Goal: Contribute content: Contribute content

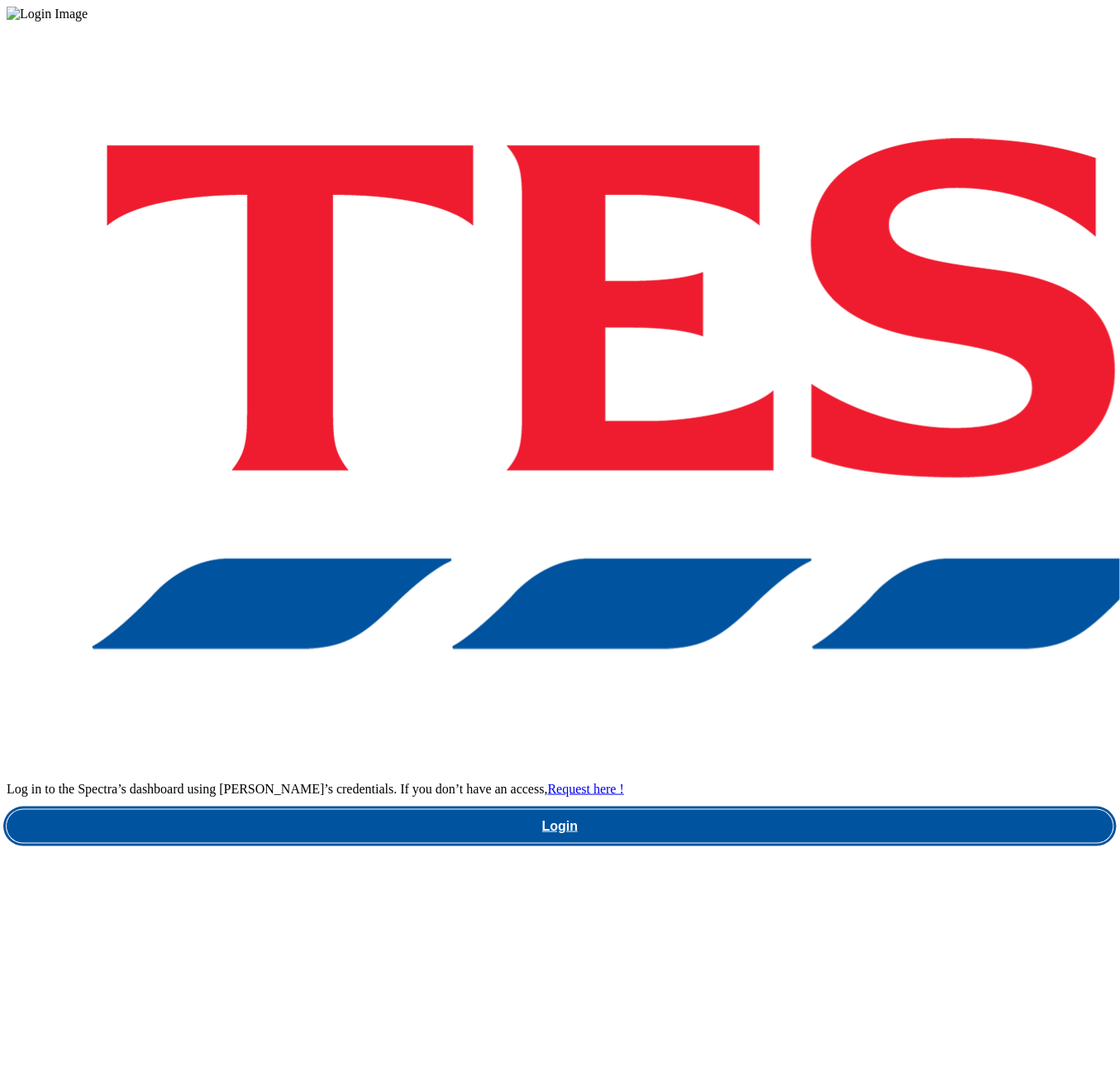
click at [813, 810] on link "Login" at bounding box center [560, 827] width 1106 height 33
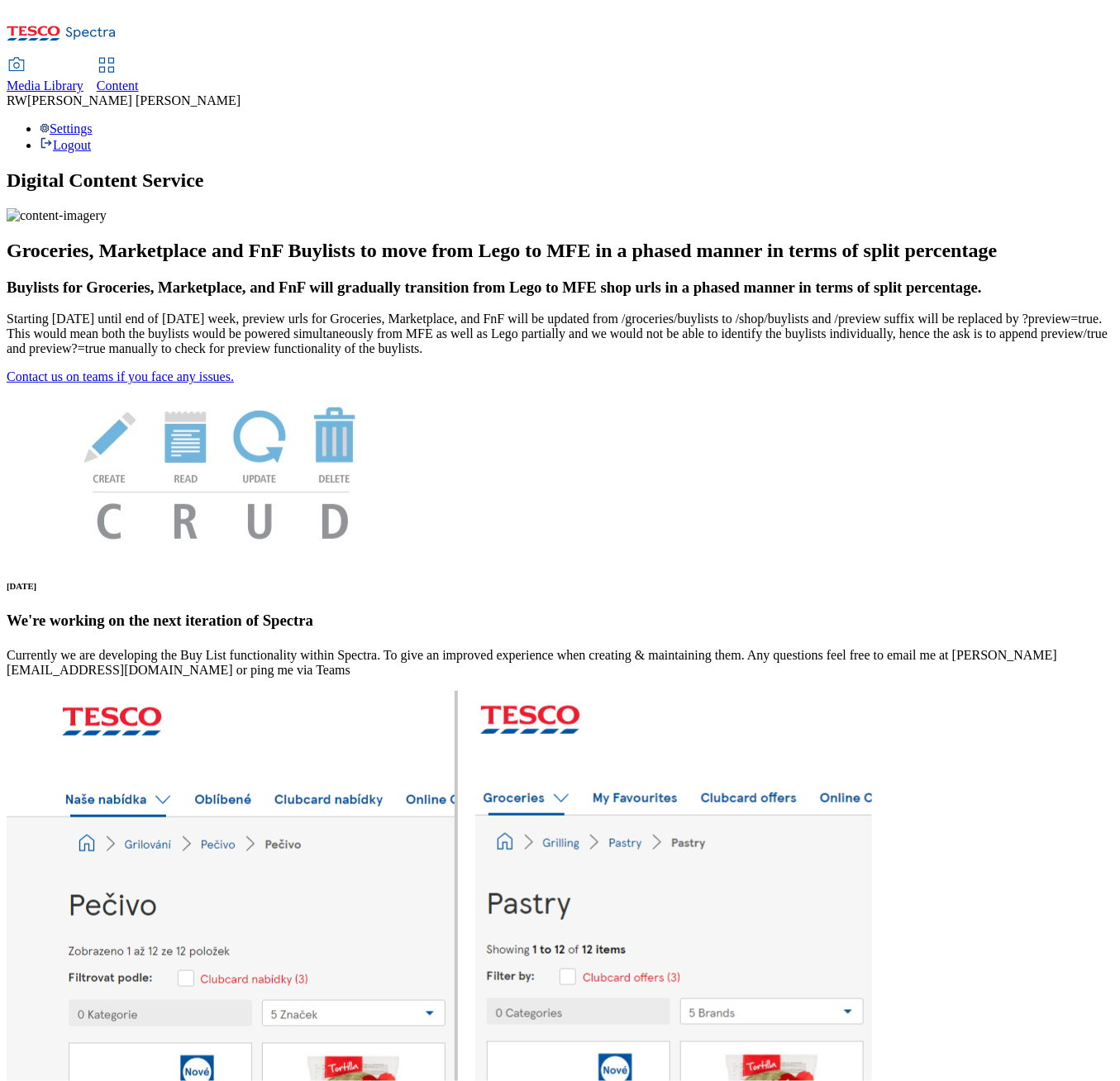
click at [138, 79] on span "Content" at bounding box center [117, 86] width 42 height 14
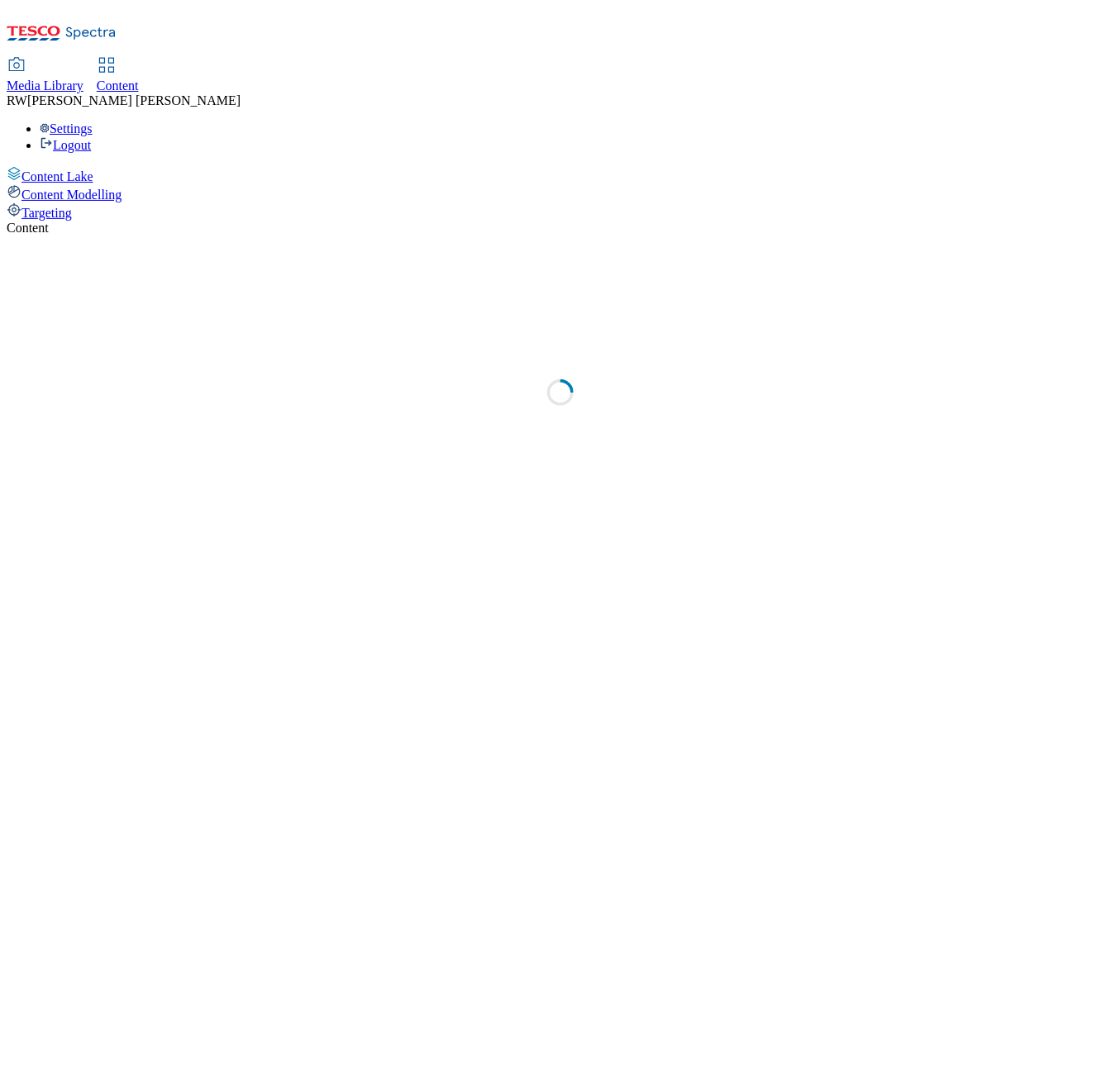
select select "ghs-[GEOGRAPHIC_DATA]"
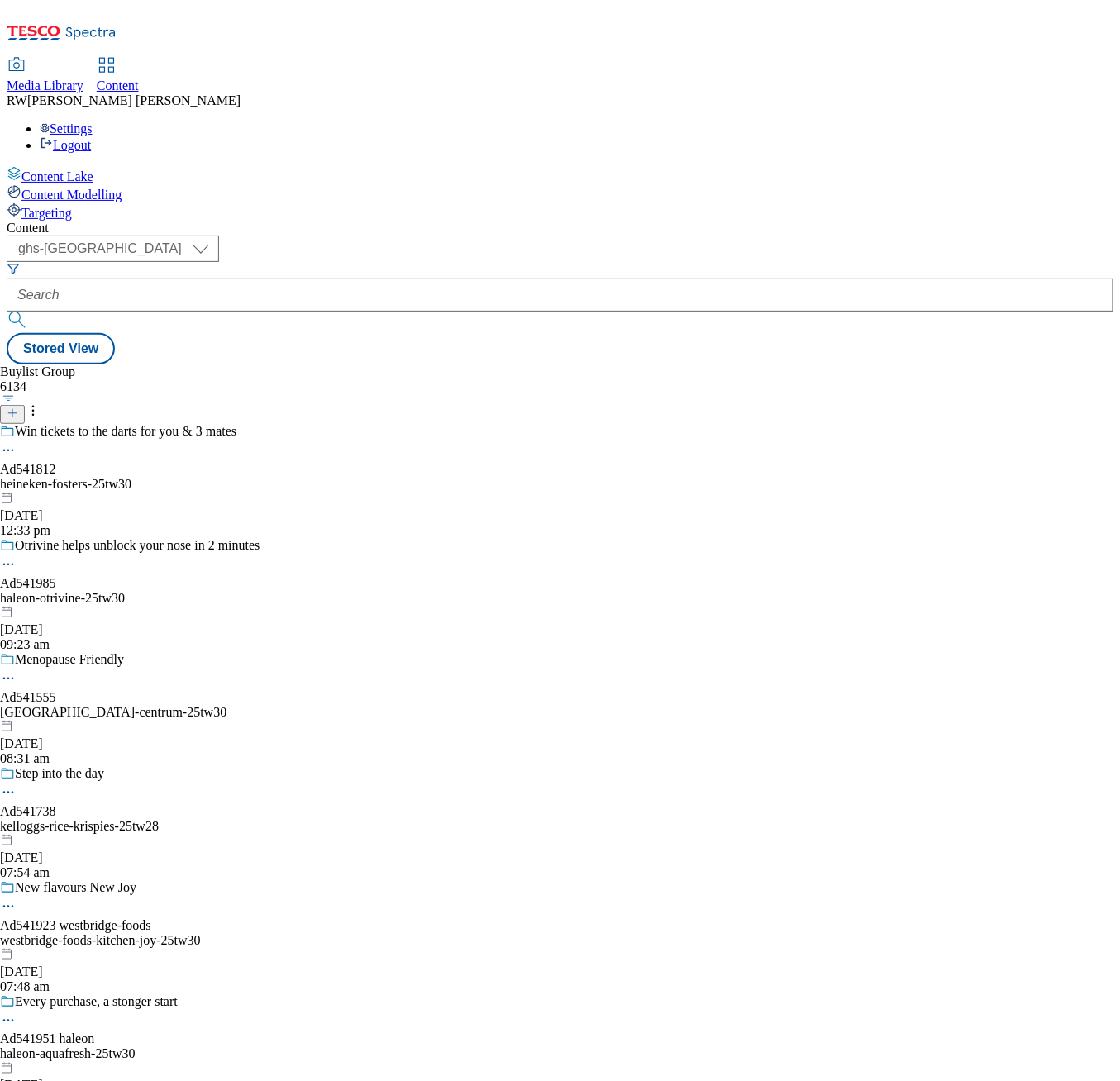
click at [19, 407] on icon at bounding box center [13, 413] width 12 height 12
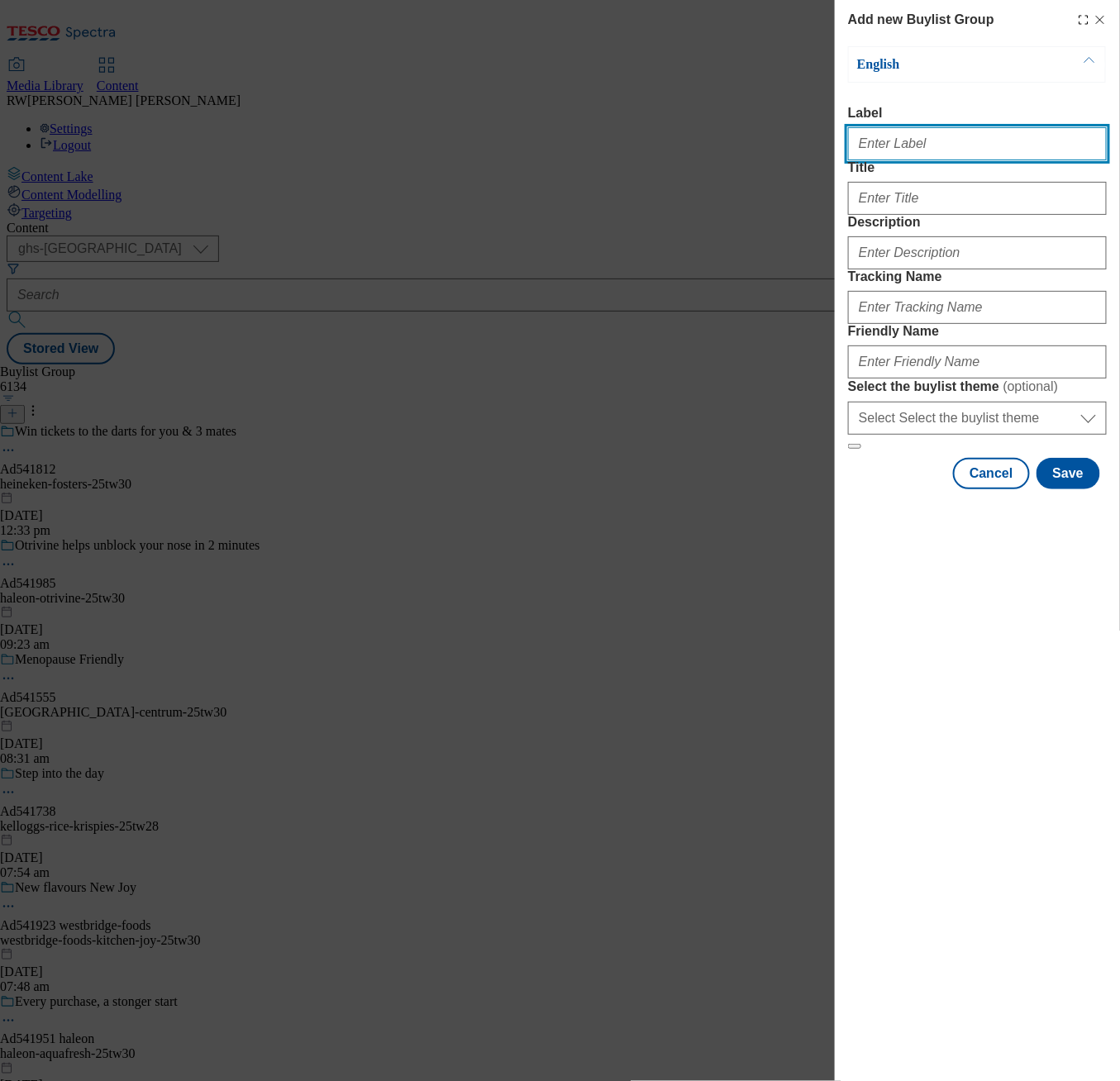
click at [906, 149] on input "Label" at bounding box center [977, 144] width 258 height 33
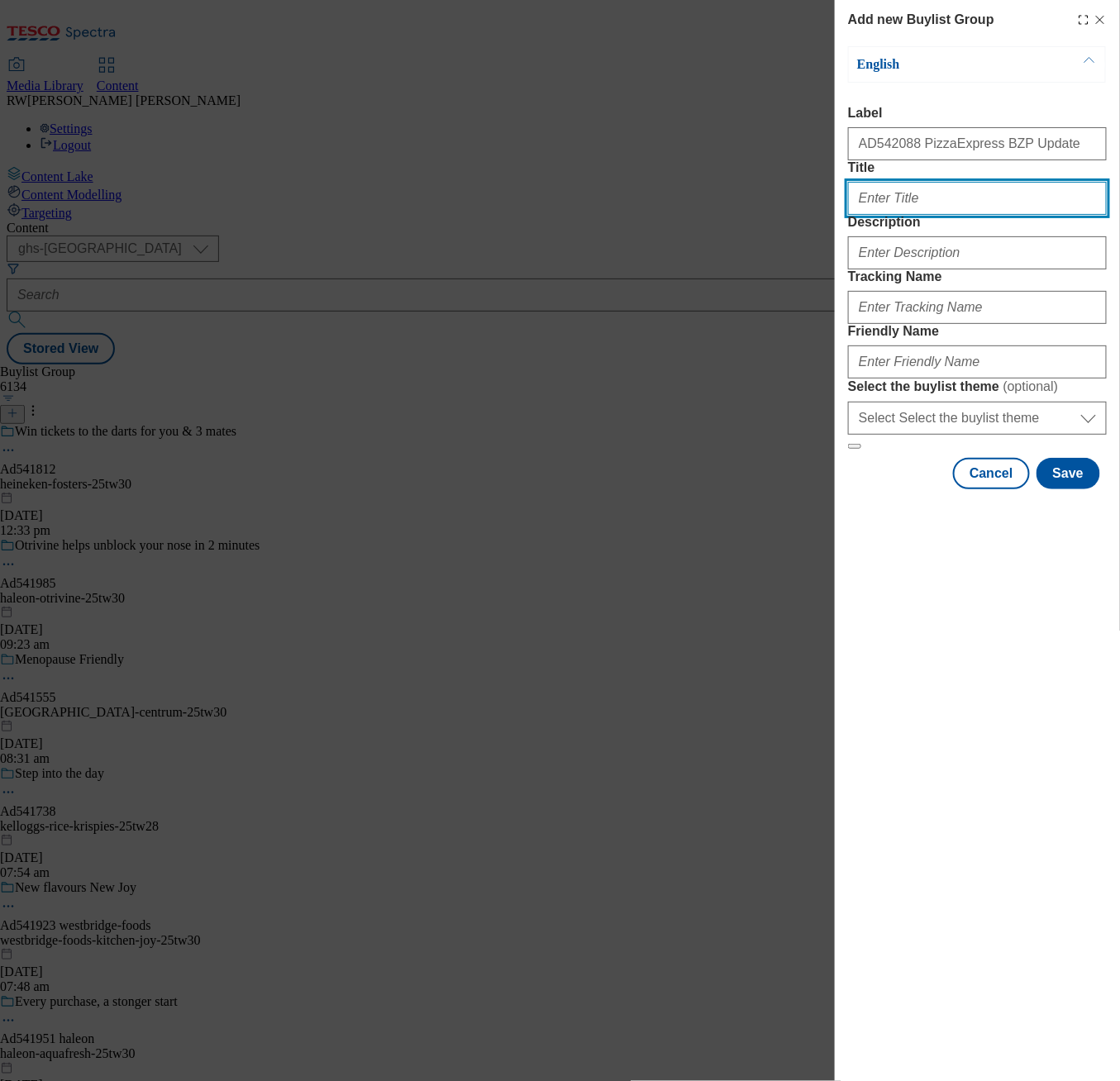
click at [898, 214] on input "Title" at bounding box center [977, 199] width 258 height 33
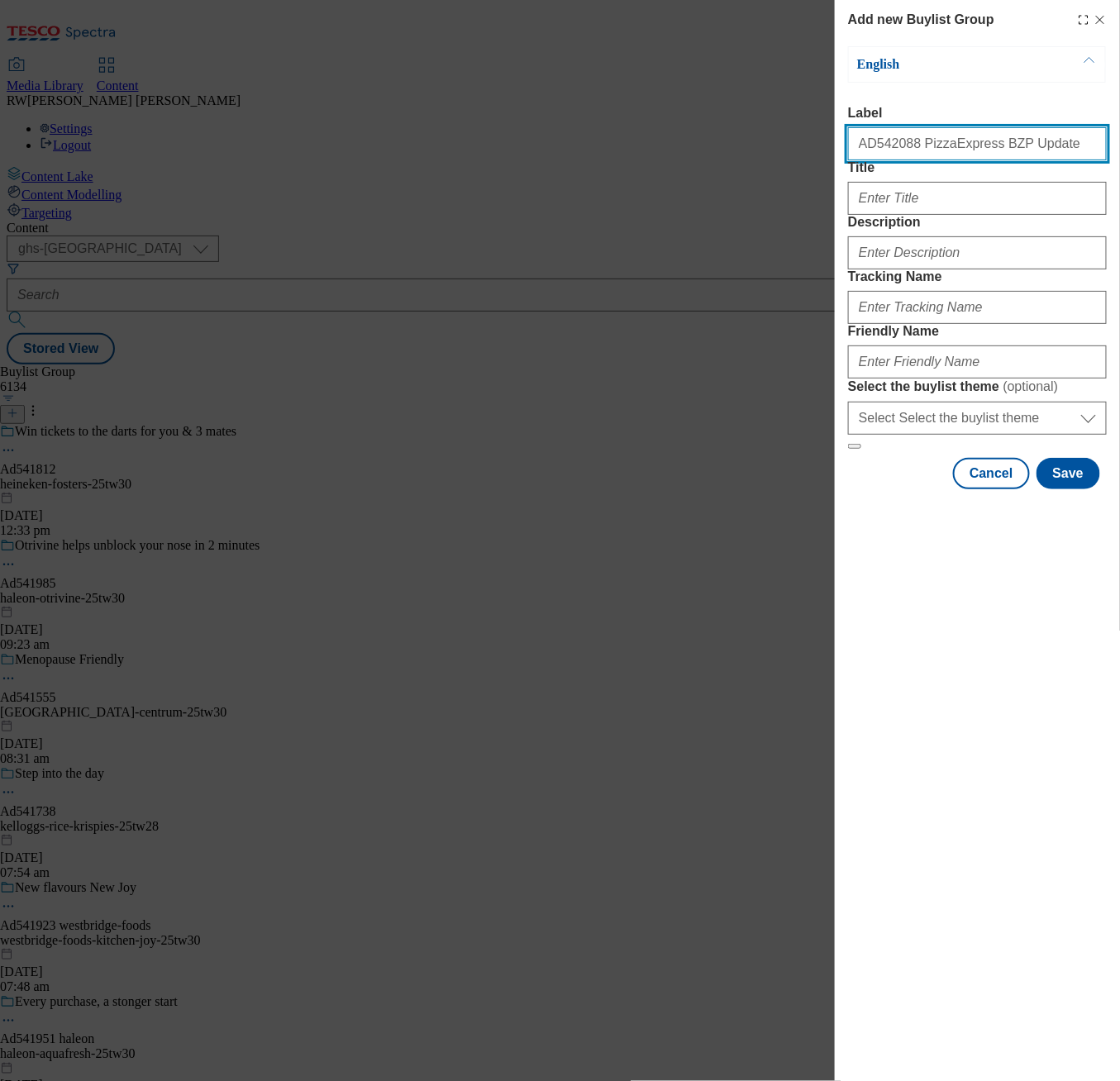
click at [956, 155] on input "AD542088 PizzaExpress BZP Update" at bounding box center [977, 144] width 258 height 33
paste input "PizzaExpress BZP"
drag, startPoint x: 1061, startPoint y: 149, endPoint x: 968, endPoint y: 147, distance: 93.0
click at [968, 147] on input "AD542088 PizzaExpress PizzaExpress BZP" at bounding box center [977, 144] width 258 height 33
type input "AD542088 PizzaExpress BZP Update"
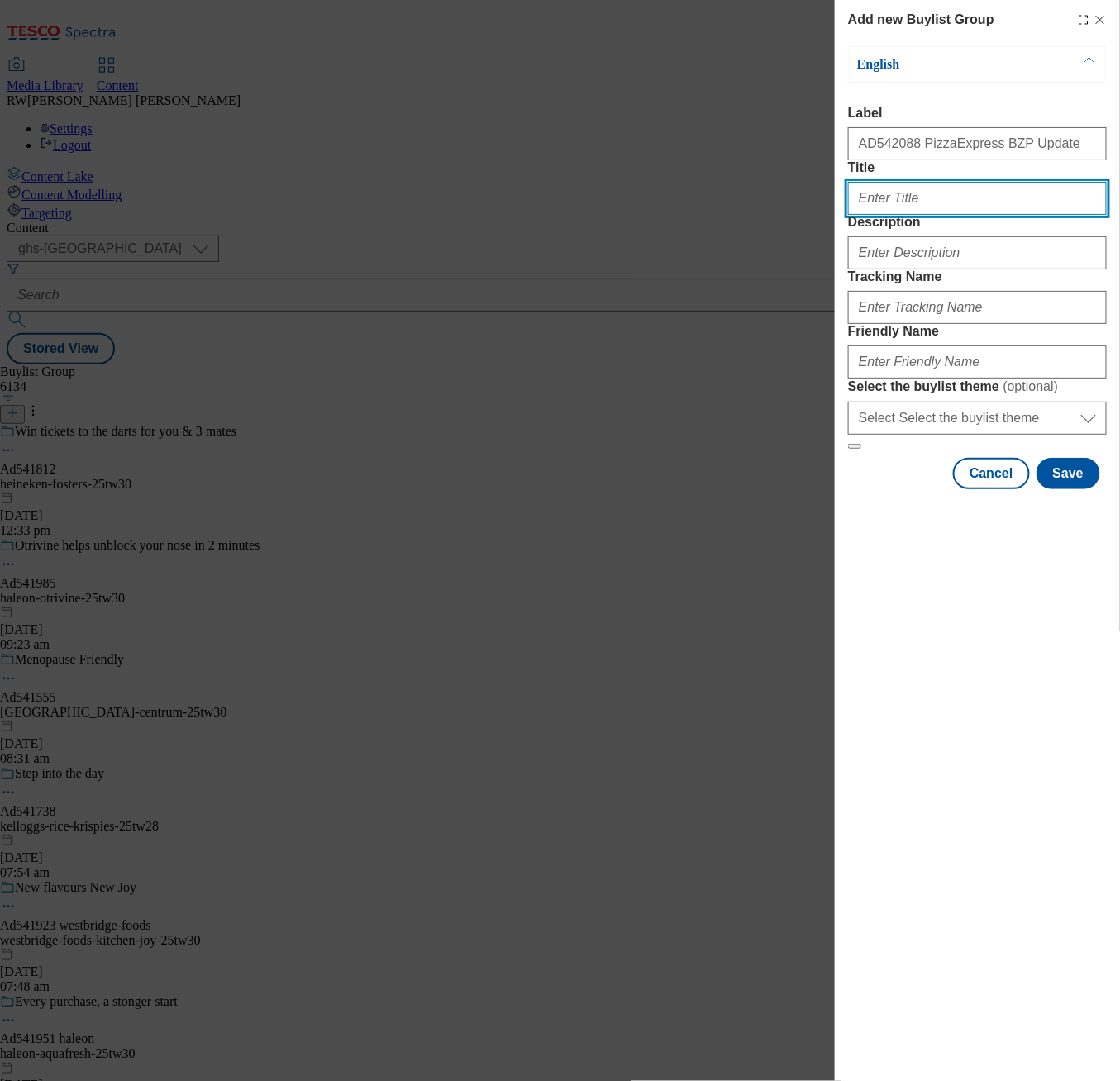
click at [959, 214] on input "Title" at bounding box center [977, 199] width 258 height 33
paste input "THIS IS PIZZA perfected for decades, perfect for tonight."
type input "THIS IS PIZZA perfected for decades, perfect for tonight."
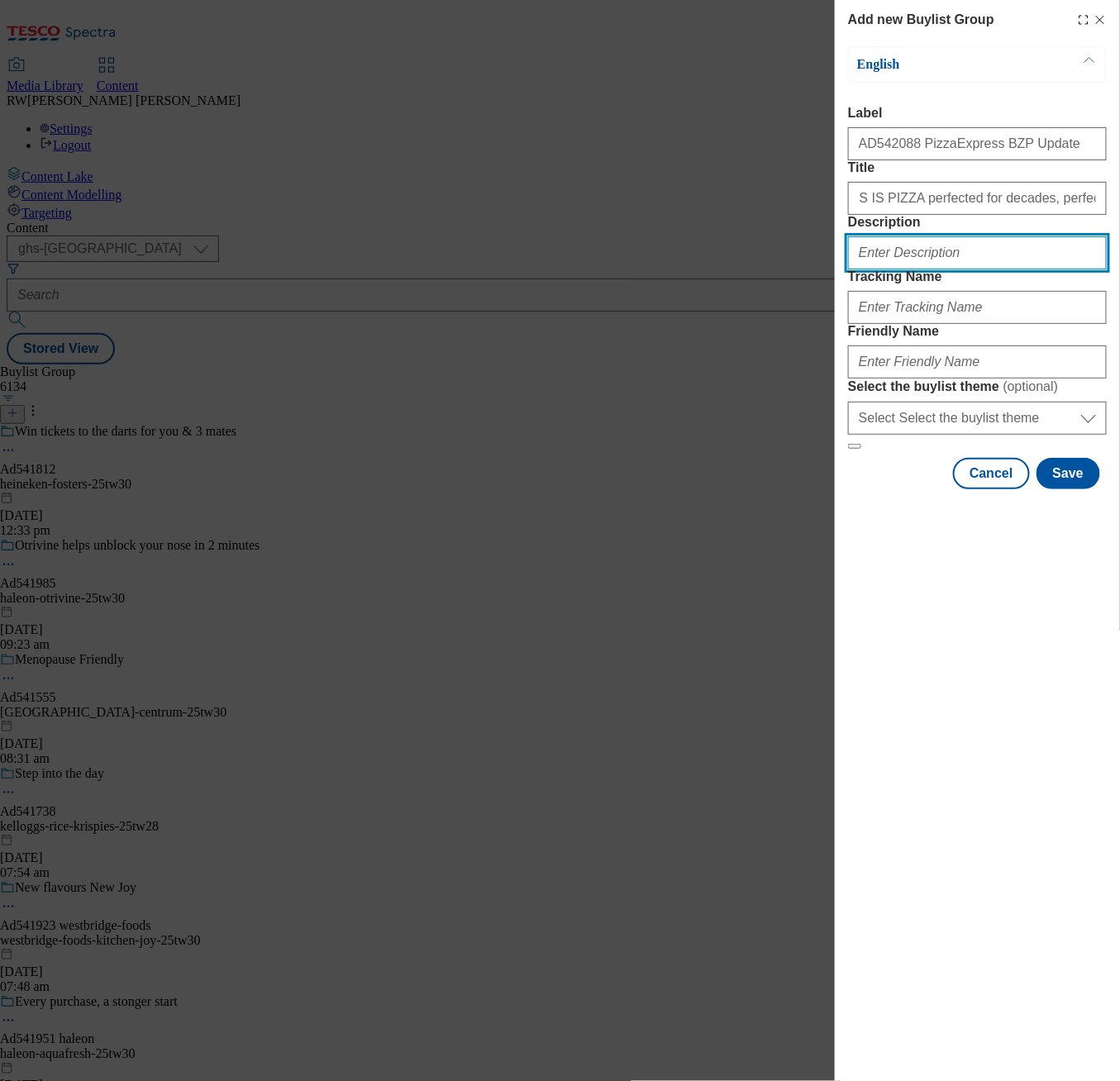
click at [934, 269] on input "Description" at bounding box center [977, 253] width 258 height 33
paste input "THIS IS PIZZA perfected for decades, perfect for tonight."
type input "THIS IS PIZZA perfected for decades, perfect for tonight."
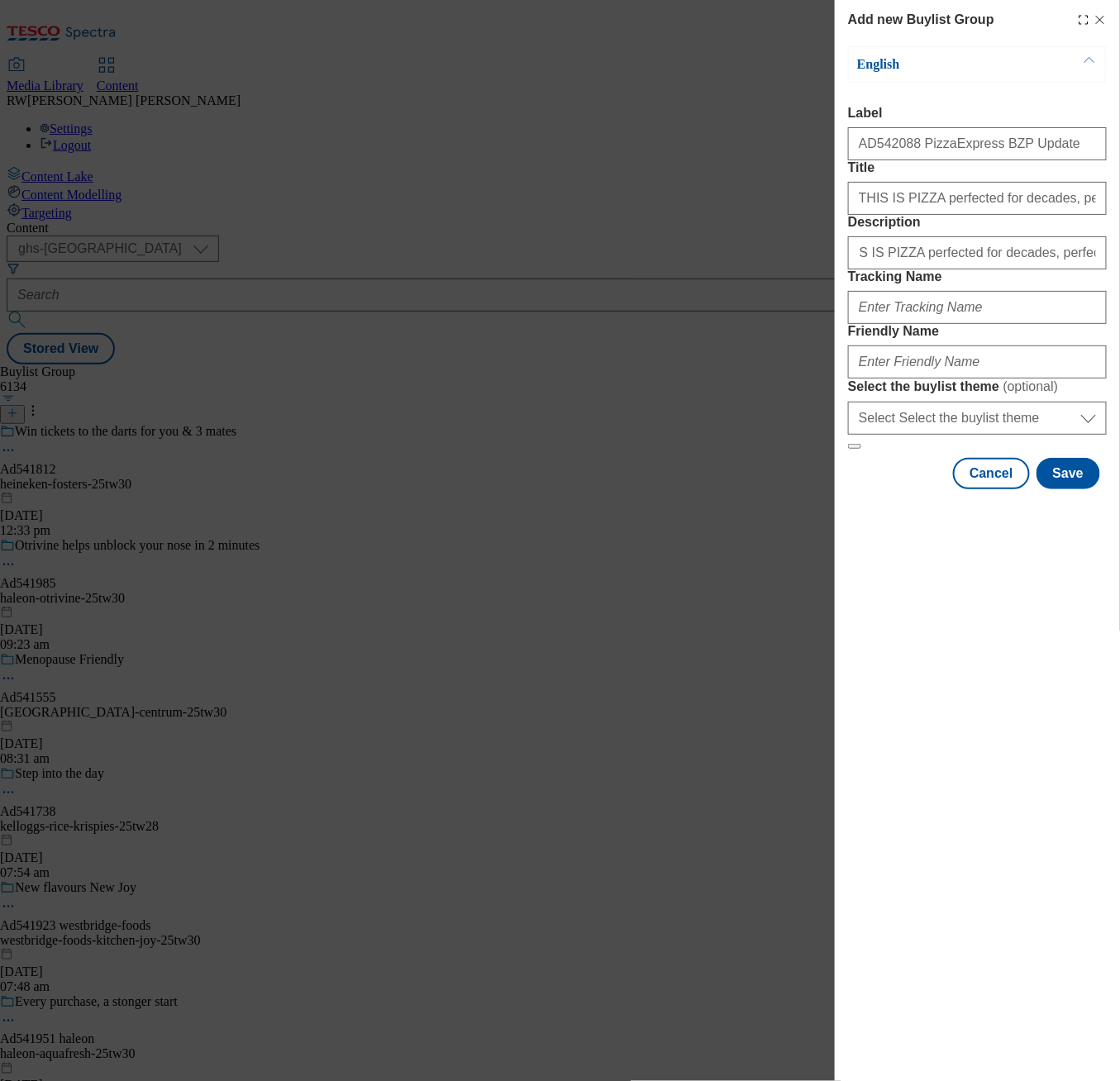
scroll to position [0, 0]
click at [889, 324] on input "Tracking Name" at bounding box center [977, 308] width 258 height 33
paste input "DH_AD542088"
type input "DH_AD542088"
click at [907, 378] on input "Friendly Name" at bounding box center [977, 362] width 258 height 33
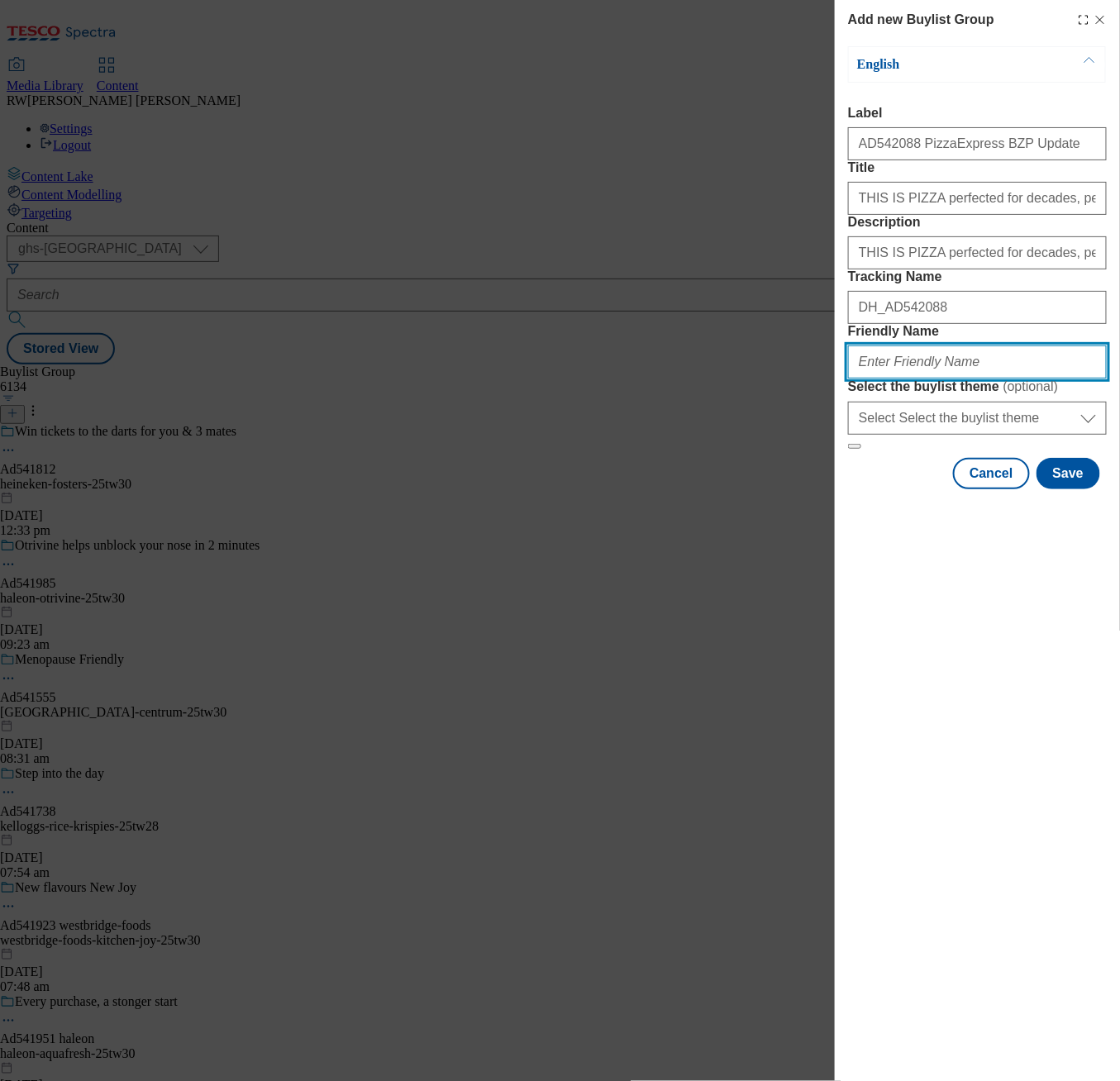
paste input "pizzaexpresspizzaexpress-bzp-1"
type input "pizzaexpresspizzaexpress-bzp-1"
click at [857, 814] on div "Add new Buylist Group English Label AD542088 PizzaExpress BZP Update Title THIS…" at bounding box center [977, 540] width 286 height 1081
click at [1056, 489] on button "Save" at bounding box center [1067, 474] width 63 height 31
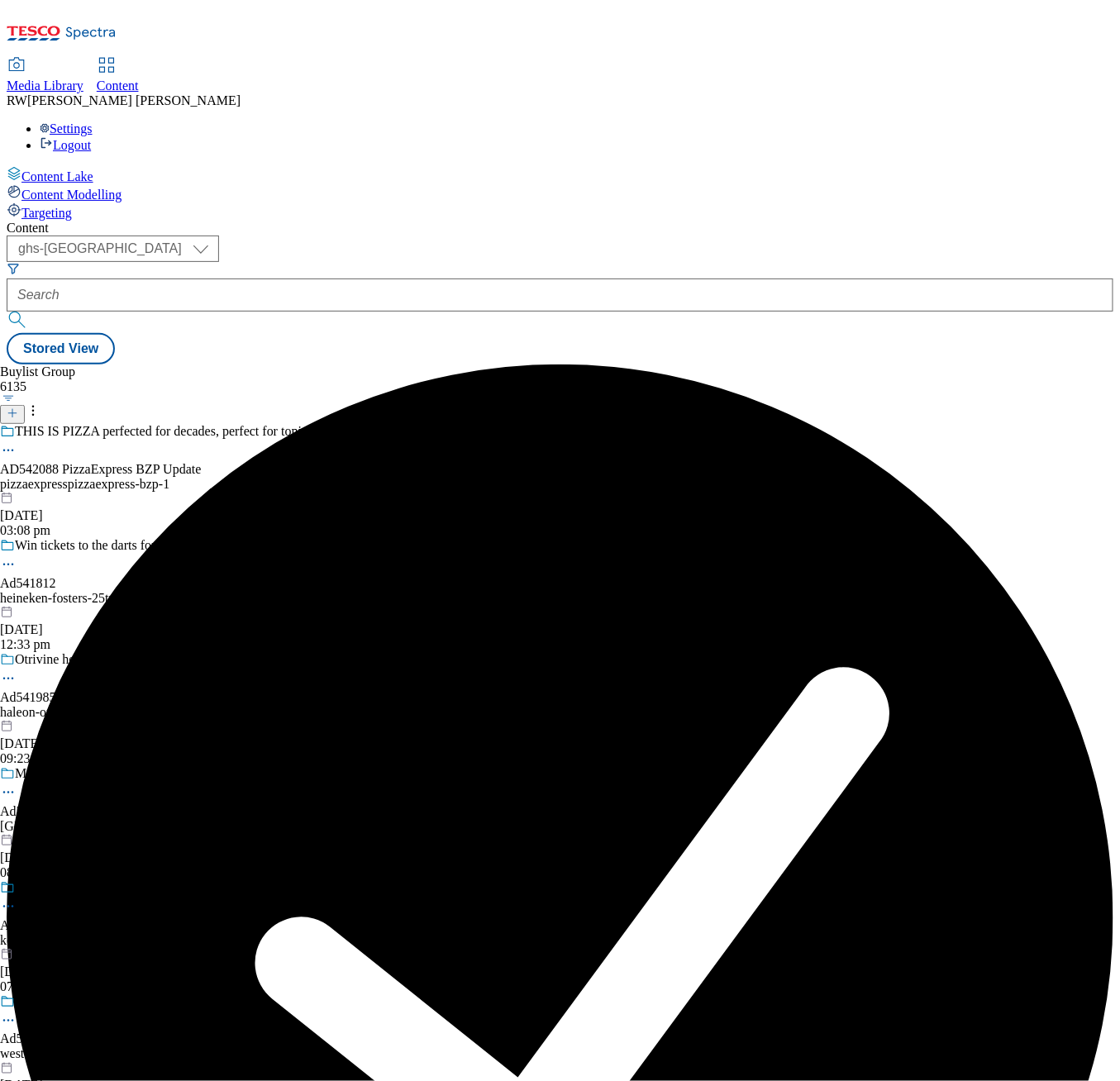
click at [387, 477] on div "pizzaexpresspizzaexpress-bzp-1" at bounding box center [200, 483] width 400 height 15
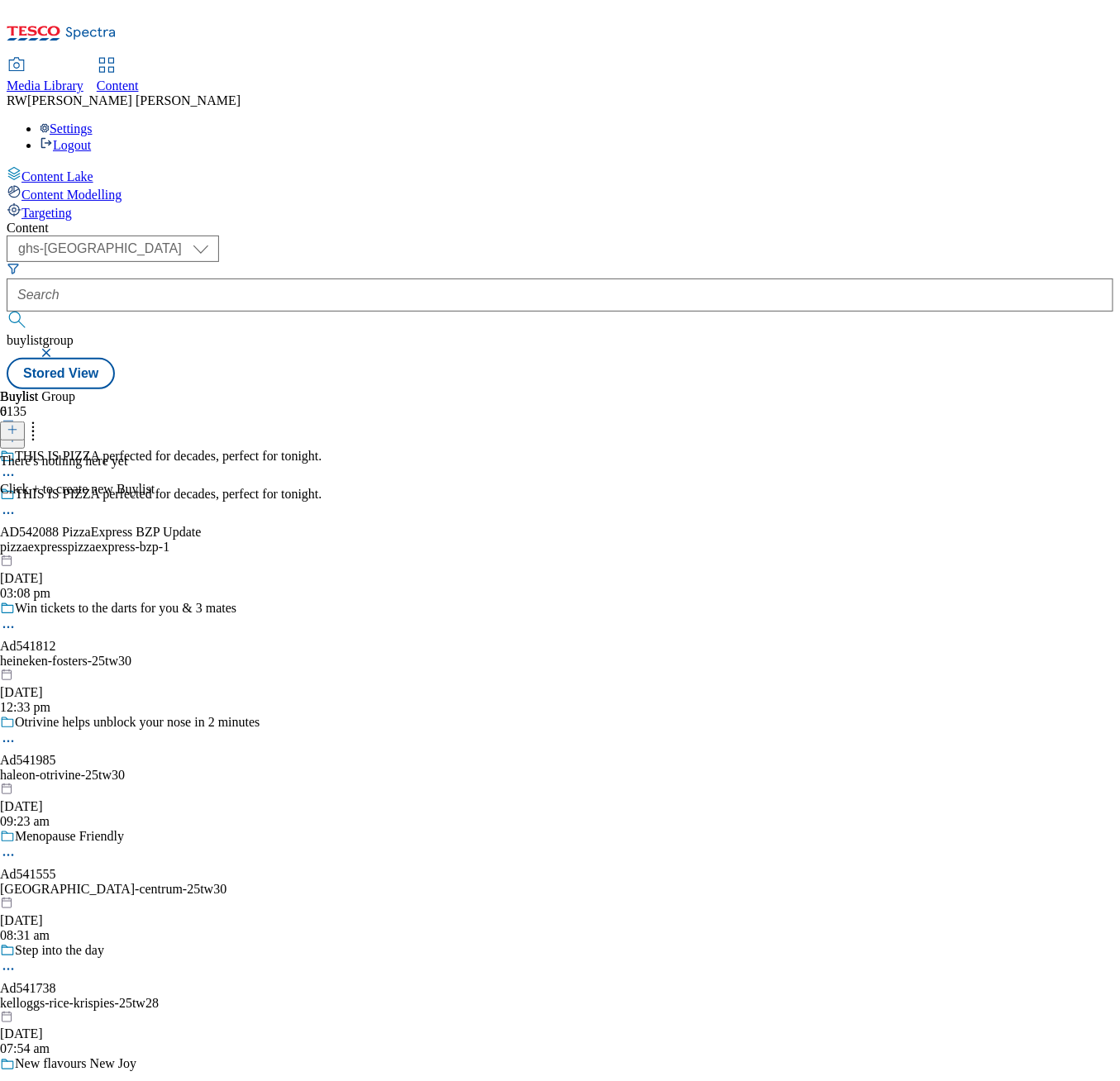
click at [298, 389] on div "Content ( optional ) ghs-roi ghs-[GEOGRAPHIC_DATA] ghs-uk buylistgroup Stored V…" at bounding box center [560, 304] width 1106 height 169
click at [170, 220] on div "Content Lake Content Modelling Targeting" at bounding box center [560, 193] width 1106 height 55
click at [372, 389] on div "Content ( optional ) ghs-roi ghs-[GEOGRAPHIC_DATA] ghs-uk buylistgroup Stored V…" at bounding box center [560, 304] width 1106 height 169
click at [19, 424] on icon at bounding box center [13, 430] width 12 height 12
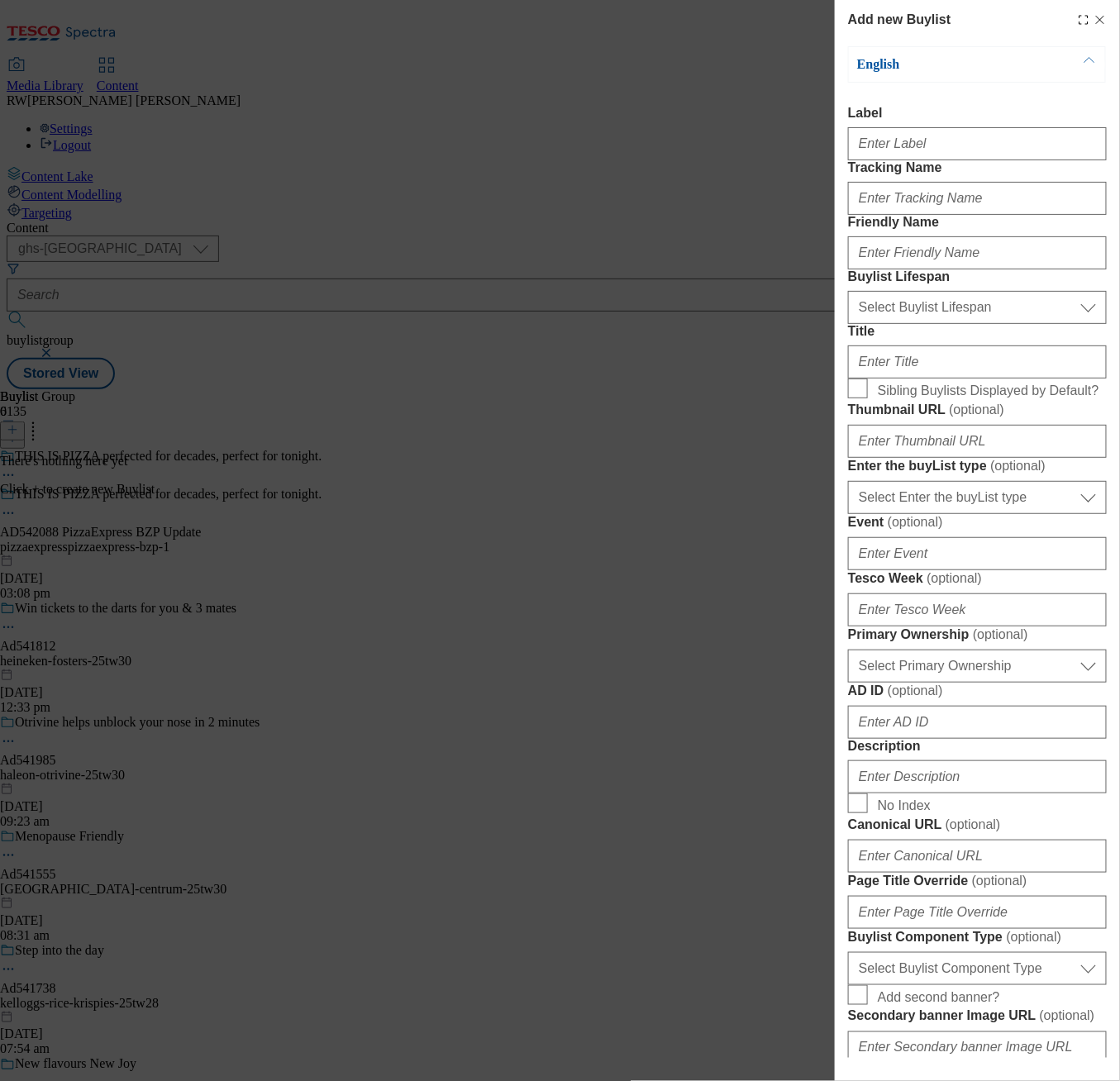
click at [1094, 25] on icon "Modal" at bounding box center [1101, 20] width 14 height 14
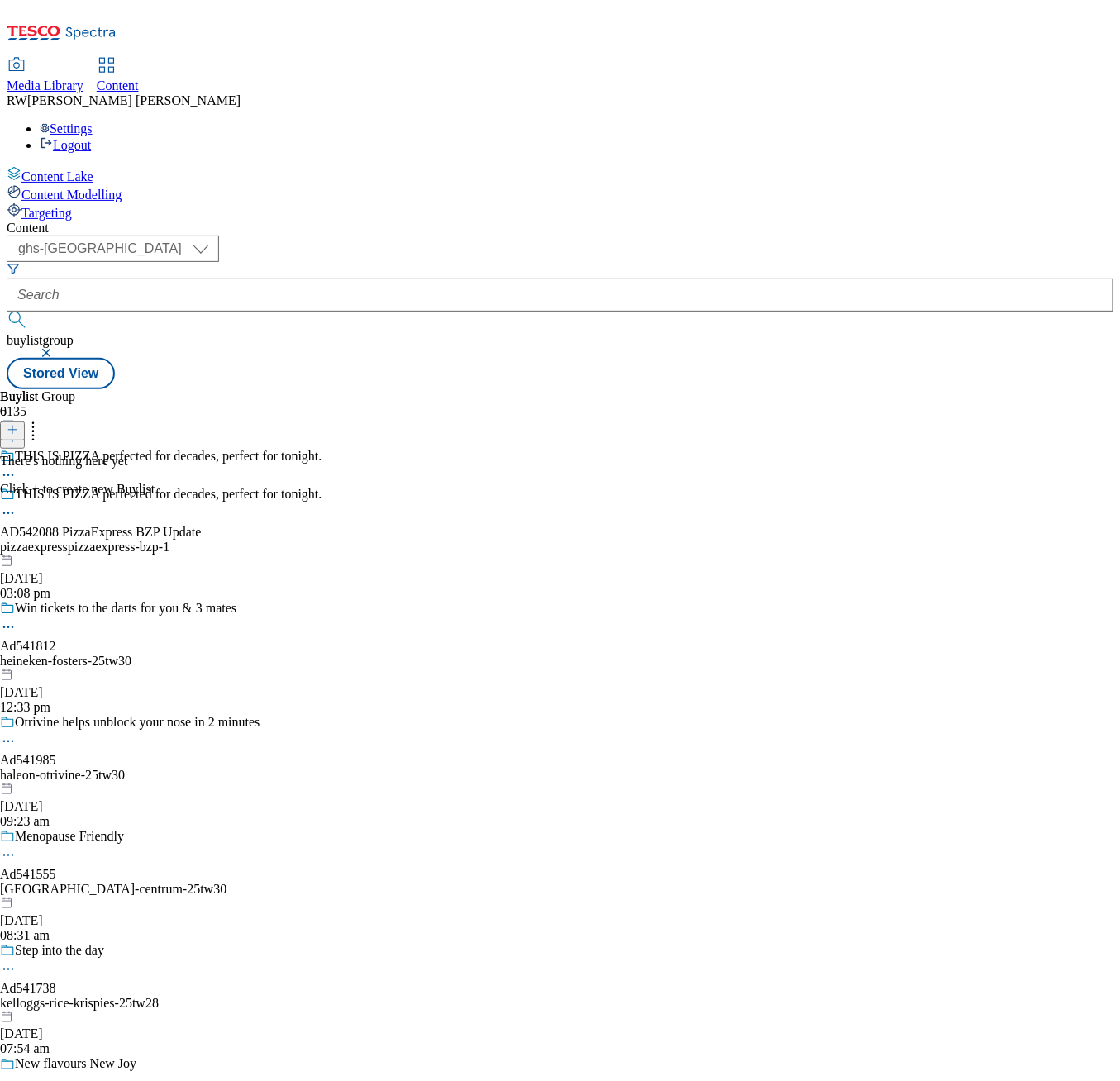
click at [400, 486] on div "THIS IS PIZZA perfected for decades, perfect for tonight. AD542088 PizzaExpress…" at bounding box center [200, 543] width 400 height 114
click at [17, 505] on icon at bounding box center [8, 513] width 17 height 17
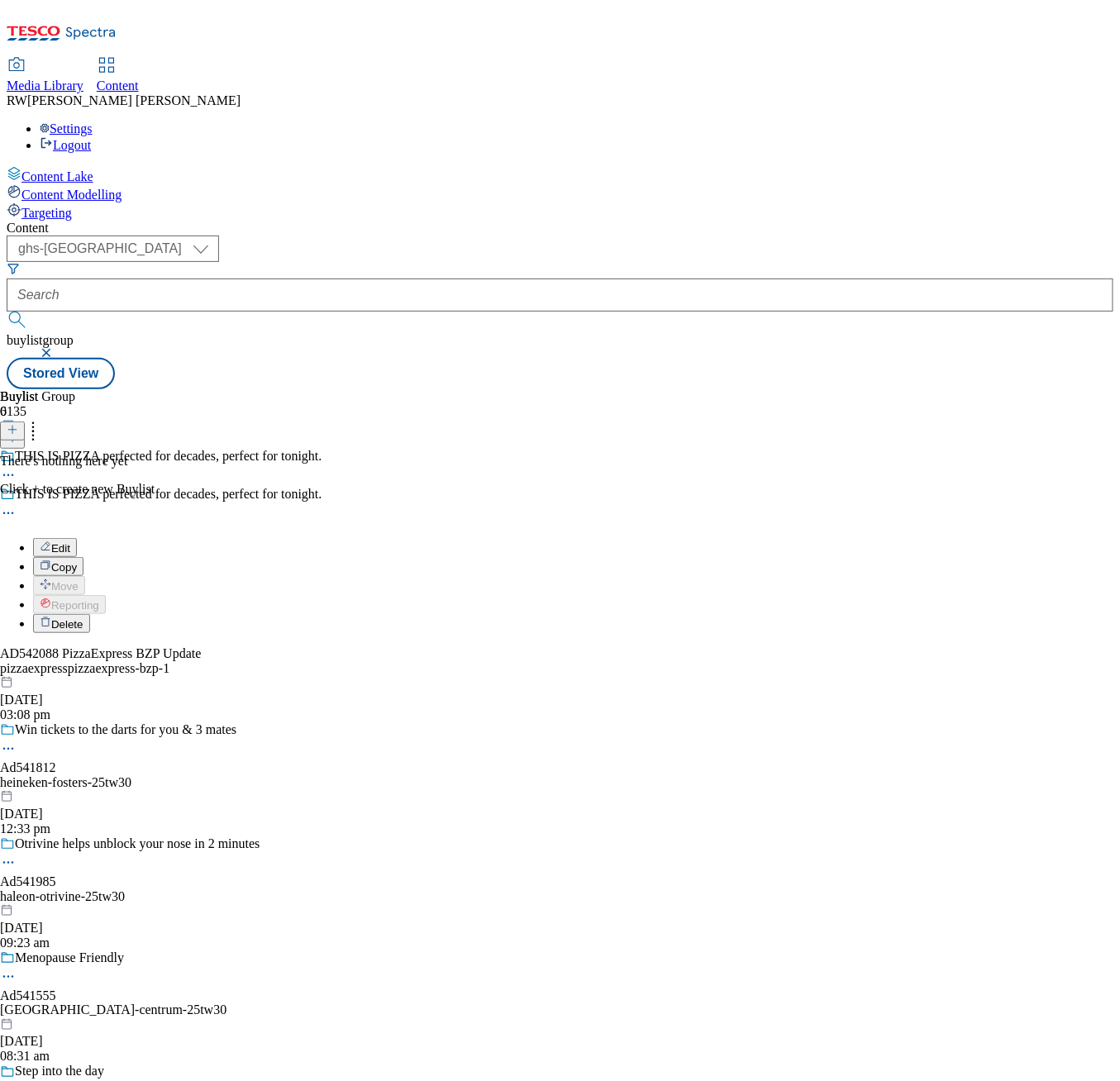
click at [77, 541] on div "Edit" at bounding box center [55, 548] width 44 height 14
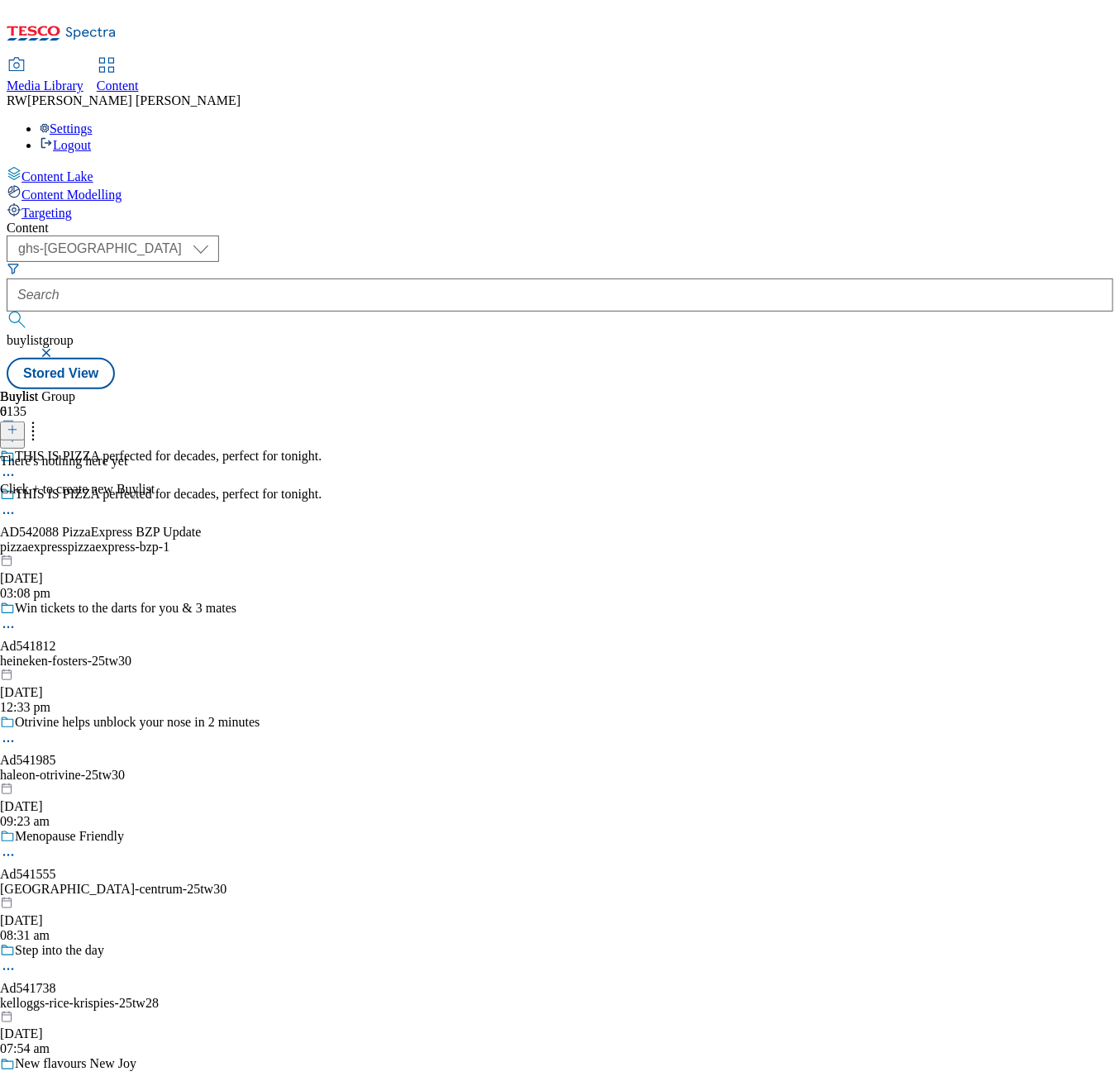
click at [17, 505] on icon at bounding box center [8, 513] width 17 height 17
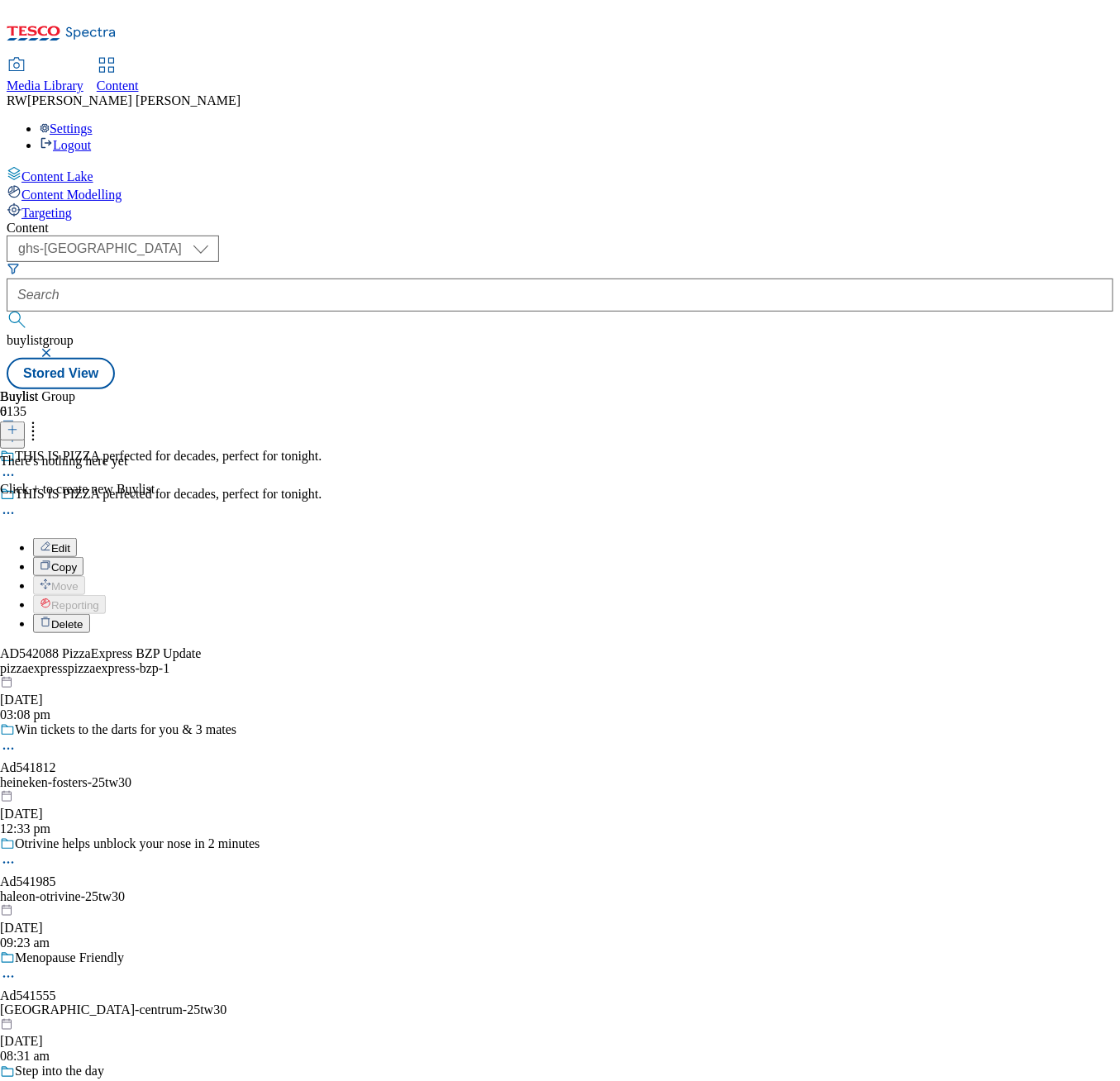
click at [77, 538] on button "Edit" at bounding box center [55, 548] width 44 height 19
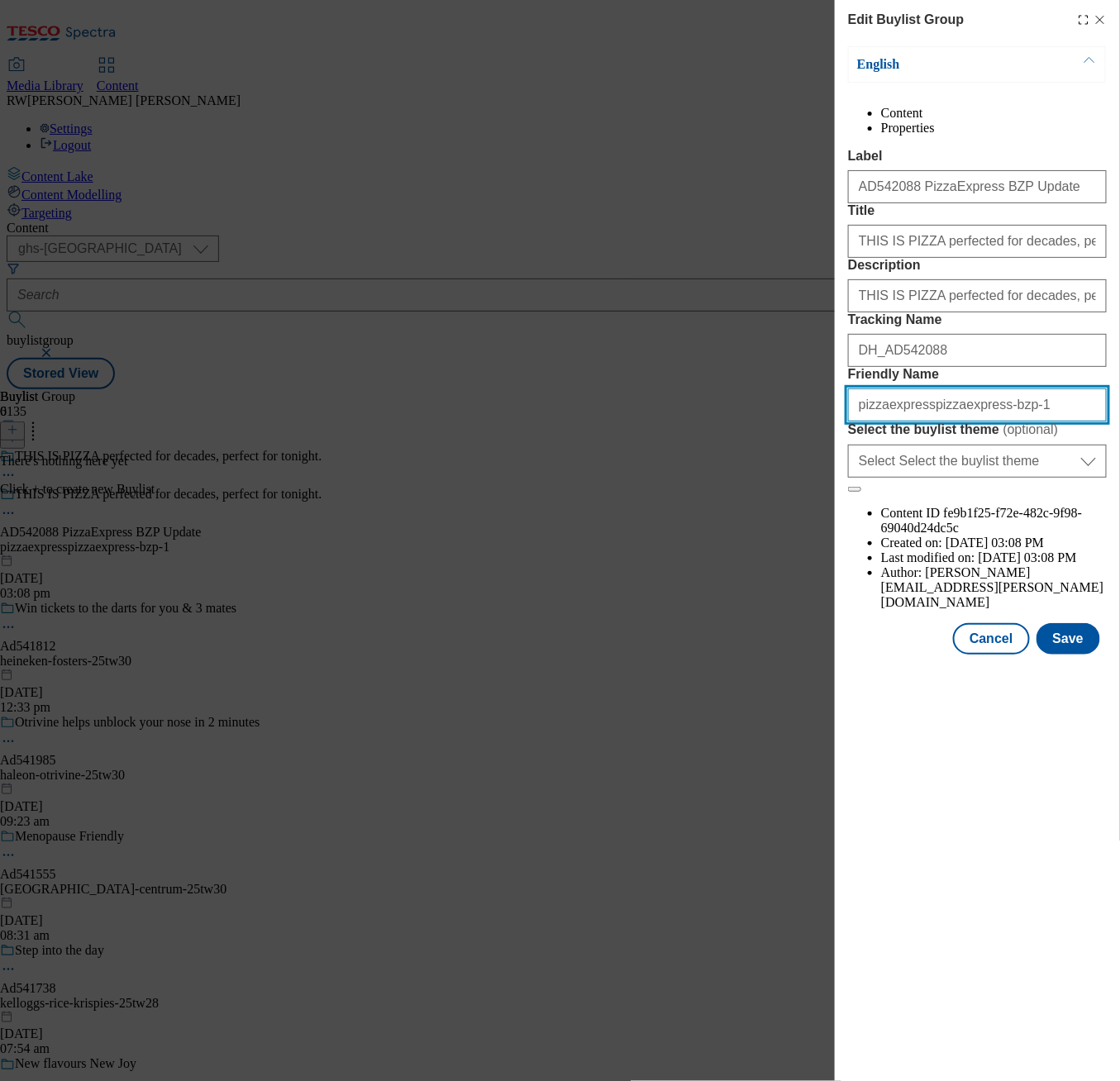
click at [968, 421] on input "pizzaexpresspizzaexpress-bzp-1" at bounding box center [977, 405] width 258 height 33
drag, startPoint x: 973, startPoint y: 554, endPoint x: 915, endPoint y: 552, distance: 58.0
click at [915, 421] on input "pizzaexpresspizzaexpress-bzp-1" at bounding box center [977, 405] width 258 height 33
type input "pizzaexpress-bzp-1"
click at [1074, 655] on button "Save" at bounding box center [1067, 638] width 63 height 31
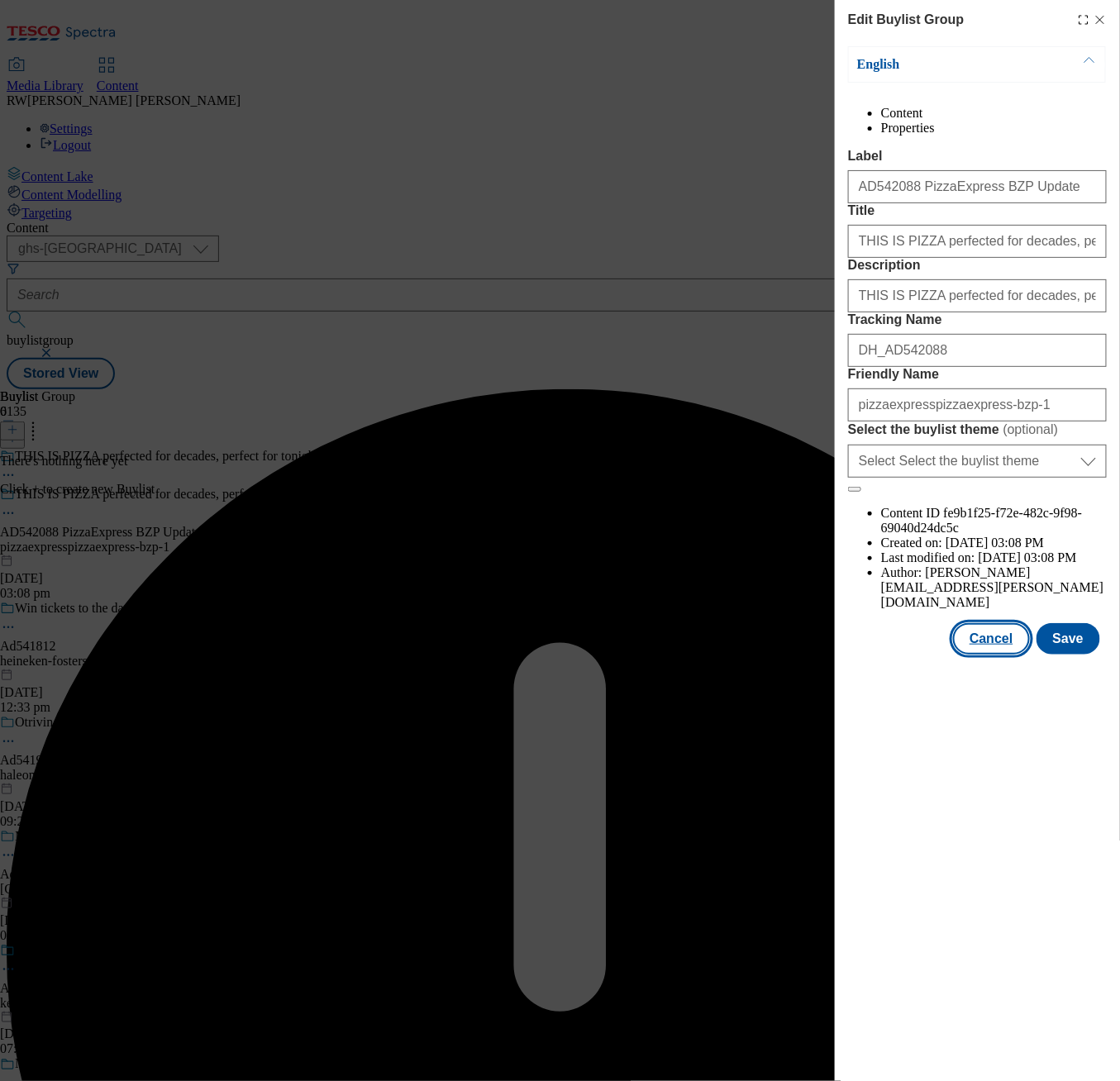
click at [987, 655] on button "Cancel" at bounding box center [991, 638] width 76 height 31
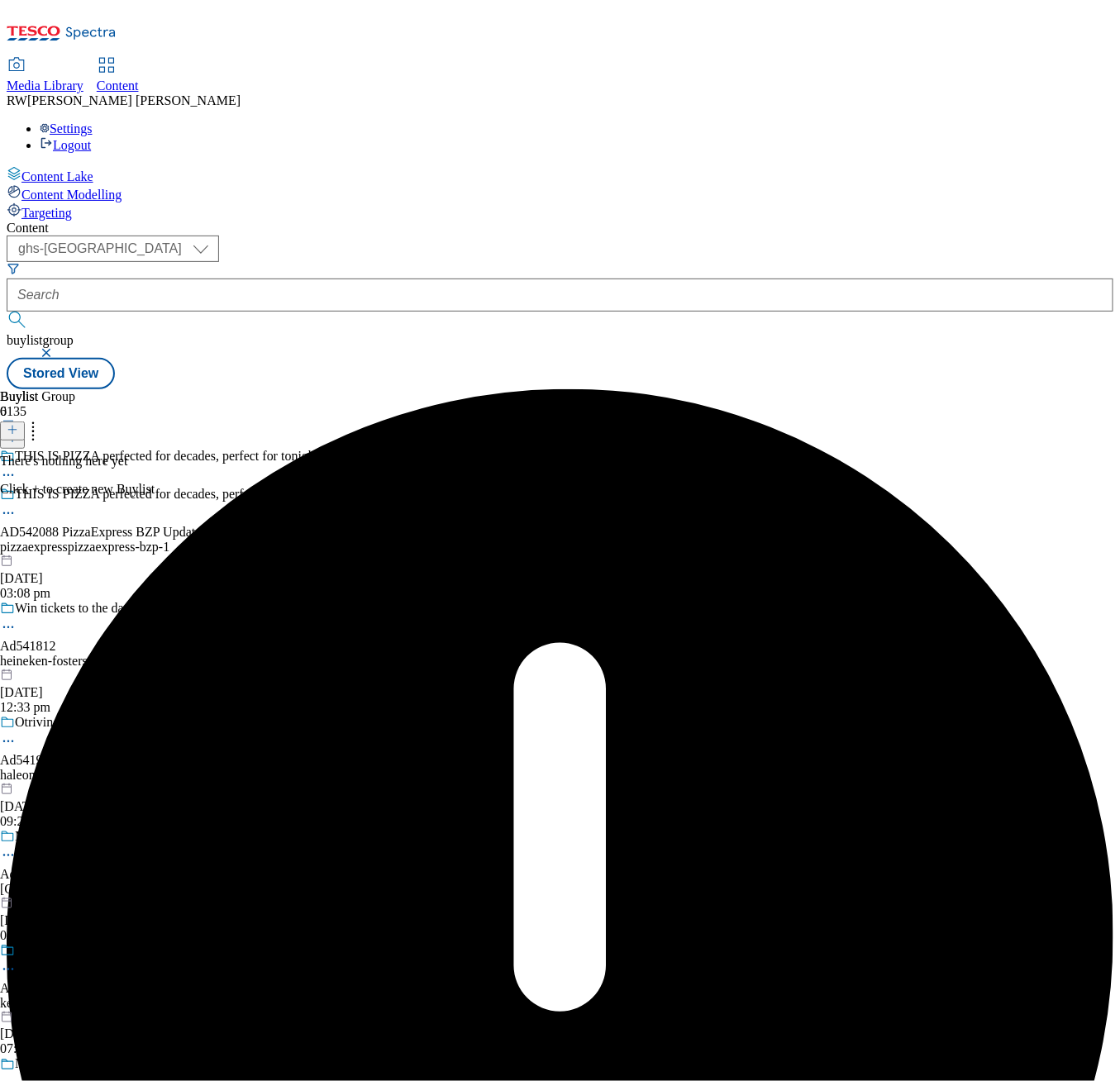
click at [19, 424] on icon at bounding box center [13, 430] width 12 height 12
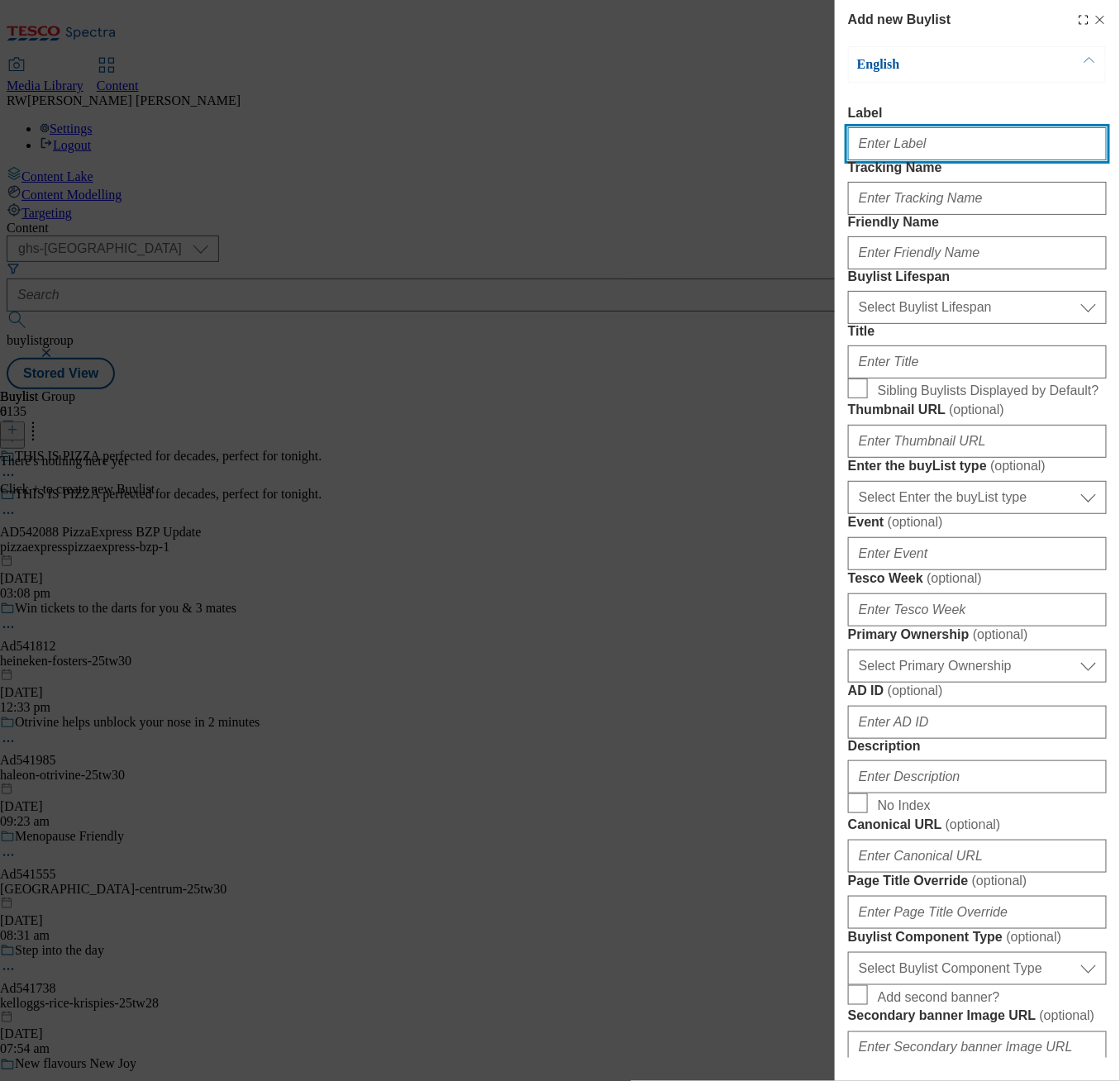
click at [921, 134] on input "Label" at bounding box center [977, 144] width 258 height 33
paste input "THIS IS PIZZA perfected for decades, perfect for tonight."
type input "THIS IS PIZZA perfected for decades, perfect for tonight."
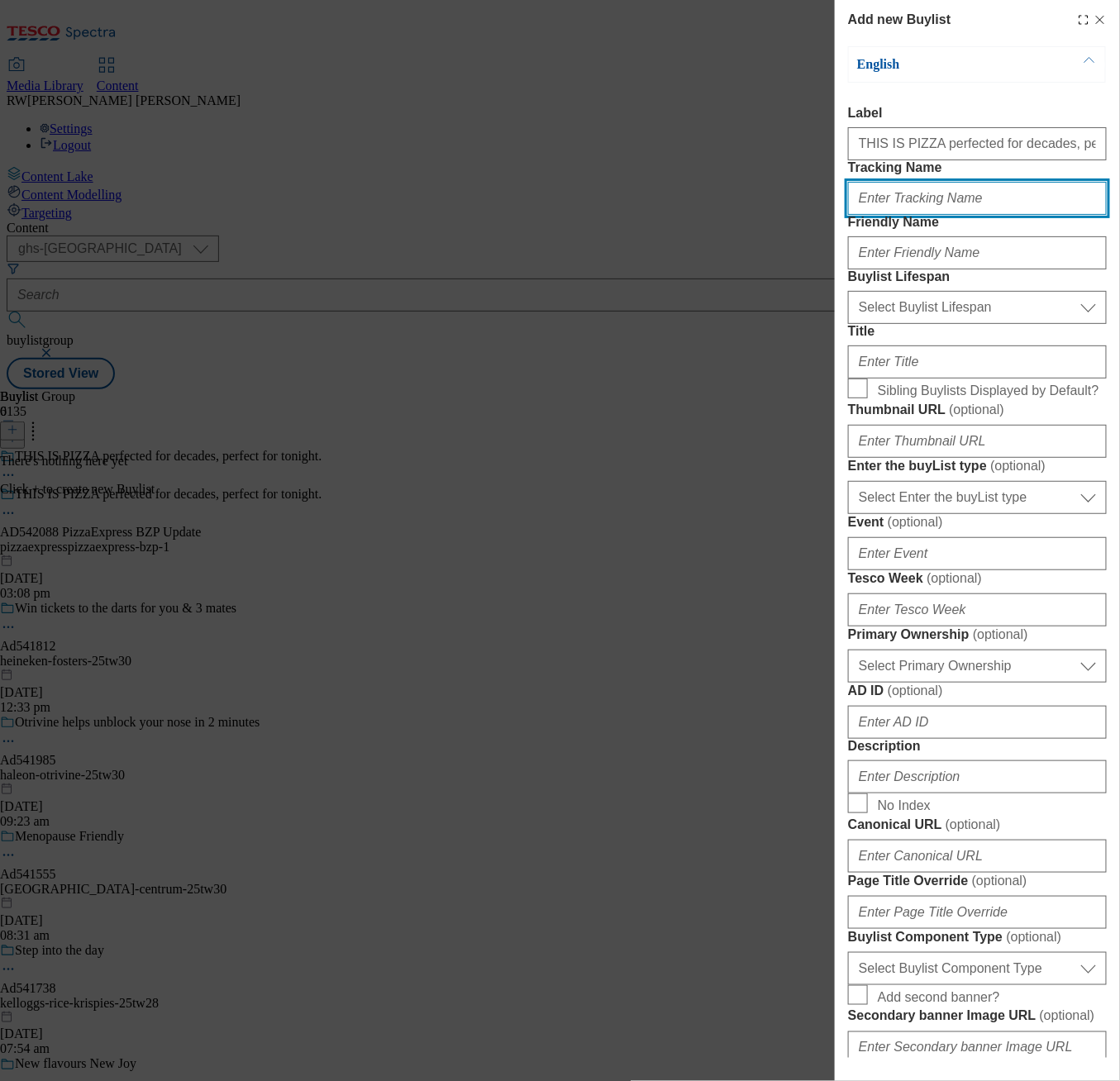
click at [887, 214] on input "Tracking Name" at bounding box center [977, 199] width 258 height 33
paste input "DH_AD542088"
type input "DH_AD542088"
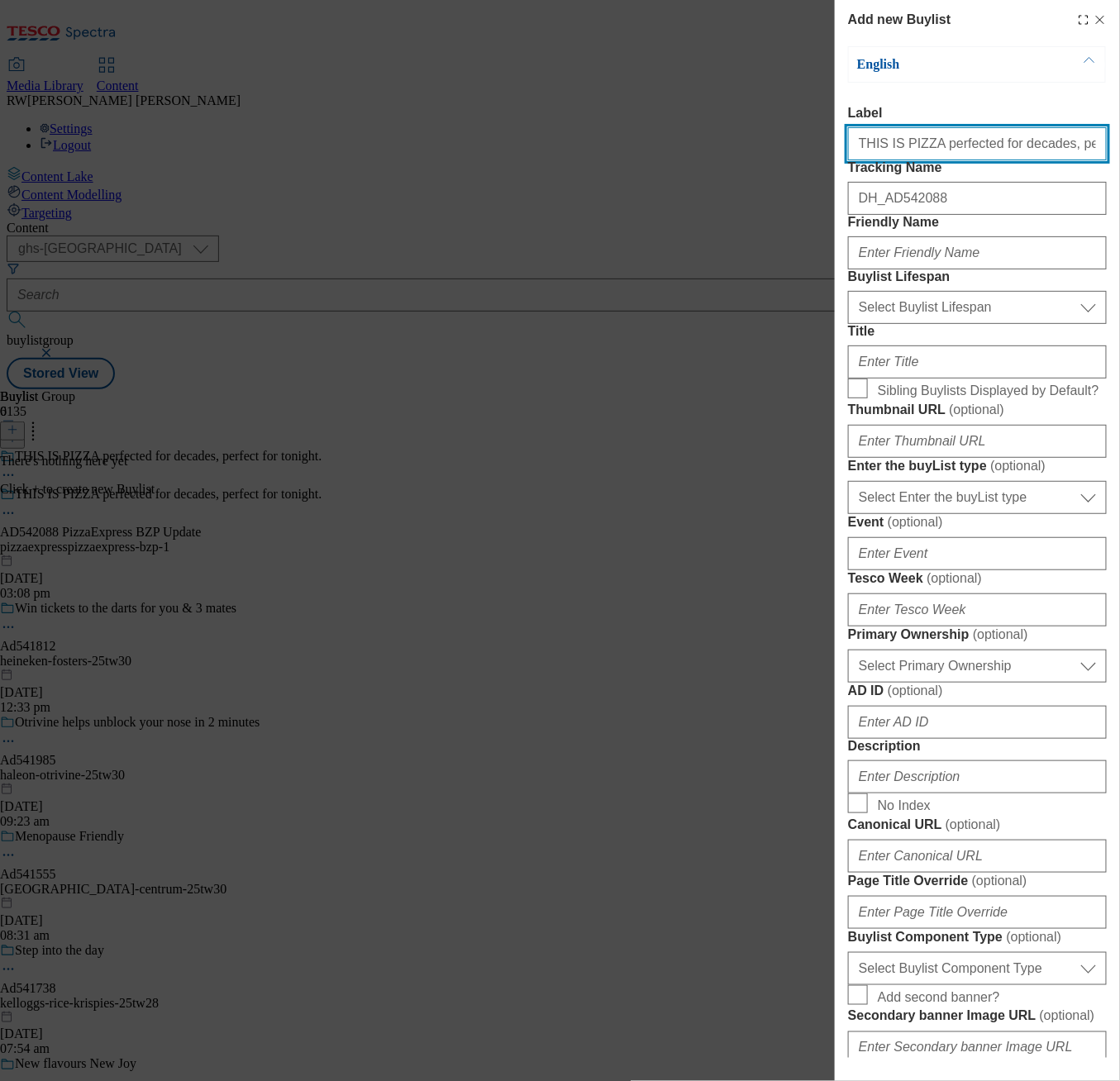
click at [917, 154] on input "THIS IS PIZZA perfected for decades, perfect for tonight." at bounding box center [977, 144] width 258 height 33
click at [937, 158] on input "Label" at bounding box center [977, 144] width 258 height 33
paste input "AD542088 PizzaExpress PizzaExpress BZP"
type input "AD542088 PizzaExpress PizzaExpress BZP"
click at [1004, 100] on div "English Label AD542088 PizzaExpress PizzaExpress BZP Tracking Name DH_AD542088 …" at bounding box center [977, 656] width 258 height 1220
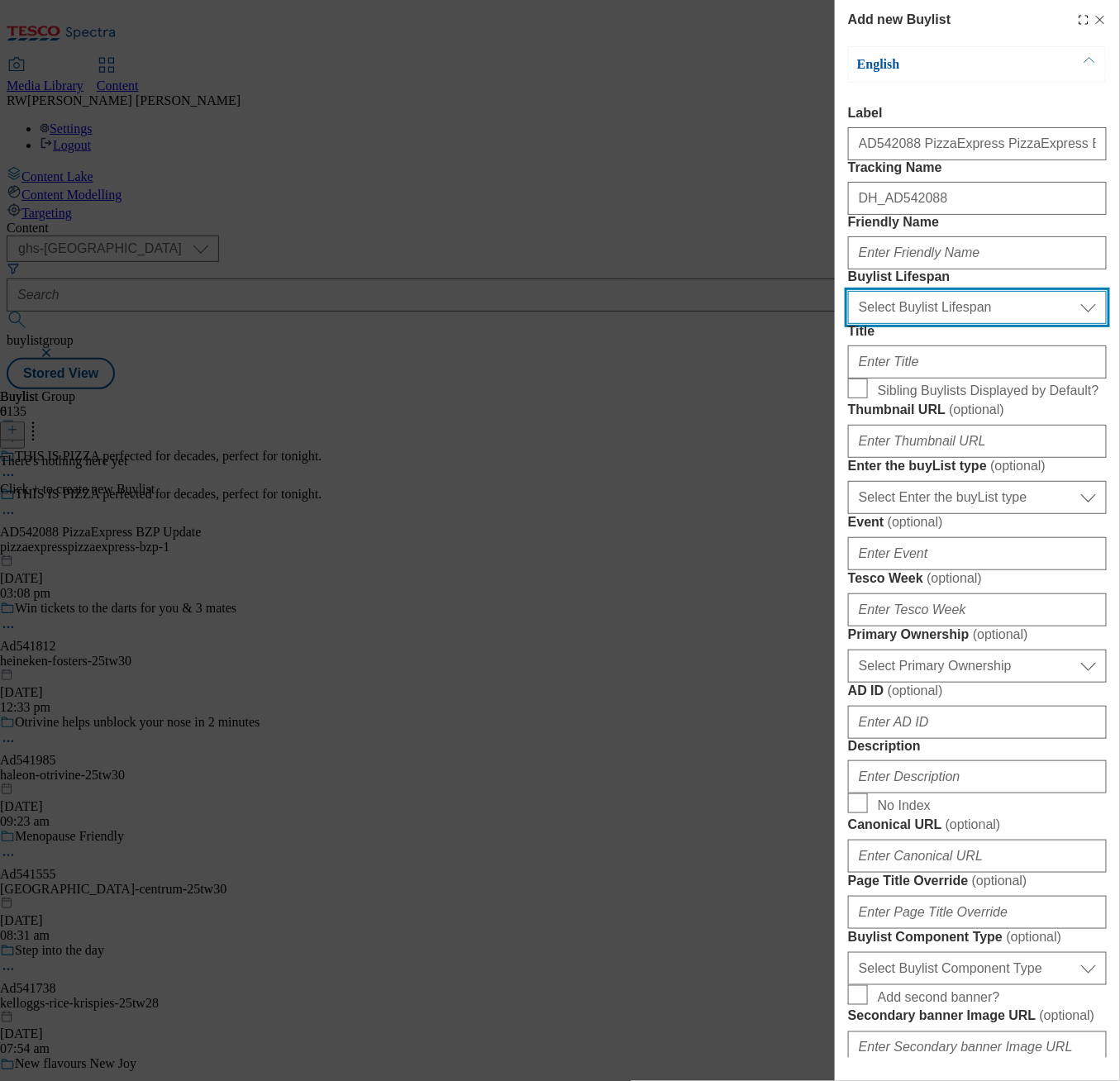
drag, startPoint x: 944, startPoint y: 393, endPoint x: 936, endPoint y: 400, distance: 10.6
click at [944, 324] on select "Select Buylist Lifespan evergreen seasonal tactical" at bounding box center [977, 308] width 258 height 33
select select "tactical"
click at [848, 324] on select "Select Buylist Lifespan evergreen seasonal tactical" at bounding box center [977, 308] width 258 height 33
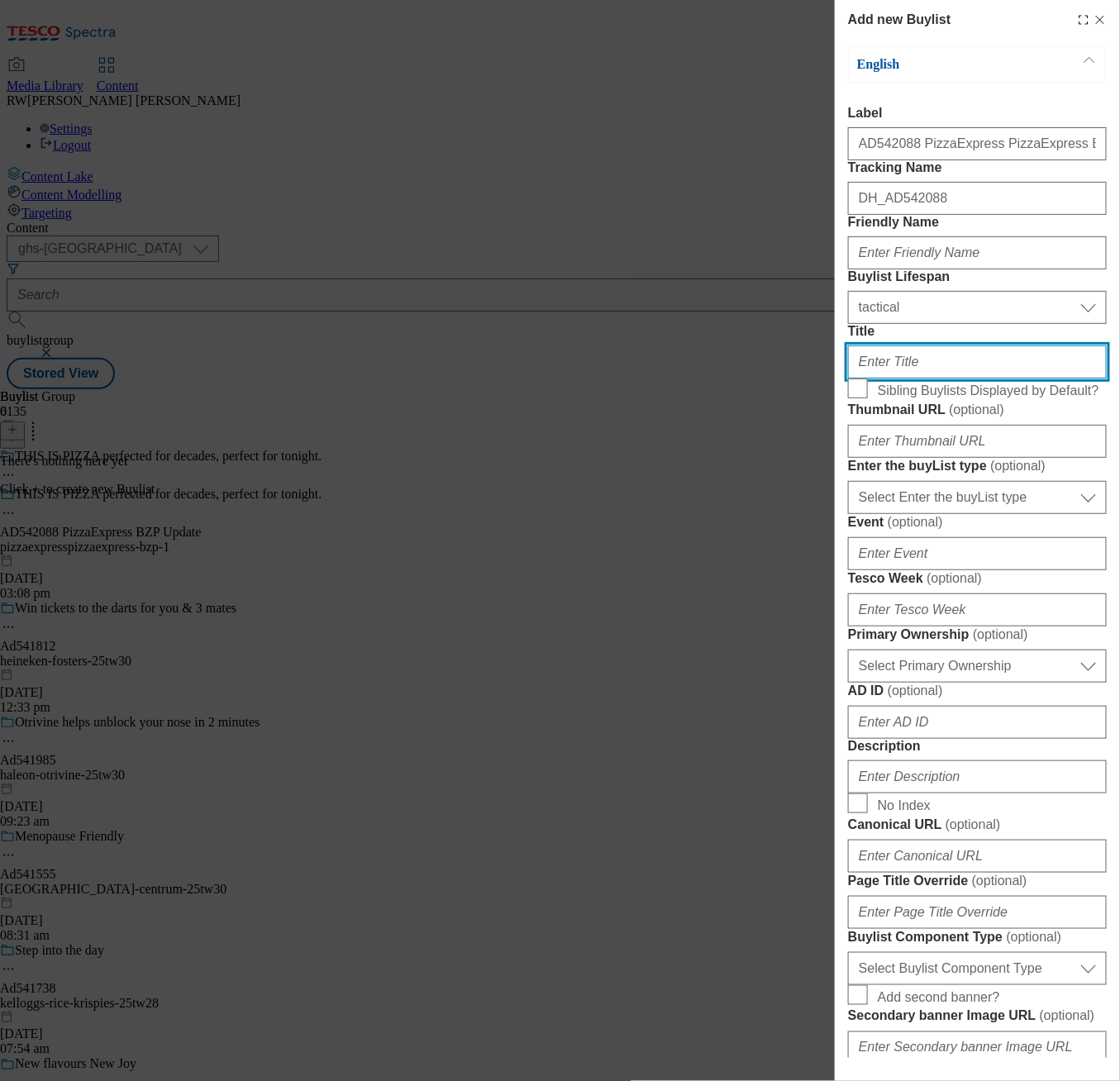
click at [929, 378] on input "Title" at bounding box center [977, 362] width 258 height 33
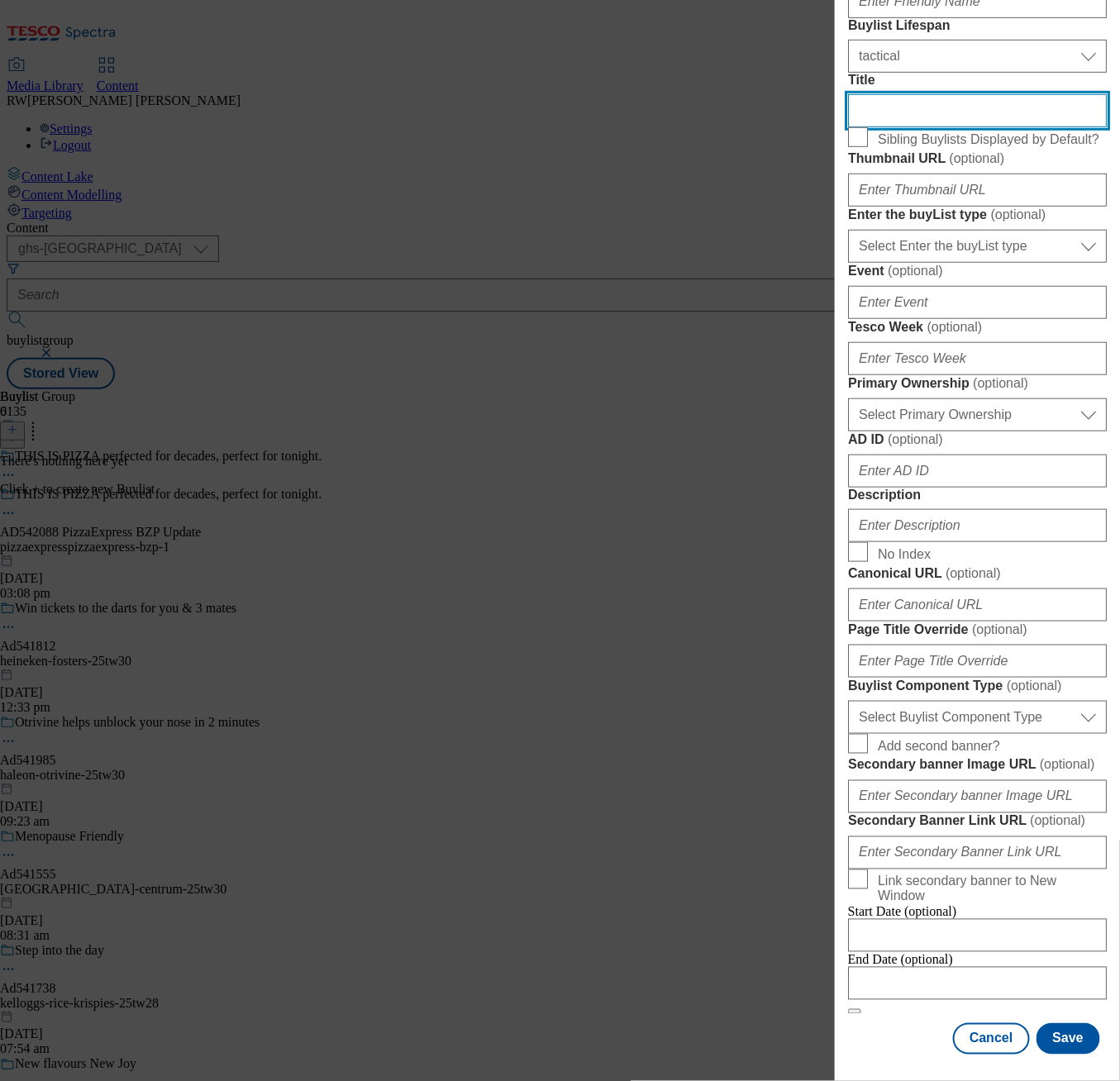
scroll to position [459, 0]
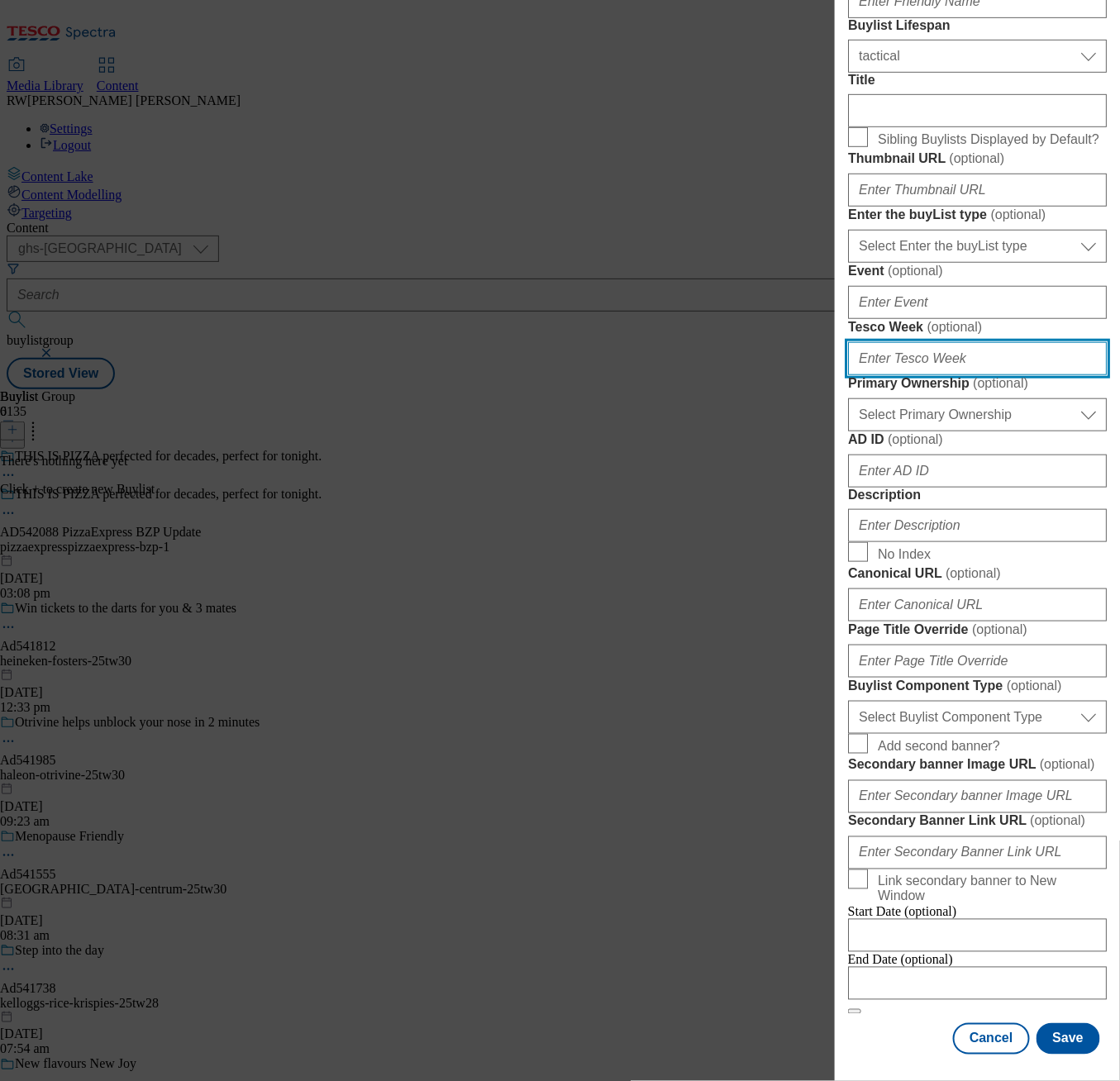
click at [939, 375] on input "Tesco Week ( optional )" at bounding box center [977, 359] width 258 height 33
type input "29"
click at [1003, 339] on form "Label AD542088 PizzaExpress PizzaExpress BZP Tracking Name DH_AD542088 Friendly…" at bounding box center [977, 435] width 258 height 1161
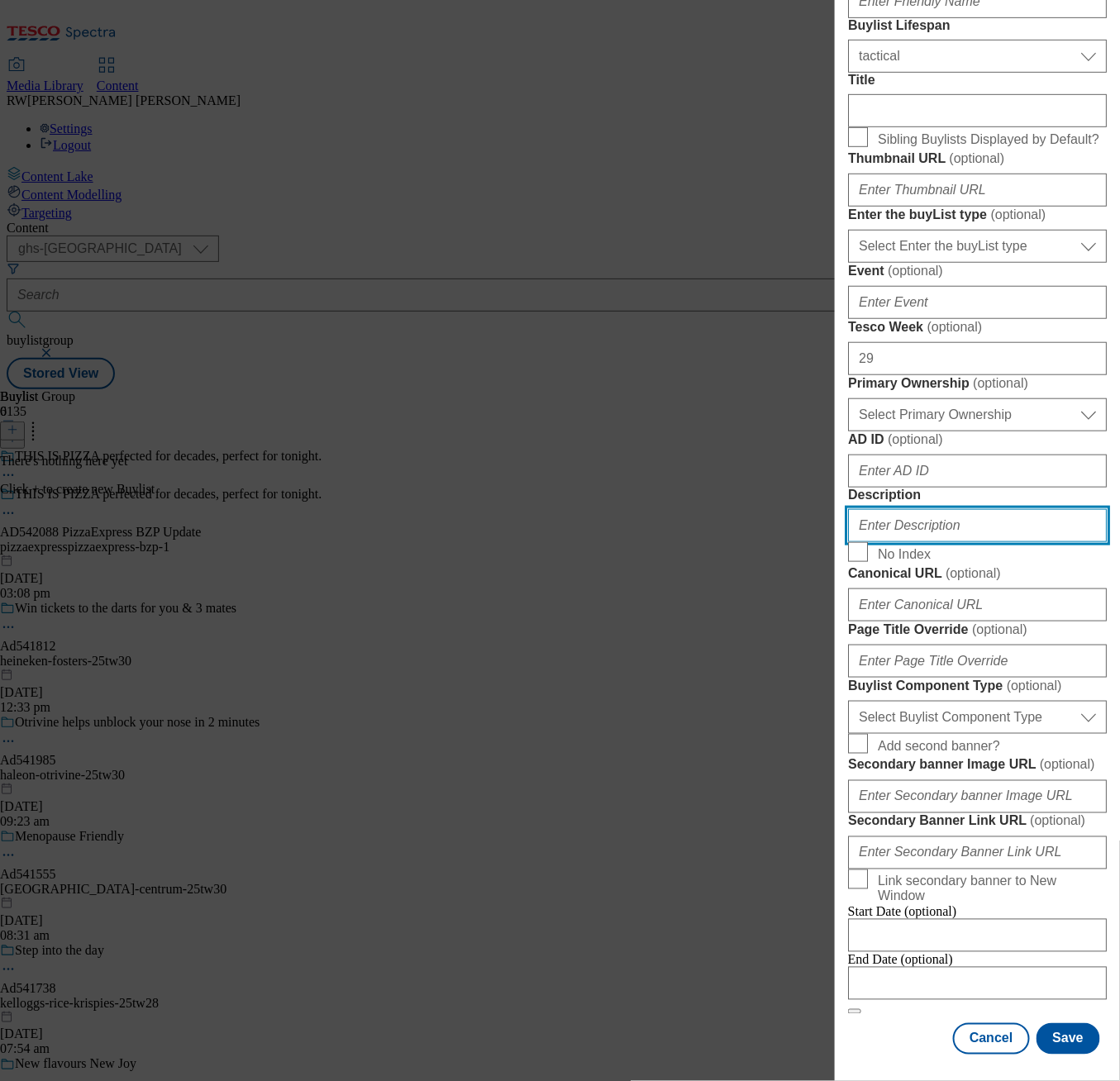
click at [943, 542] on input "Description" at bounding box center [977, 525] width 258 height 33
click at [1034, 599] on form "Label AD542088 PizzaExpress PizzaExpress BZP Tracking Name DH_AD542088 Friendly…" at bounding box center [977, 435] width 258 height 1161
click at [1053, 1023] on button "Save" at bounding box center [1067, 1039] width 63 height 31
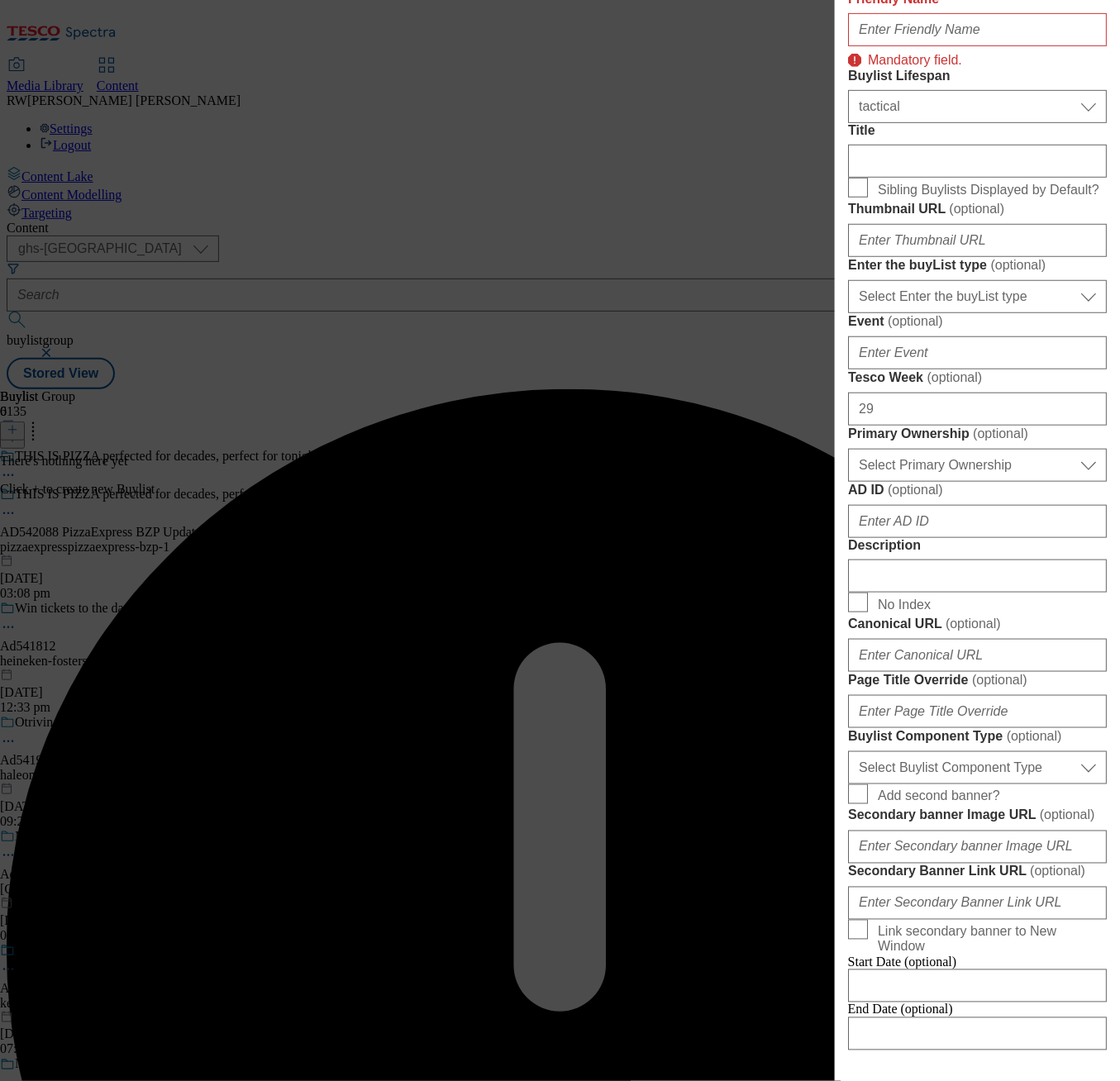
scroll to position [58, 0]
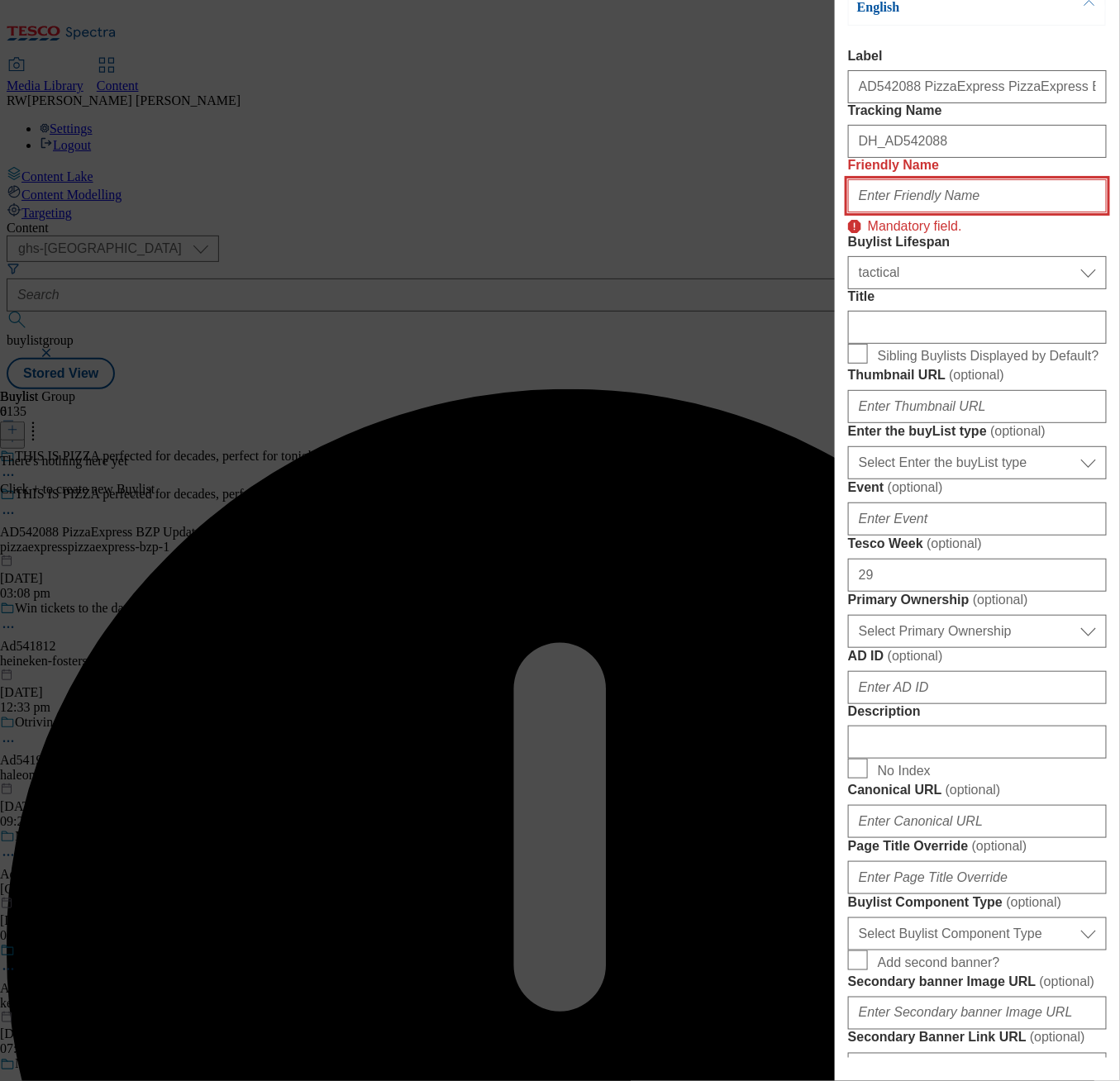
click at [902, 212] on input "Friendly Name" at bounding box center [977, 196] width 258 height 33
paste input "pizzaexpresspizzaexpress-bzp-1"
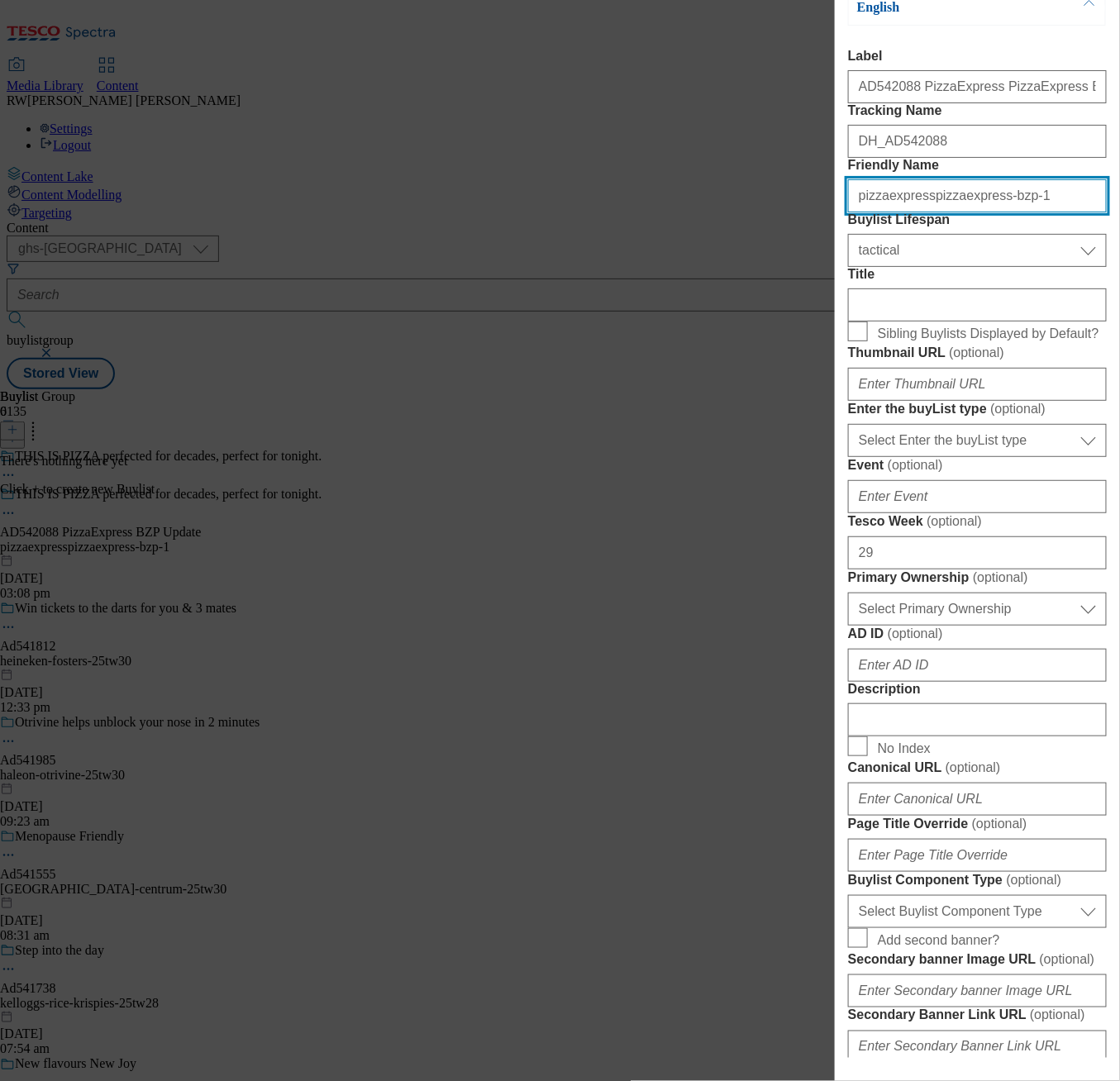
type input "pizzaexpresspizzaexpress-bzp-1"
click at [1062, 173] on label "Friendly Name" at bounding box center [977, 165] width 258 height 15
click at [1062, 212] on input "pizzaexpresspizzaexpress-bzp-1" at bounding box center [977, 196] width 258 height 33
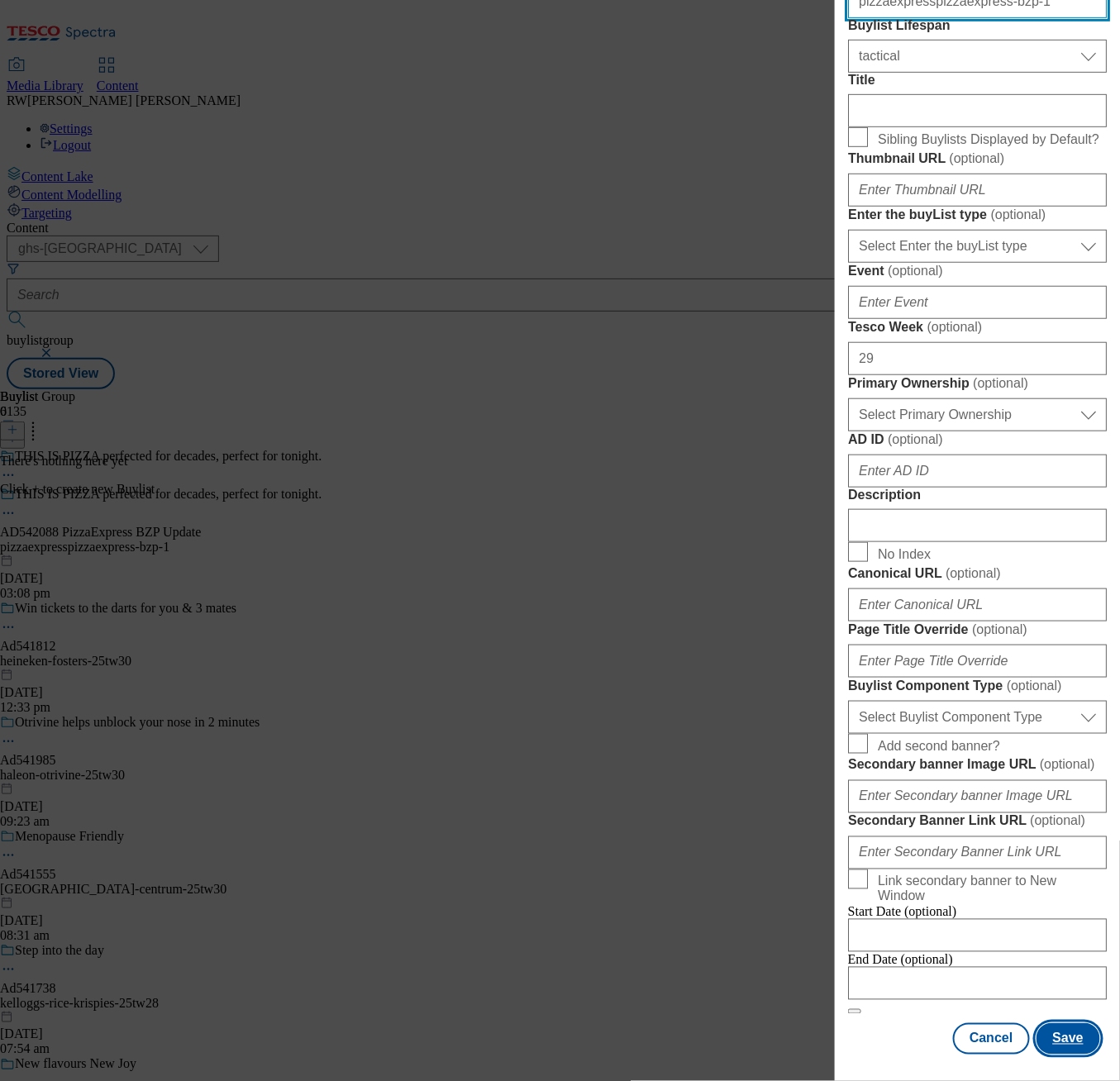
scroll to position [863, 0]
click at [1061, 1023] on button "Save" at bounding box center [1067, 1039] width 63 height 31
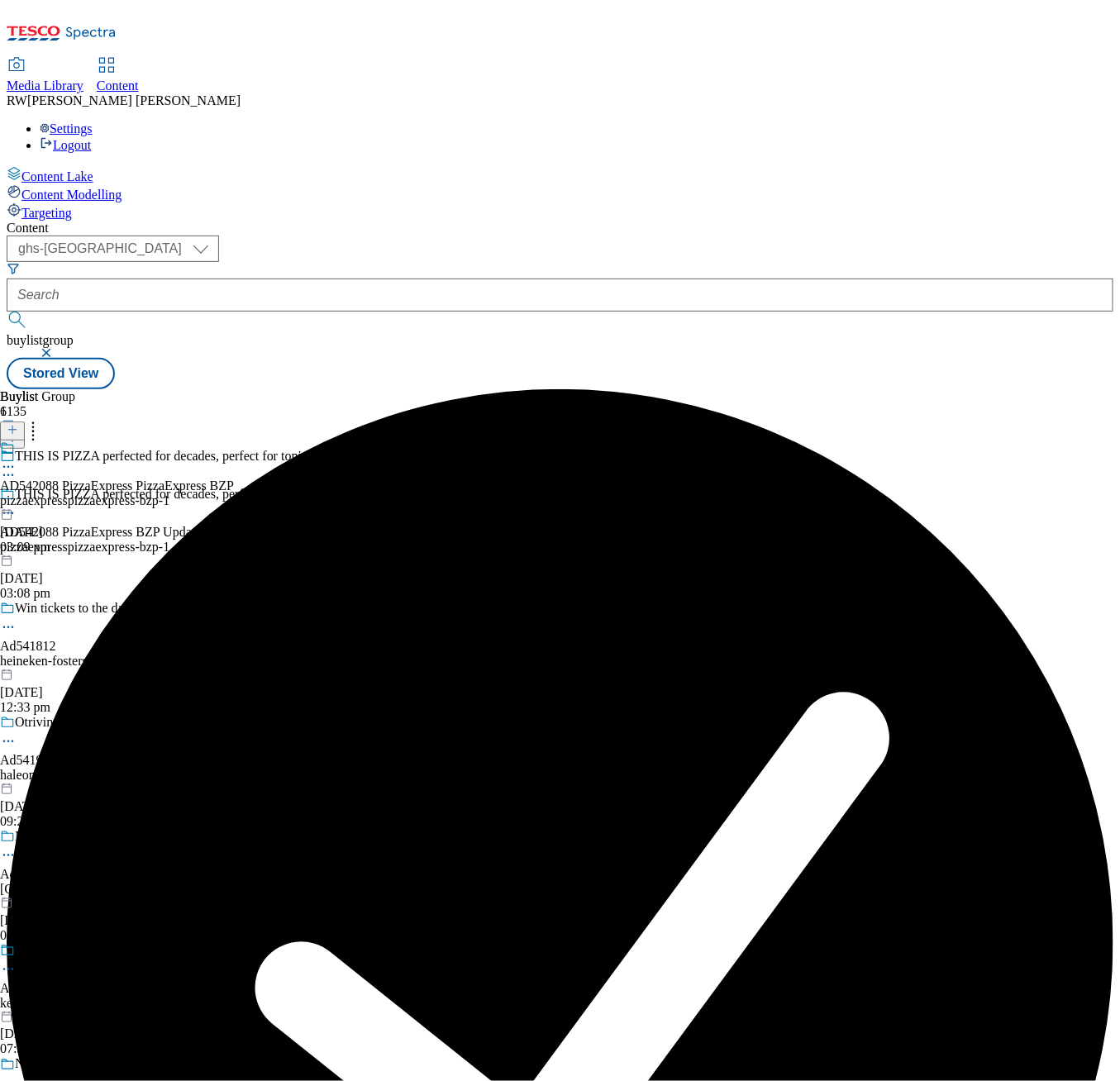
click at [234, 493] on div "pizzaexpresspizzaexpress-bzp-1" at bounding box center [117, 500] width 234 height 15
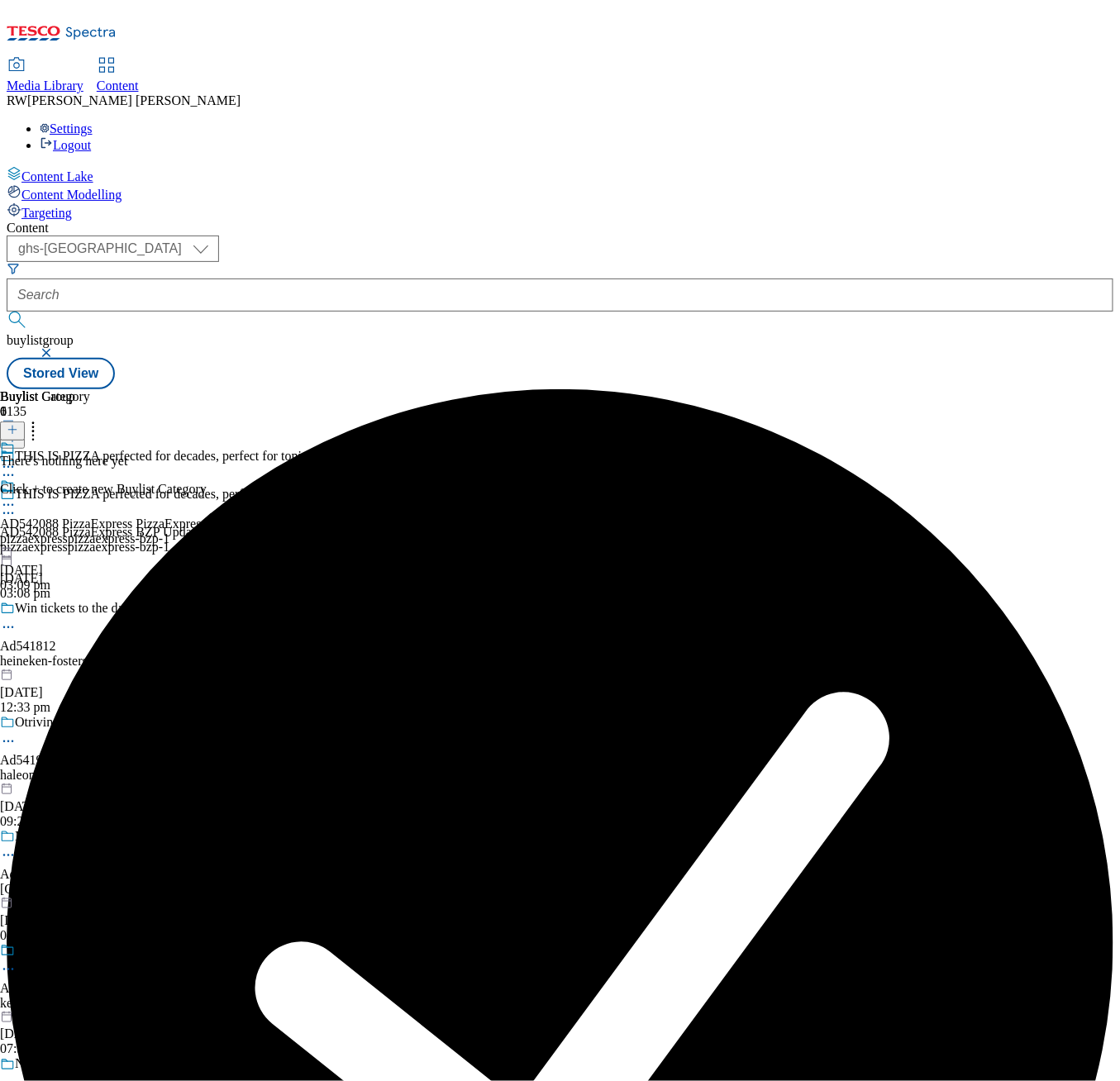
scroll to position [0, 40]
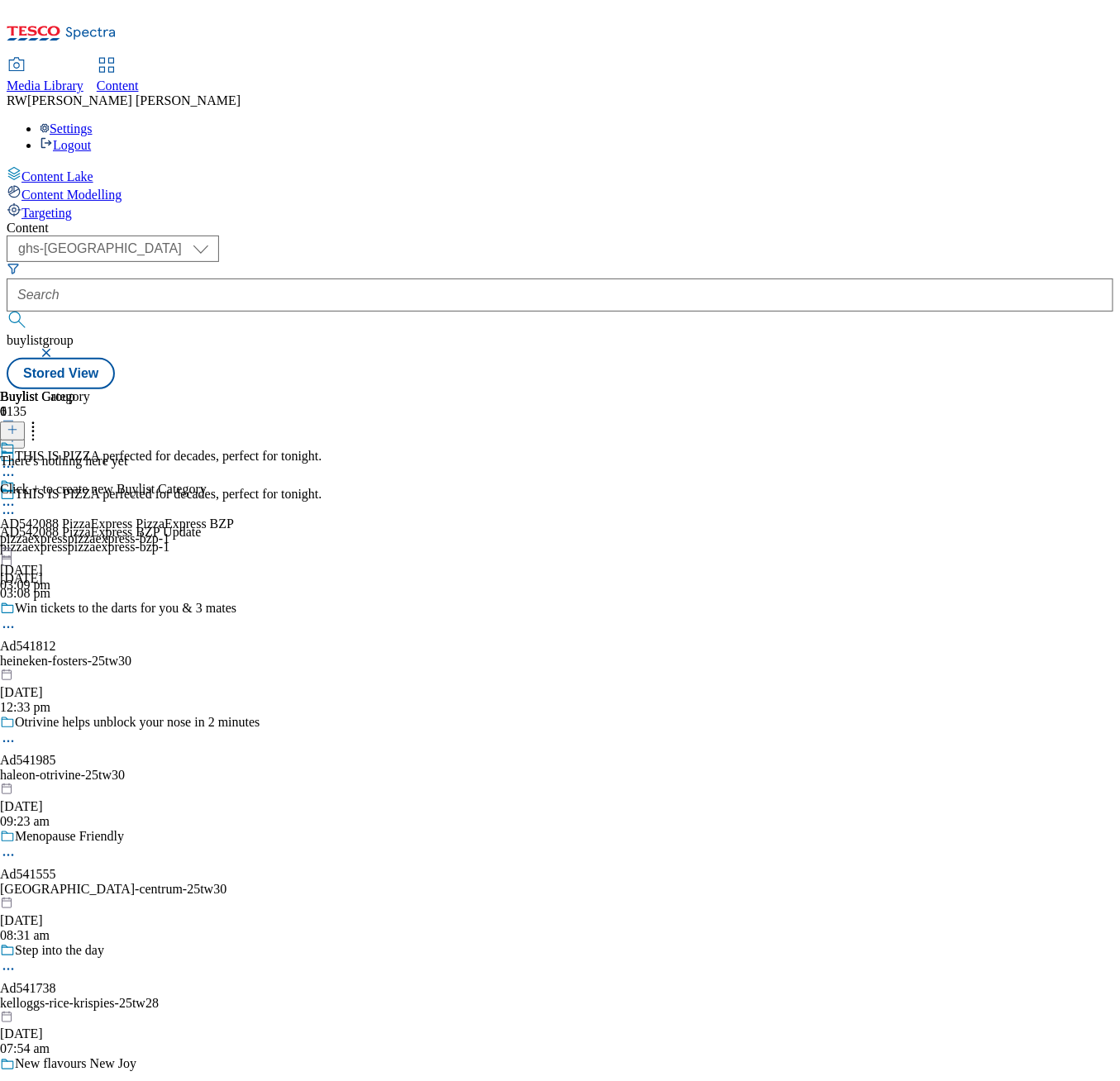
click at [207, 419] on div at bounding box center [103, 430] width 207 height 21
click at [24, 421] on button at bounding box center [12, 431] width 24 height 19
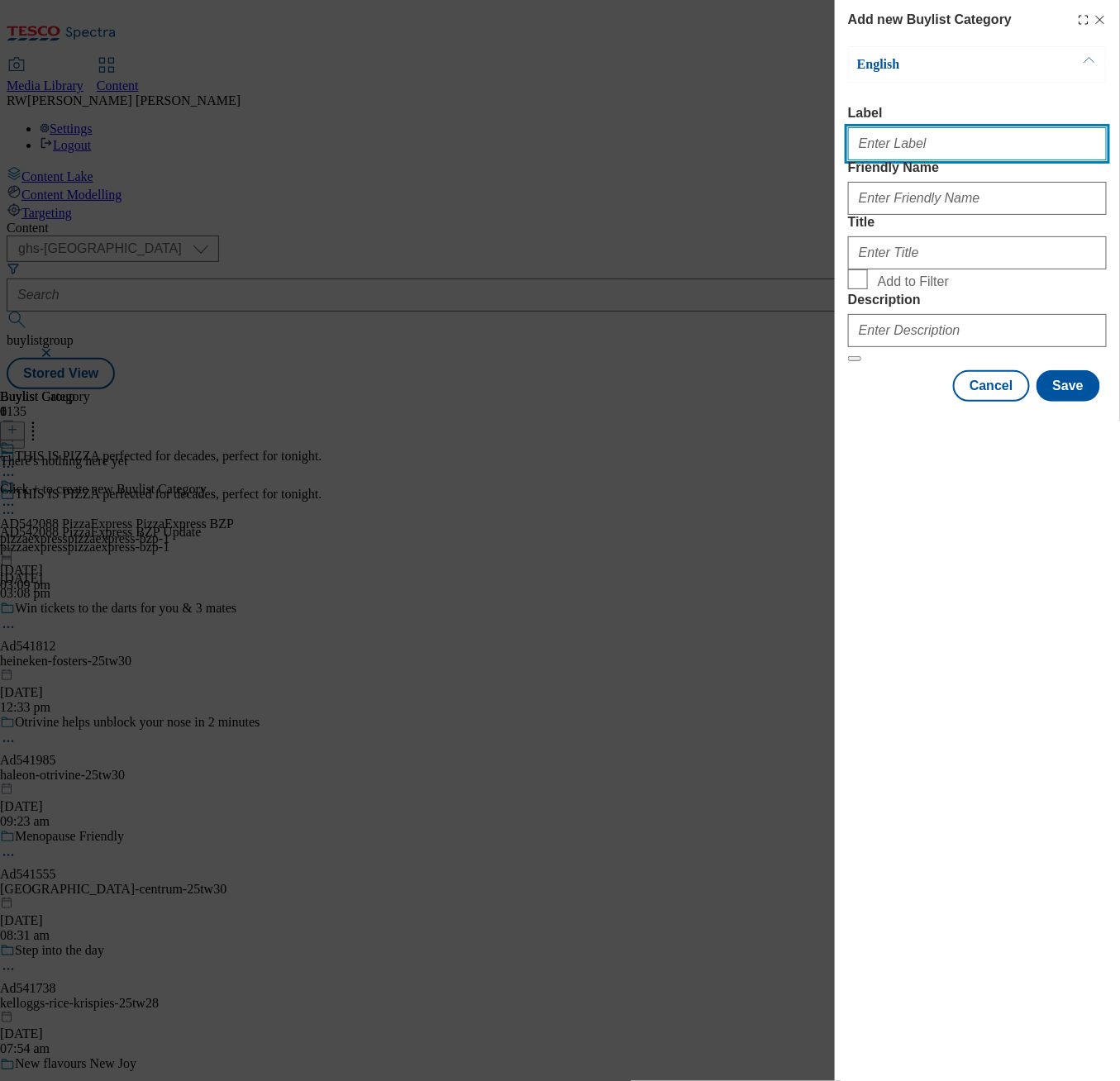
click at [905, 158] on input "Label" at bounding box center [977, 144] width 258 height 33
paste input "AD542088 PizzaExpress PizzaExpress BZP"
type input "AD542088 PizzaExpress PizzaExpress BZP"
click at [912, 598] on div "Add new Buylist Category English Label AD542088 PizzaExpress PizzaExpress BZP F…" at bounding box center [977, 540] width 286 height 1081
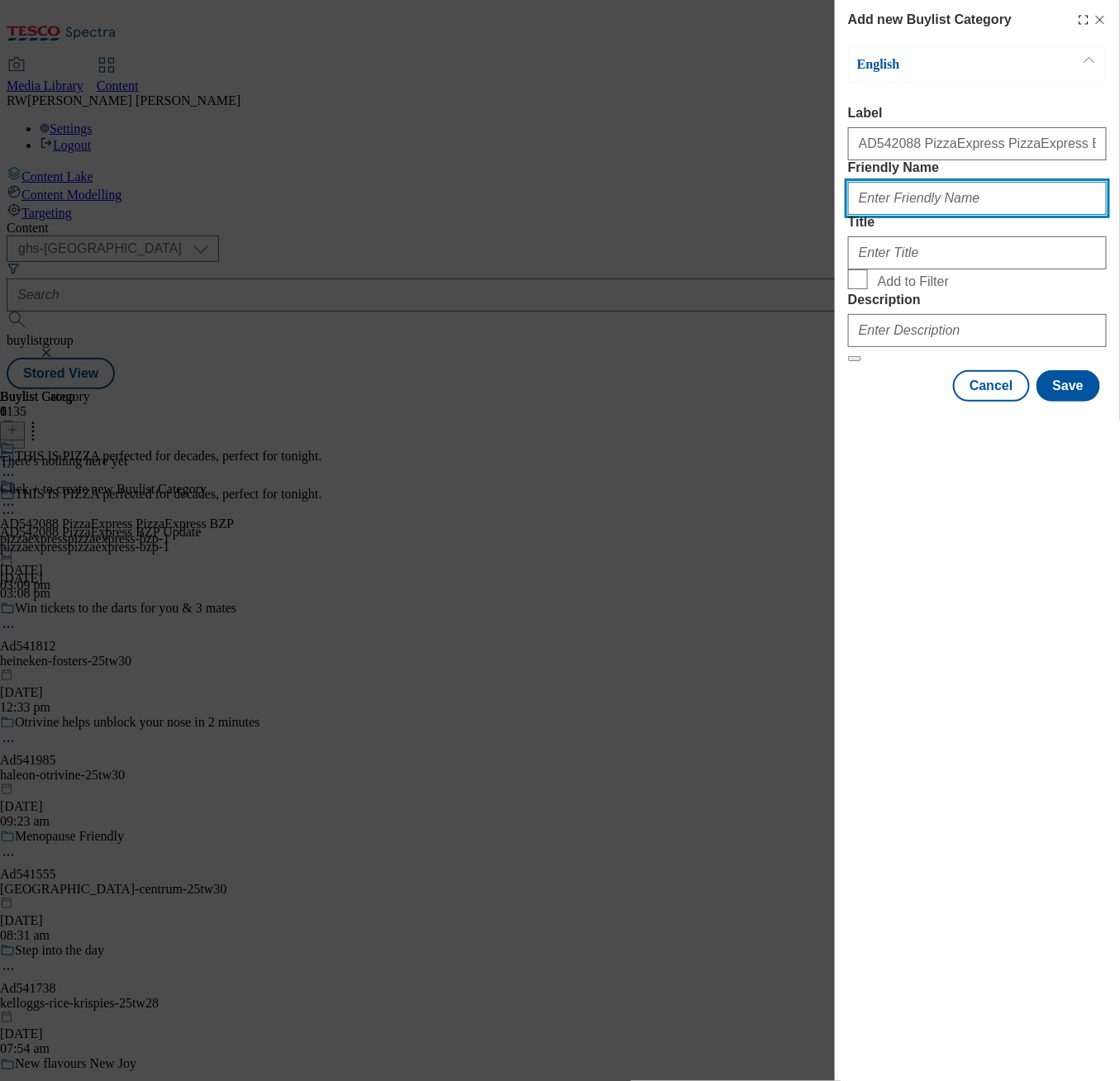
click at [933, 214] on input "Friendly Name" at bounding box center [977, 199] width 258 height 33
paste input "pizzaexpresspizzaexpress-bzp-1"
type input "pizzaexpresspizzaexpress-bzp-1"
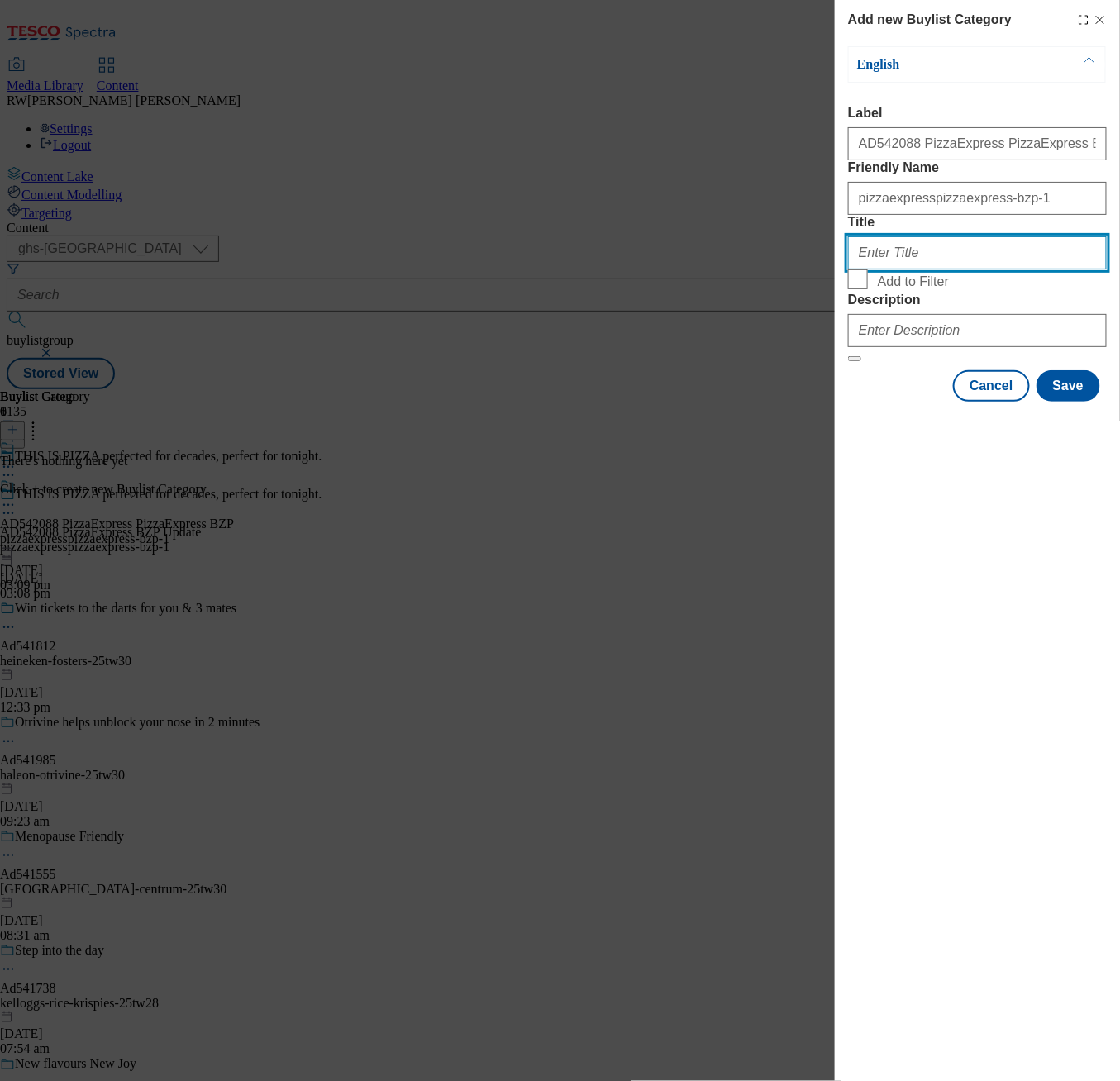
click at [958, 269] on input "Title" at bounding box center [977, 253] width 258 height 33
click at [916, 269] on input "Title" at bounding box center [977, 253] width 258 height 33
paste input "THIS IS PIZZA perfected for decades, perfect for tonight."
type input "THIS IS PIZZA perfected for decades, perfect for tonight."
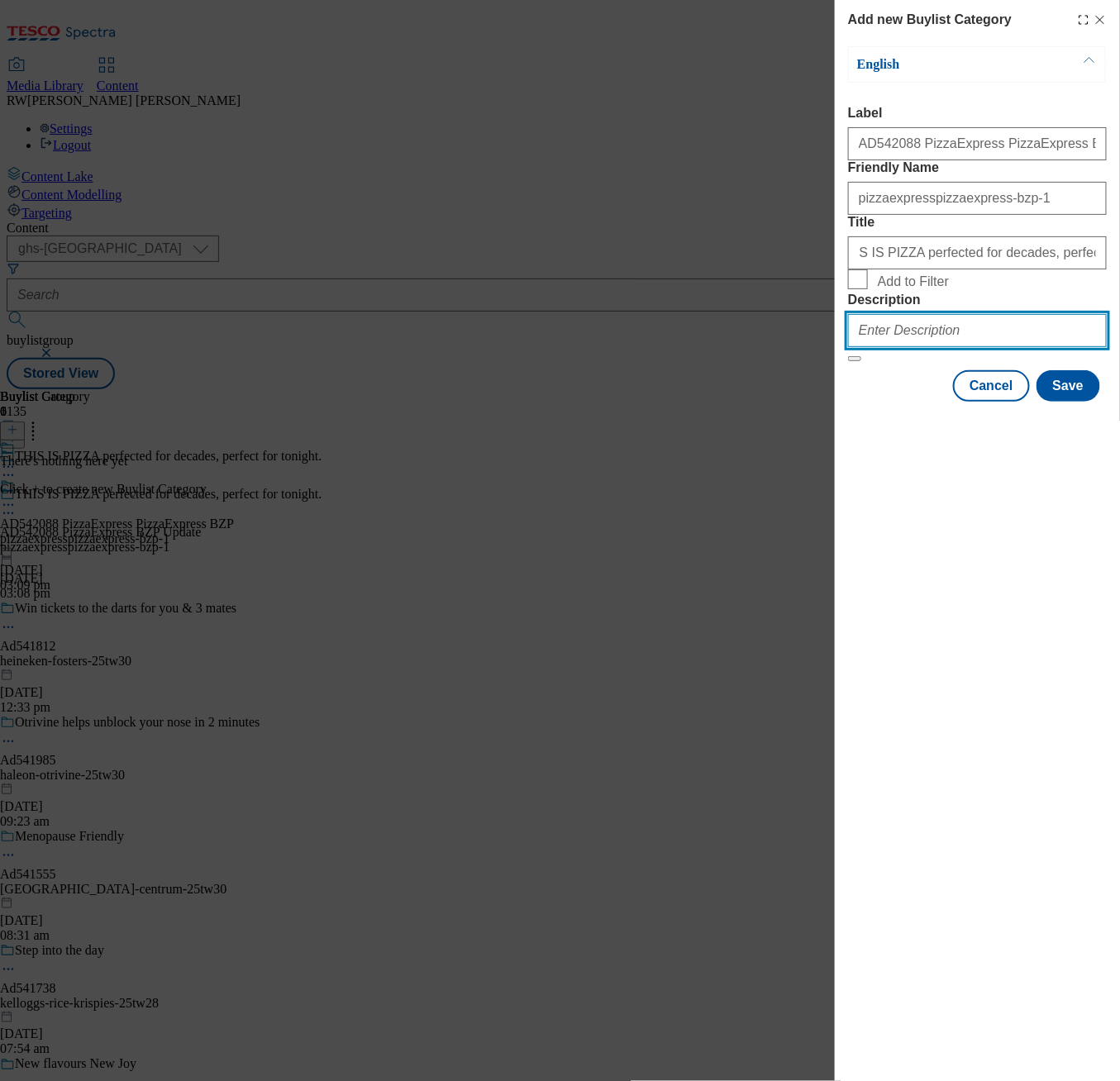
scroll to position [0, 0]
click at [885, 347] on input "Description" at bounding box center [977, 330] width 258 height 33
paste input "THIS IS PIZZA perfected for decades, perfect for tonight."
type input "THIS IS PIZZA perfected for decades, perfect for tonight."
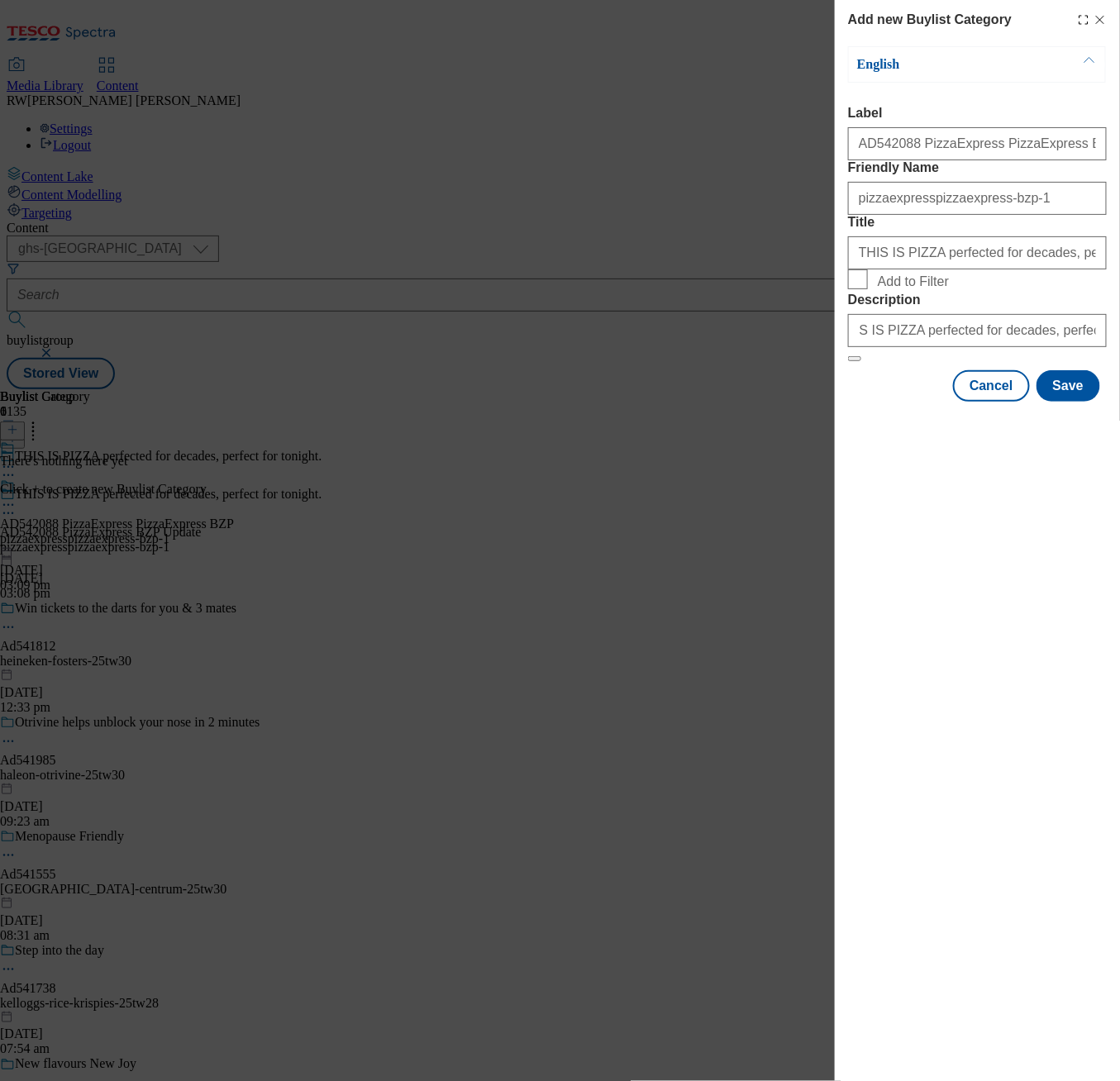
drag, startPoint x: 971, startPoint y: 585, endPoint x: 1056, endPoint y: 526, distance: 103.5
click at [971, 585] on div "Add new Buylist Category English Label AD542088 PizzaExpress PizzaExpress BZP F…" at bounding box center [977, 540] width 286 height 1081
click at [1069, 402] on button "Save" at bounding box center [1067, 386] width 63 height 31
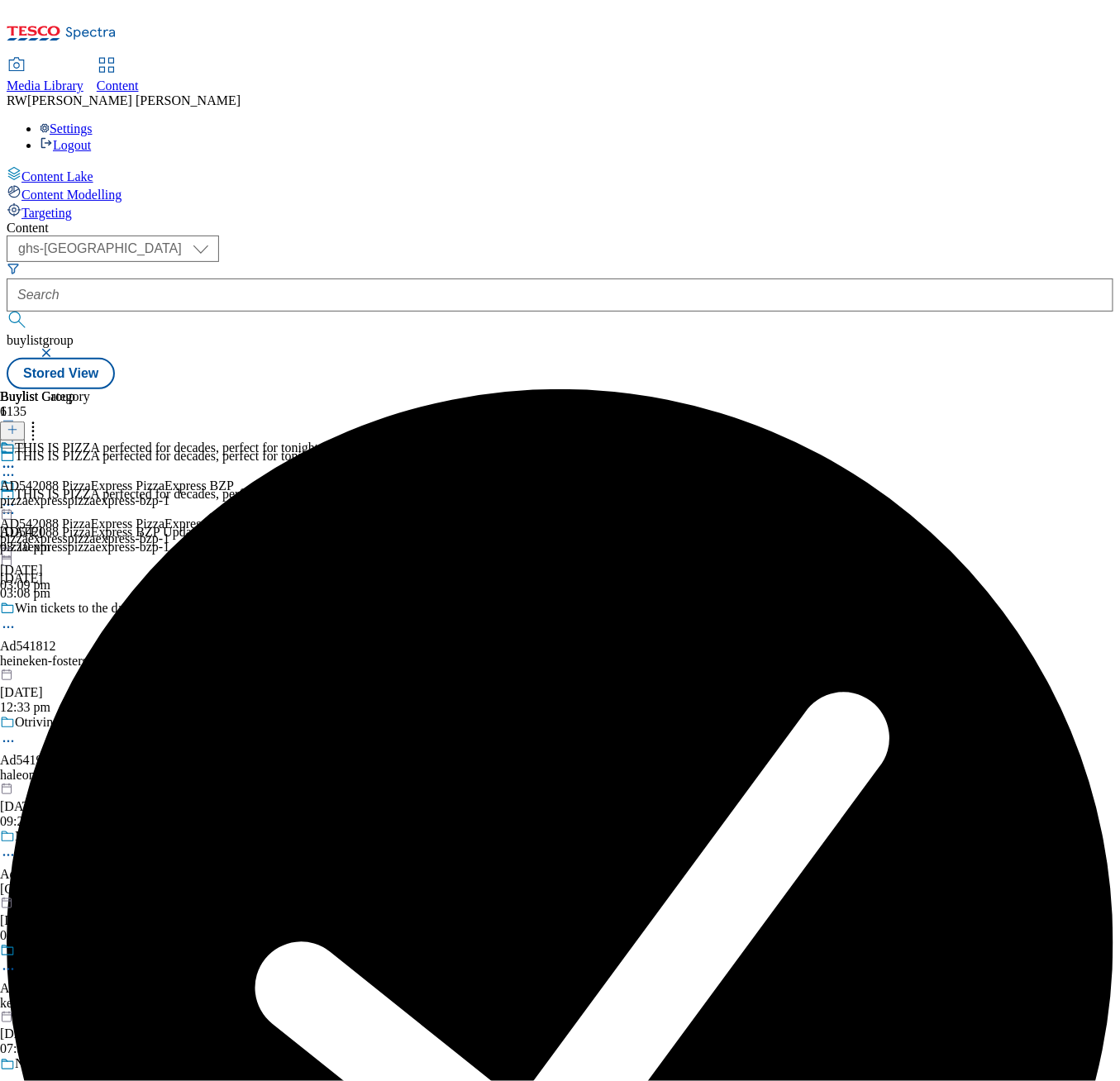
scroll to position [0, 40]
click at [322, 493] on div "pizzaexpresspizzaexpress-bzp-1" at bounding box center [161, 500] width 322 height 15
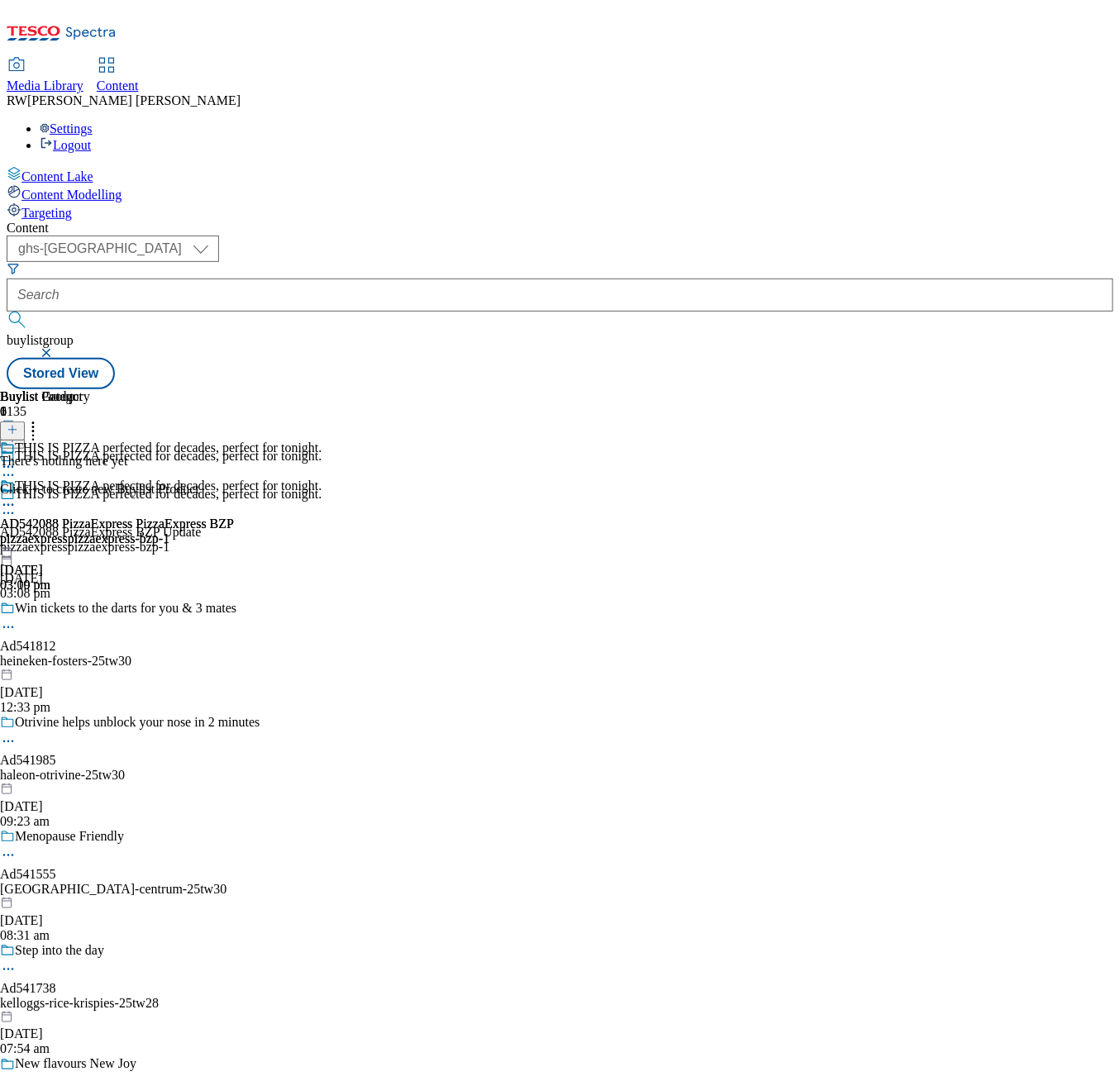
click at [19, 424] on icon at bounding box center [13, 430] width 12 height 12
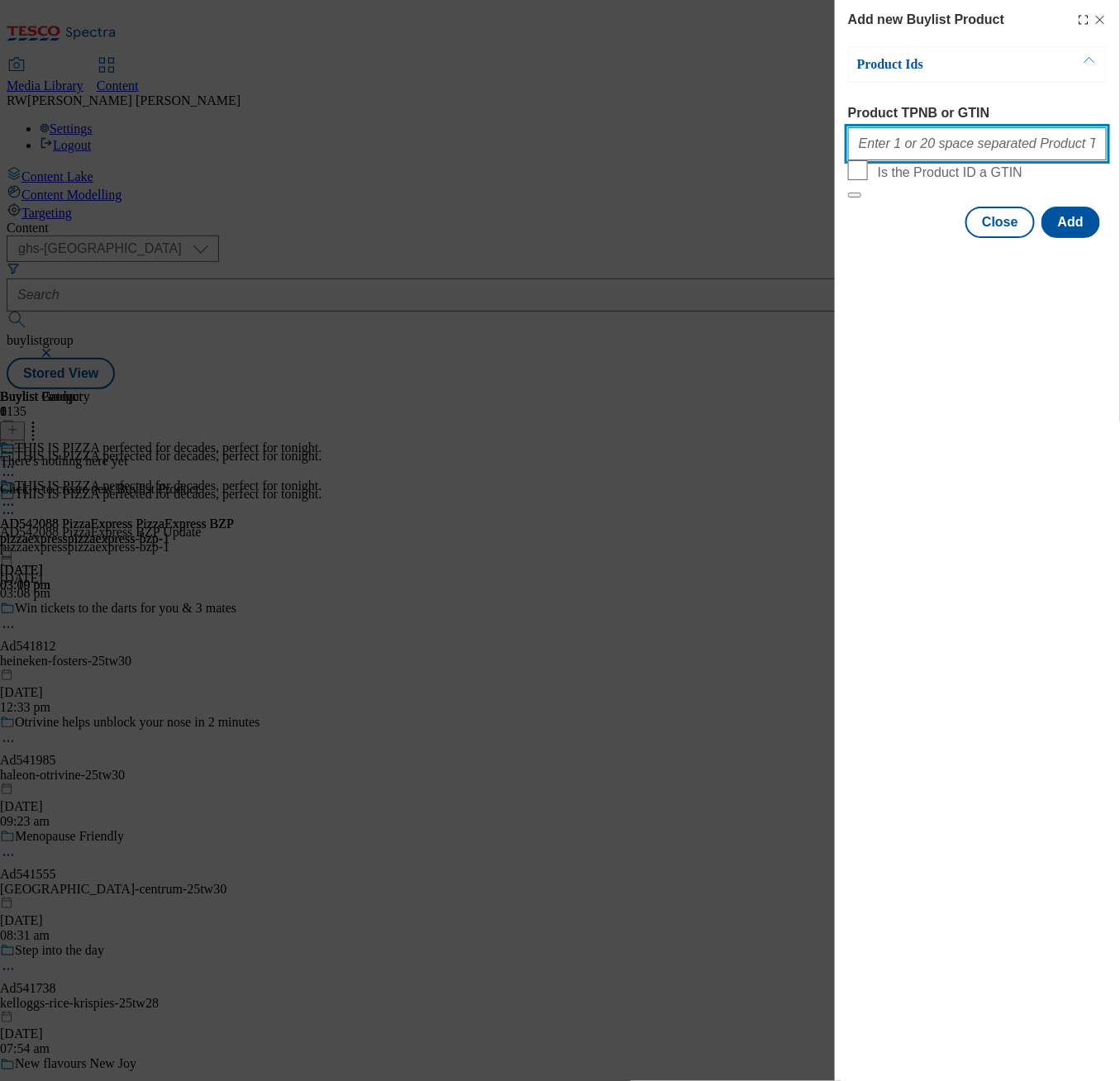
click at [929, 160] on input "Product TPNB or GTIN" at bounding box center [977, 144] width 258 height 33
paste input "53483815 53483366 96979659 92253637 93222356 96439654 53484098 74909691 9137896…"
type input "53483815 53483366 96979659 92253637 93222356 96439654 53484098 74909691 9137896…"
click at [1089, 238] on button "Add" at bounding box center [1070, 222] width 58 height 31
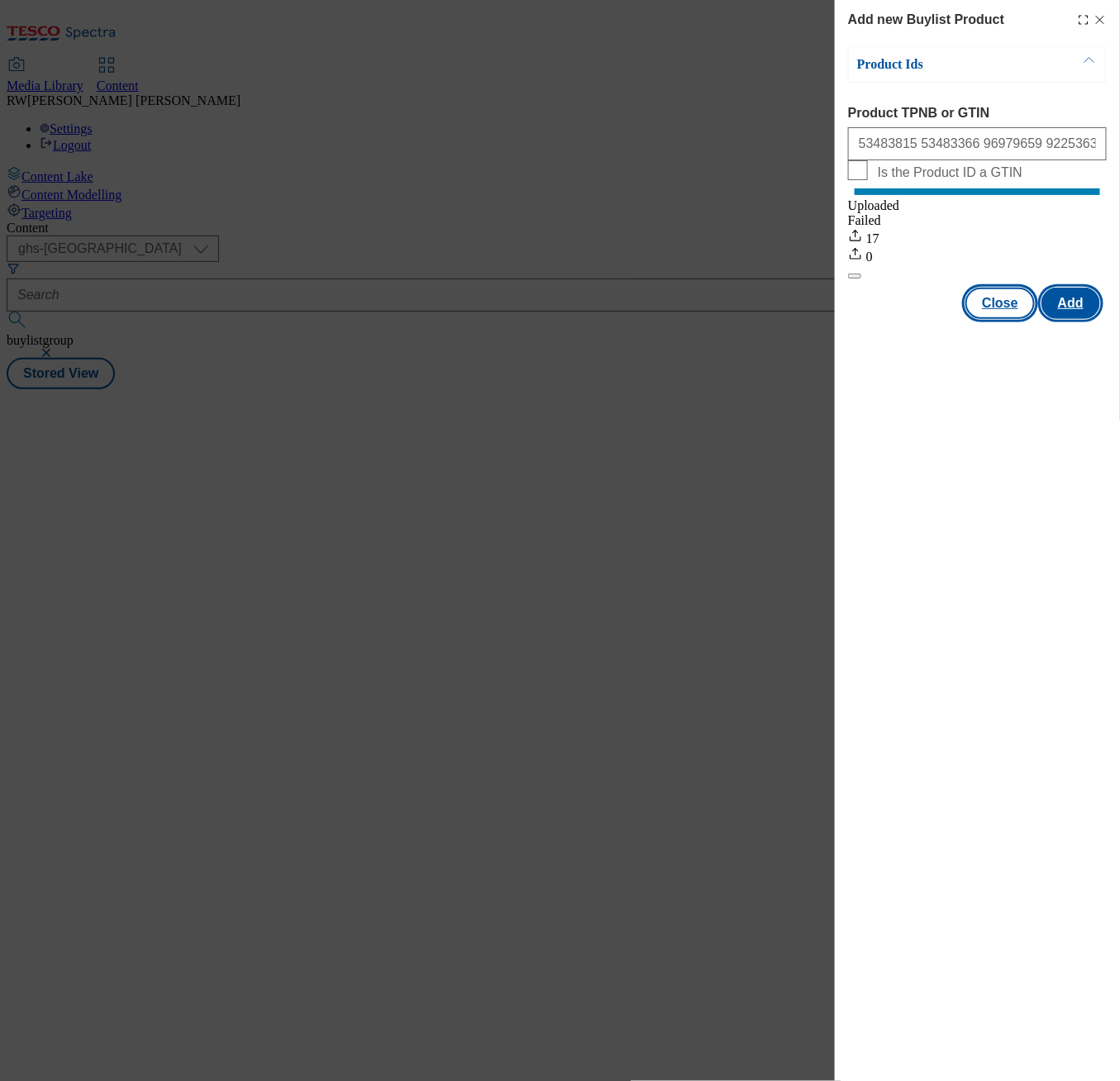
scroll to position [0, 0]
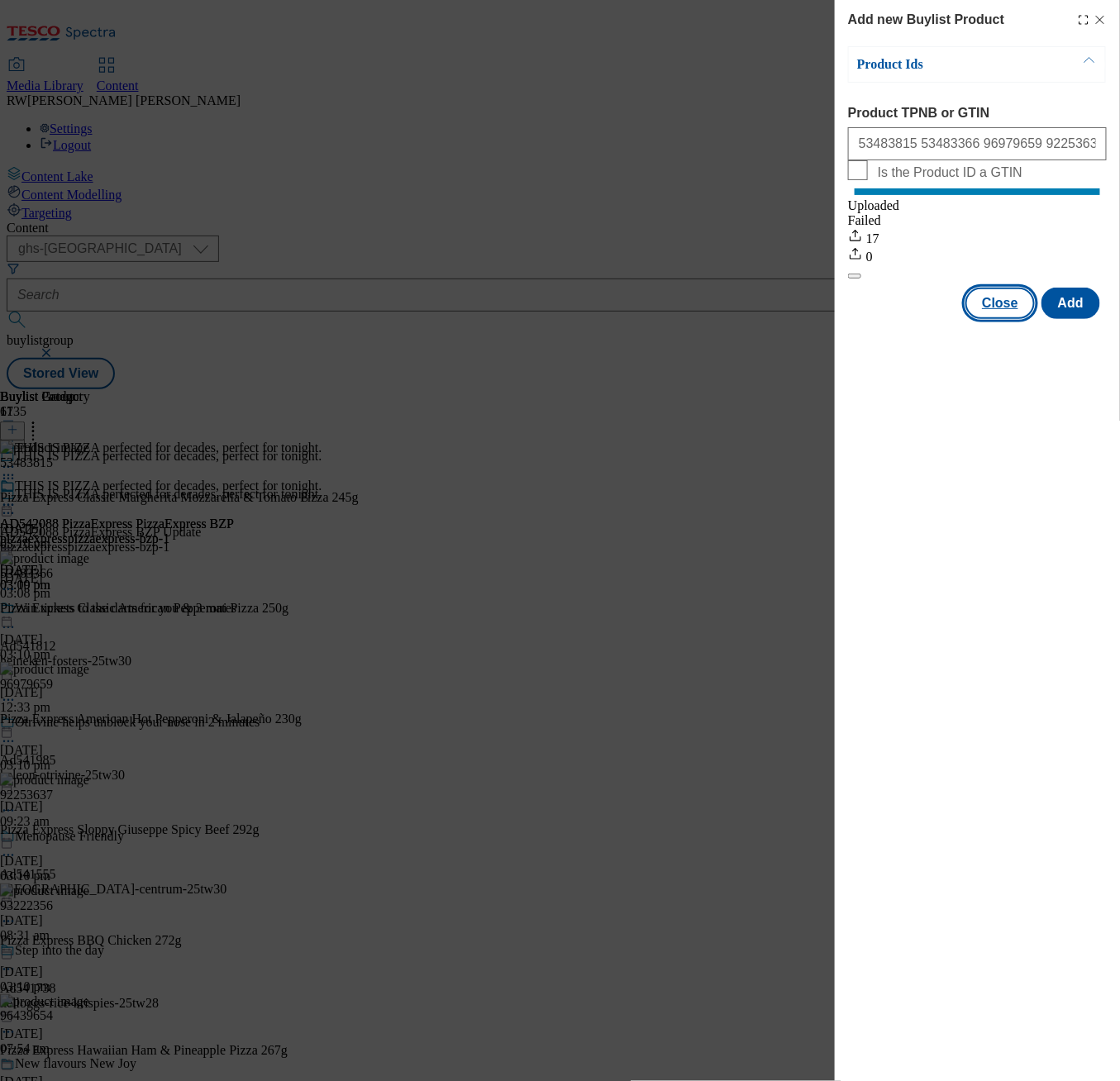
click at [1003, 319] on button "Close" at bounding box center [999, 303] width 69 height 31
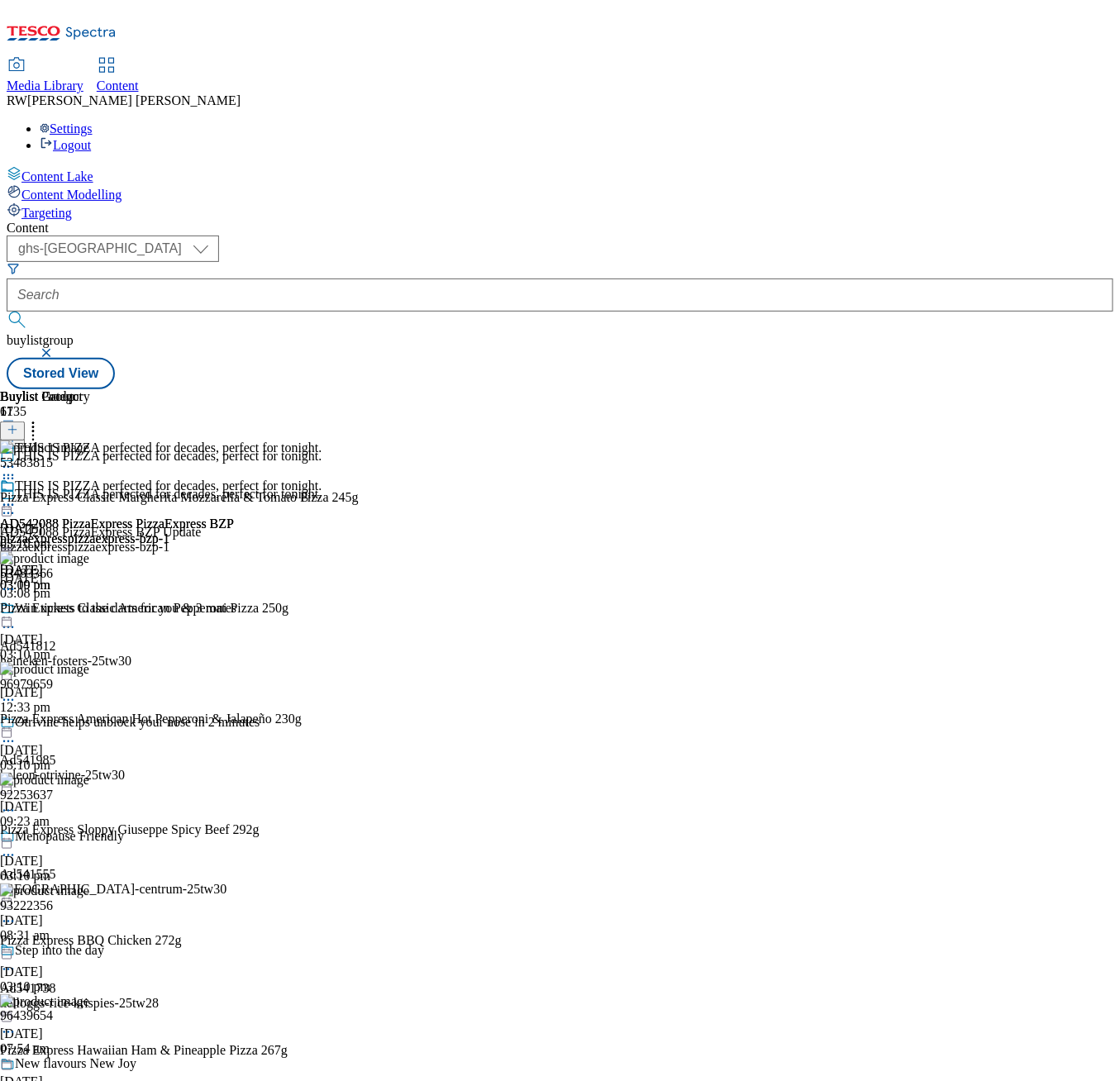
scroll to position [0, 346]
click at [17, 497] on icon at bounding box center [8, 505] width 17 height 17
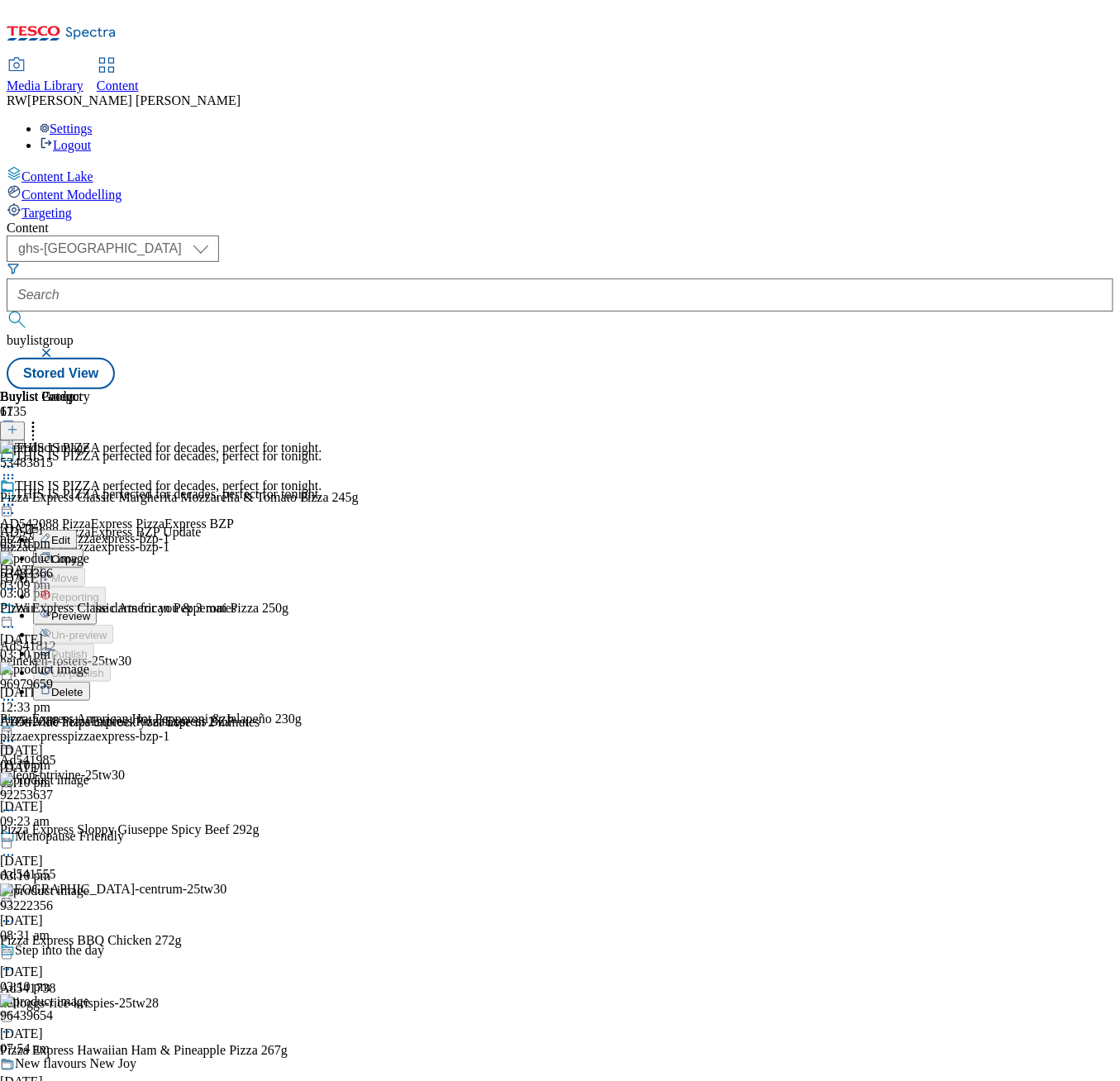
click at [90, 610] on span "Preview" at bounding box center [71, 616] width 39 height 13
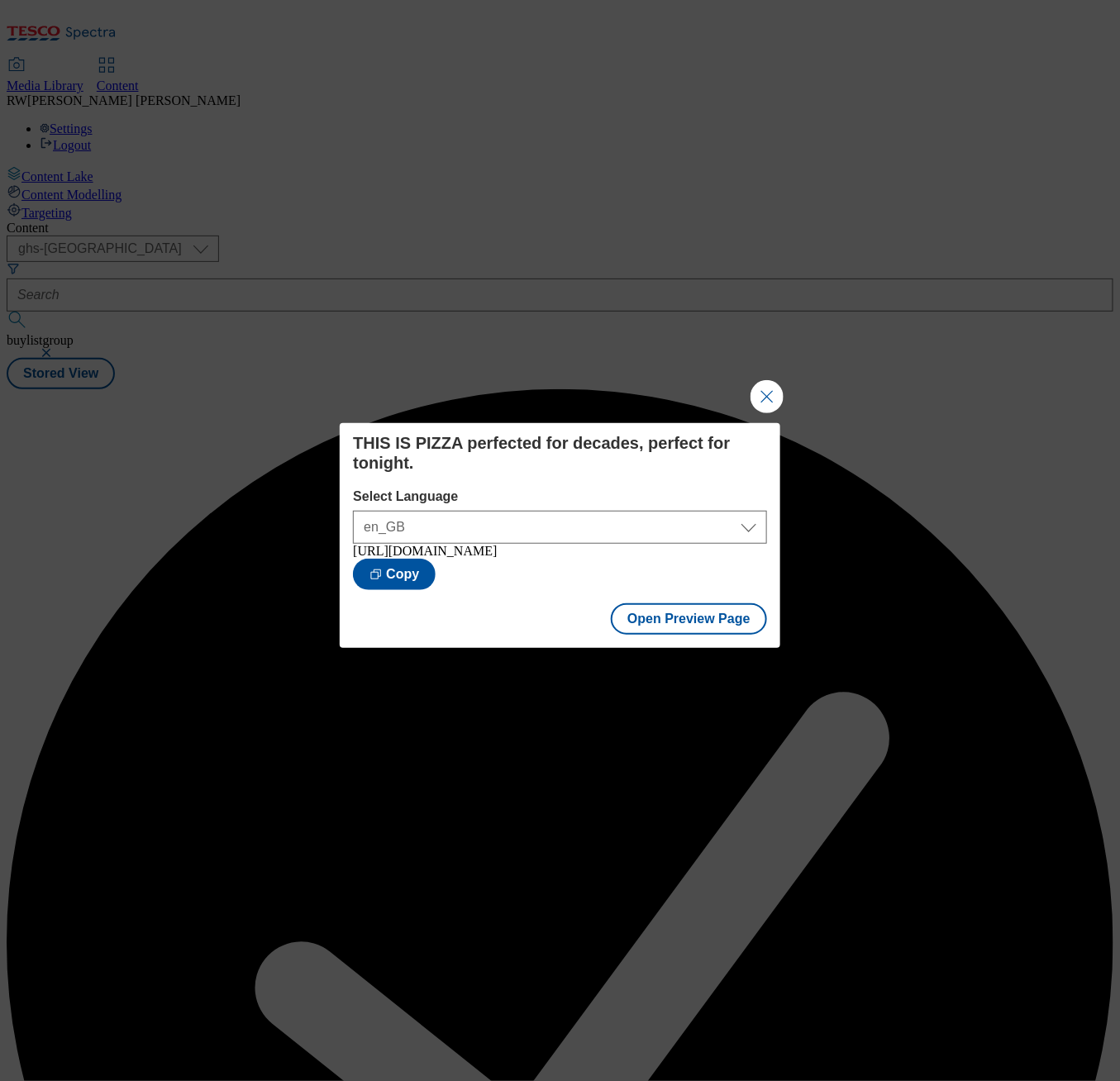
scroll to position [0, 0]
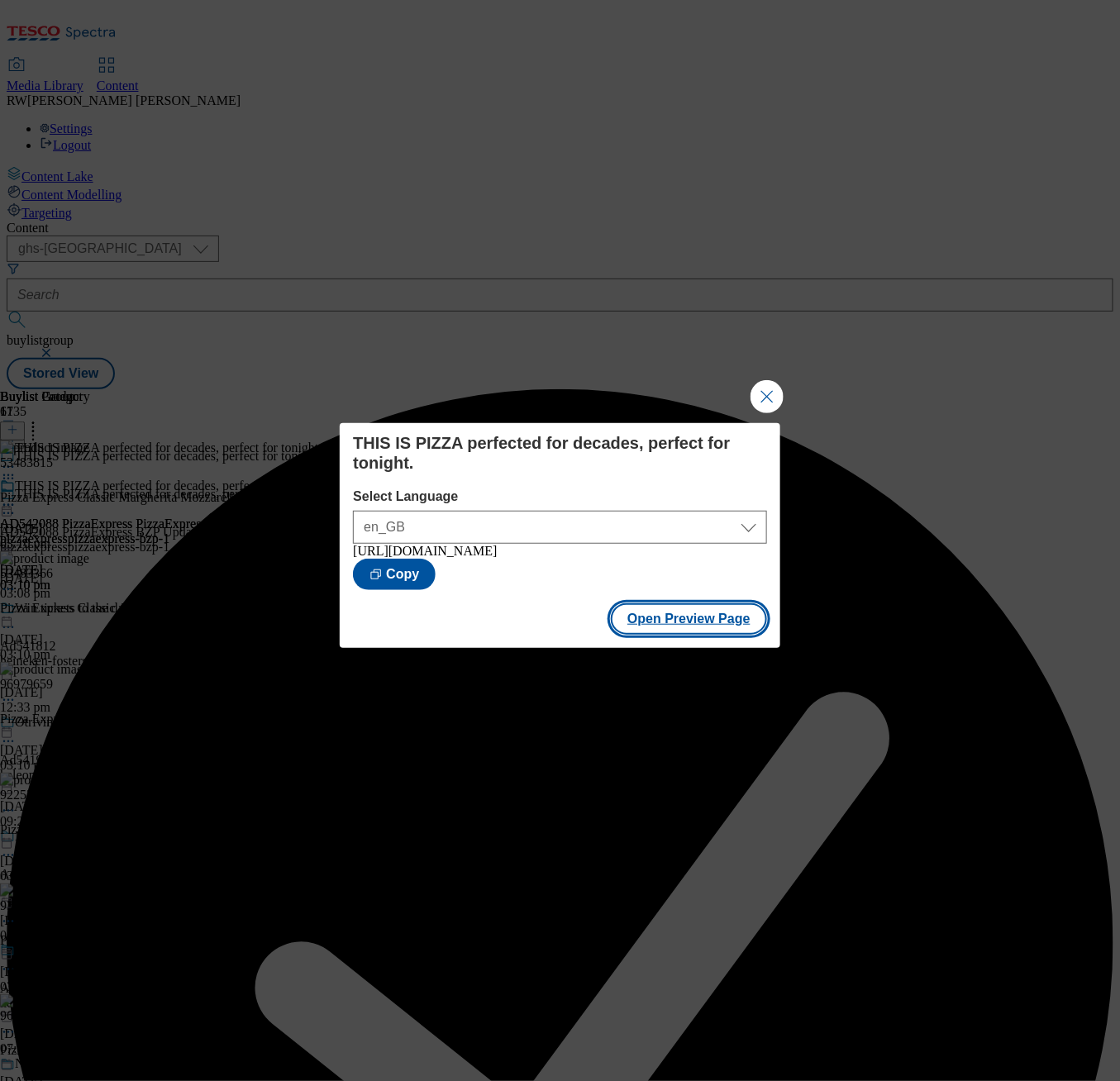
click at [654, 628] on button "Open Preview Page" at bounding box center [689, 619] width 156 height 31
click at [762, 389] on button "Close Modal" at bounding box center [767, 397] width 33 height 33
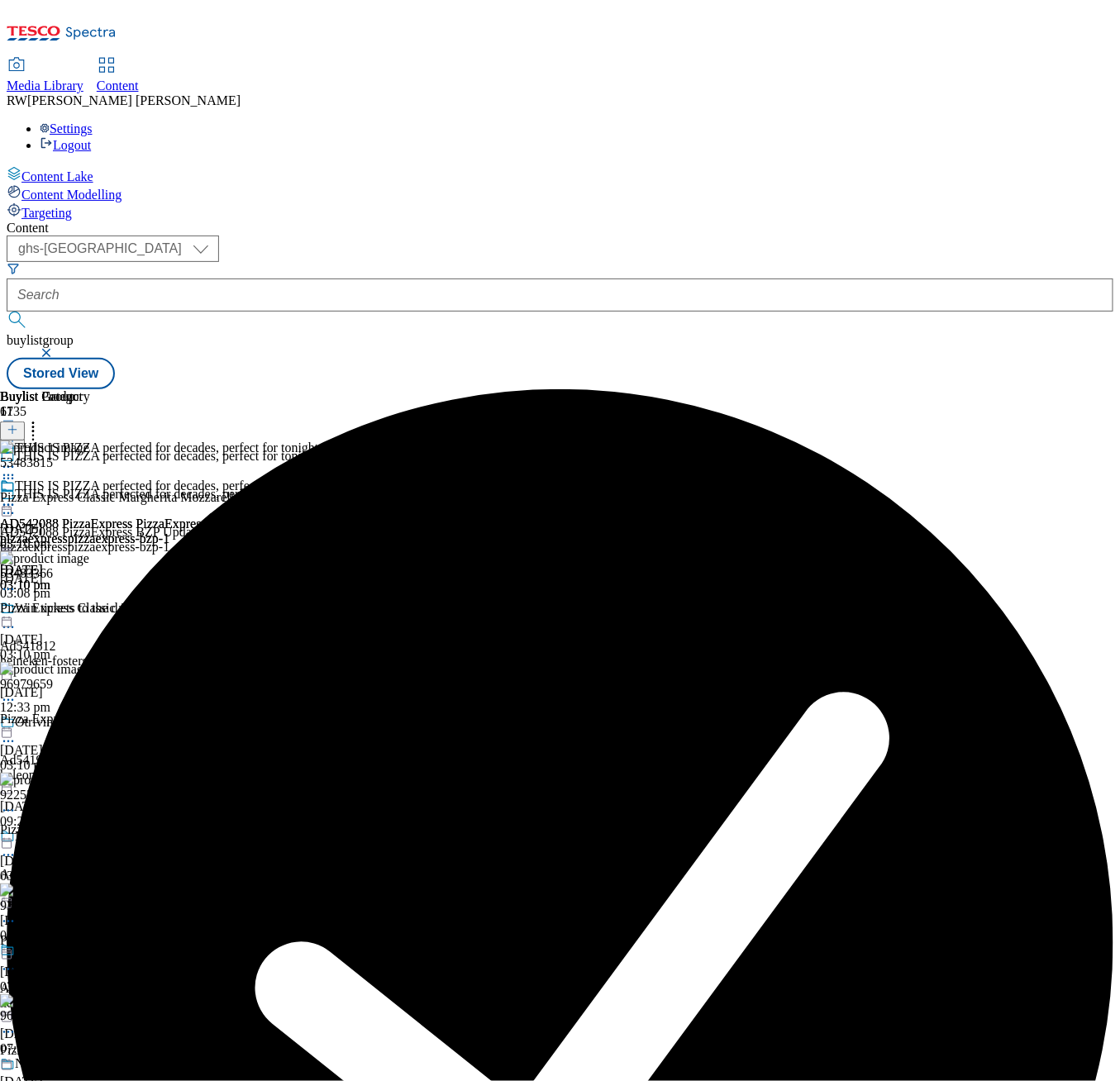
click at [234, 497] on div at bounding box center [117, 507] width 234 height 19
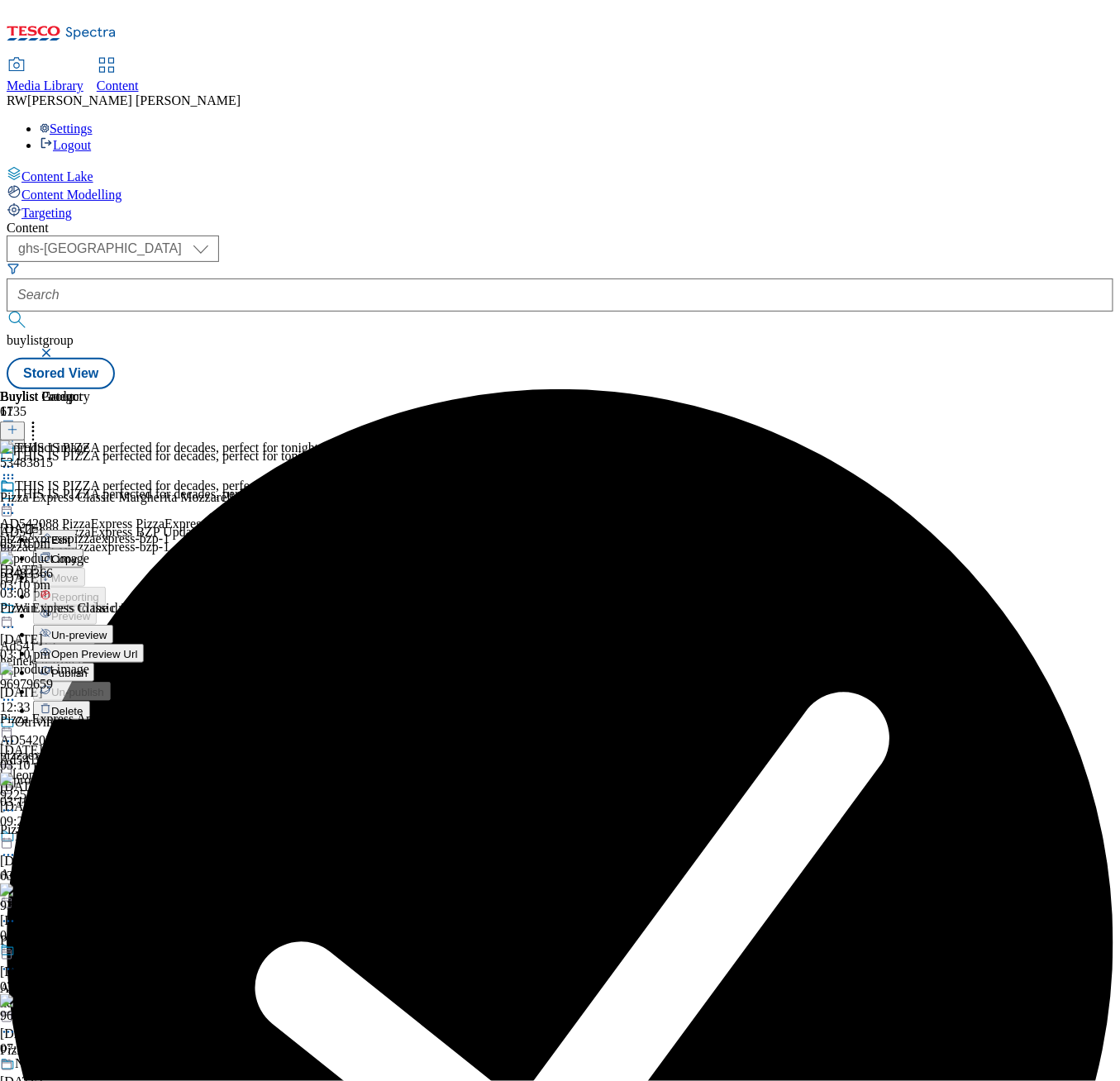
click at [88, 667] on span "Publish" at bounding box center [69, 673] width 36 height 13
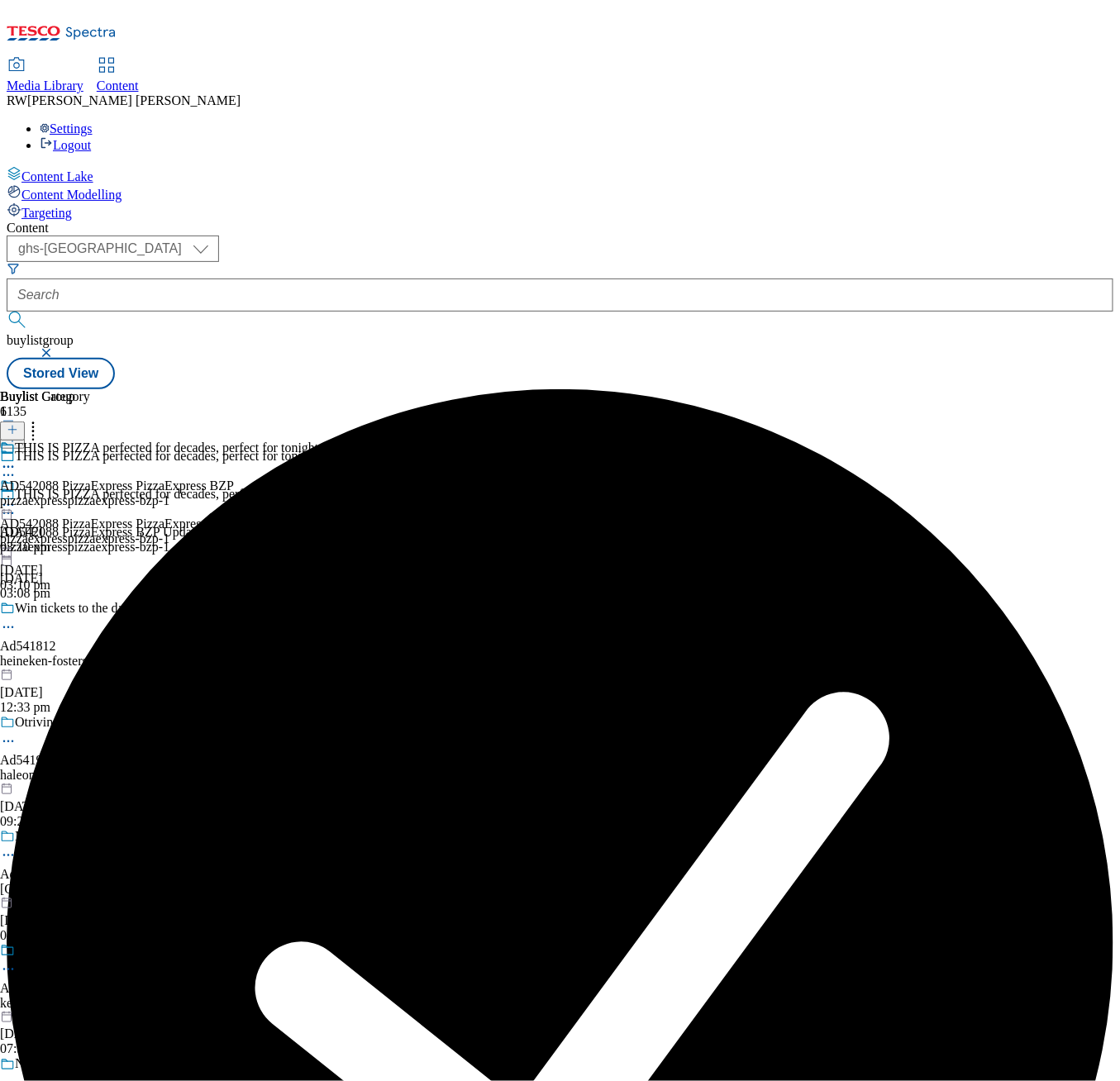
click at [676, 389] on div "Content ( optional ) ghs-roi ghs-[GEOGRAPHIC_DATA] ghs-uk buylistgroup Stored V…" at bounding box center [560, 304] width 1106 height 169
click at [17, 438] on line at bounding box center [12, 438] width 8 height 0
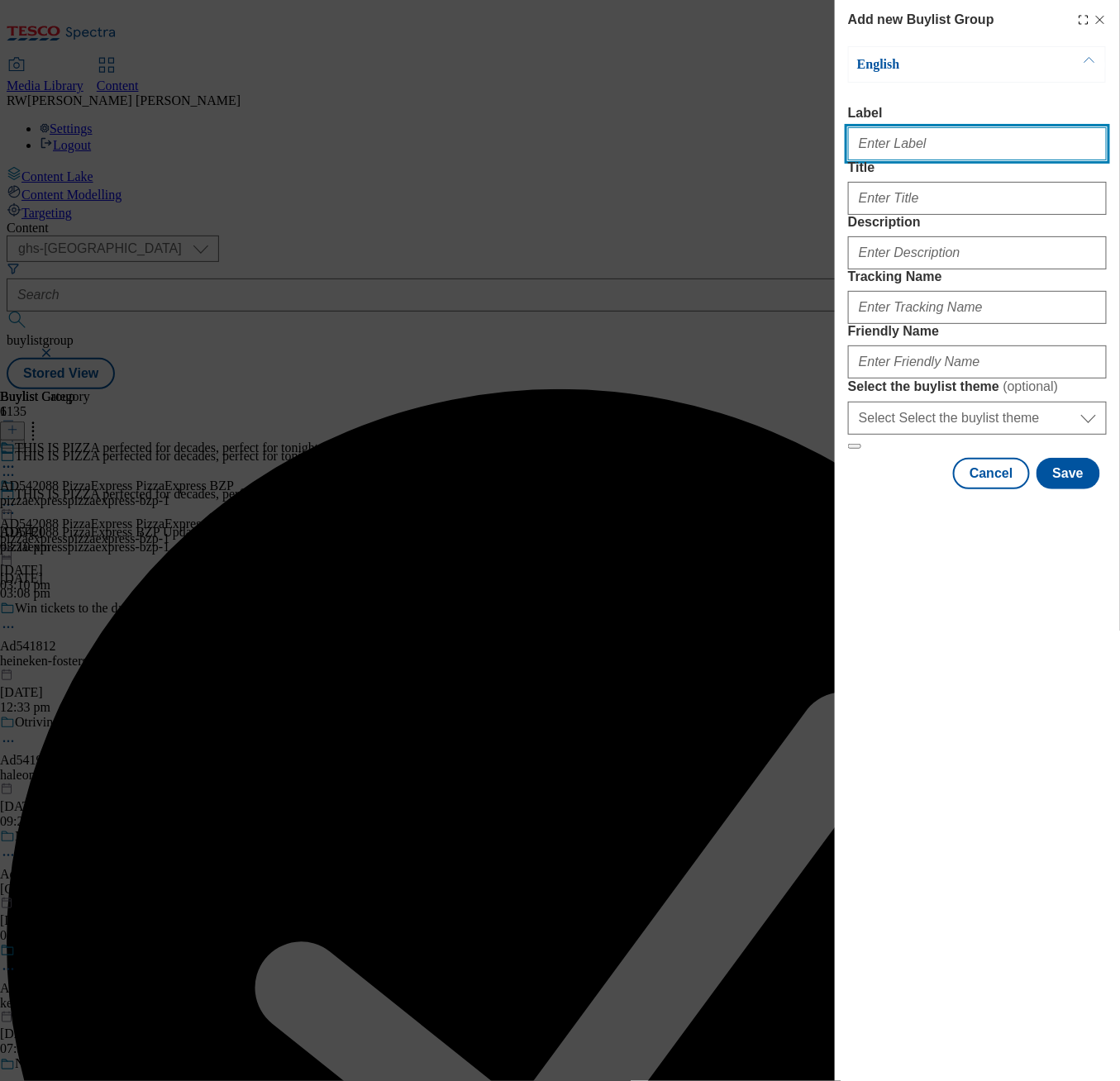
click at [900, 133] on input "Label" at bounding box center [977, 144] width 258 height 33
paste input "AD542088 PizzaExpress PizzaExpress BZP"
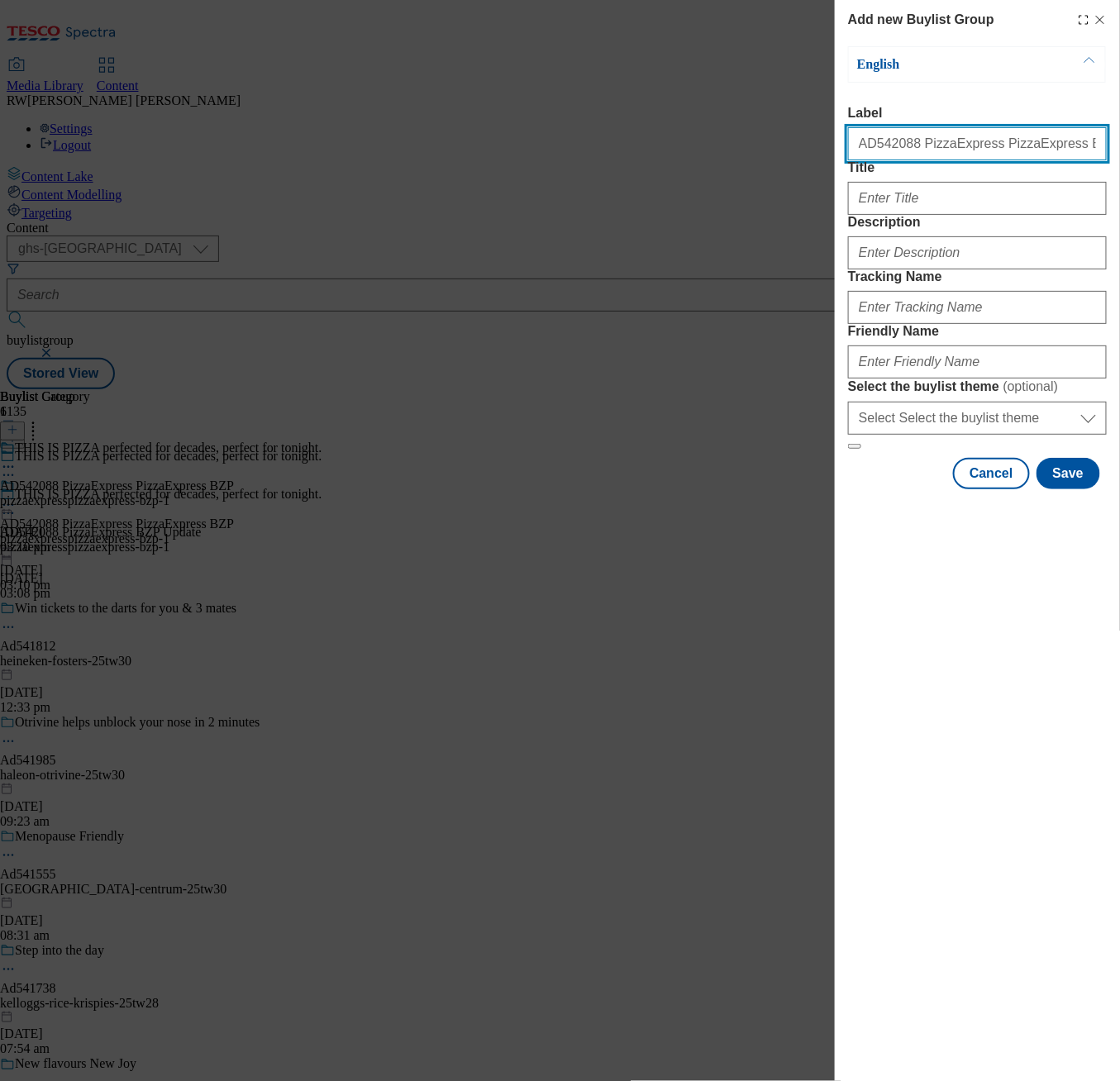
type input "AD542088 PizzaExpress PizzaExpress BZP"
click at [992, 489] on button "Cancel" at bounding box center [991, 474] width 76 height 31
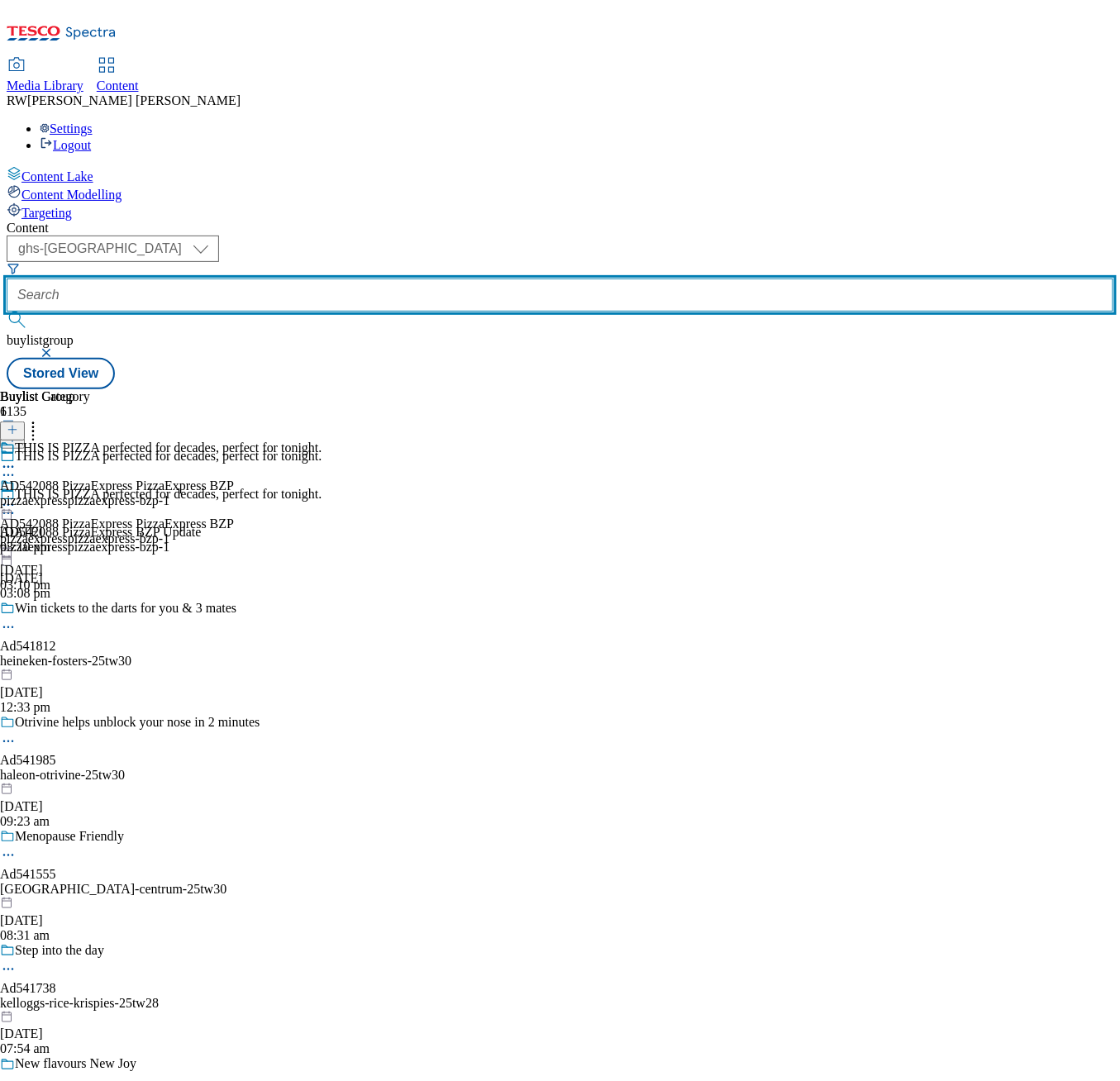
click at [411, 279] on input "text" at bounding box center [560, 295] width 1106 height 33
type input "A"
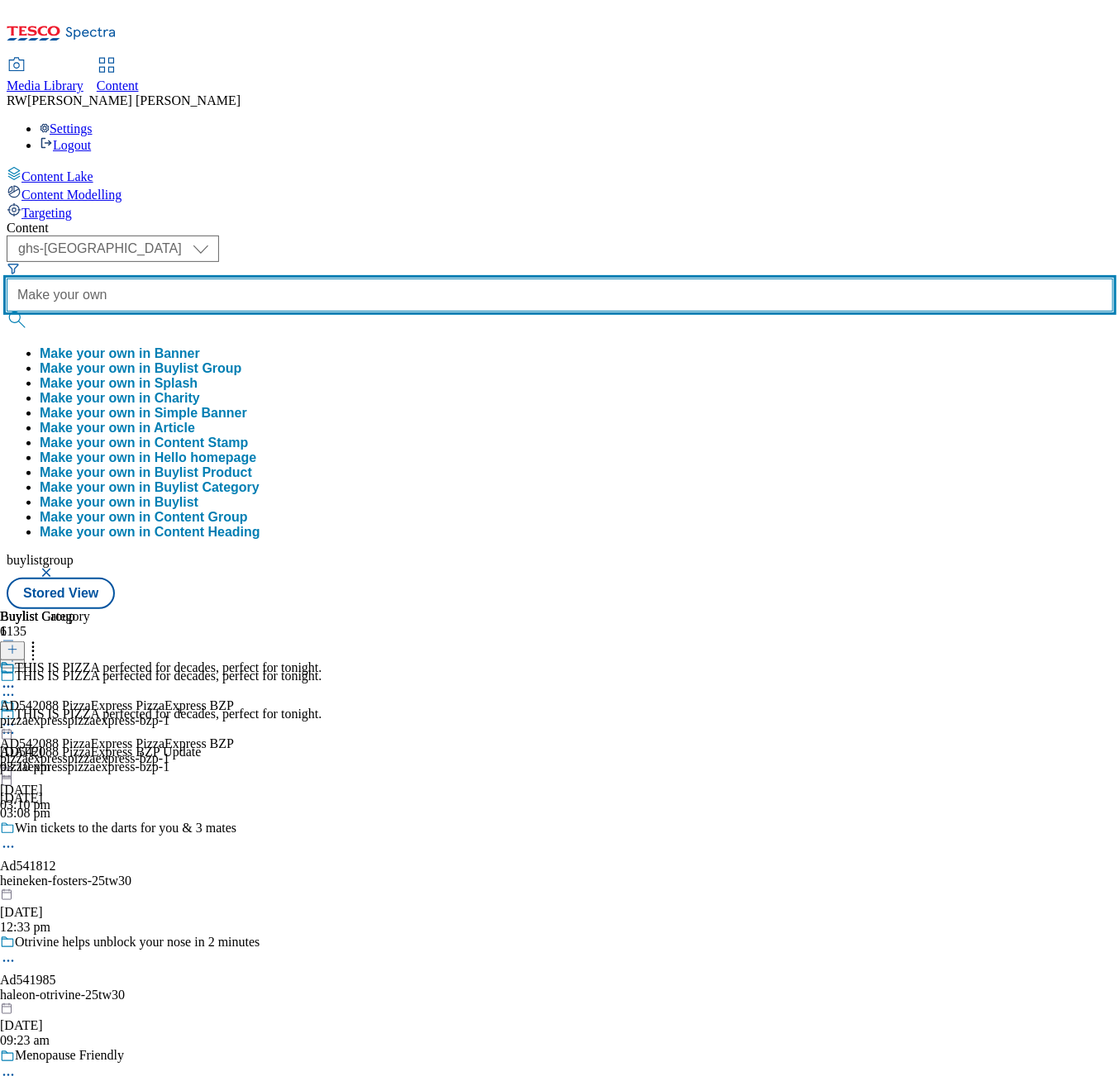
type input "Make your own"
click at [7, 312] on button "submit" at bounding box center [19, 320] width 23 height 17
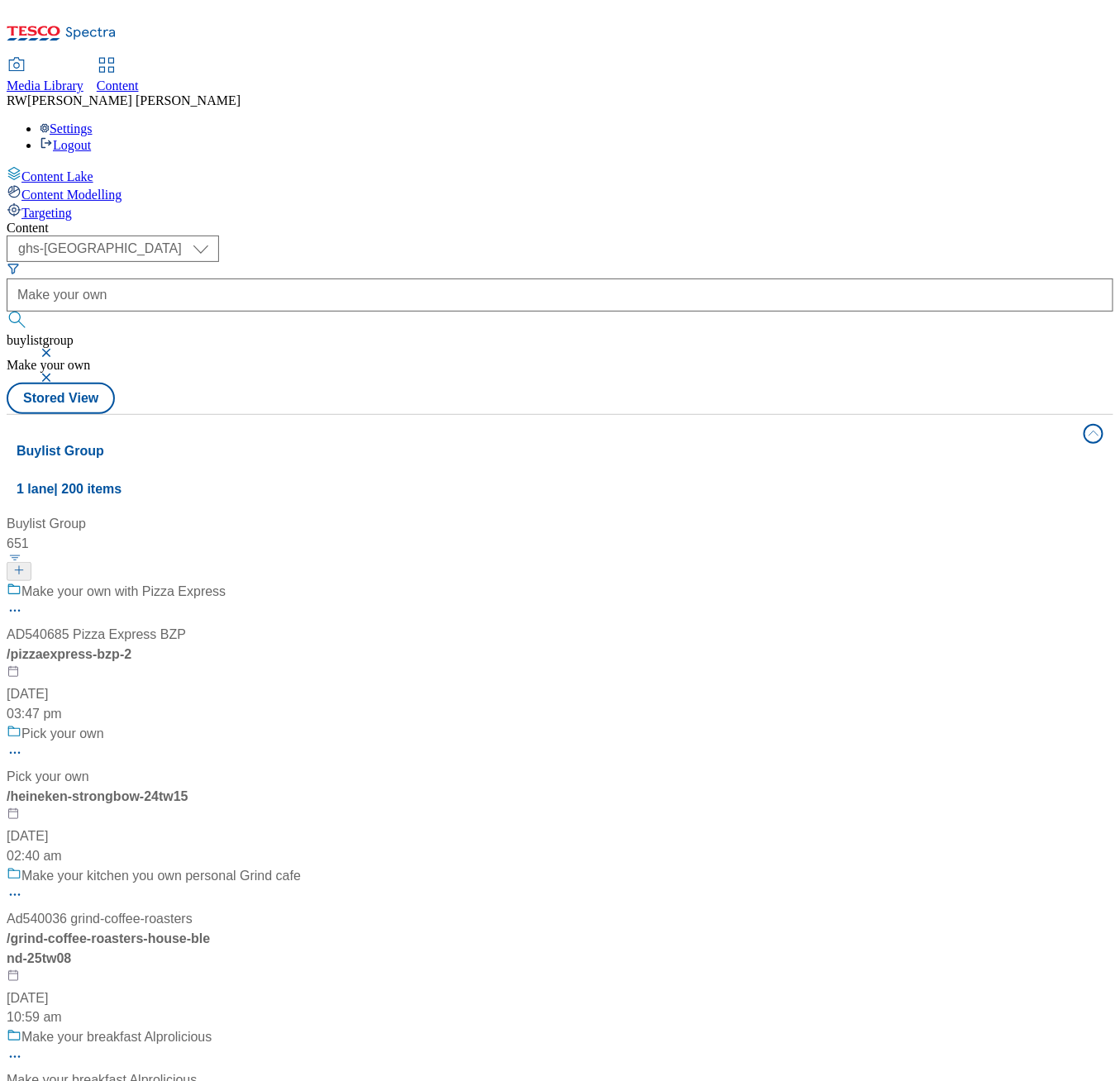
click at [301, 644] on div "/ pizzaexpress-bzp-2" at bounding box center [154, 654] width 294 height 19
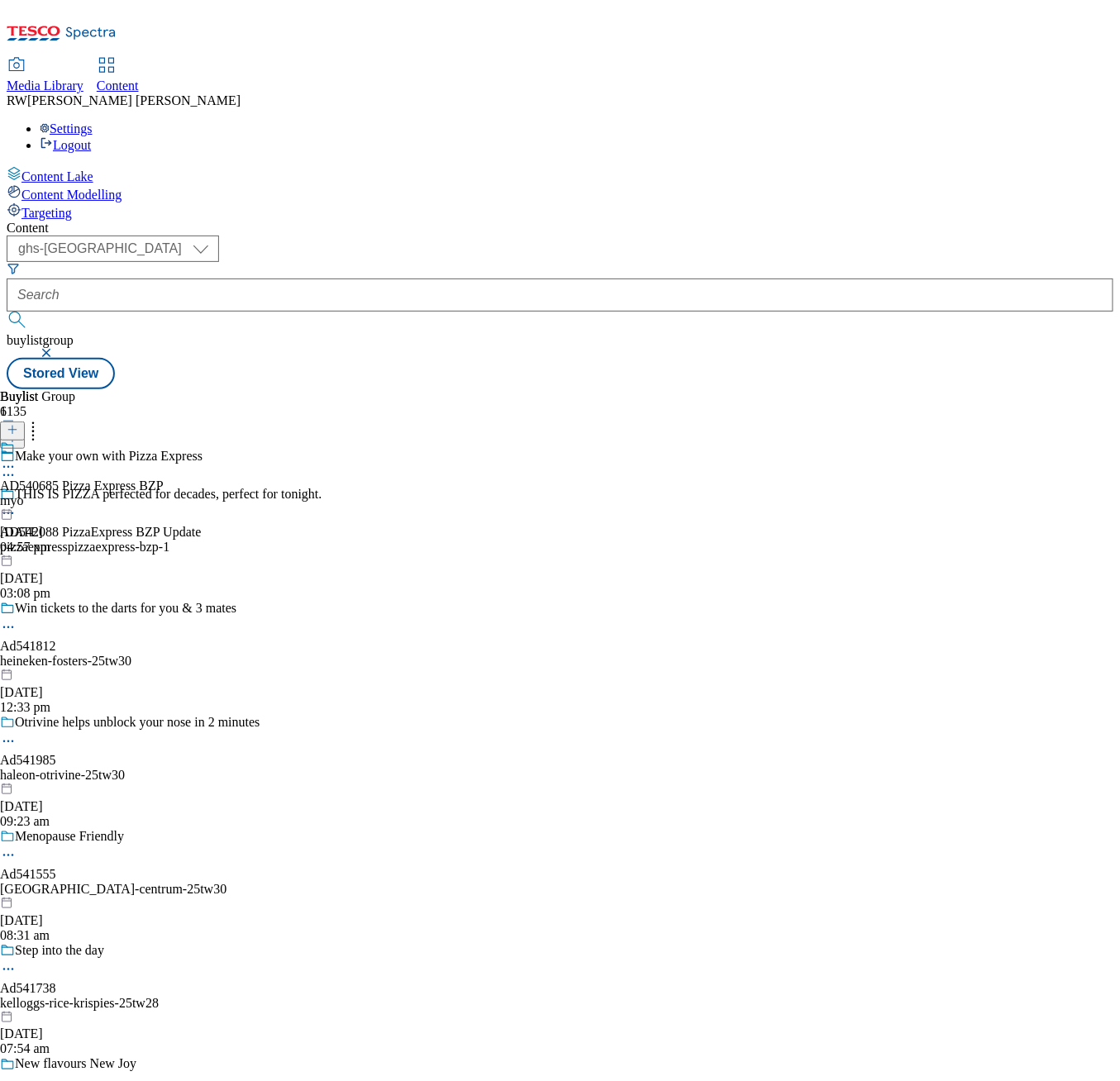
click at [164, 493] on div "myo" at bounding box center [82, 500] width 164 height 15
click at [17, 459] on icon at bounding box center [8, 467] width 17 height 17
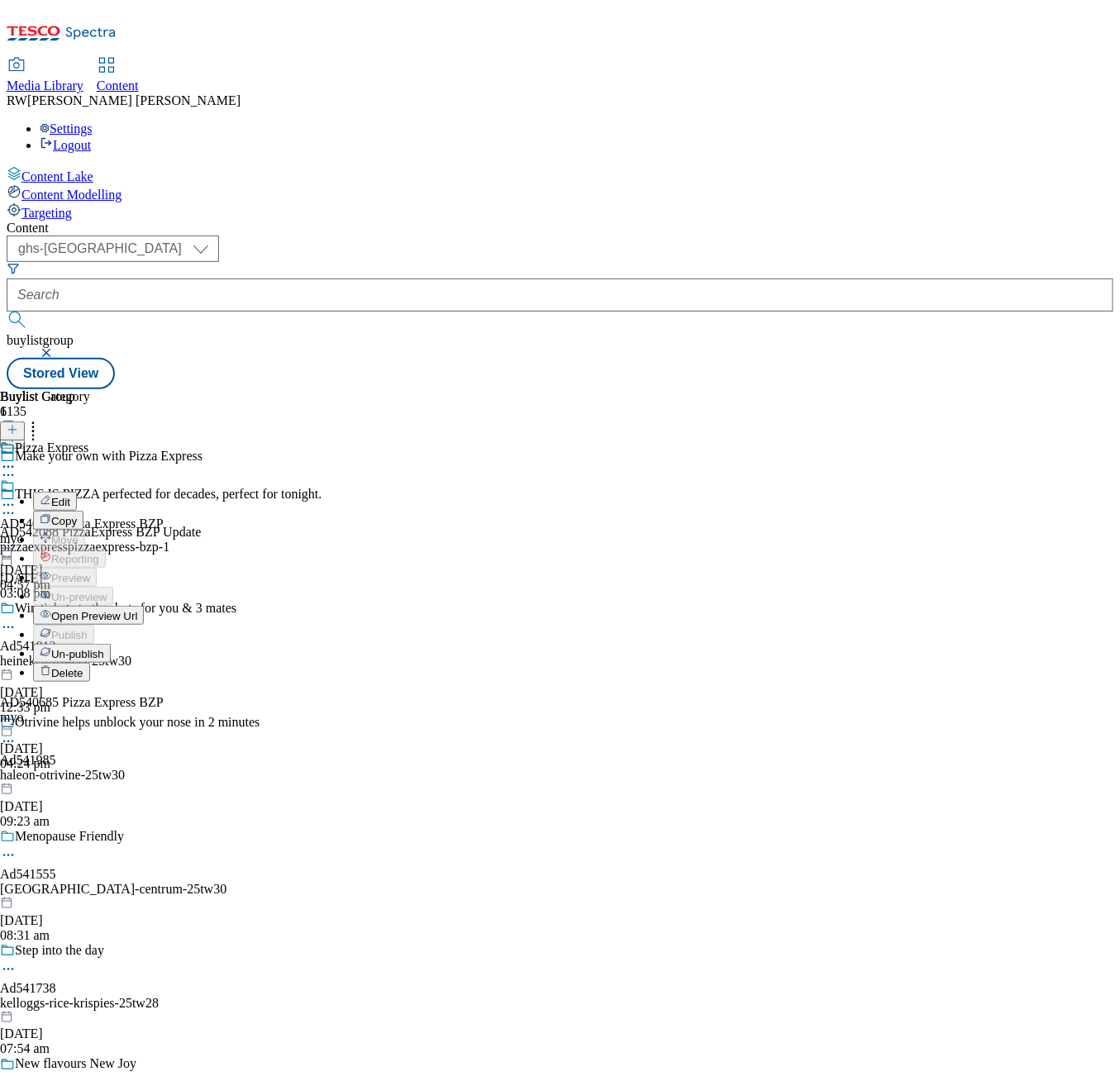
click at [77, 492] on button "Edit" at bounding box center [55, 502] width 44 height 19
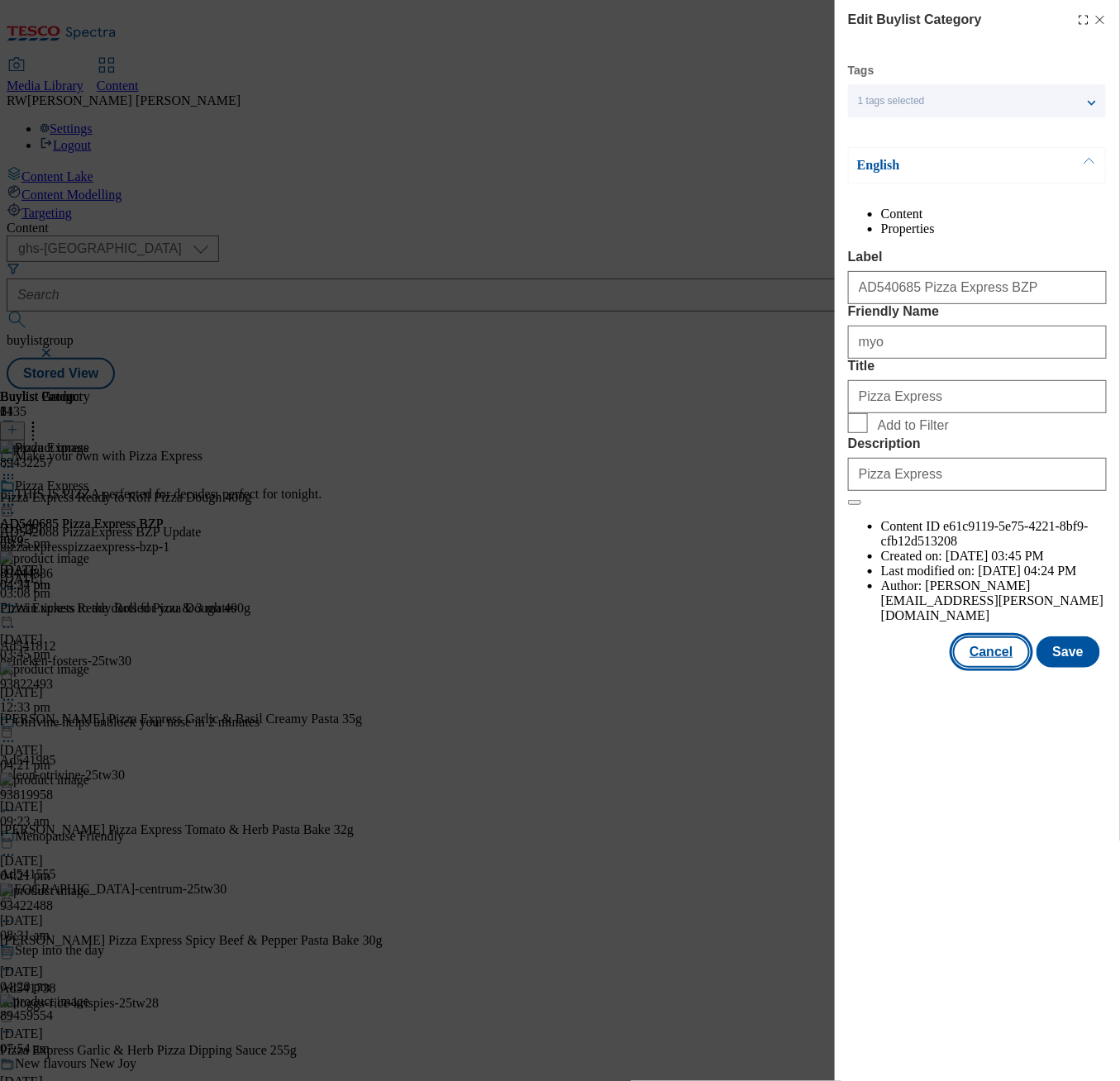
drag, startPoint x: 1003, startPoint y: 679, endPoint x: 980, endPoint y: 679, distance: 23.0
click at [1002, 668] on button "Cancel" at bounding box center [991, 652] width 76 height 31
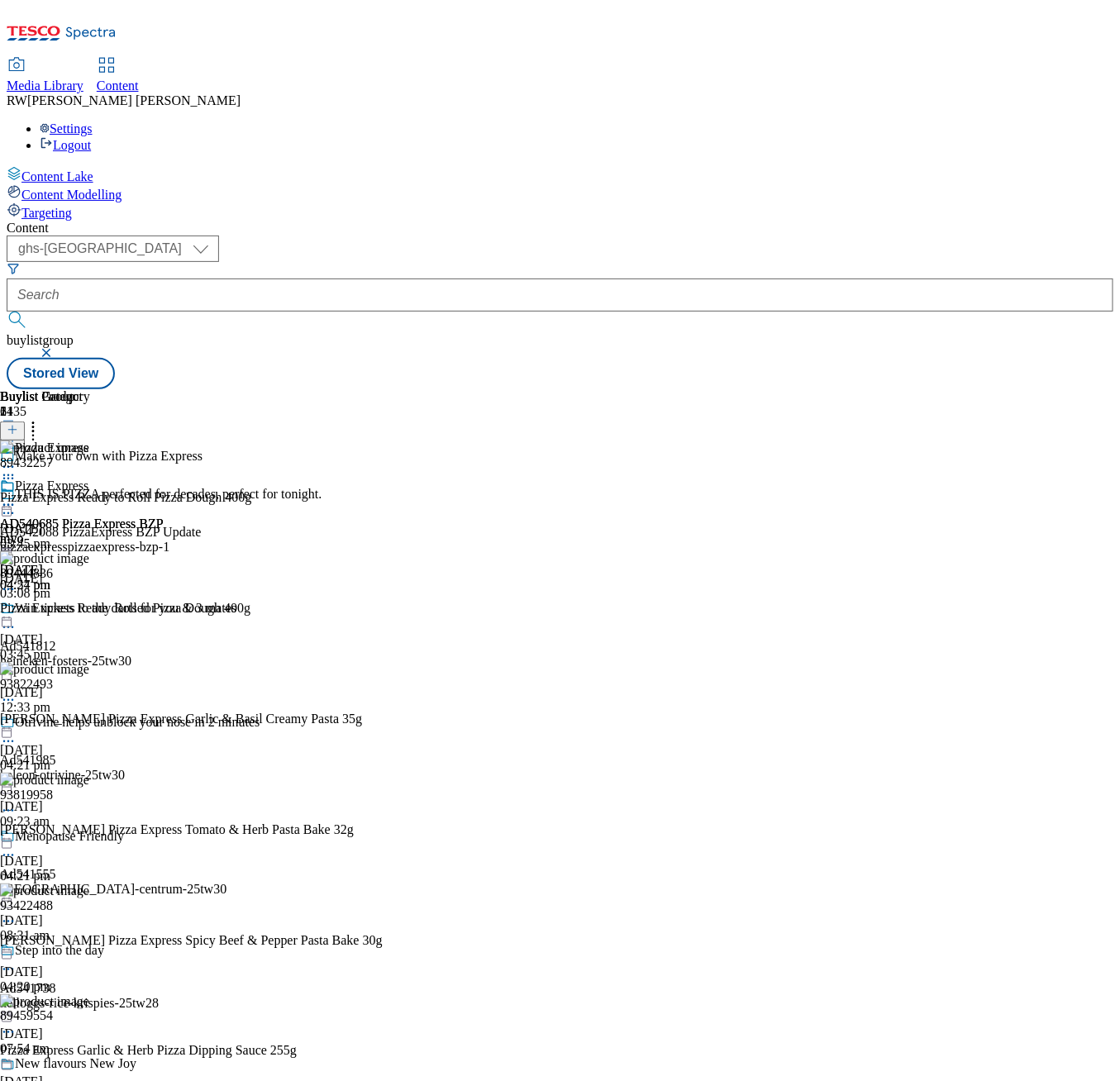
scroll to position [0, 346]
click at [41, 419] on icon at bounding box center [32, 427] width 17 height 17
click at [164, 515] on div "Pizza Express AD540685 Pizza Express BZP myo [DATE] 04:24 pm" at bounding box center [82, 535] width 164 height 114
drag, startPoint x: 384, startPoint y: 624, endPoint x: 390, endPoint y: 605, distance: 19.9
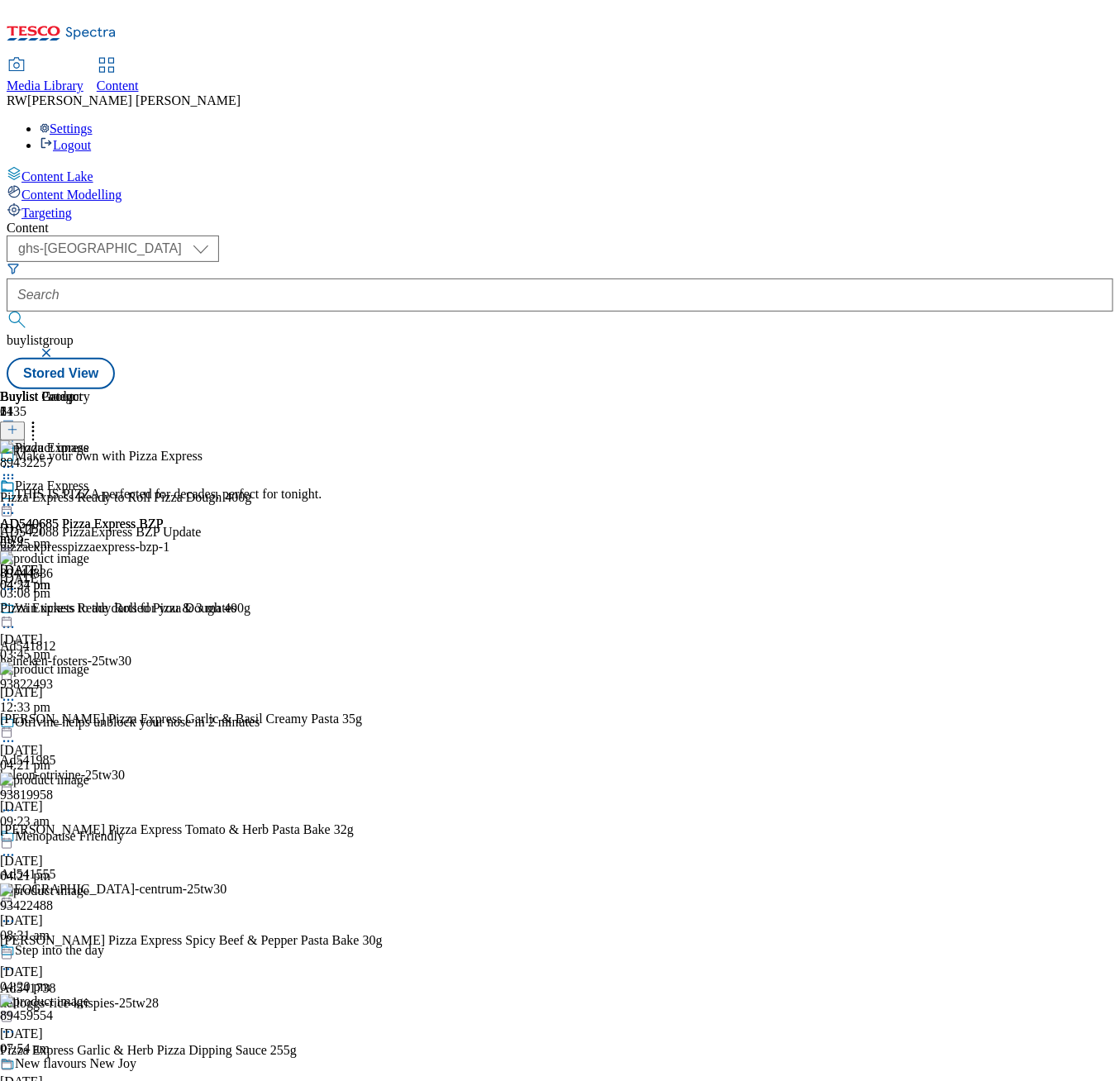
click at [164, 593] on div "AD540685 Pizza Express BZP myo [DATE] 04:57 pm" at bounding box center [82, 535] width 164 height 114
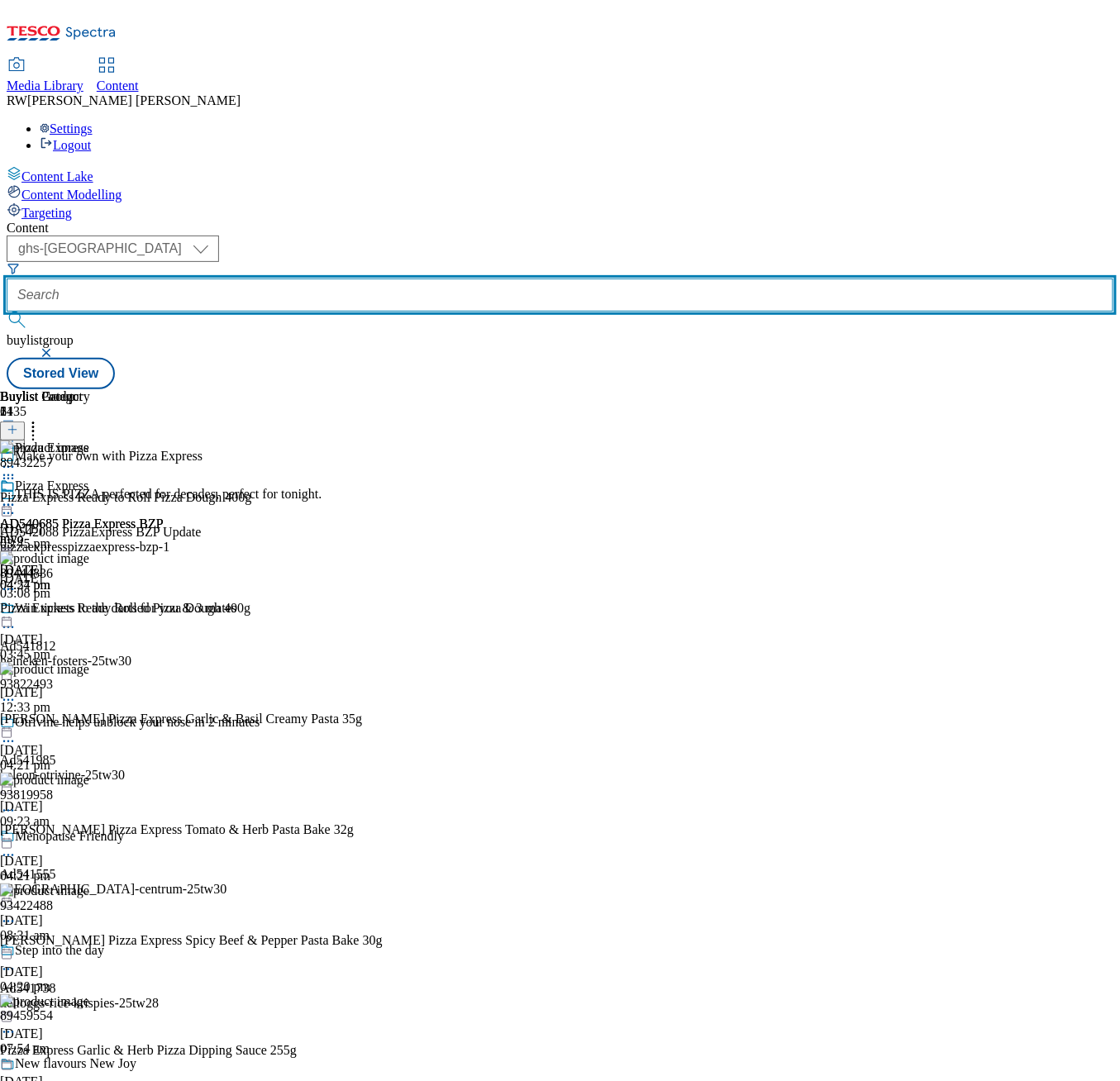
click at [407, 279] on input "text" at bounding box center [560, 295] width 1106 height 33
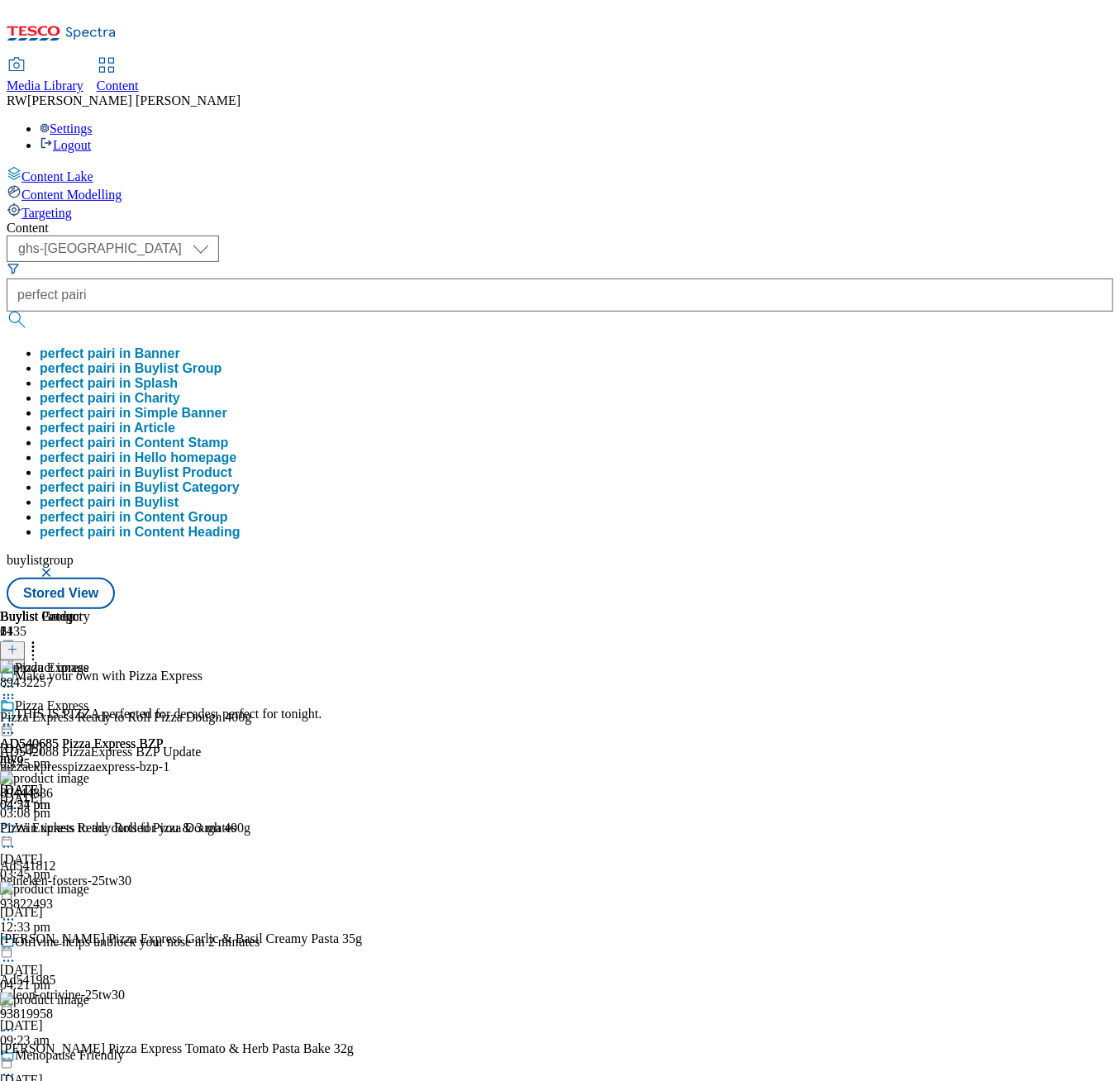
click at [17, 716] on icon at bounding box center [8, 724] width 17 height 17
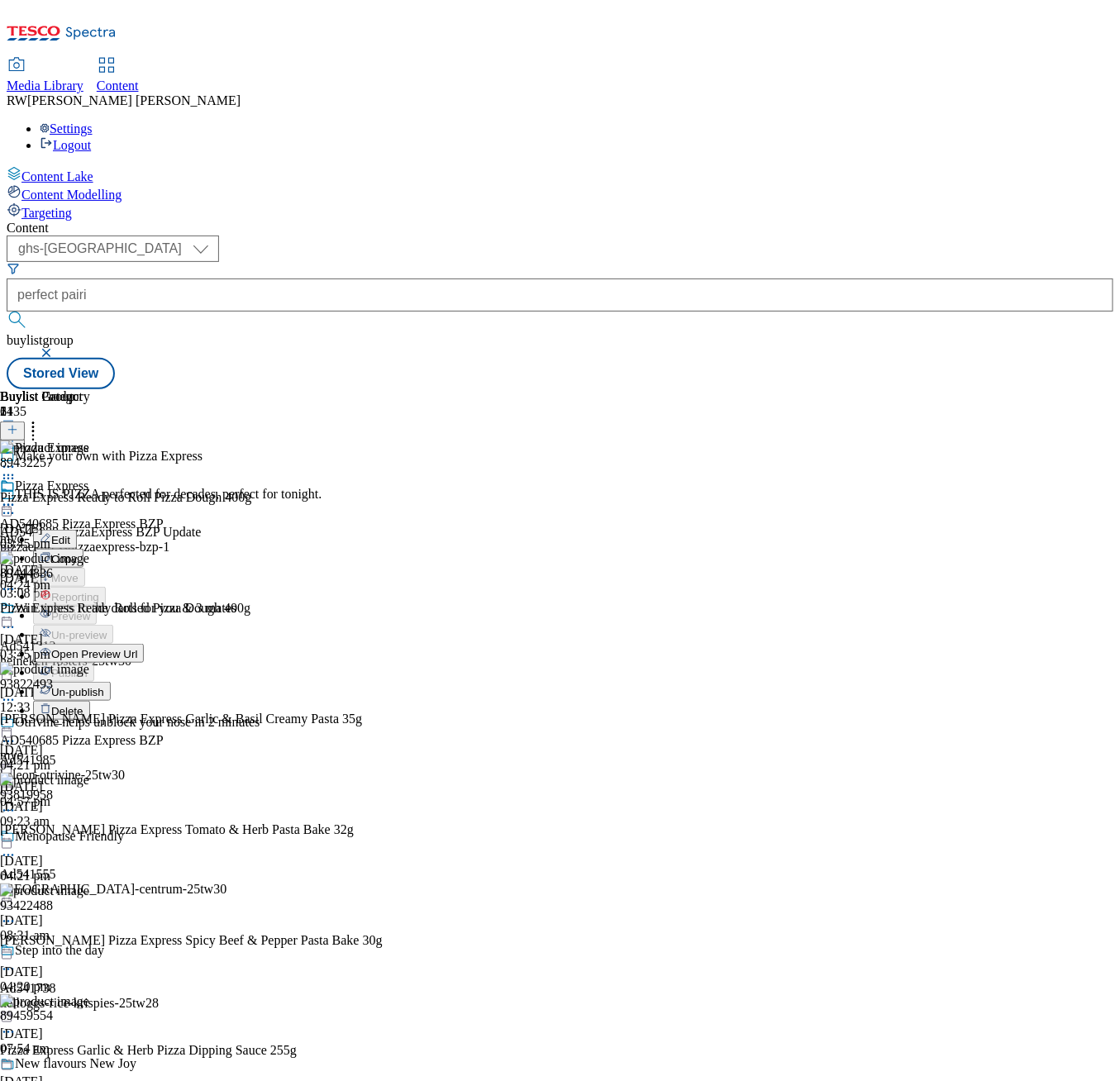
click at [164, 644] on li "Open Preview Url" at bounding box center [98, 654] width 131 height 19
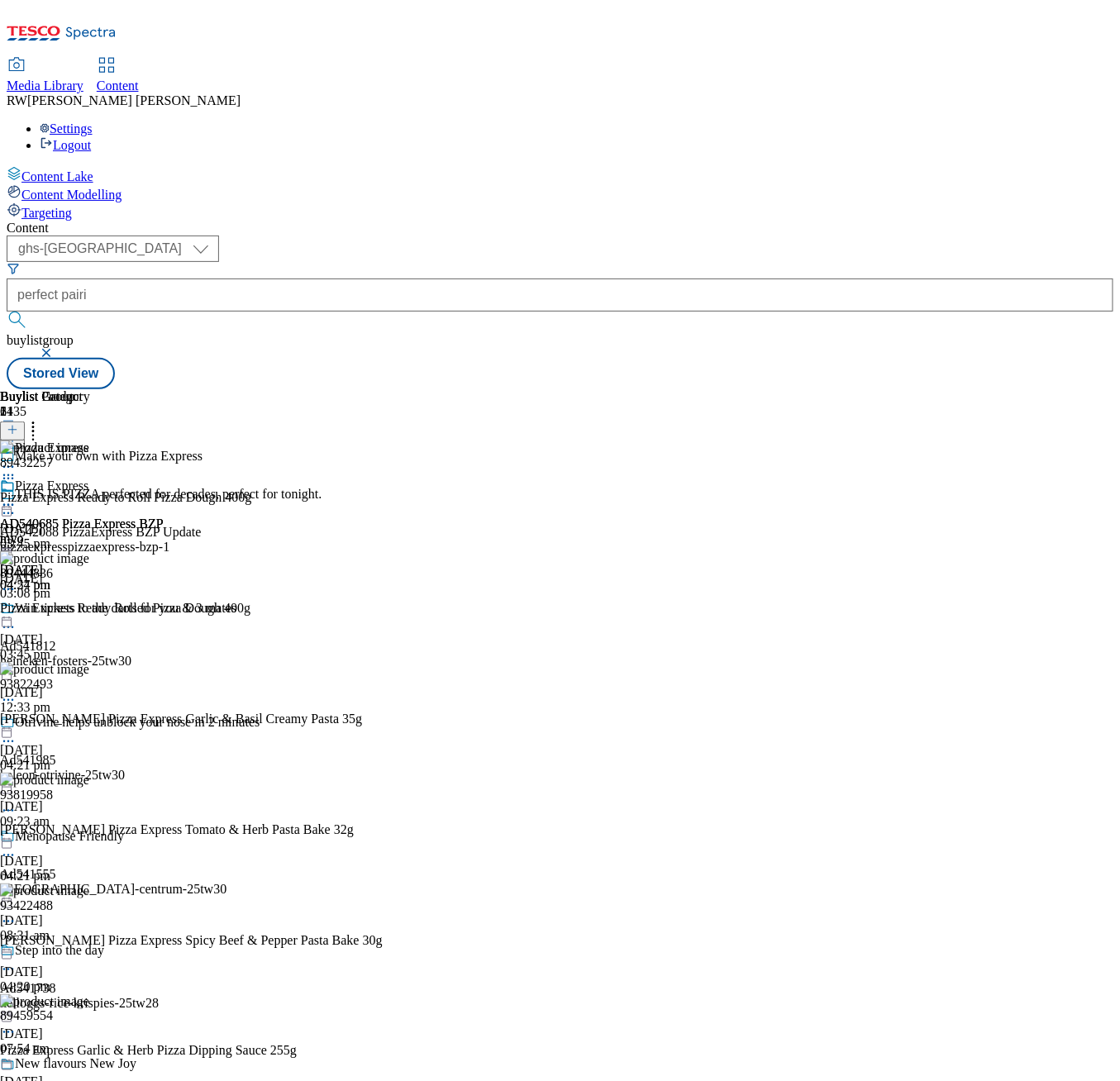
click at [164, 479] on div "AD540685 Pizza Express BZP myo [DATE] 04:57 pm" at bounding box center [82, 535] width 164 height 114
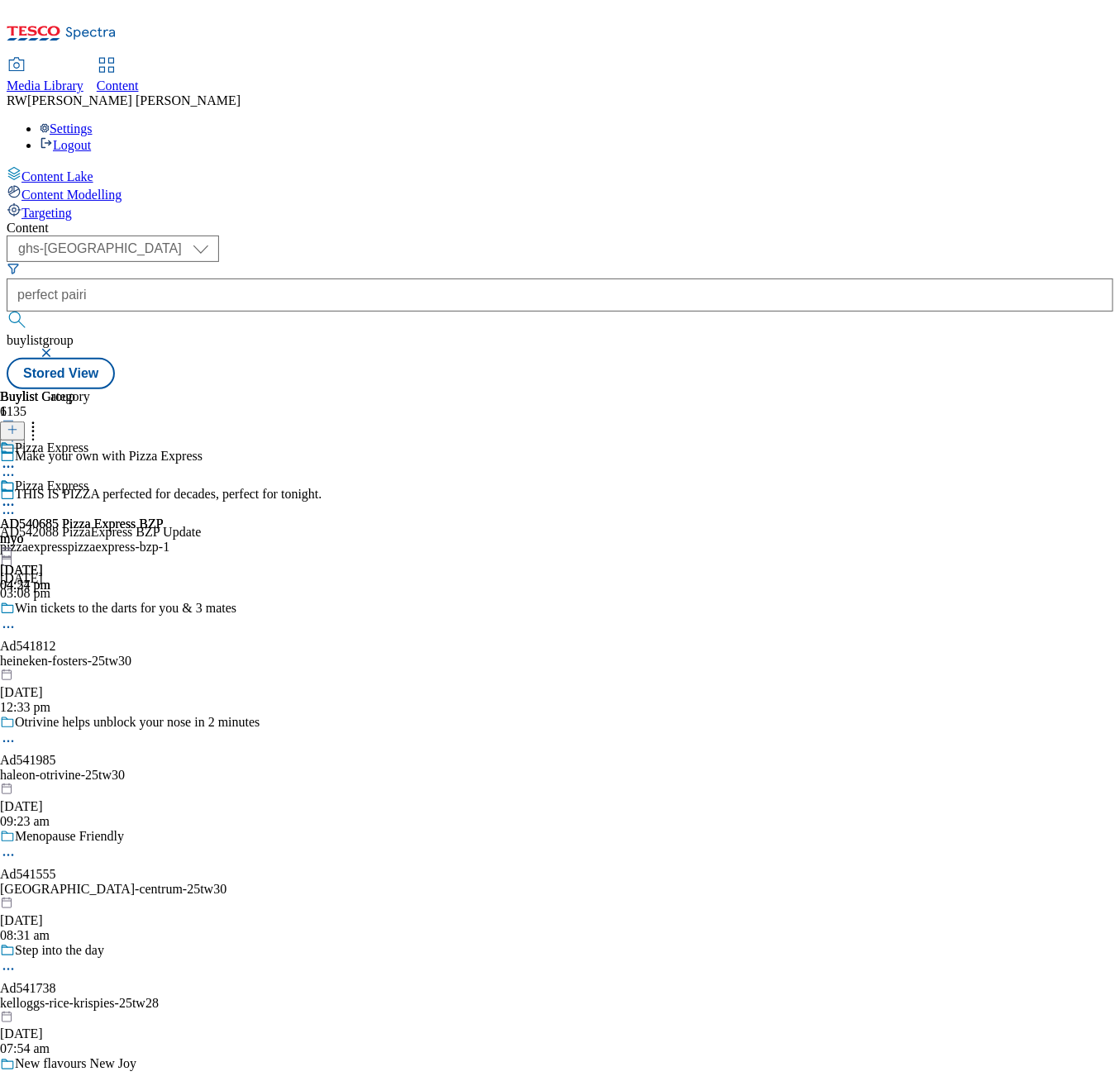
click at [17, 497] on icon at bounding box center [8, 505] width 17 height 17
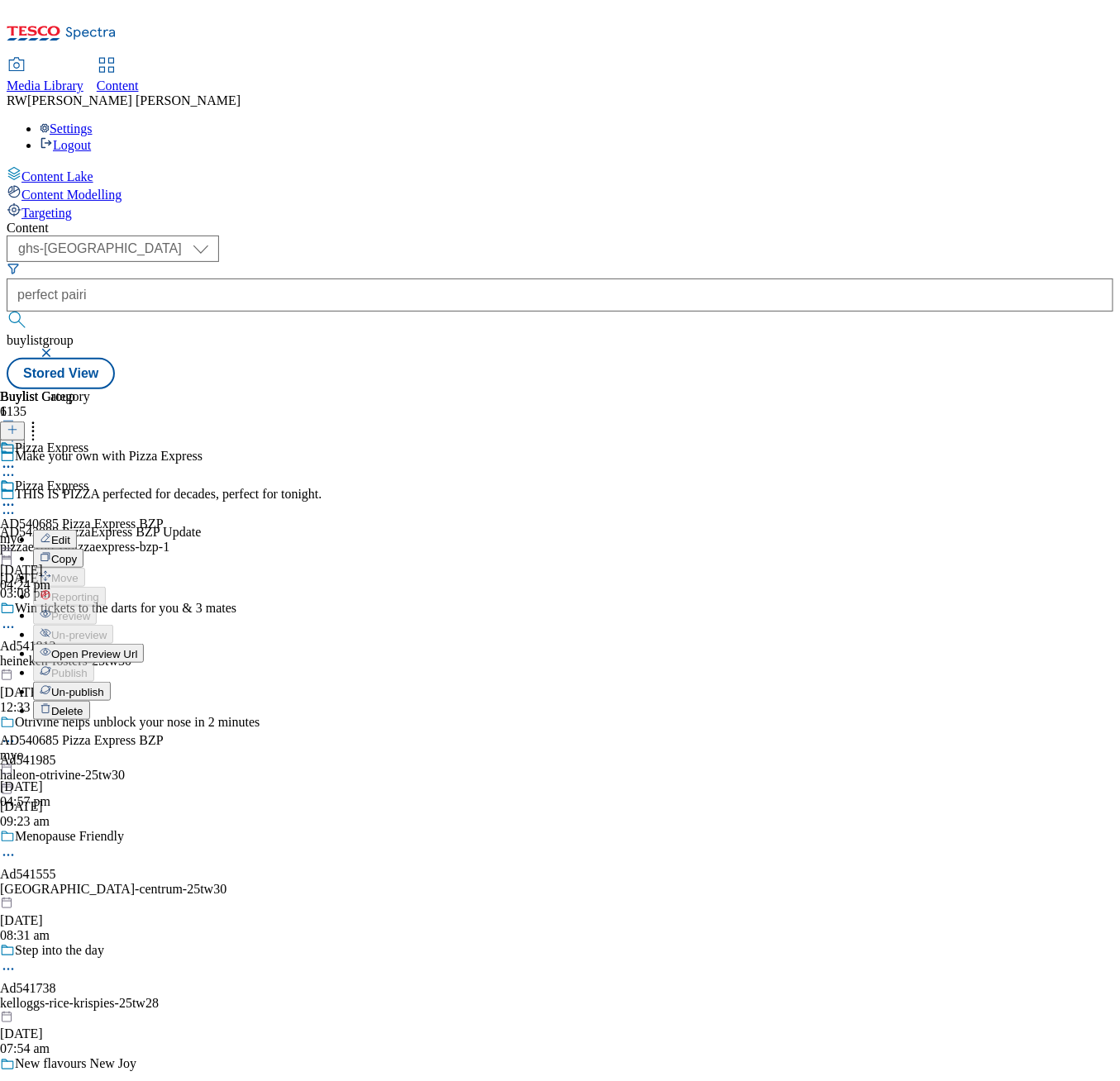
click at [137, 648] on span "Open Preview Url" at bounding box center [95, 654] width 86 height 13
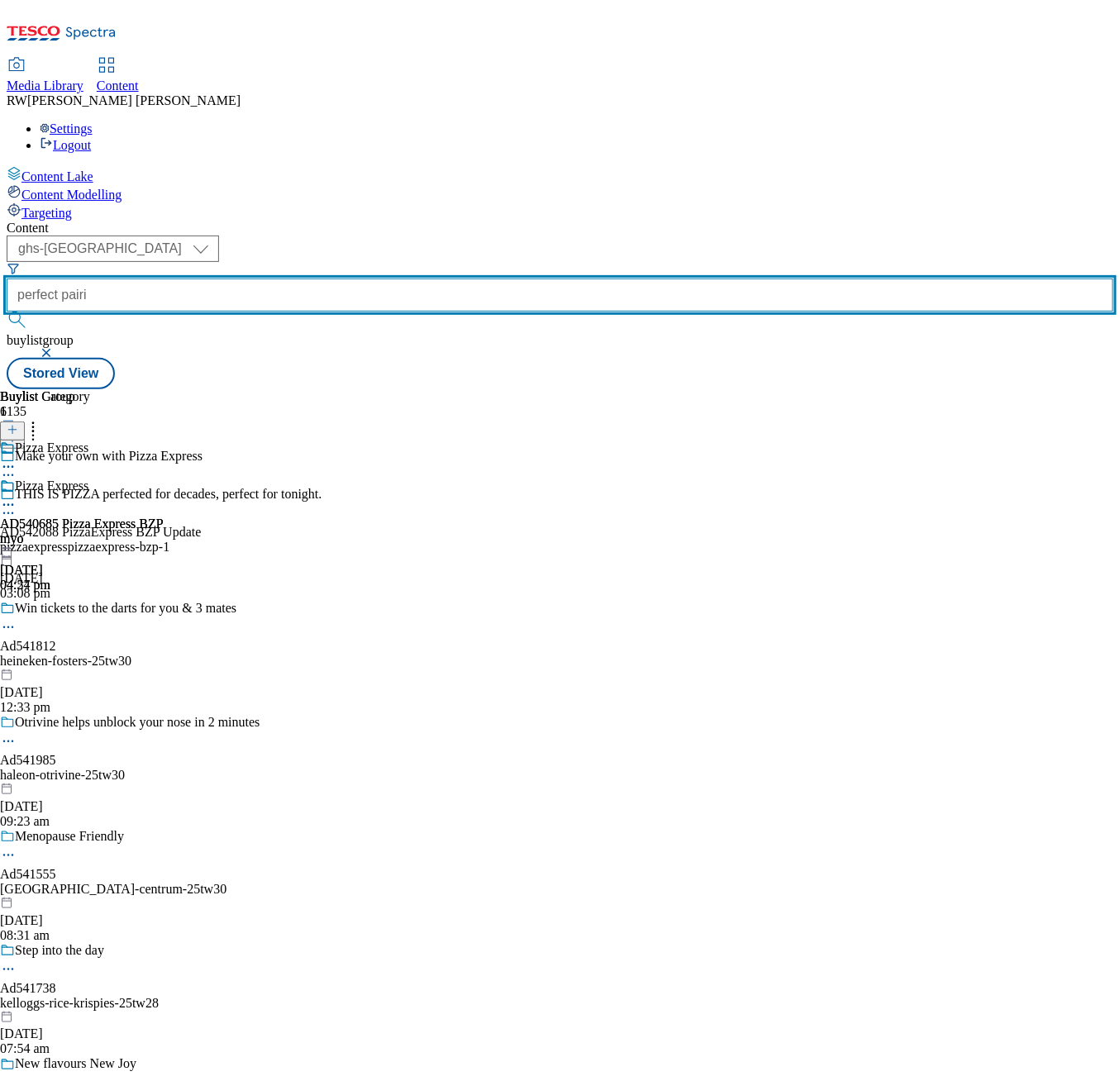
click at [425, 279] on div "perfect pairi" at bounding box center [560, 306] width 1106 height 55
click at [442, 279] on input "perfect pairi" at bounding box center [560, 295] width 1106 height 33
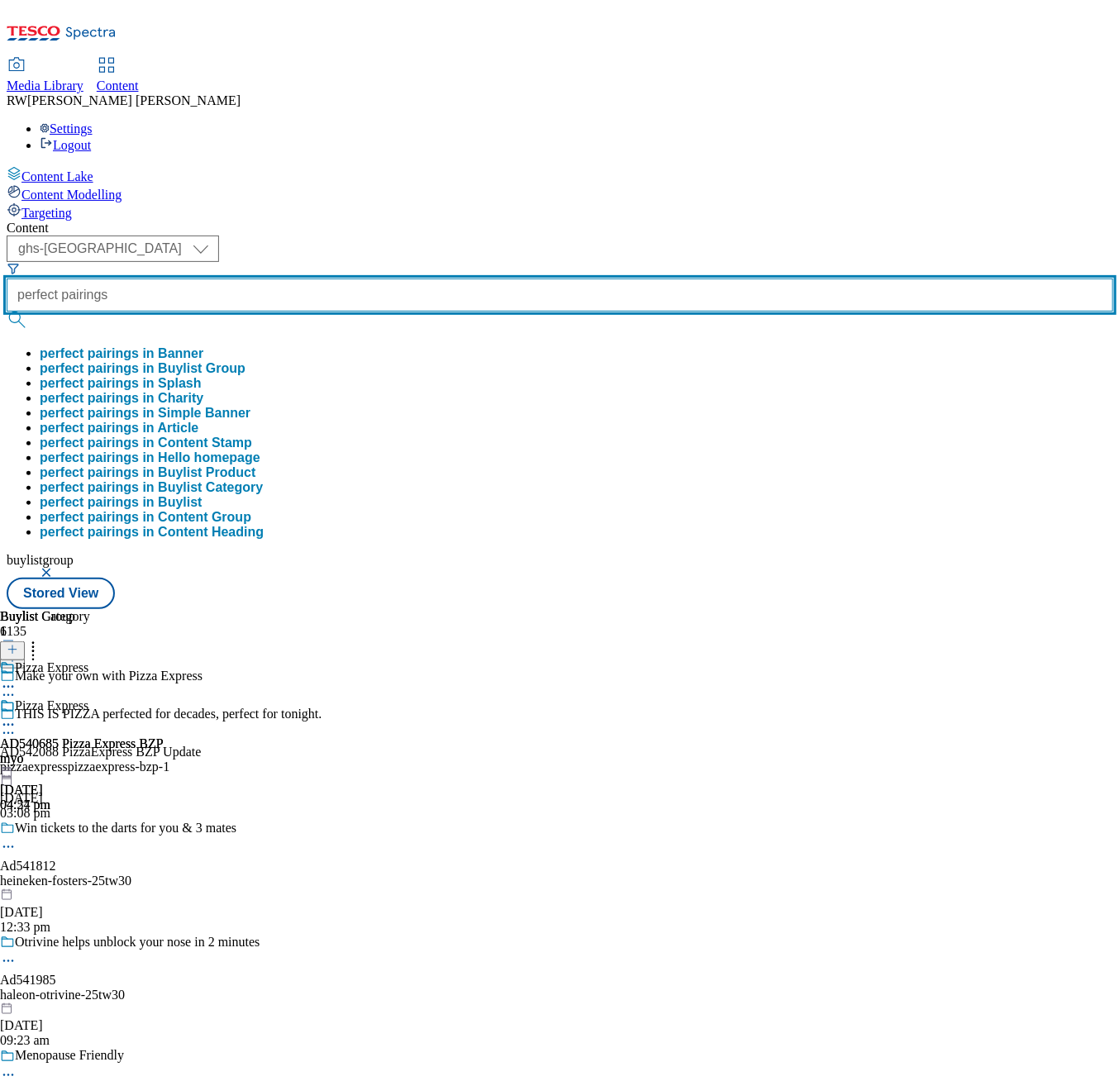
type input "perfect pairings"
click at [7, 312] on button "submit" at bounding box center [19, 320] width 23 height 17
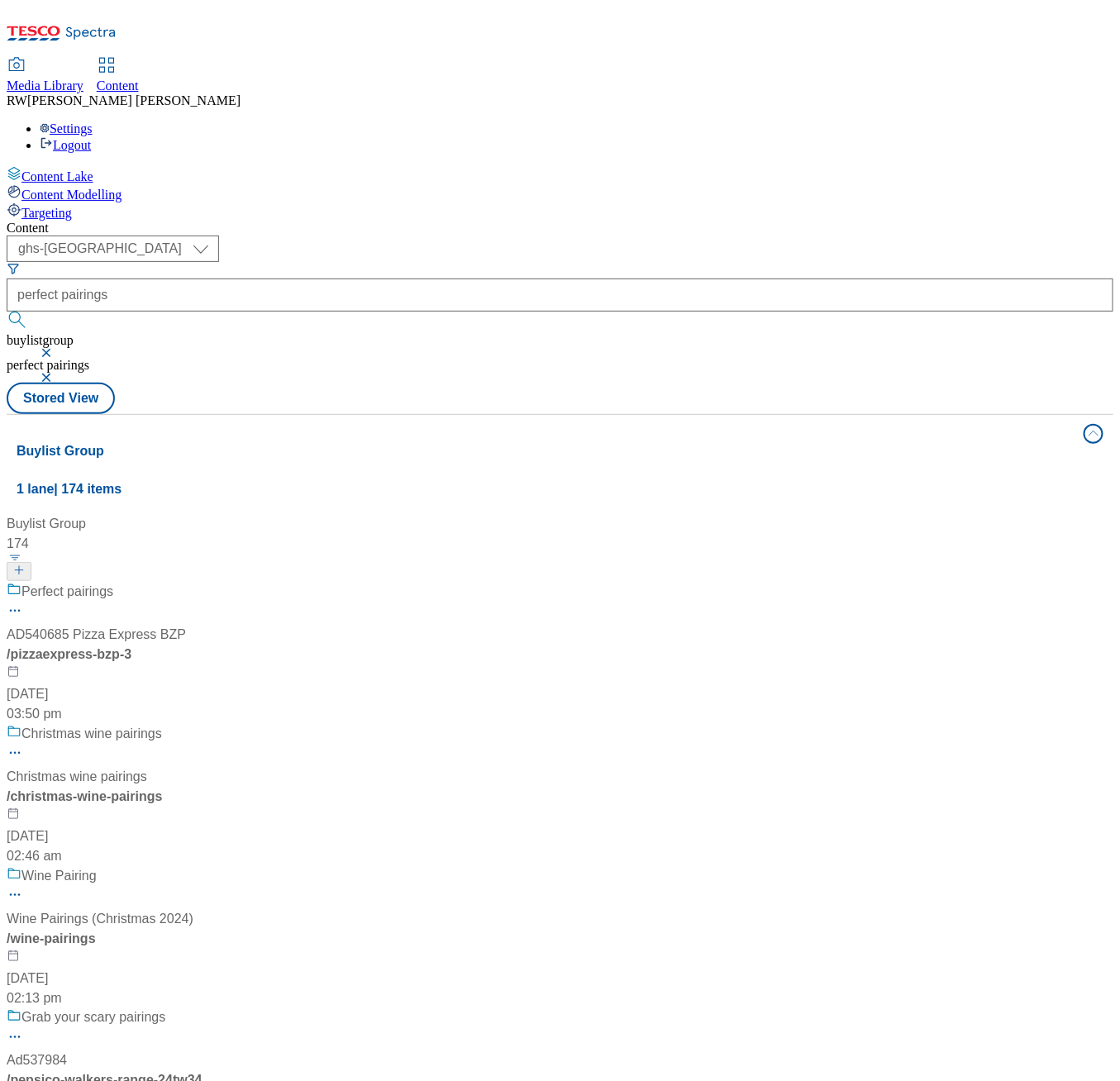
click at [213, 644] on div "/ pizzaexpress-bzp-3" at bounding box center [110, 654] width 207 height 19
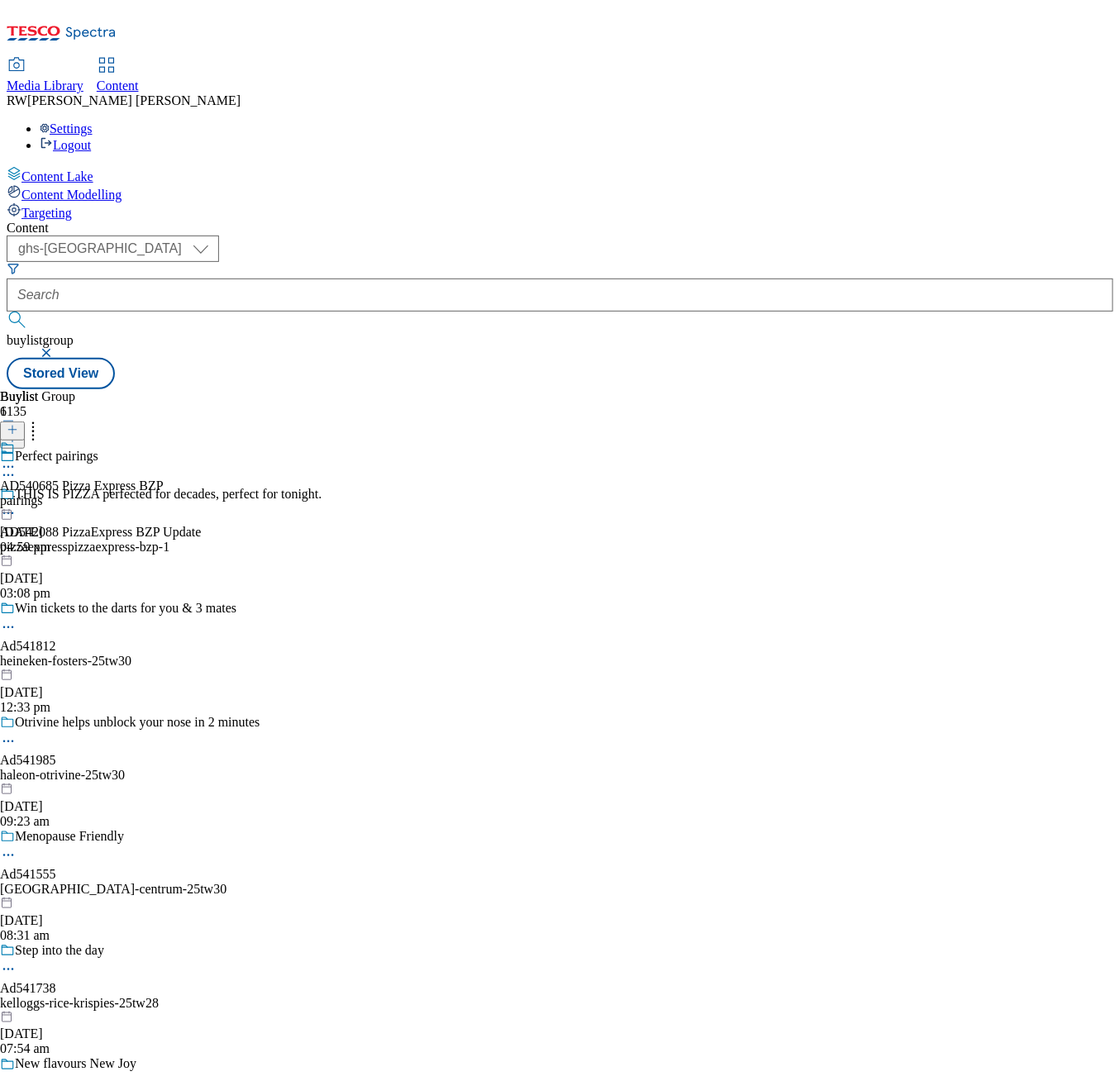
click at [164, 441] on div "AD540685 Pizza Express BZP pairings [DATE] 04:59 pm" at bounding box center [82, 497] width 164 height 114
click at [164, 493] on div "pairings" at bounding box center [82, 500] width 164 height 15
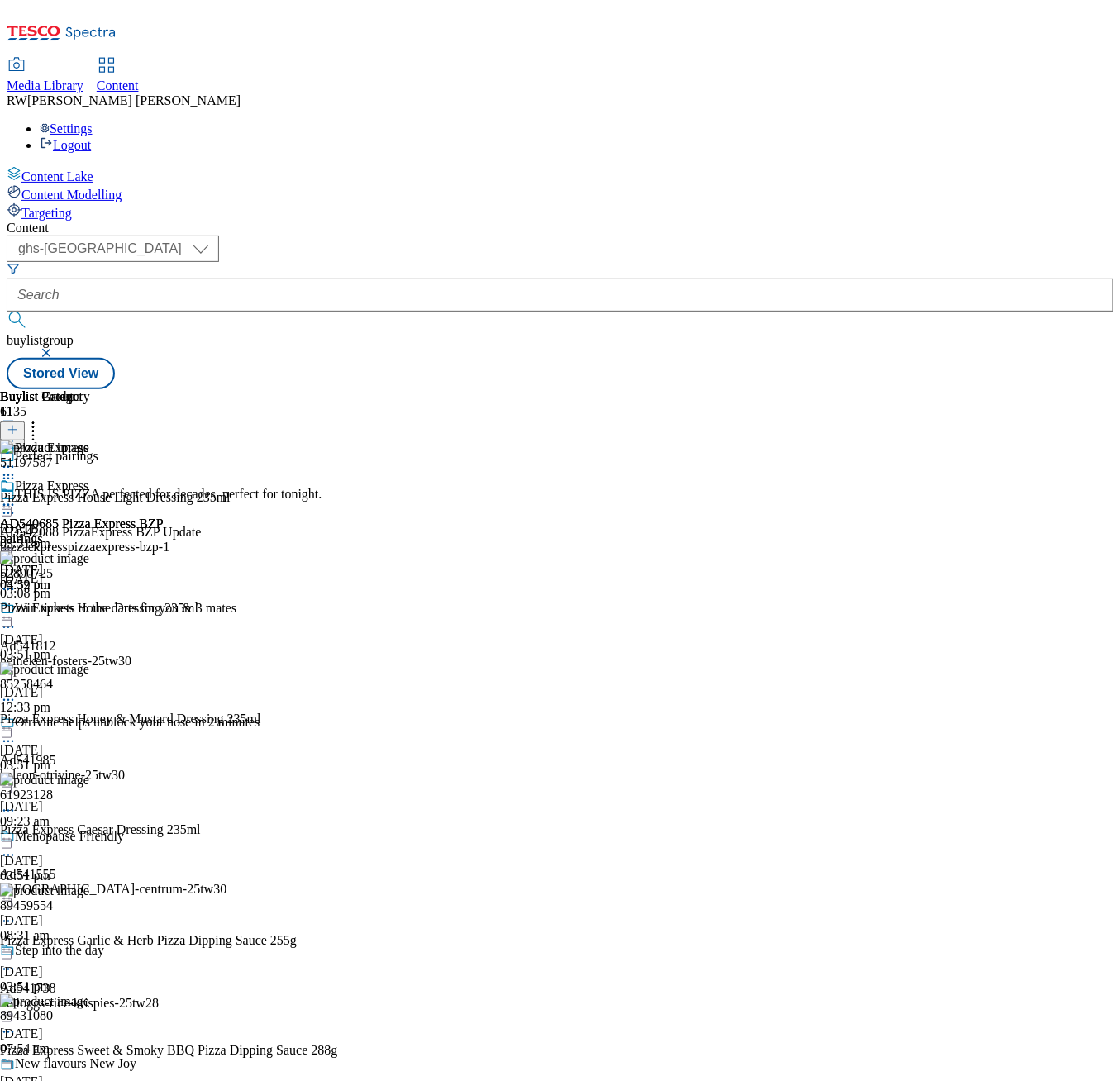
scroll to position [0, 295]
drag, startPoint x: 695, startPoint y: 582, endPoint x: 718, endPoint y: 495, distance: 90.0
click at [164, 582] on div "Pizza Express AD540685 Pizza Express BZP pairings [DATE] 03:52 pm" at bounding box center [82, 535] width 164 height 114
click at [17, 497] on icon at bounding box center [8, 505] width 17 height 17
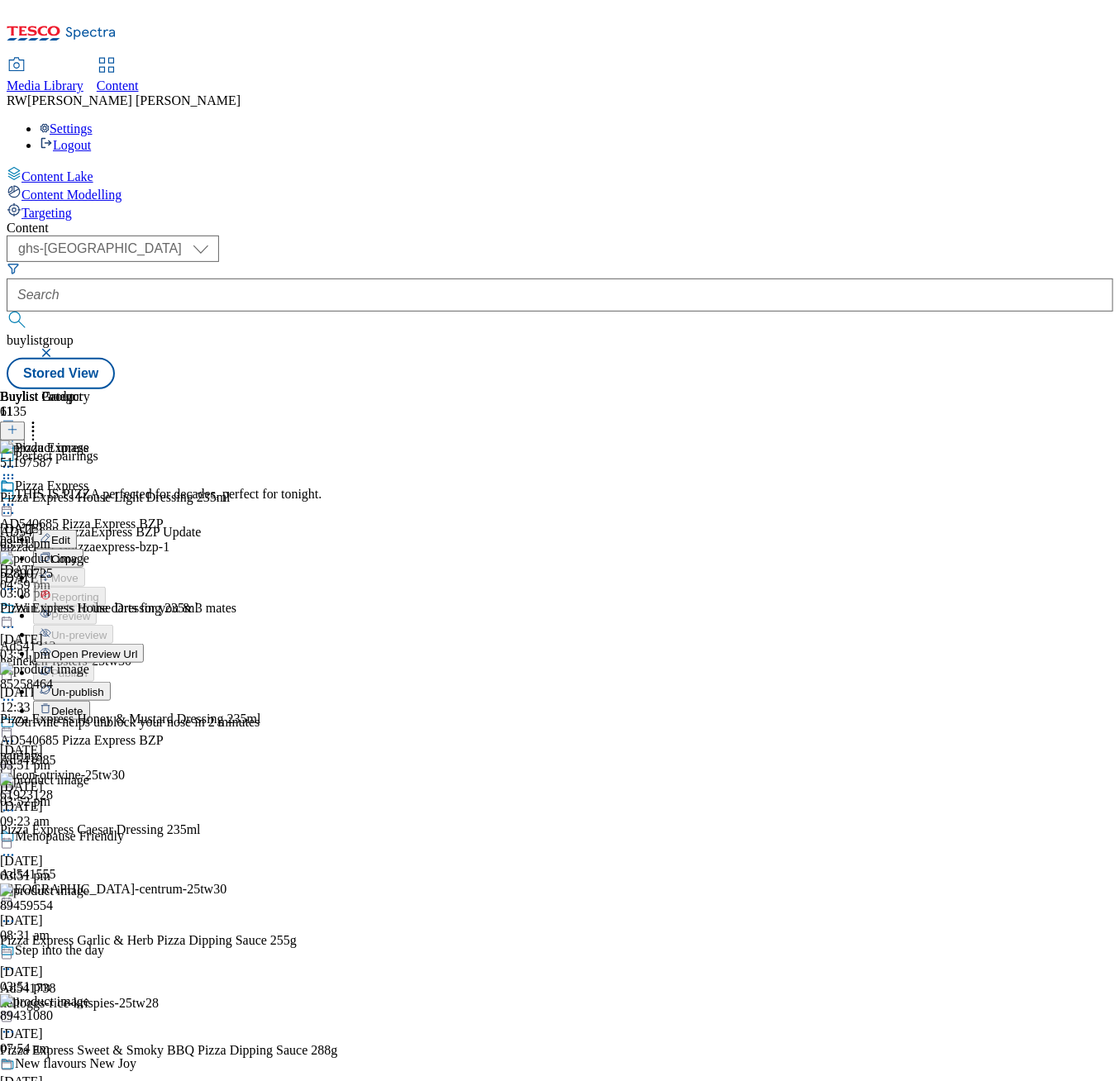
click at [137, 648] on span "Open Preview Url" at bounding box center [95, 654] width 86 height 13
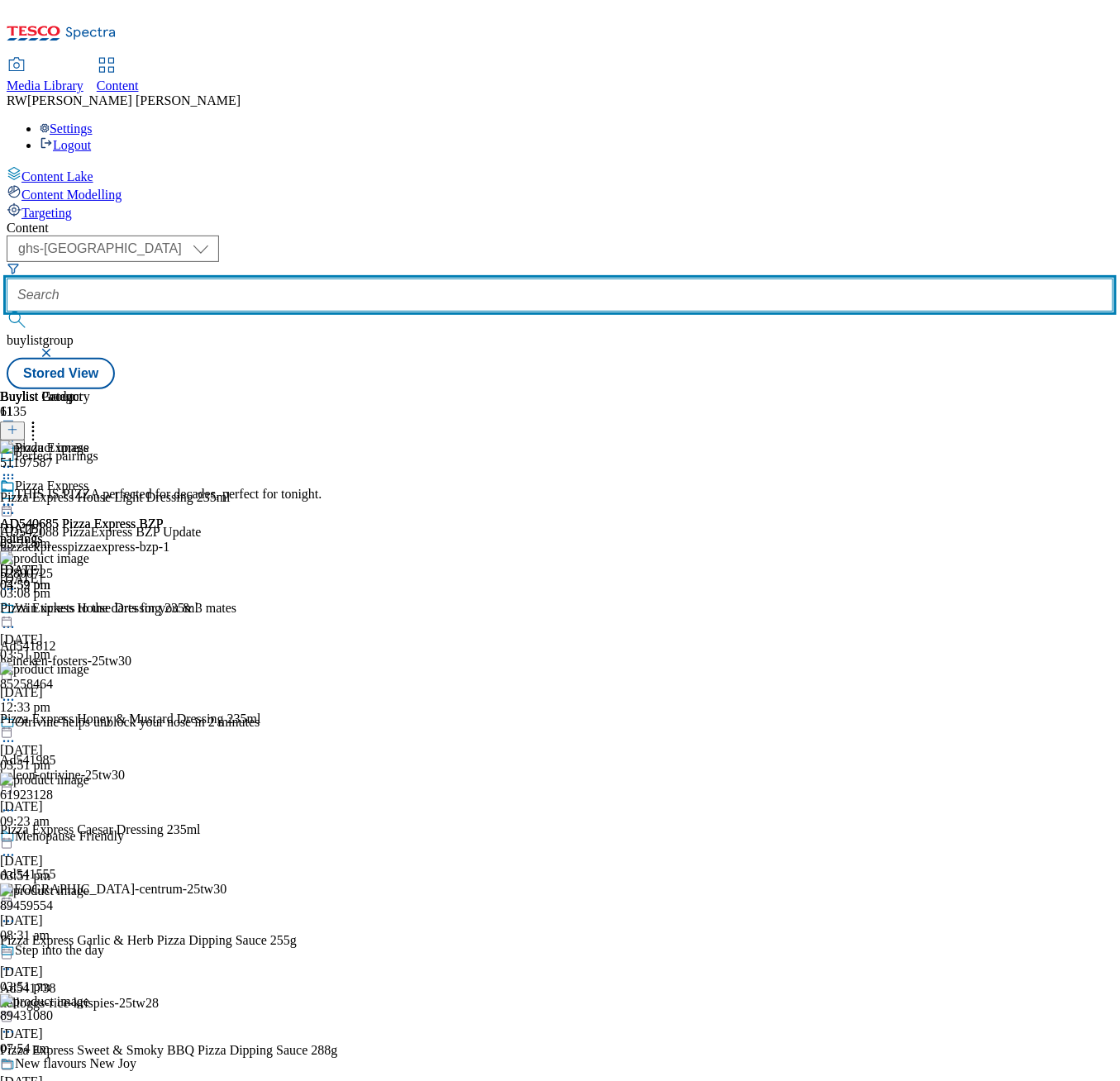
click at [384, 279] on input "text" at bounding box center [560, 295] width 1106 height 33
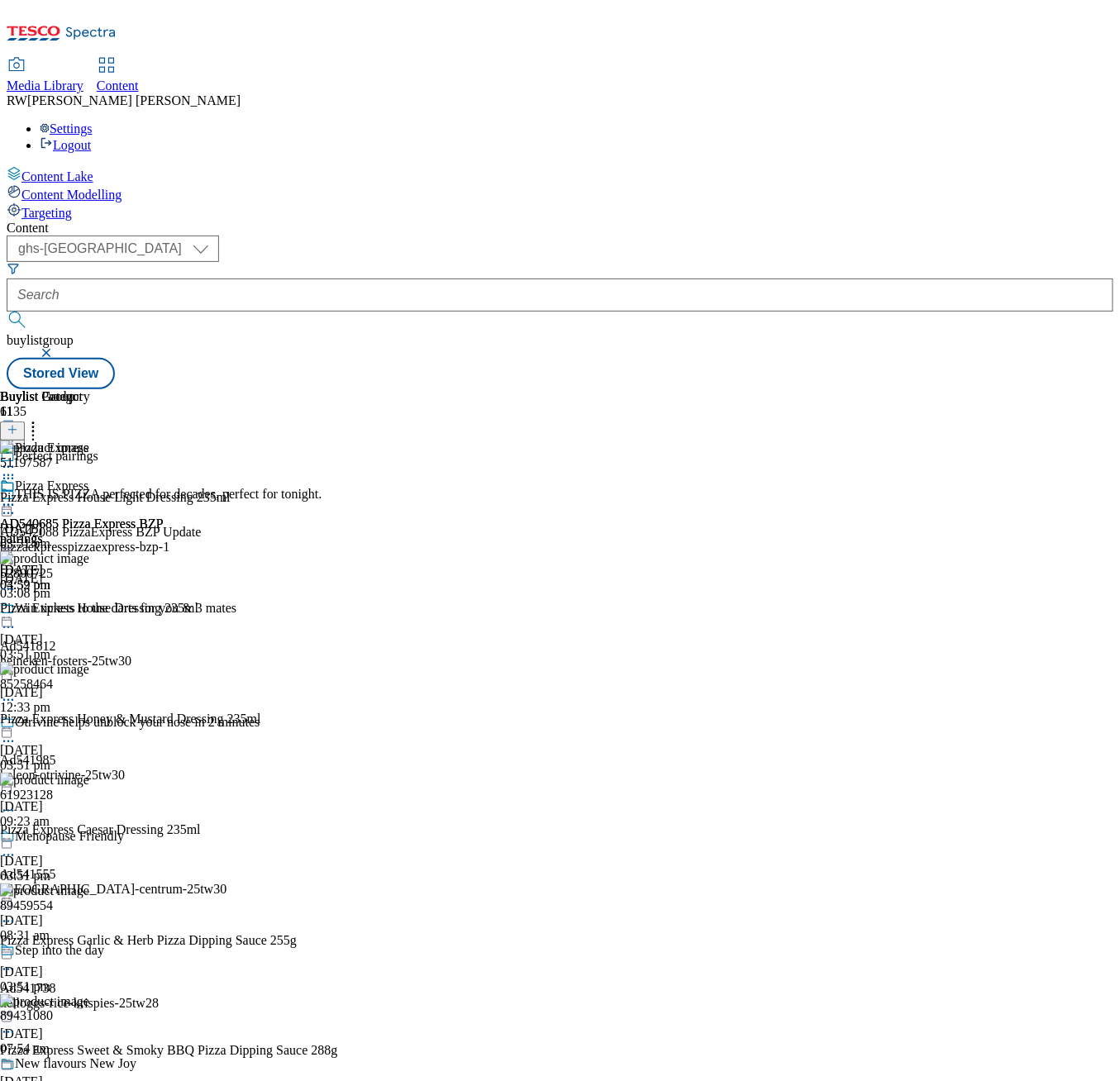
click at [19, 433] on icon at bounding box center [13, 439] width 12 height 12
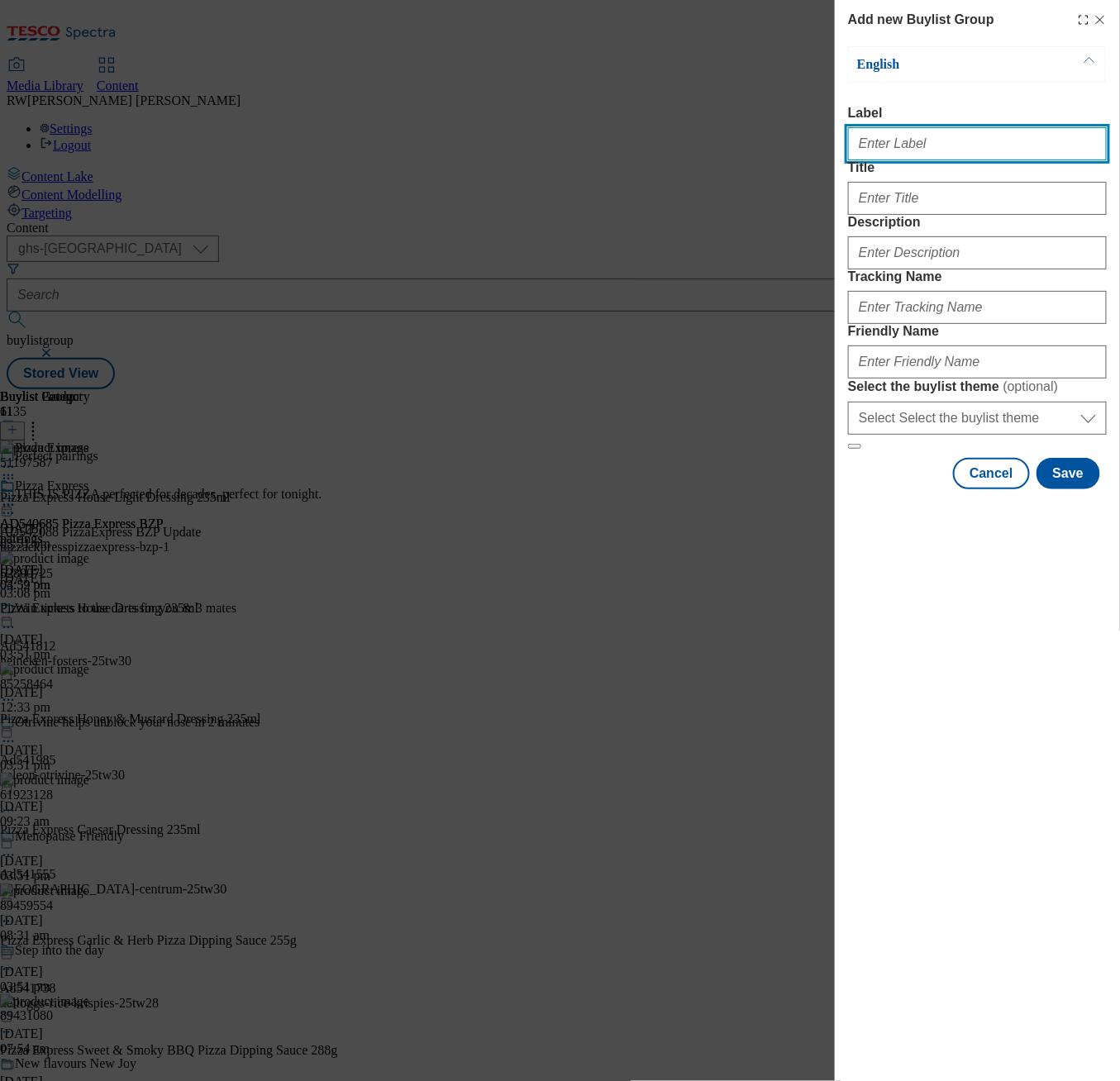
click at [923, 145] on input "Label" at bounding box center [977, 144] width 258 height 33
paste input "AD542088 PizzaExpress PizzaExpress BZP"
type input "AD542088 PizzaExpress PizzaExpress BZP"
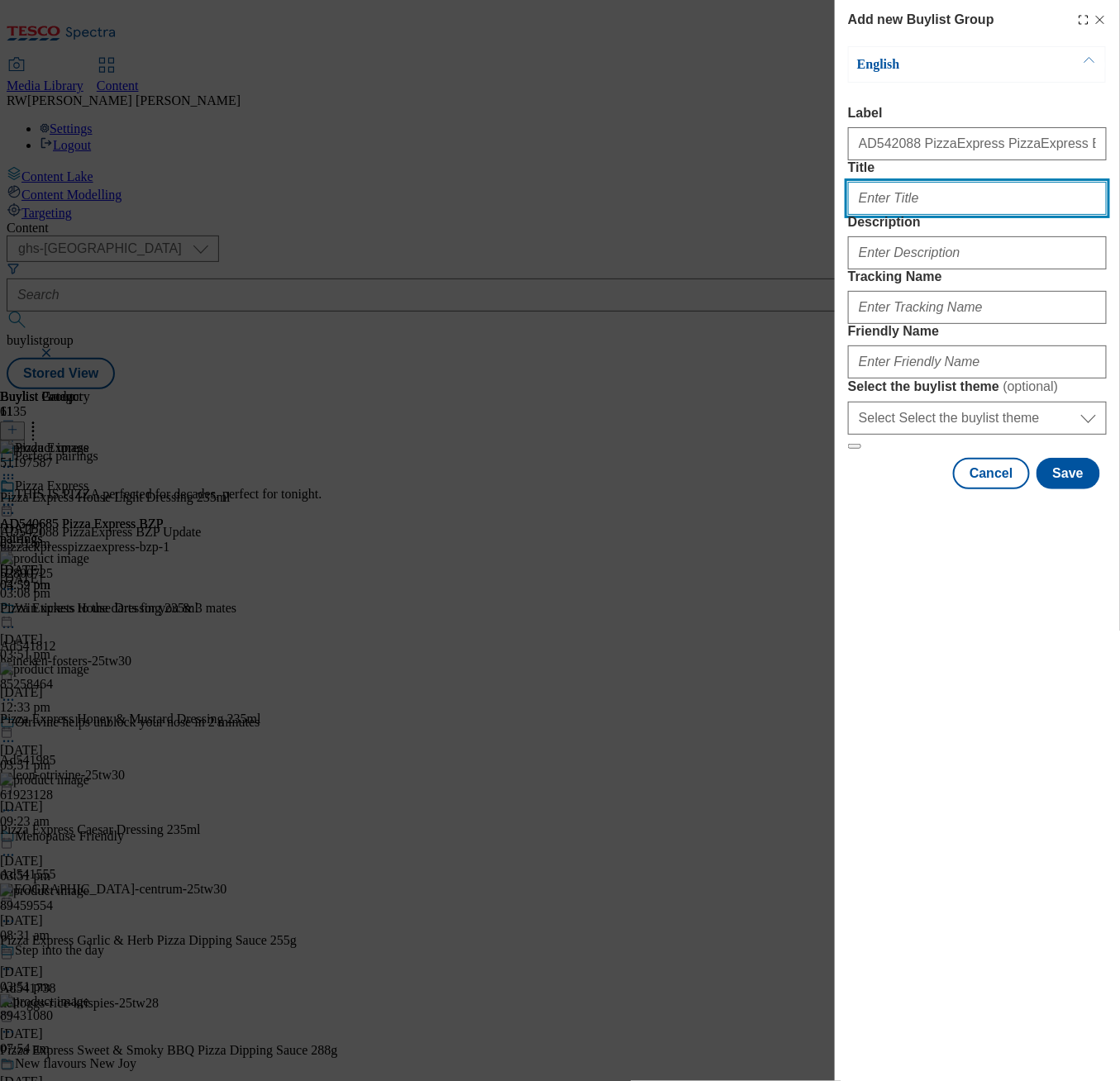
click at [947, 214] on input "Title" at bounding box center [977, 199] width 258 height 33
paste input "Our Classics"
type input "Our Classics"
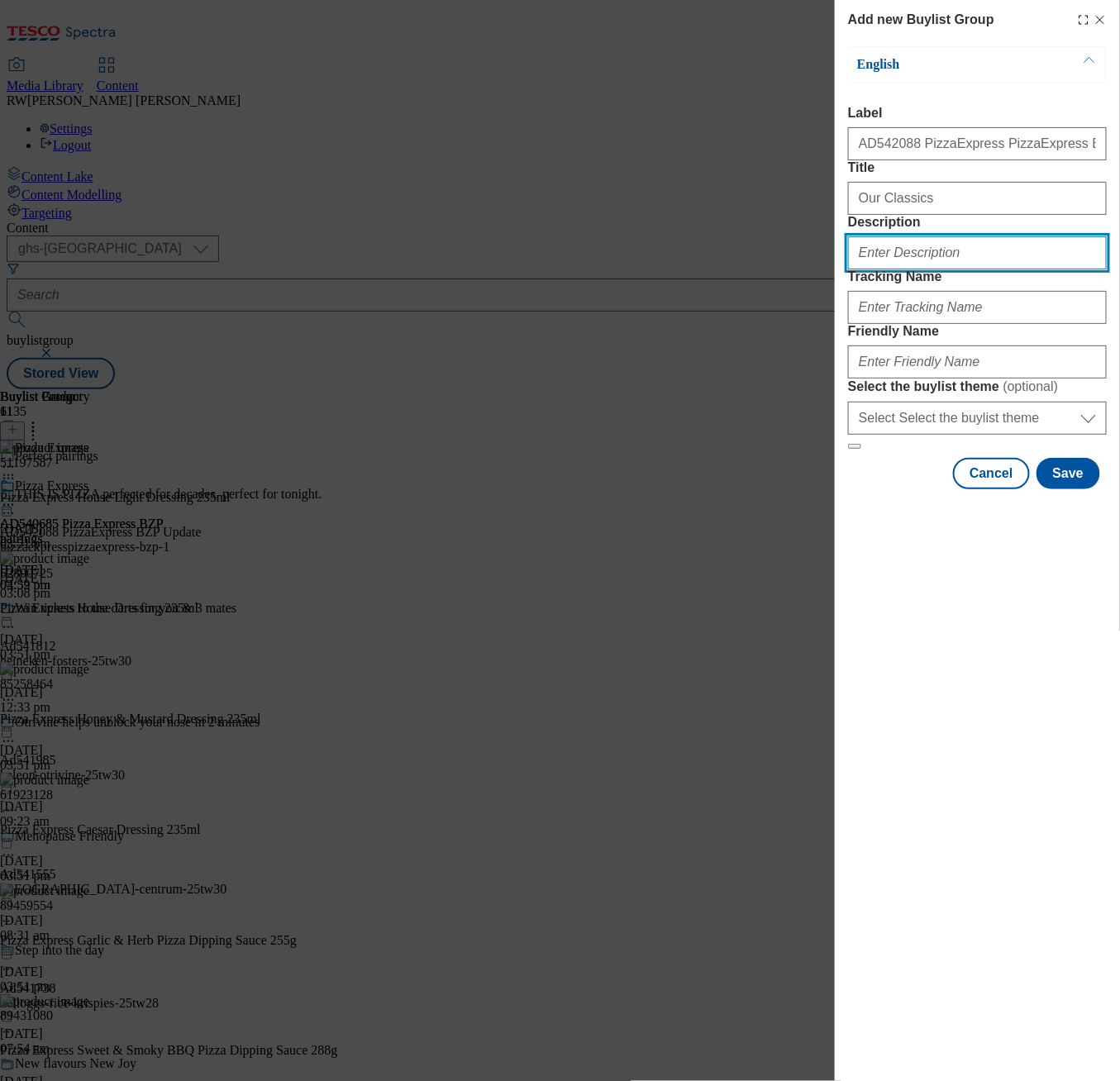
click at [934, 269] on input "Description" at bounding box center [977, 253] width 258 height 33
paste input "Our Classics"
type input "Our Classics"
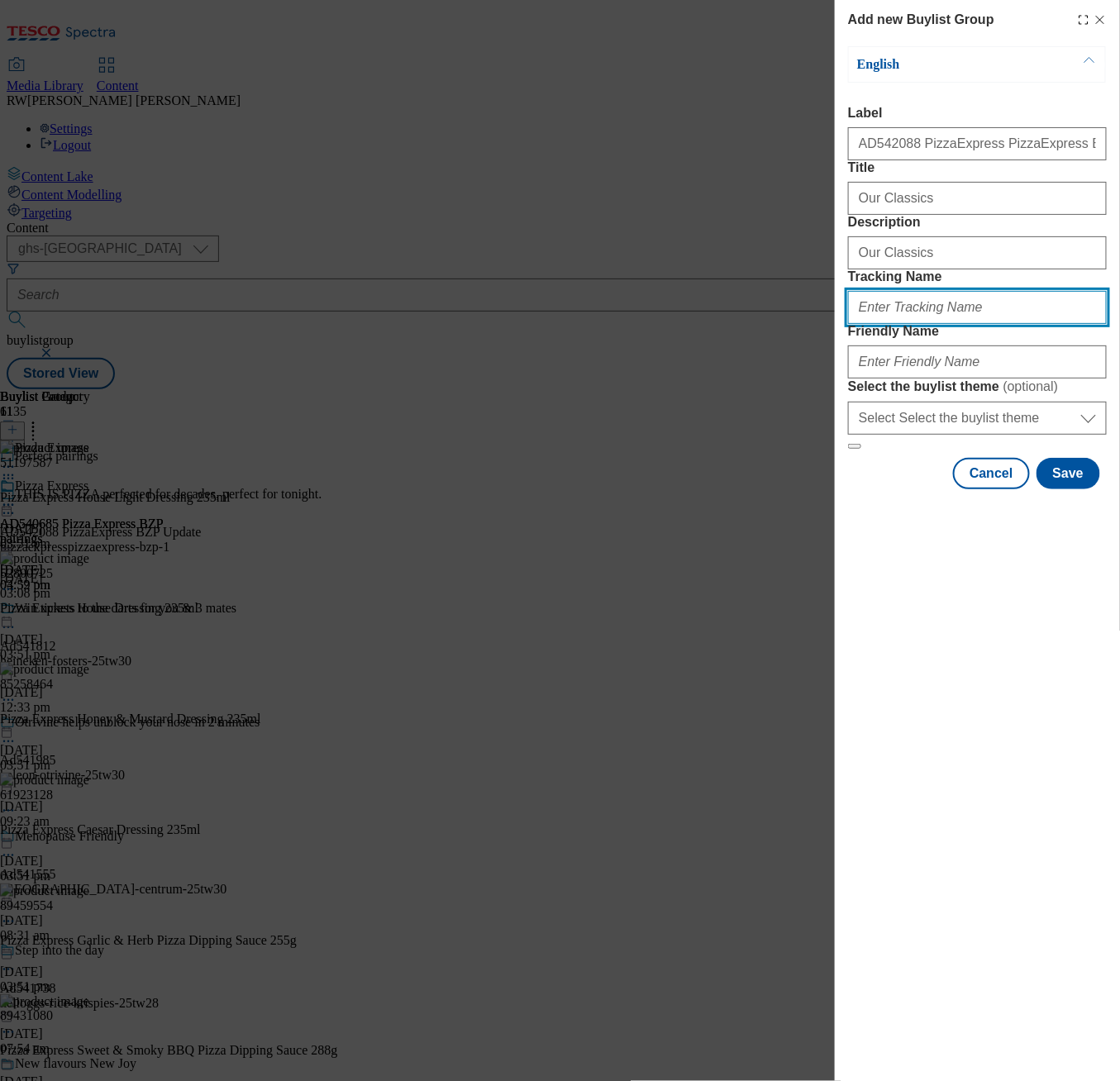
click at [885, 324] on input "Tracking Name" at bounding box center [977, 308] width 258 height 33
paste input "DH_AD542088"
type input "DH_AD542088"
click at [927, 702] on div "Add new Buylist Group English Label AD542088 PizzaExpress PizzaExpress BZP Titl…" at bounding box center [977, 540] width 286 height 1081
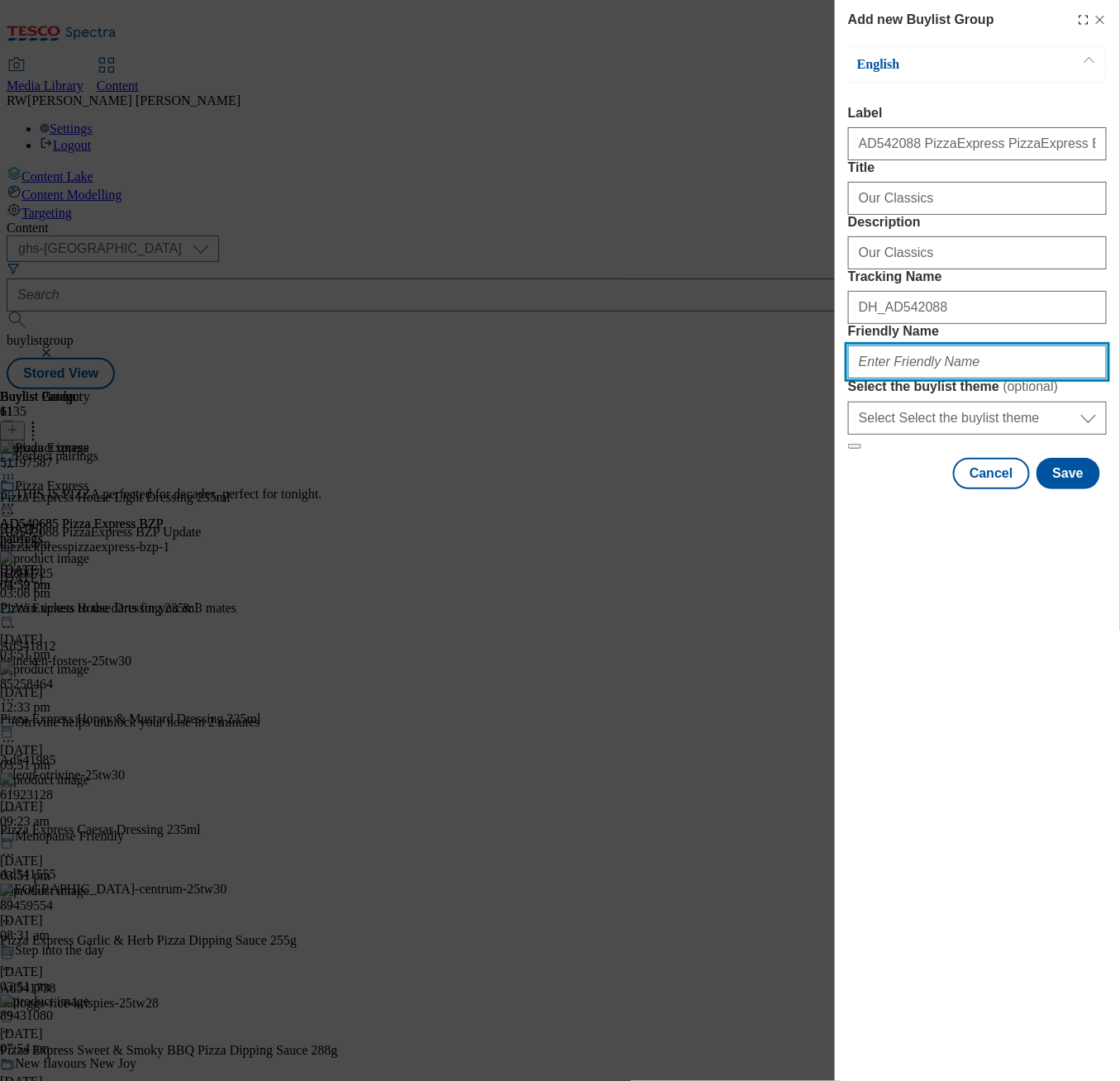
click at [900, 378] on input "Friendly Name" at bounding box center [977, 362] width 258 height 33
paste input "pizzaexpresspizzaexpress-bzp-5"
type input "pizzaexpresspizzaexpress-bzp-5"
click at [927, 709] on div "Add new Buylist Group English Label AD542088 PizzaExpress PizzaExpress BZP Titl…" at bounding box center [977, 540] width 286 height 1081
click at [1085, 489] on button "Save" at bounding box center [1067, 474] width 63 height 31
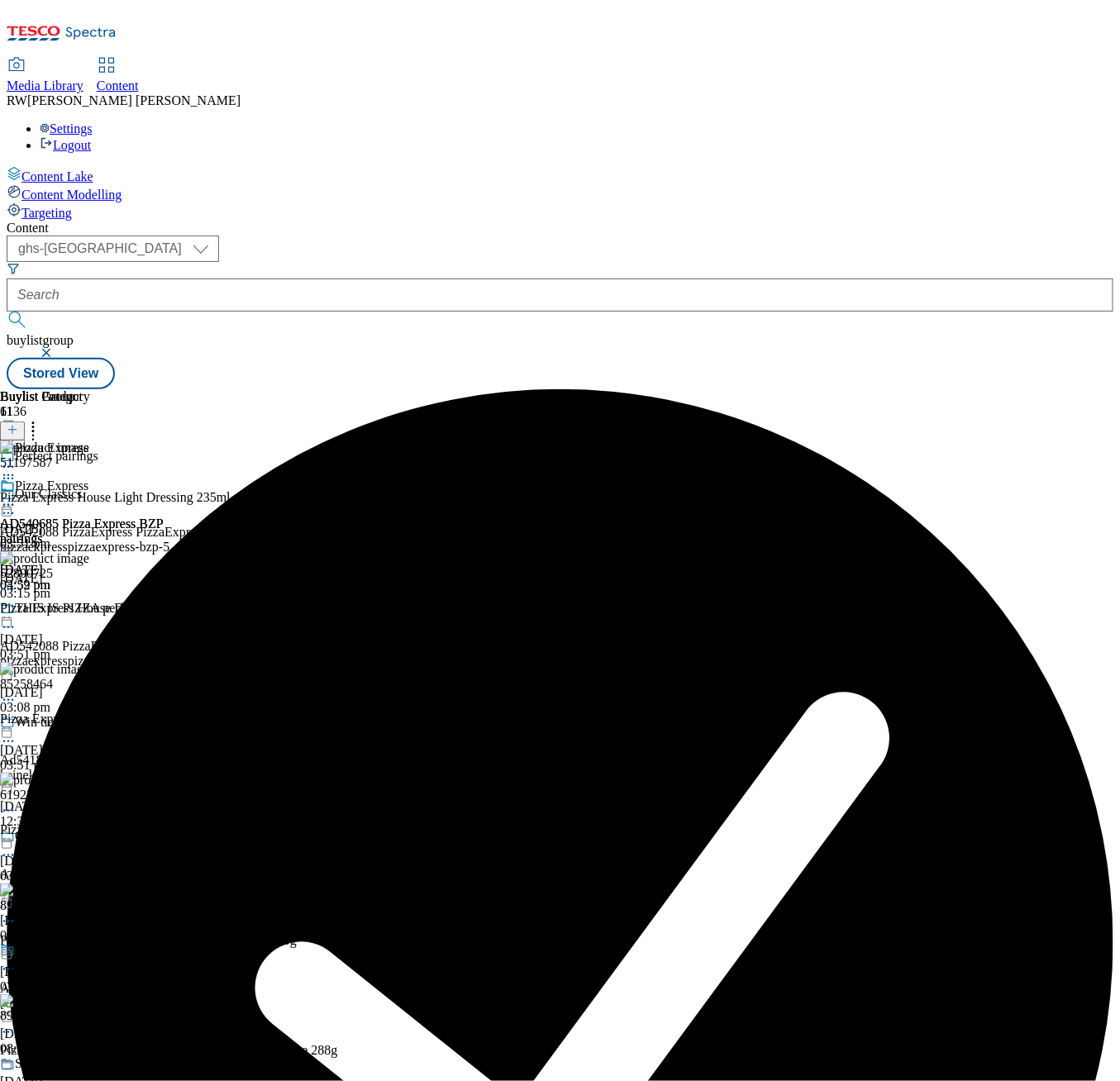
click at [322, 540] on div "pizzaexpresspizzaexpress-bzp-5" at bounding box center [161, 547] width 322 height 15
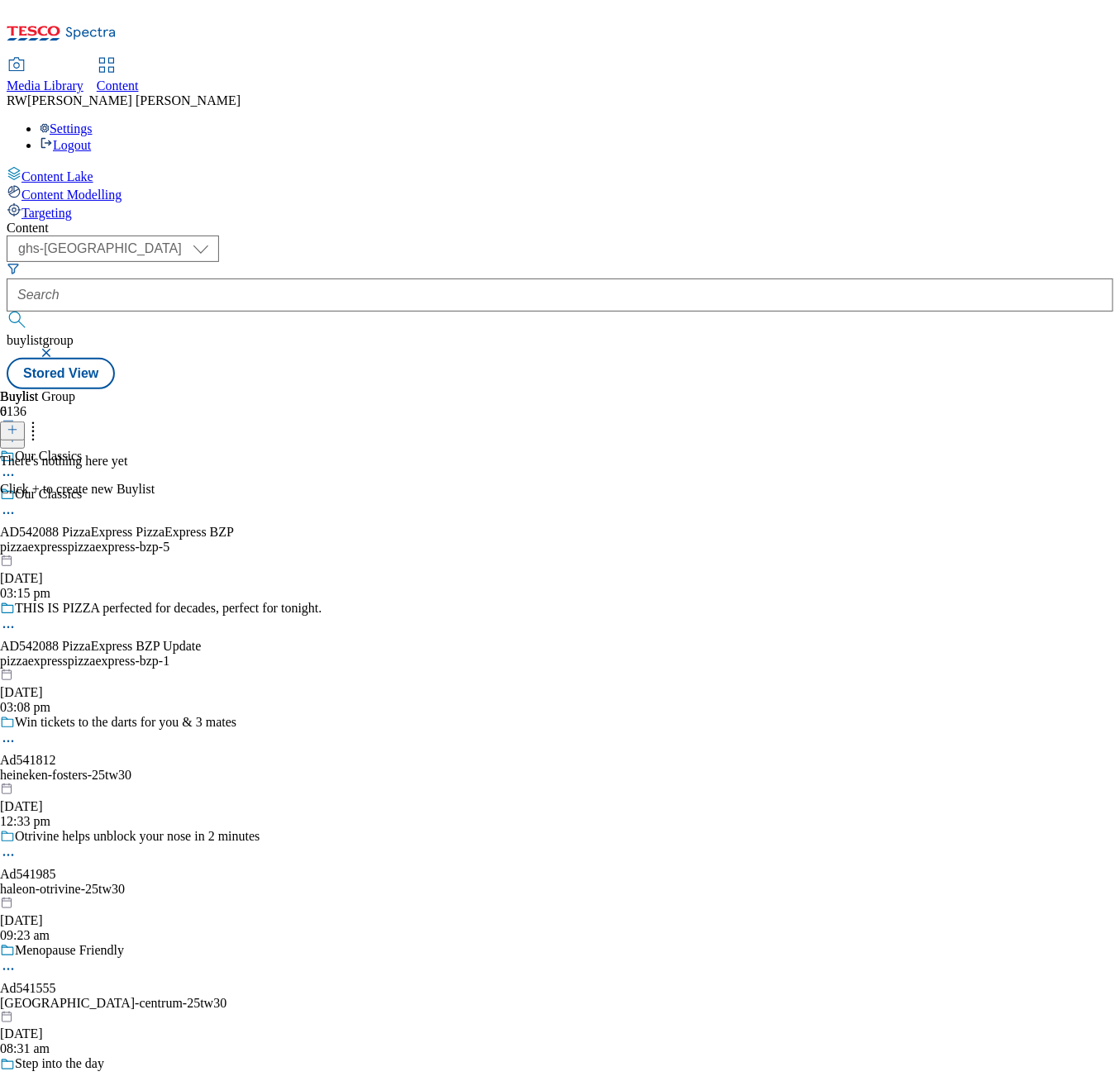
click at [19, 424] on icon at bounding box center [13, 430] width 12 height 12
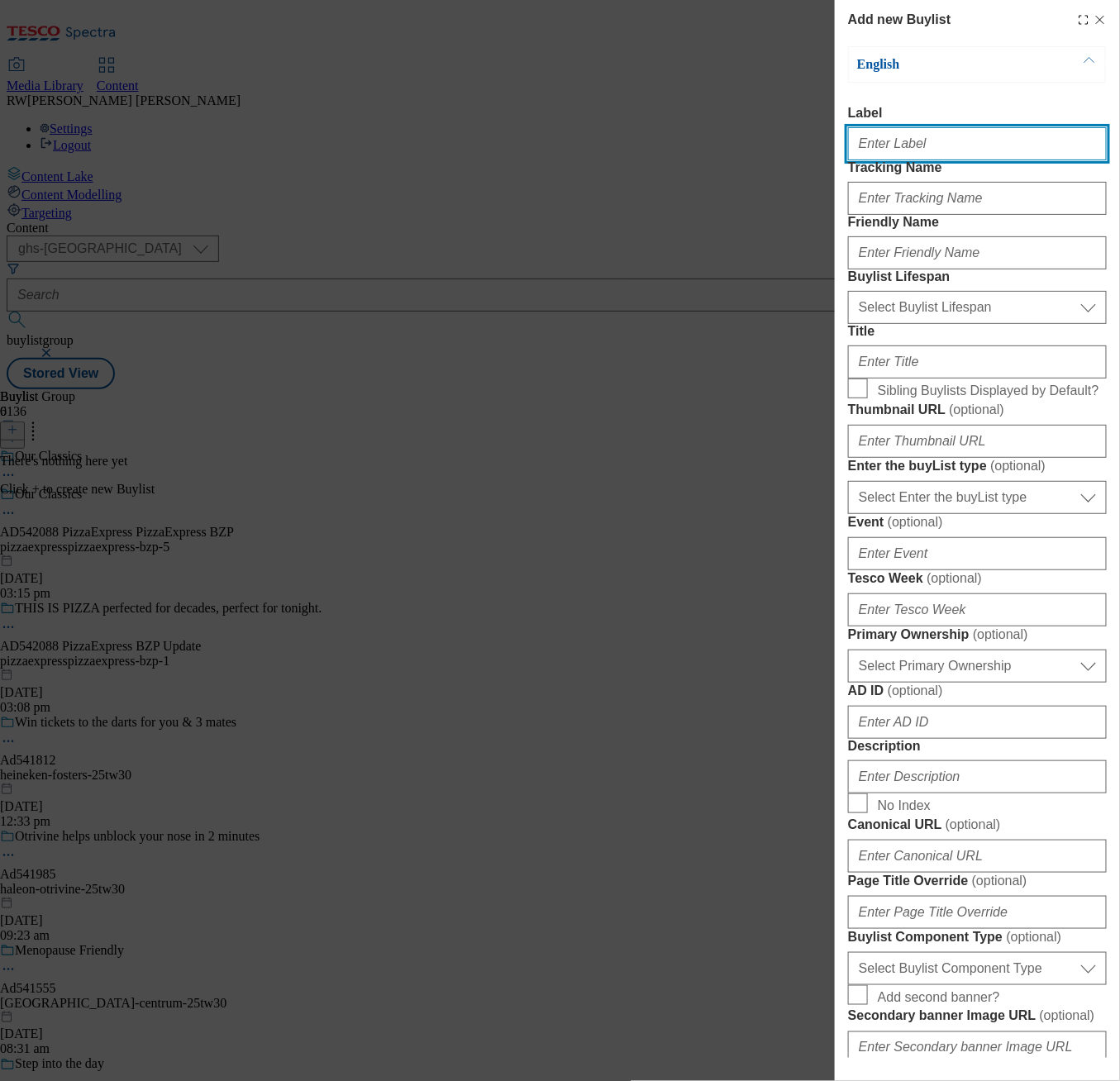
drag, startPoint x: 889, startPoint y: 144, endPoint x: 880, endPoint y: 152, distance: 12.0
click at [889, 144] on input "Label" at bounding box center [977, 144] width 258 height 33
paste input "AD542088 PizzaExpress PizzaExpress BZP"
type input "AD542088 PizzaExpress PizzaExpress BZP"
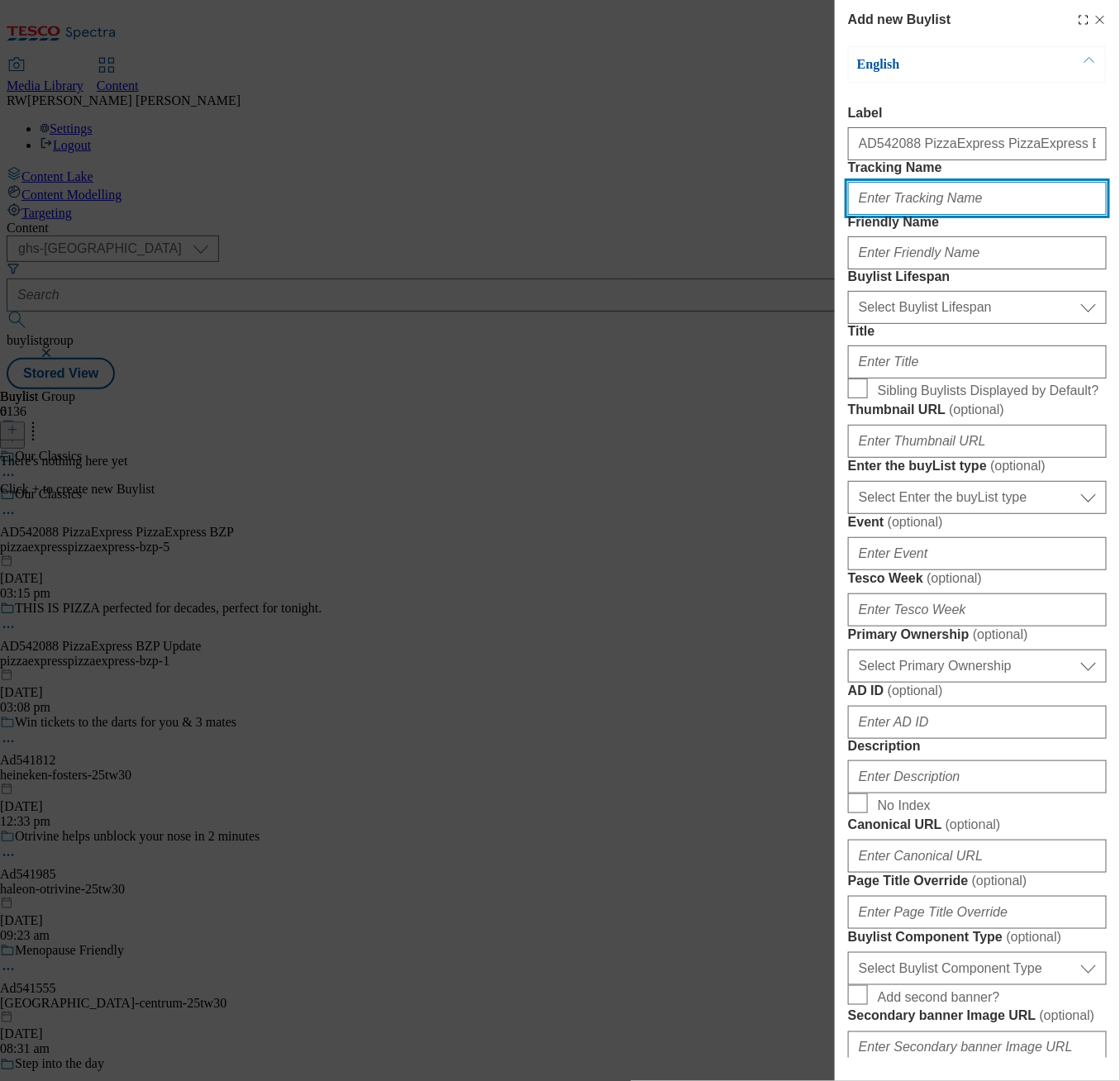
click at [944, 214] on input "Tracking Name" at bounding box center [977, 199] width 258 height 33
paste input "DH_AD542088"
type input "DH_AD542088"
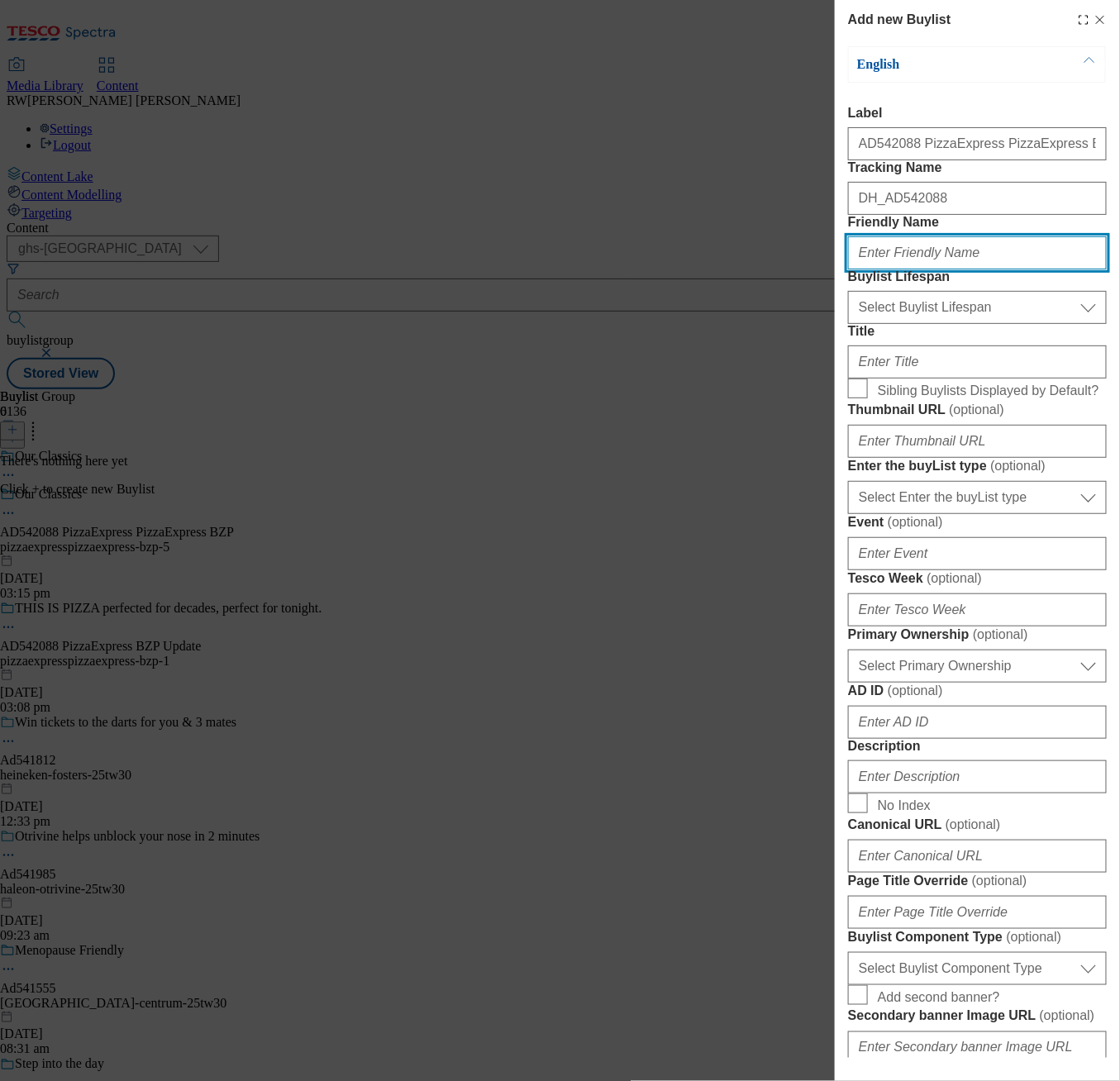
click at [944, 269] on input "Friendly Name" at bounding box center [977, 253] width 258 height 33
paste input "pizzaexpresspizzaexpress-bzp-5"
type input "pizzaexpresspizzaexpress-bzp-5"
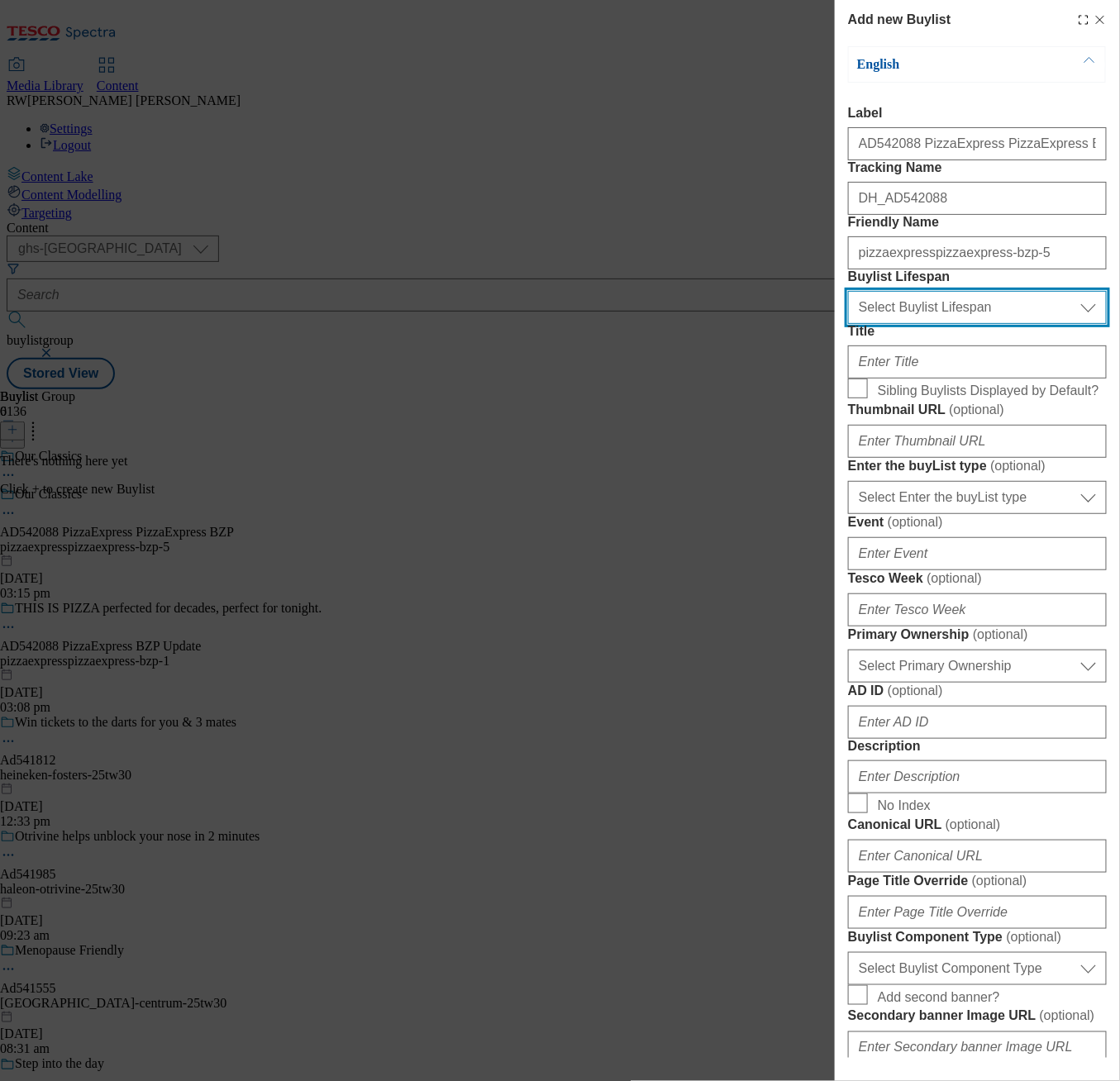
click at [885, 324] on select "Select Buylist Lifespan evergreen seasonal tactical" at bounding box center [977, 308] width 258 height 33
select select "tactical"
click at [848, 324] on select "Select Buylist Lifespan evergreen seasonal tactical" at bounding box center [977, 308] width 258 height 33
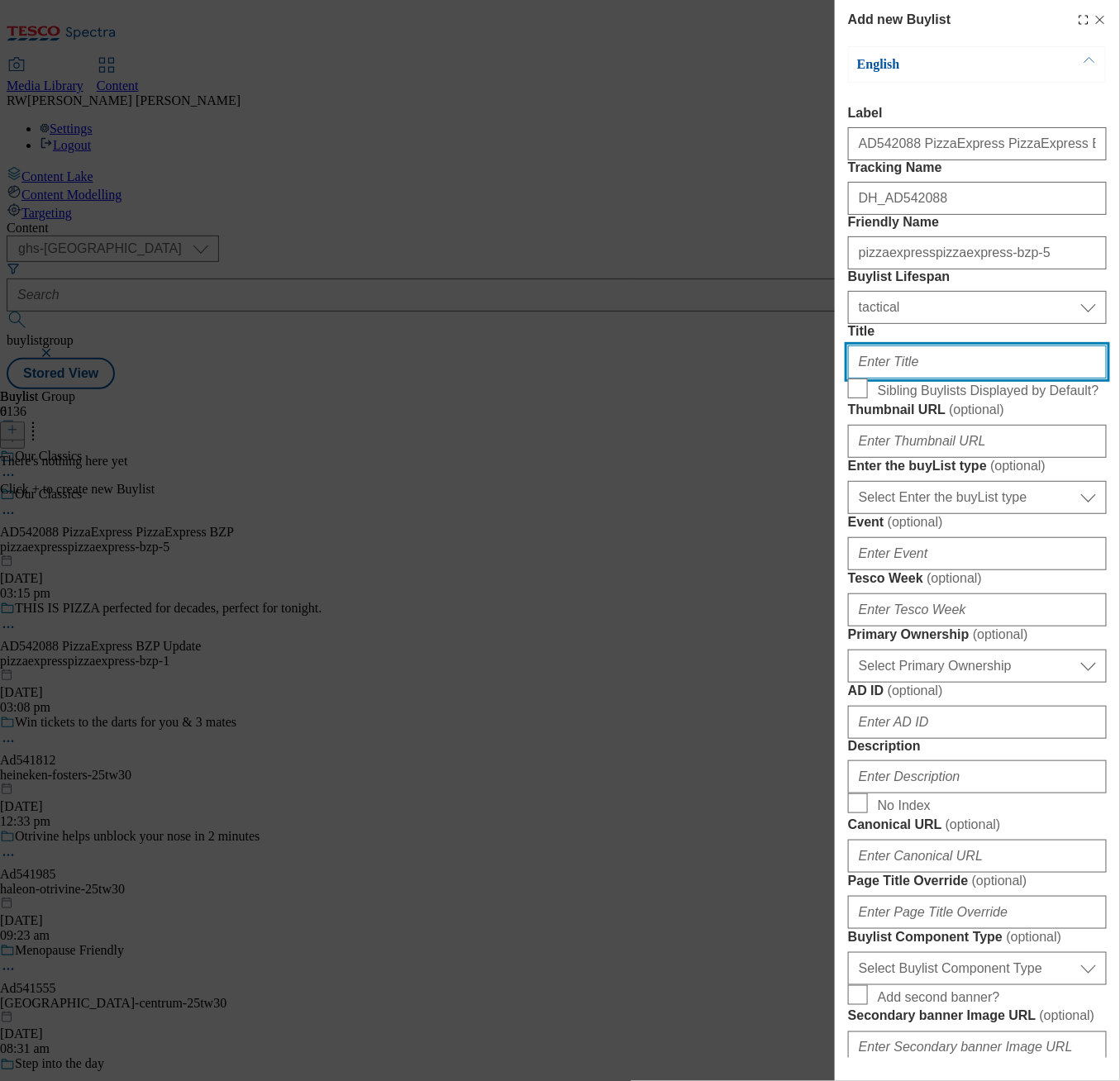
click at [900, 378] on input "Title" at bounding box center [977, 362] width 258 height 33
click at [945, 432] on form "Label AD542088 PizzaExpress PizzaExpress BZP Tracking Name DH_AD542088 Friendly…" at bounding box center [977, 686] width 258 height 1161
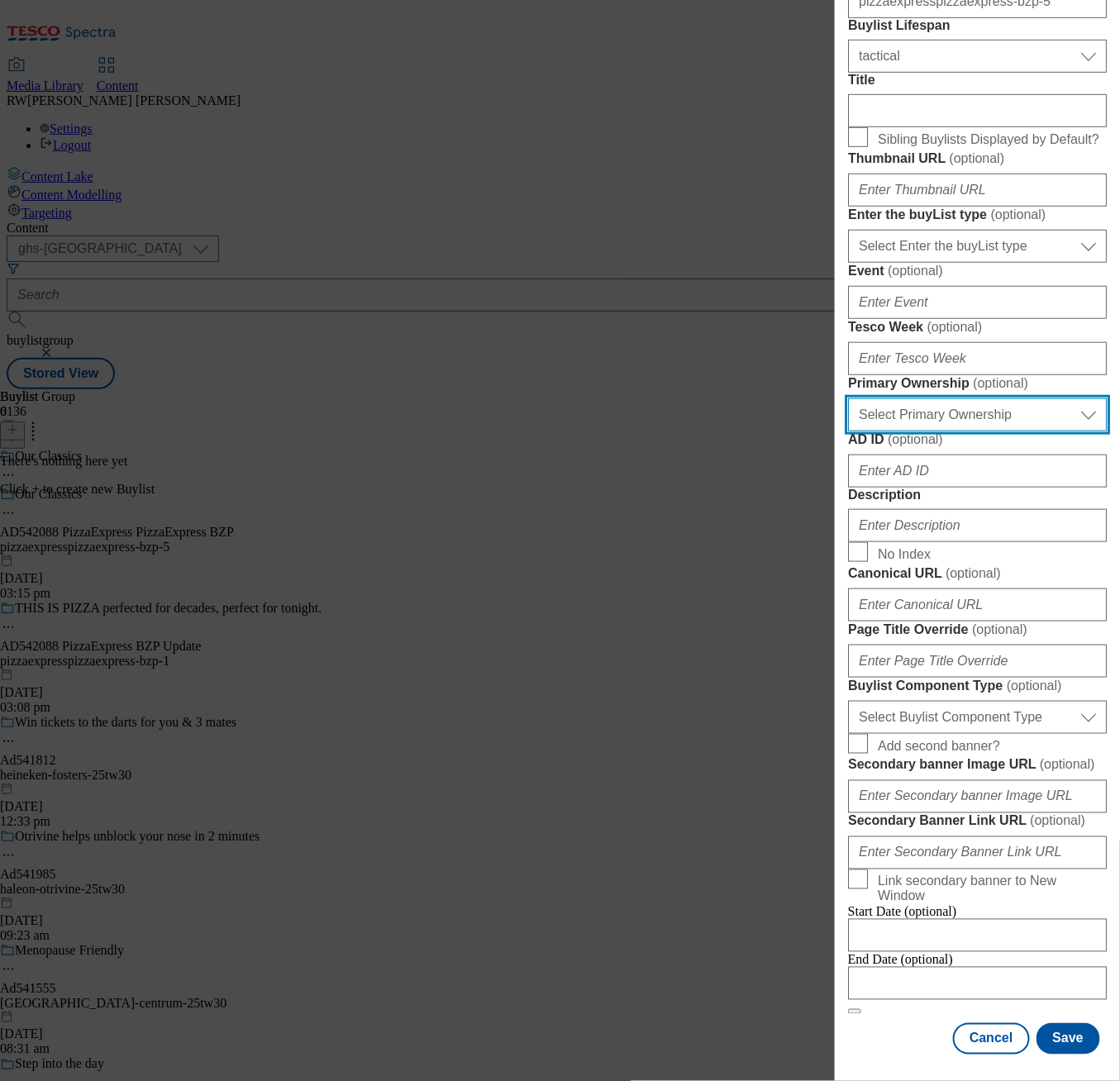
click at [929, 432] on select "Select Primary Ownership [PERSON_NAME]" at bounding box center [977, 415] width 258 height 33
select select "dunnhumby"
click at [848, 432] on select "Select Primary Ownership [PERSON_NAME]" at bounding box center [977, 415] width 258 height 33
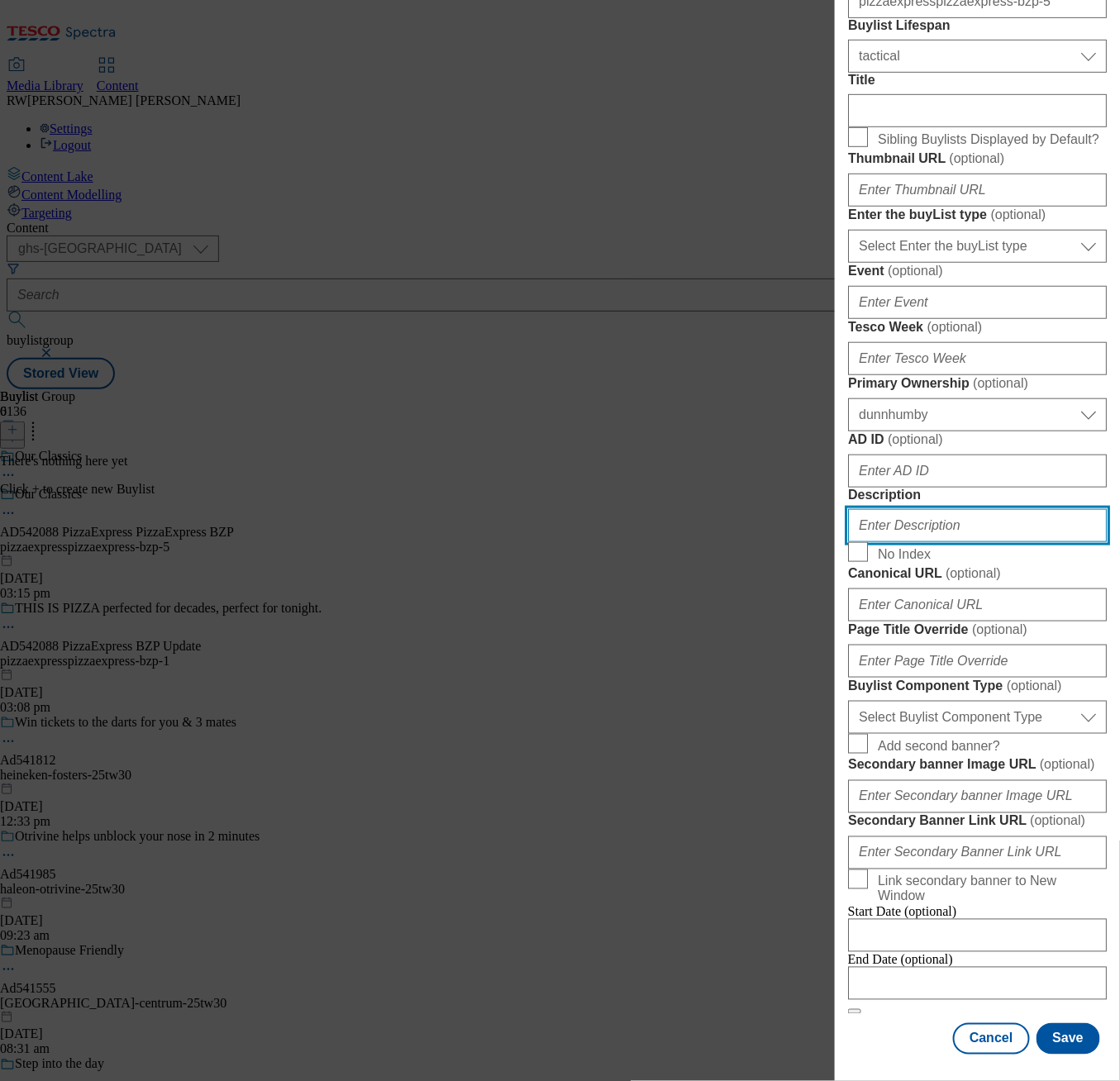
click at [919, 542] on input "Description" at bounding box center [977, 525] width 258 height 33
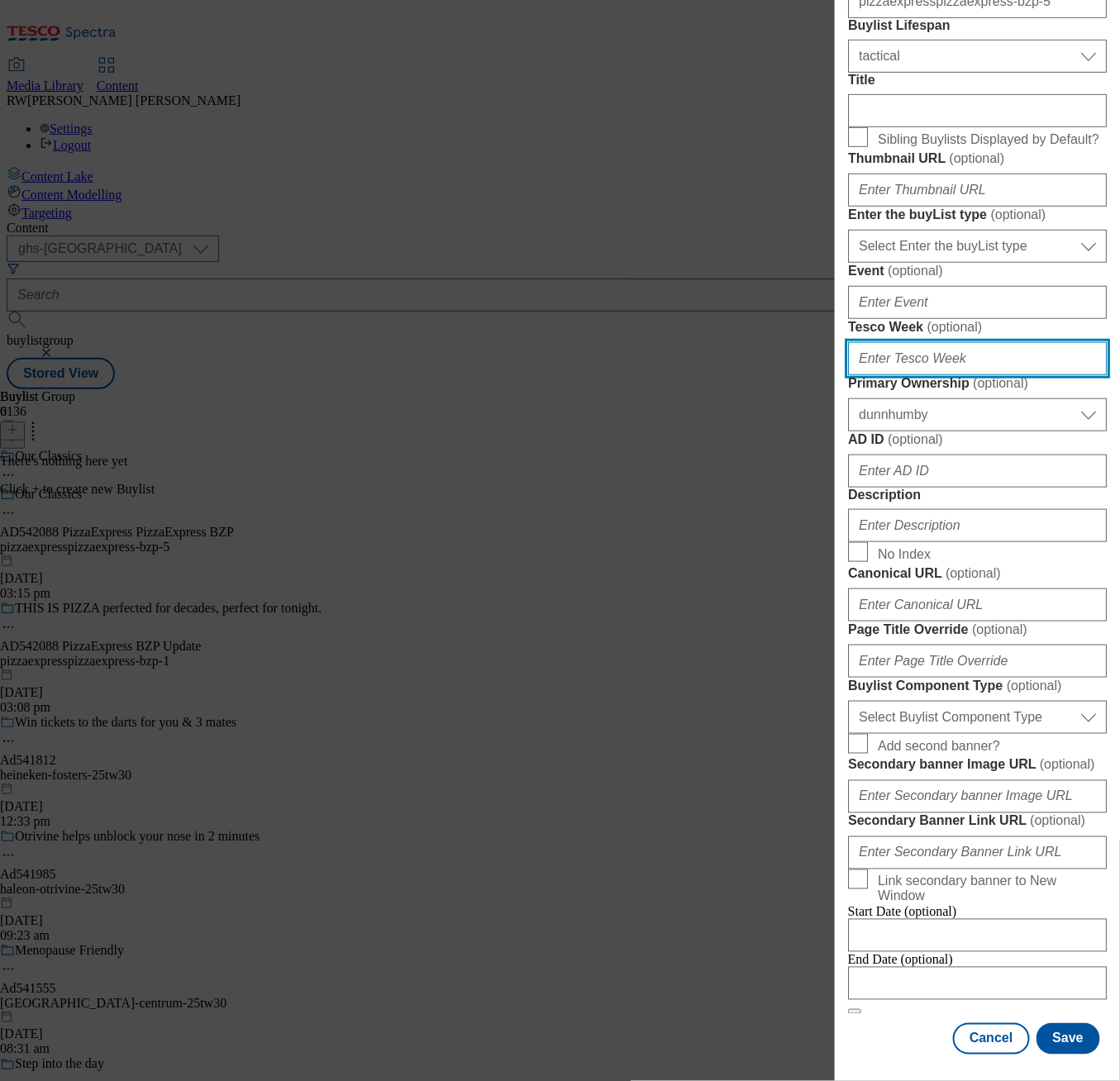
click at [933, 375] on input "Tesco Week ( optional )" at bounding box center [977, 359] width 258 height 33
type input "29"
click at [993, 335] on label "Tesco Week ( optional )" at bounding box center [977, 327] width 258 height 17
click at [993, 375] on input "29" at bounding box center [977, 359] width 258 height 33
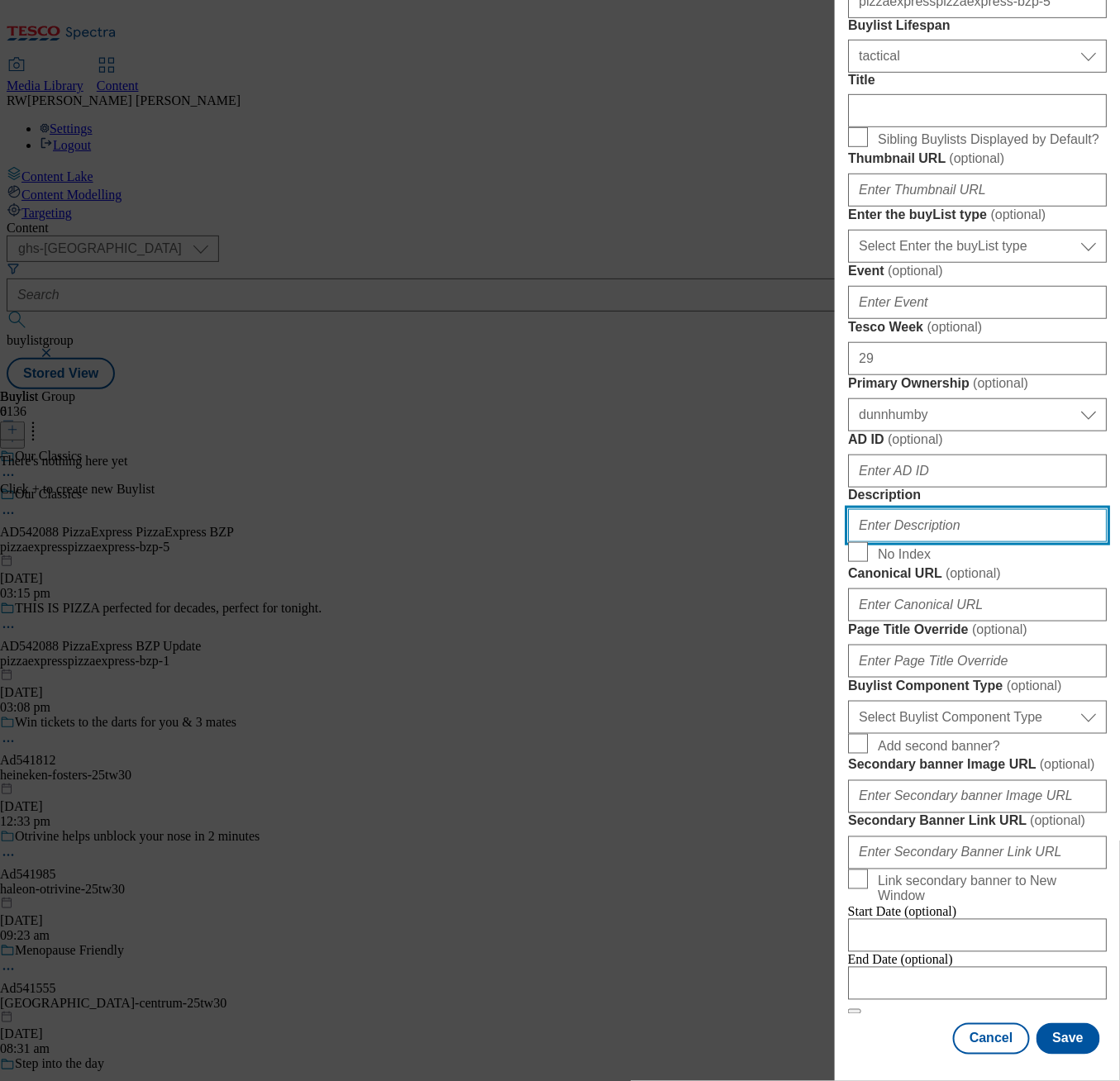
click at [968, 542] on input "Description" at bounding box center [977, 525] width 258 height 33
click at [985, 503] on label "Description" at bounding box center [977, 494] width 258 height 15
click at [985, 514] on input "Description" at bounding box center [977, 525] width 258 height 33
click at [1039, 1023] on button "Save" at bounding box center [1067, 1039] width 63 height 31
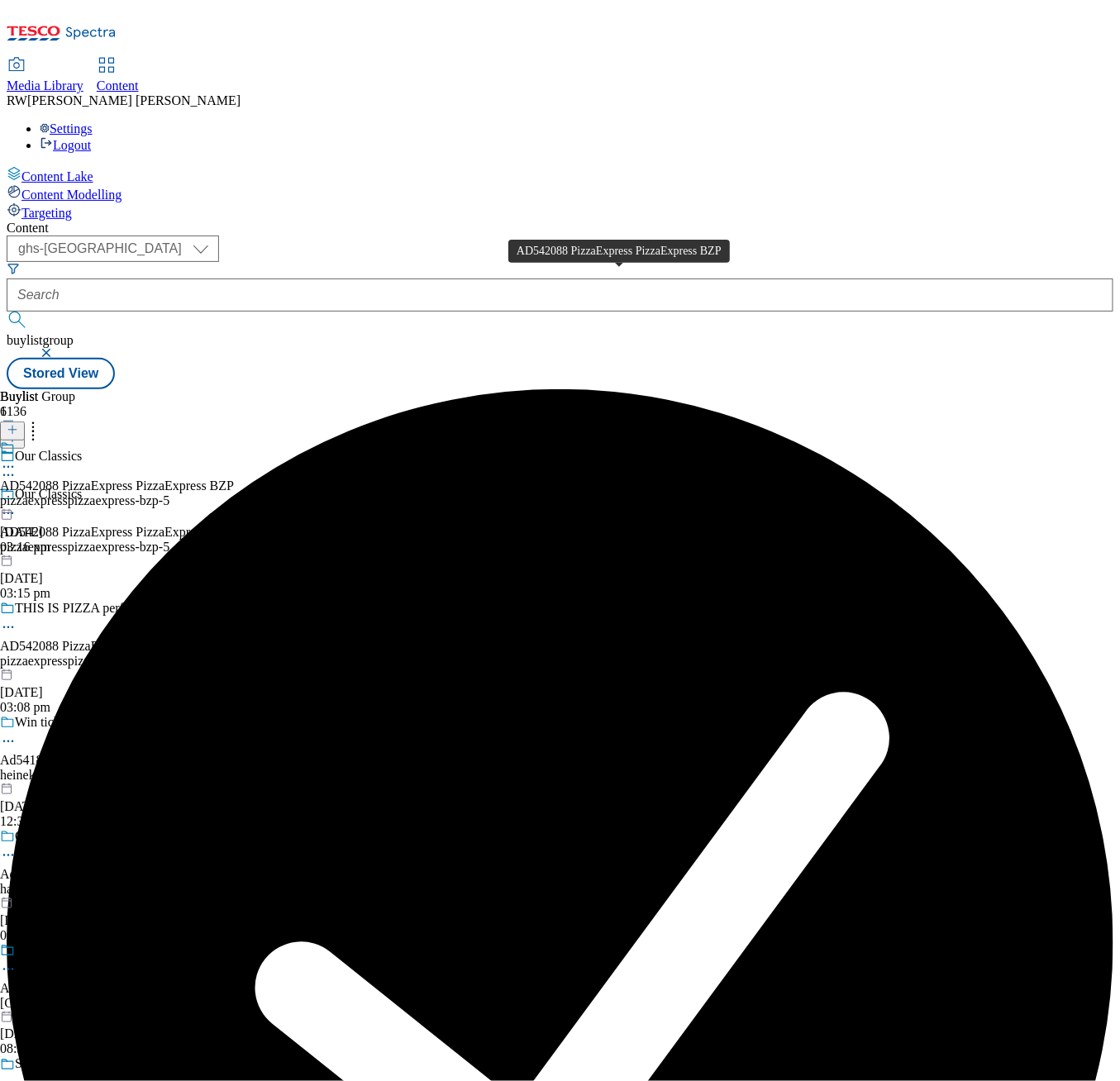
click at [234, 479] on div "AD542088 PizzaExpress PizzaExpress BZP" at bounding box center [117, 485] width 234 height 15
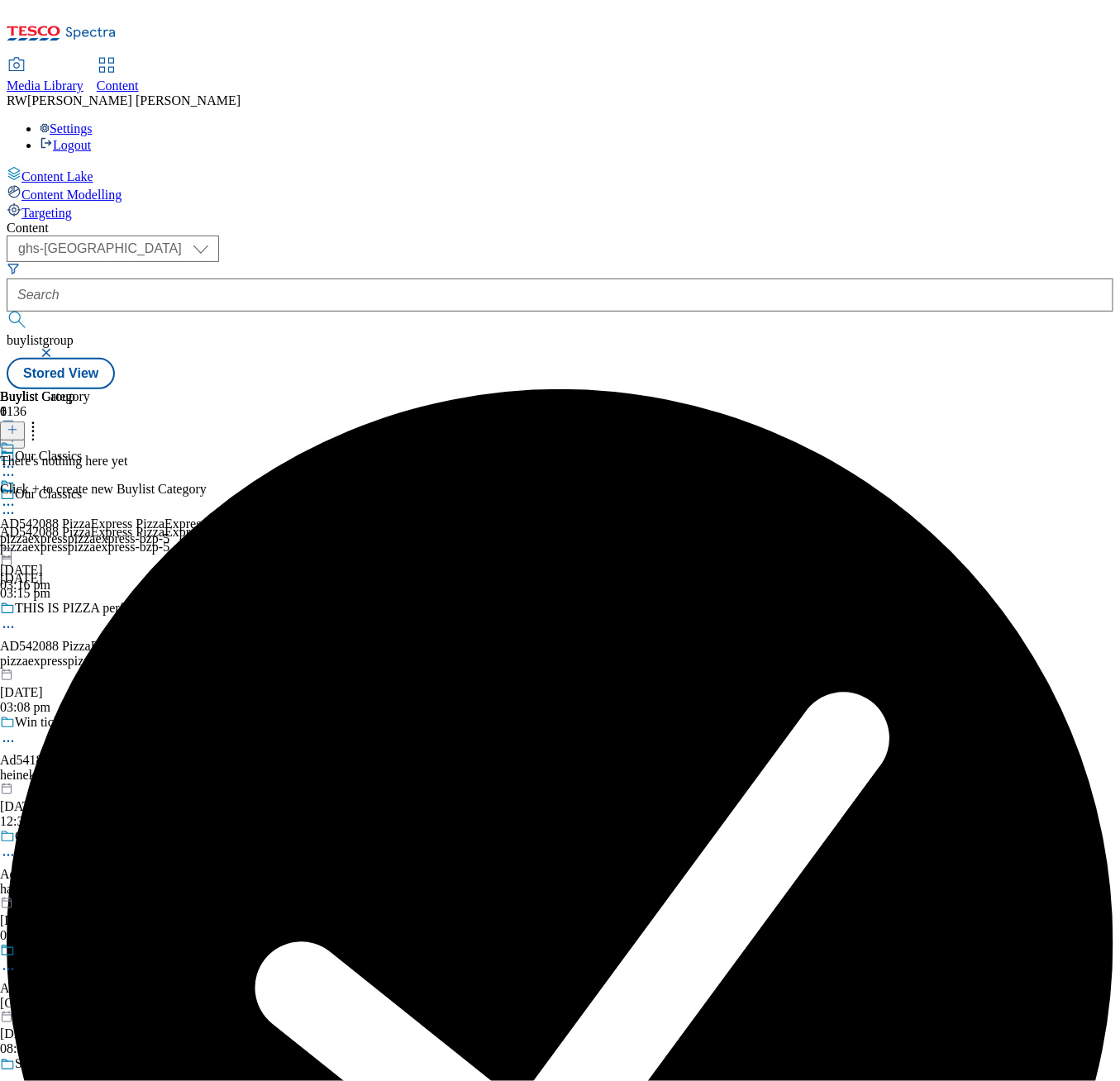
scroll to position [0, 40]
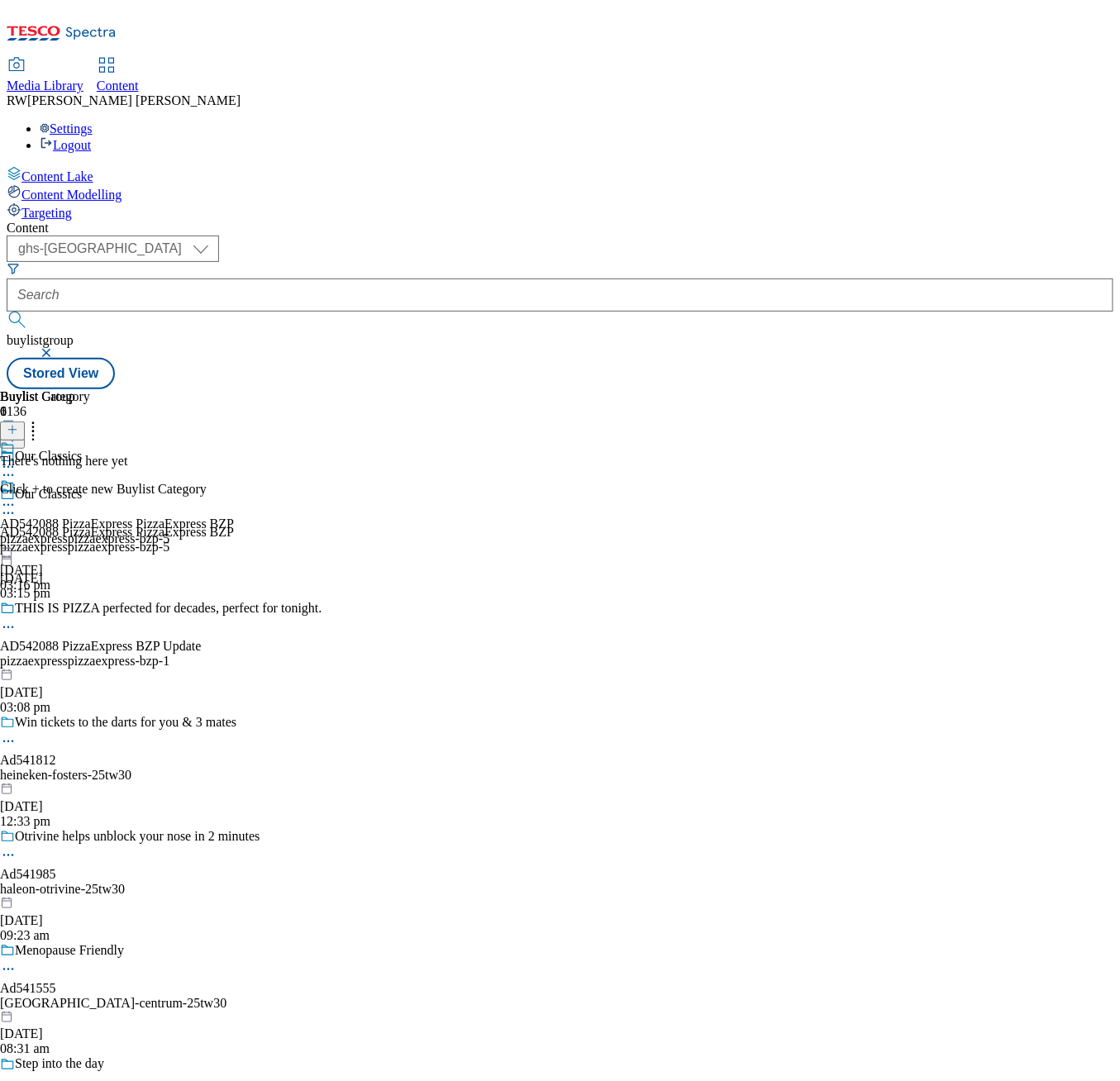
click at [19, 424] on icon at bounding box center [13, 430] width 12 height 12
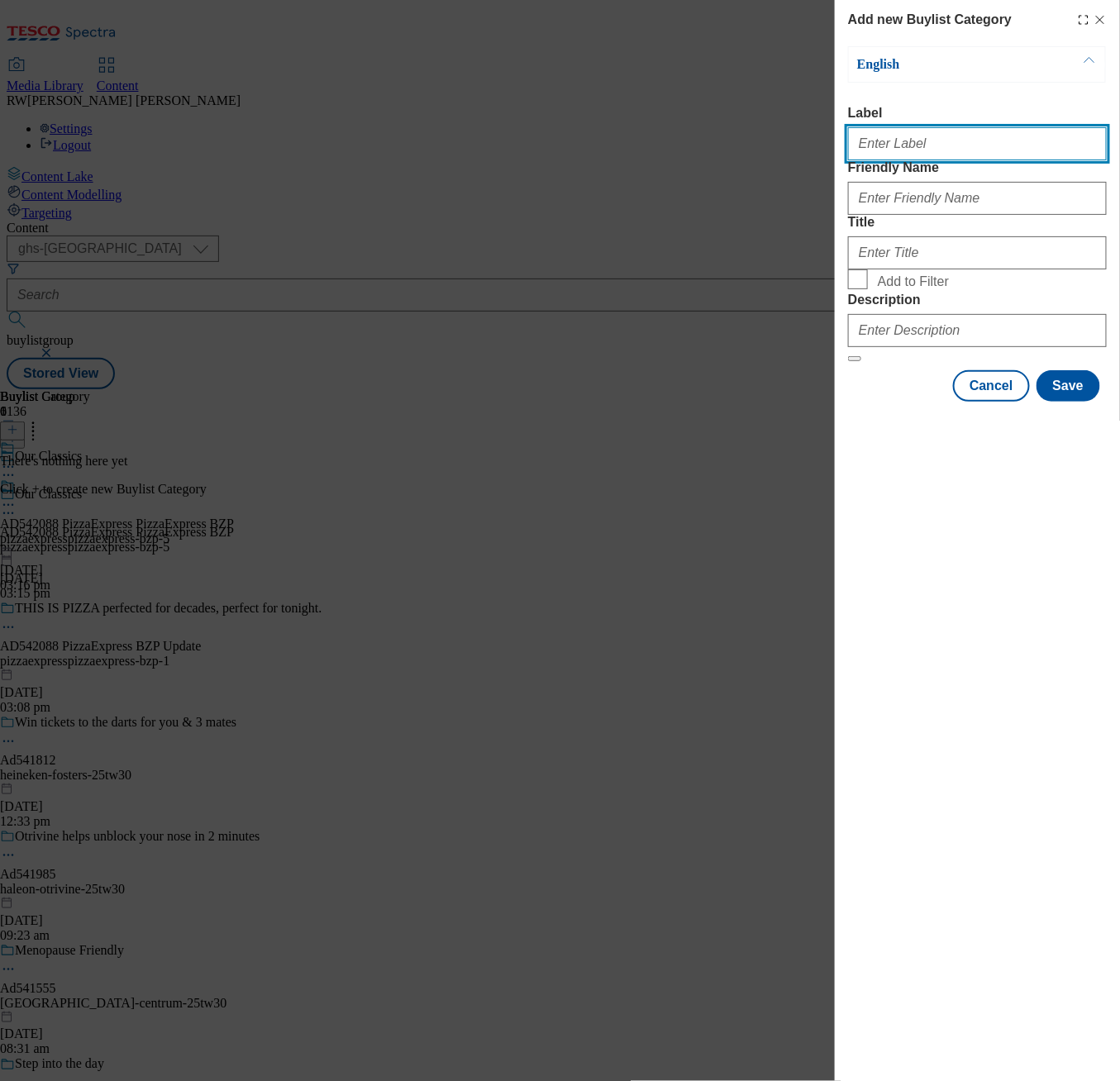
click at [892, 148] on input "Label" at bounding box center [977, 144] width 258 height 33
click at [953, 161] on input "Label" at bounding box center [977, 144] width 258 height 33
paste input "AD542088 PizzaExpress PizzaExpress BZP"
type input "AD542088 PizzaExpress PizzaExpress BZP"
drag, startPoint x: 908, startPoint y: 598, endPoint x: 905, endPoint y: 240, distance: 358.0
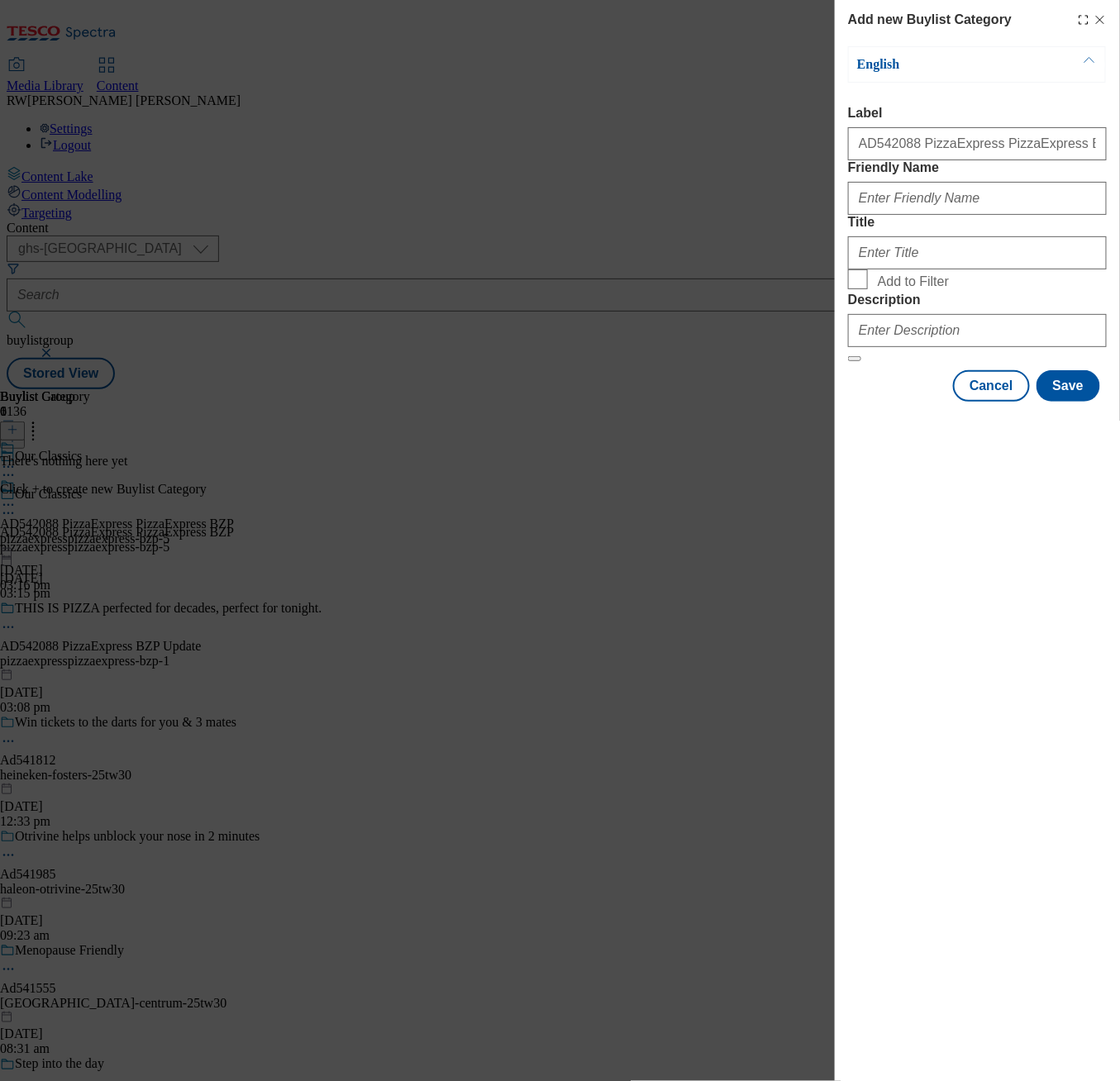
click at [908, 592] on div "Add new Buylist Category English Label AD542088 PizzaExpress PizzaExpress BZP F…" at bounding box center [977, 540] width 286 height 1081
click at [911, 214] on input "Friendly Name" at bounding box center [977, 199] width 258 height 33
click at [899, 214] on input "Friendly Name" at bounding box center [977, 199] width 258 height 33
paste input "pizzaexpresspizzaexpress-bzp-5"
type input "pizzaexpresspizzaexpress-bzp-5"
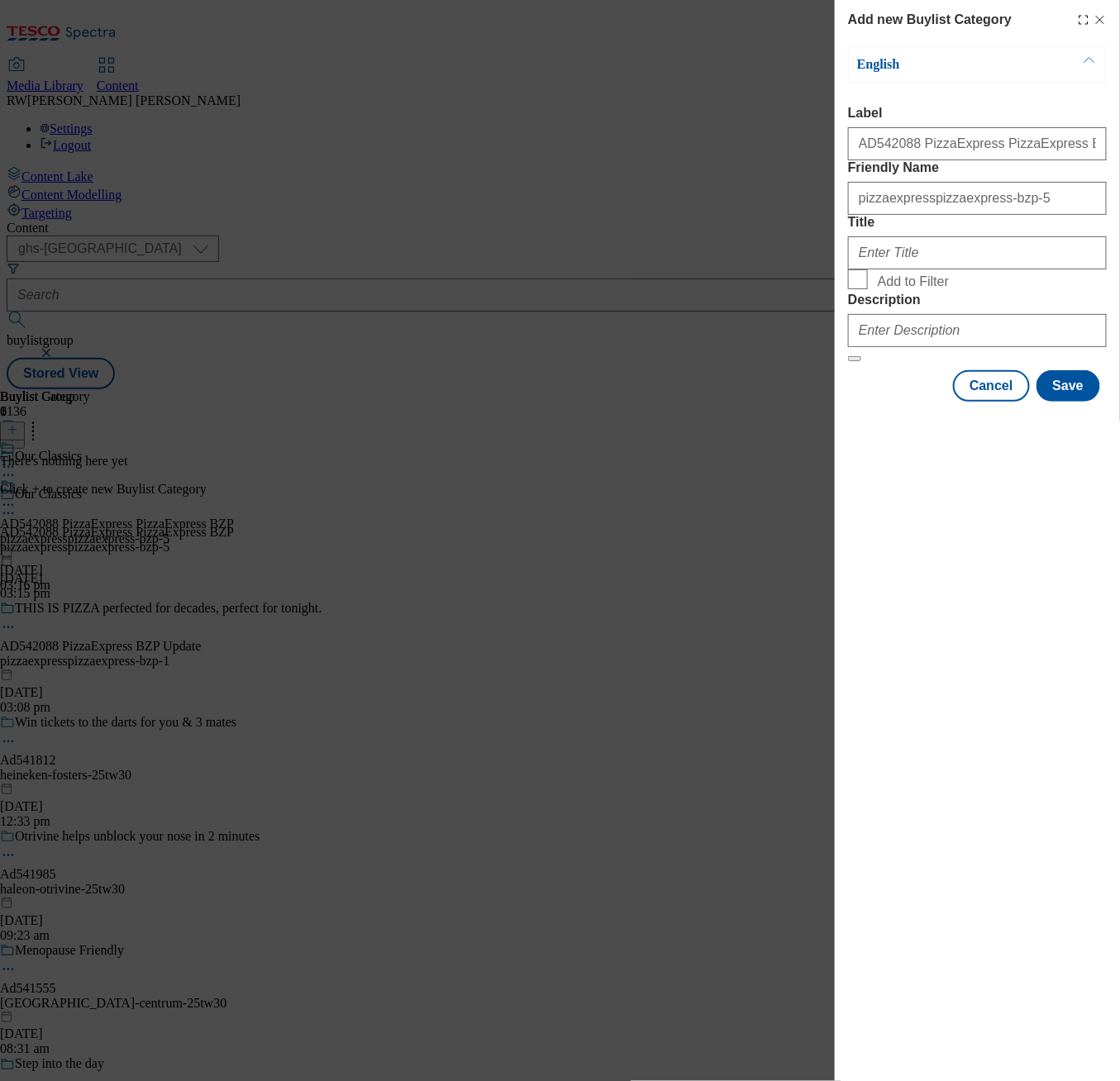
click at [916, 605] on div "Add new Buylist Category English Label AD542088 PizzaExpress PizzaExpress BZP F…" at bounding box center [977, 540] width 286 height 1081
click at [918, 269] on input "Title" at bounding box center [977, 253] width 258 height 33
click at [945, 269] on input "Title" at bounding box center [977, 253] width 258 height 33
paste input "Our Classics"
type input "Our Classics"
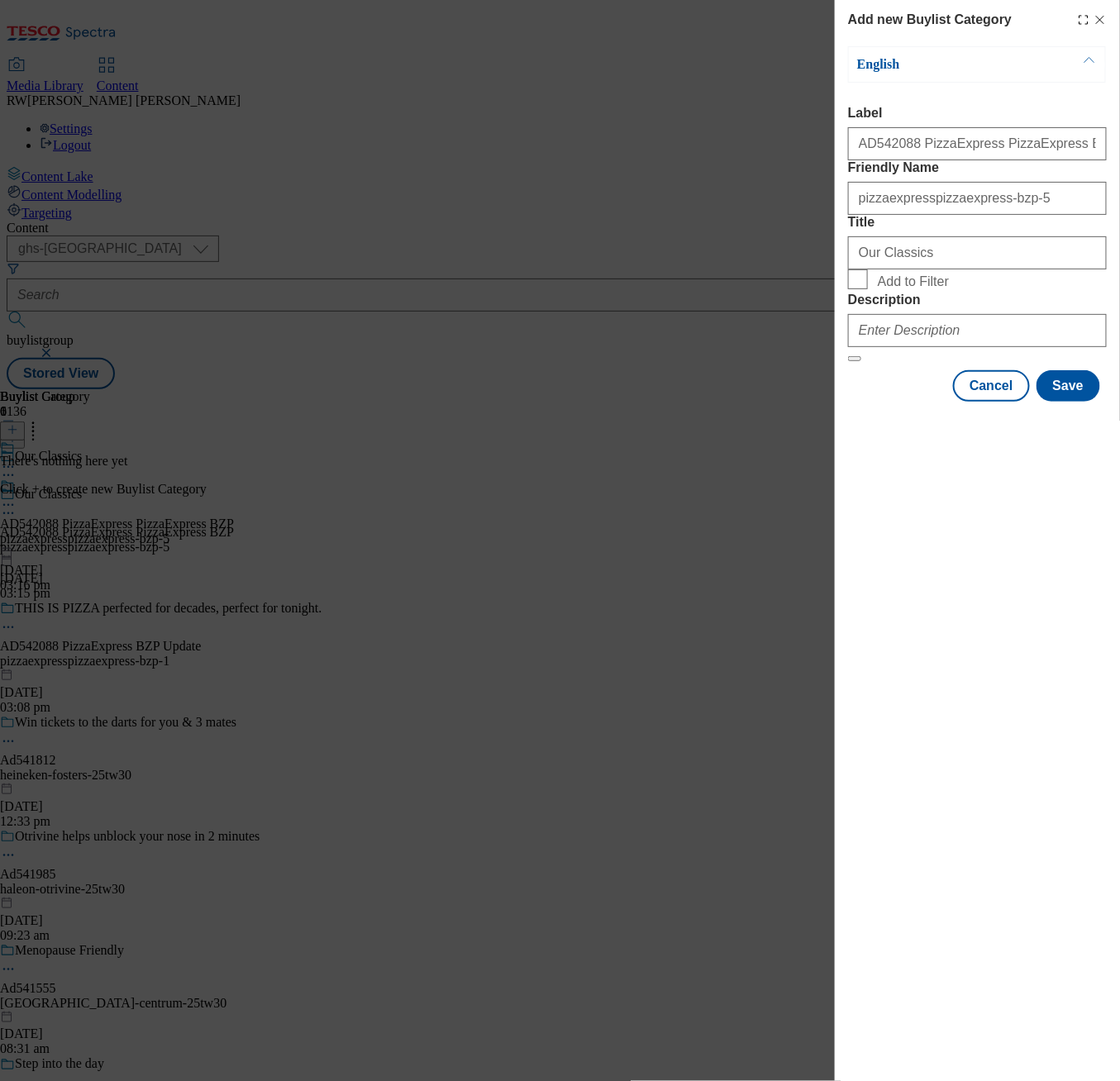
click at [923, 595] on div "Add new Buylist Category English Label AD542088 PizzaExpress PizzaExpress BZP F…" at bounding box center [977, 540] width 286 height 1081
drag, startPoint x: 900, startPoint y: 440, endPoint x: 893, endPoint y: 456, distance: 17.5
click at [900, 347] on input "Description" at bounding box center [977, 330] width 258 height 33
paste input "Our Classics"
type input "Our Classics"
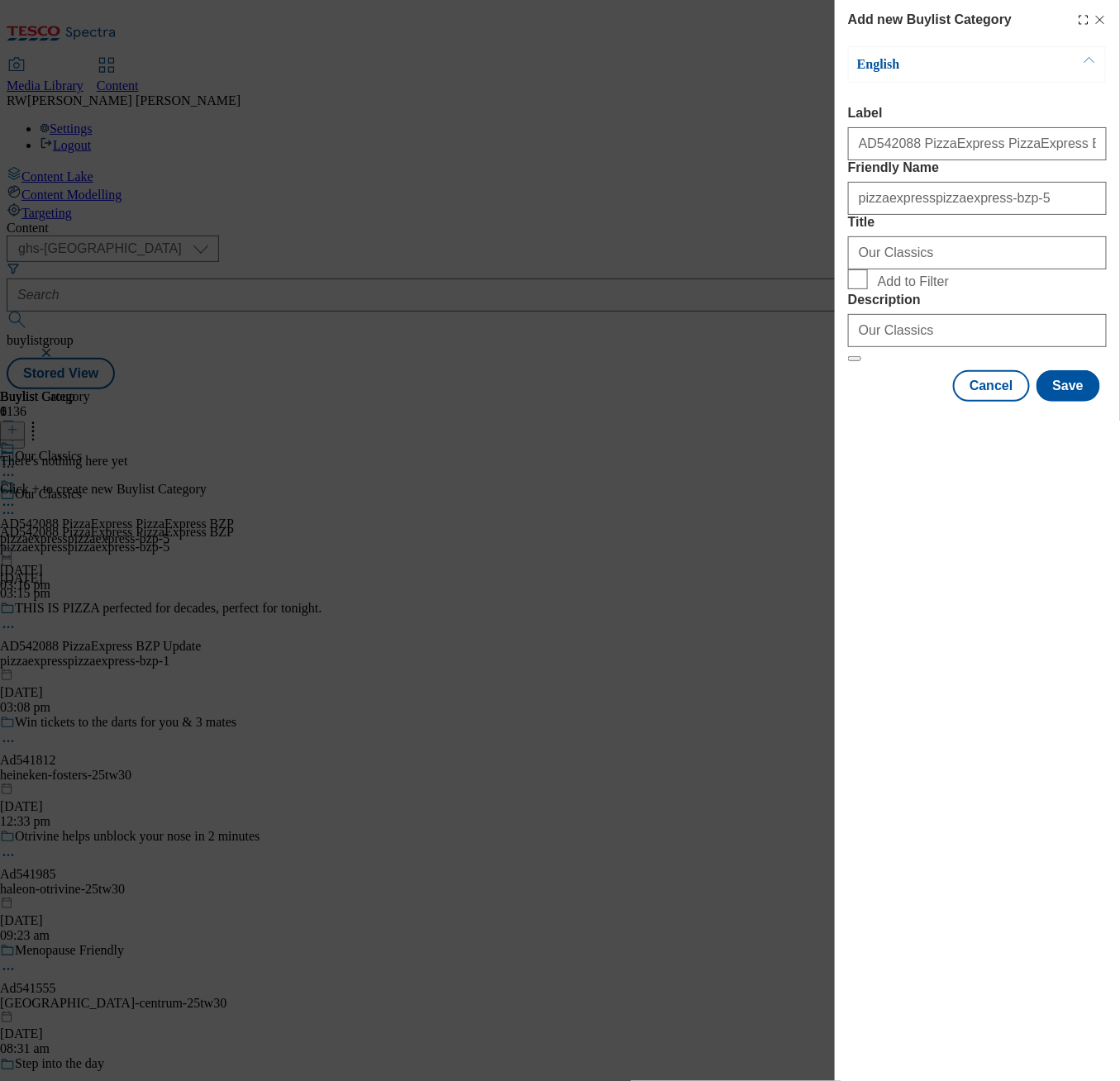
click at [898, 682] on div "Add new Buylist Category English Label AD542088 PizzaExpress PizzaExpress BZP F…" at bounding box center [977, 540] width 286 height 1081
click at [1077, 402] on button "Save" at bounding box center [1067, 386] width 63 height 31
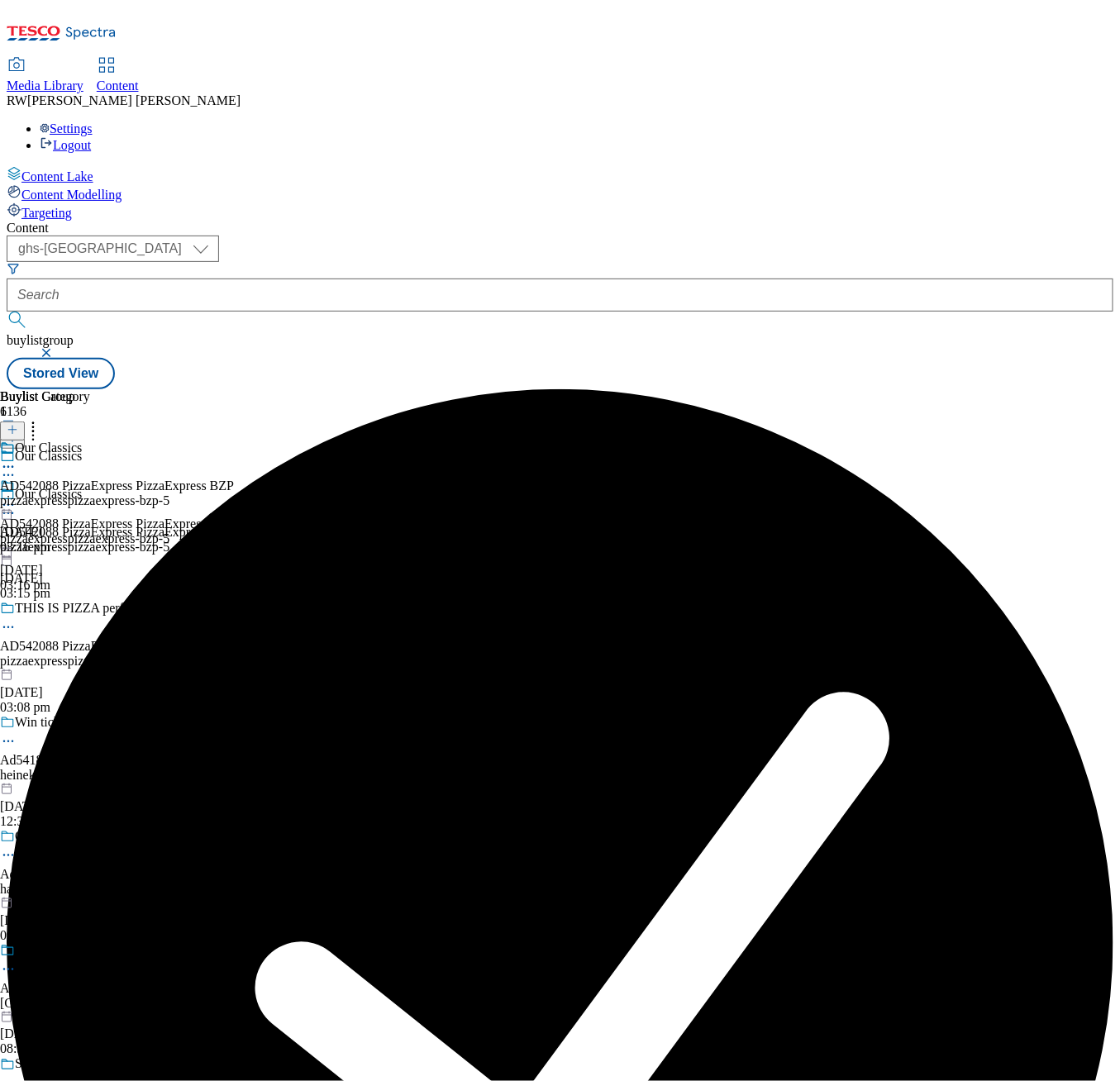
click at [234, 493] on div "pizzaexpresspizzaexpress-bzp-5" at bounding box center [117, 500] width 234 height 15
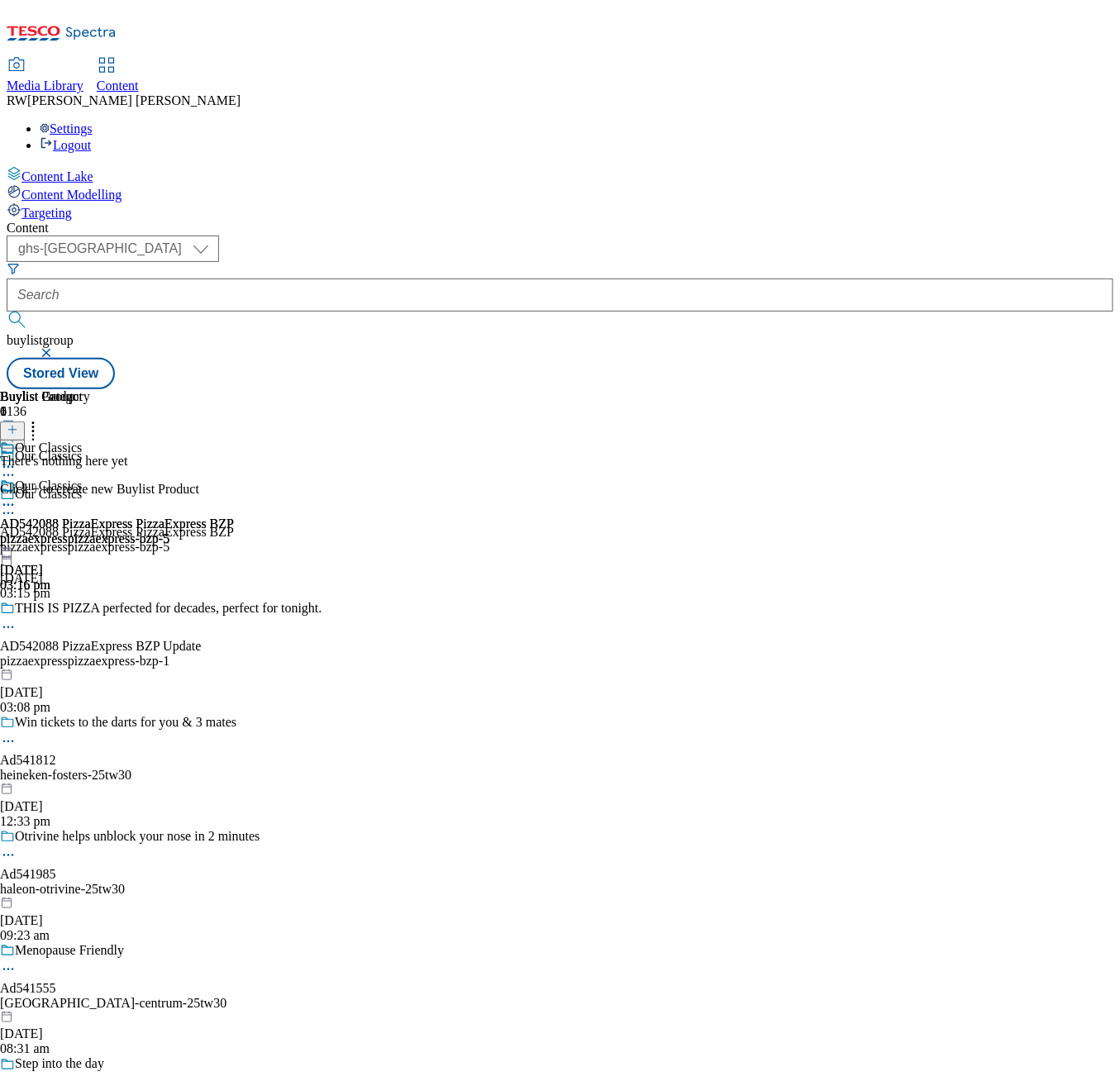
click at [19, 424] on icon at bounding box center [13, 430] width 12 height 12
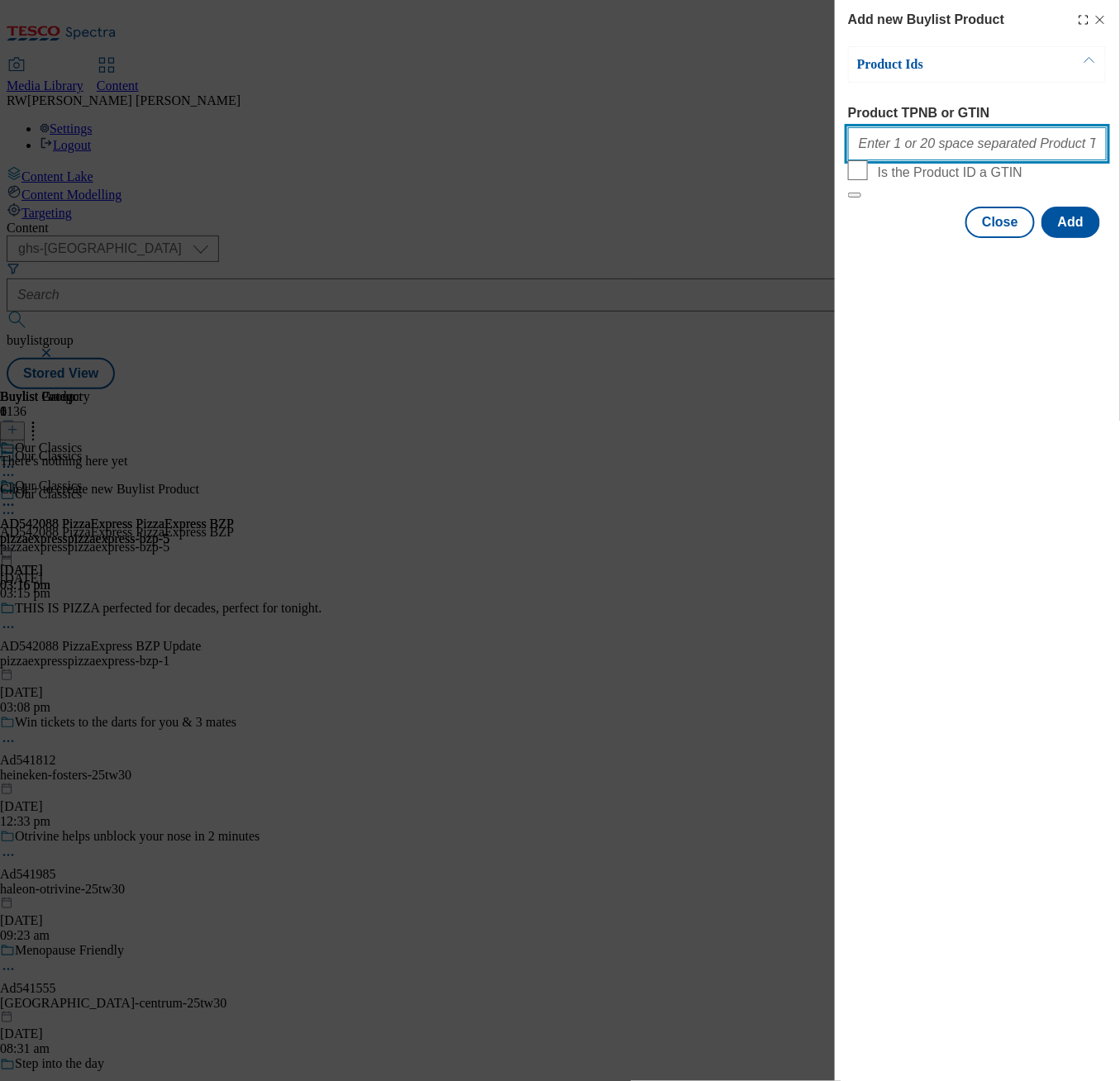
click at [933, 147] on input "Product TPNB or GTIN" at bounding box center [977, 144] width 258 height 33
paste input "53483815 96979659 53483366 92253637 93222356 96439654"
type input "53483815 96979659 53483366 92253637 93222356 96439654"
drag, startPoint x: 923, startPoint y: 445, endPoint x: 989, endPoint y: 341, distance: 123.2
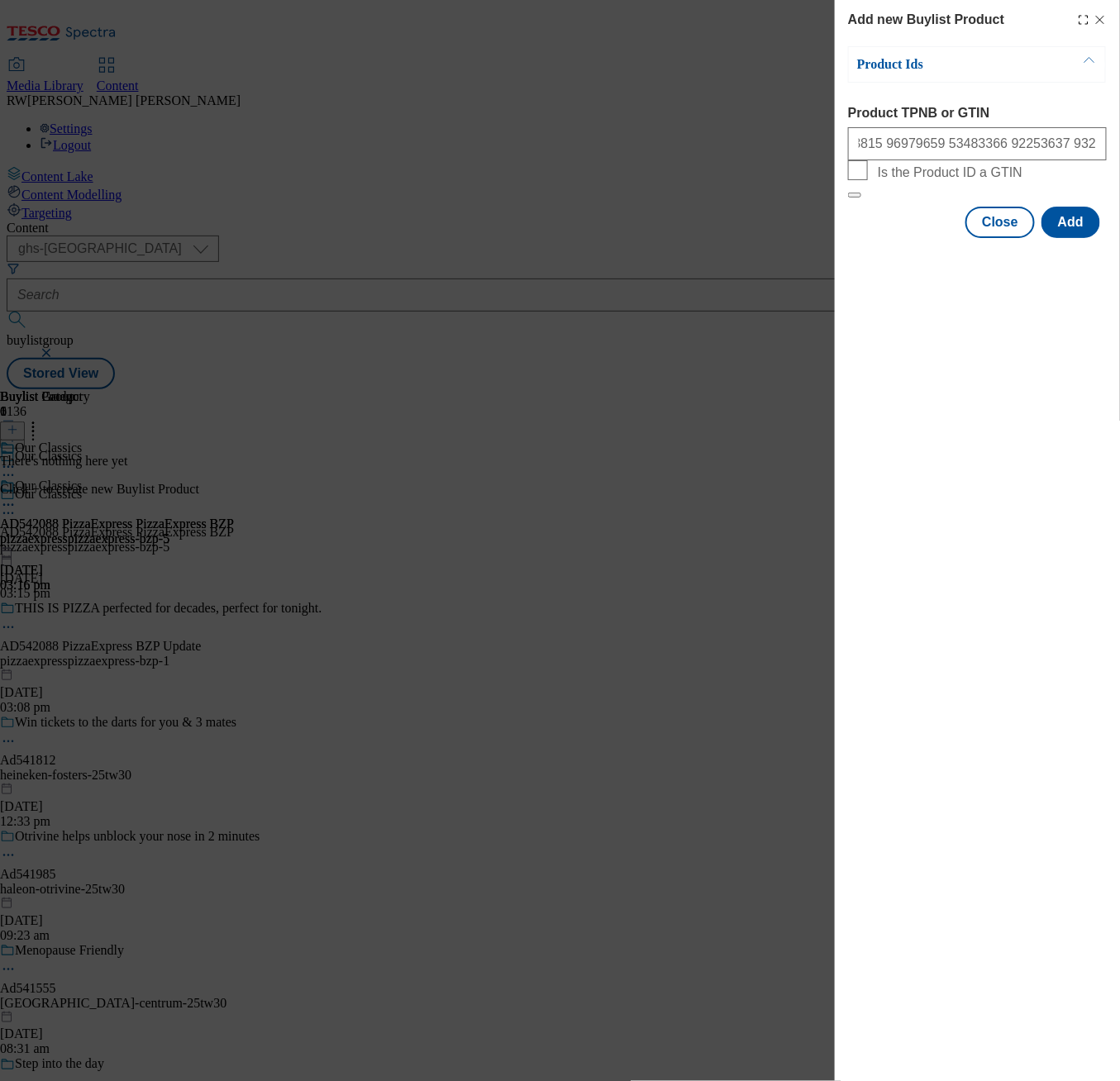
click at [925, 443] on div "Add new Buylist Product Product Ids Product TPNB or GTIN 53483815 96979659 5348…" at bounding box center [977, 540] width 286 height 1081
click at [1062, 238] on button "Add" at bounding box center [1070, 222] width 58 height 31
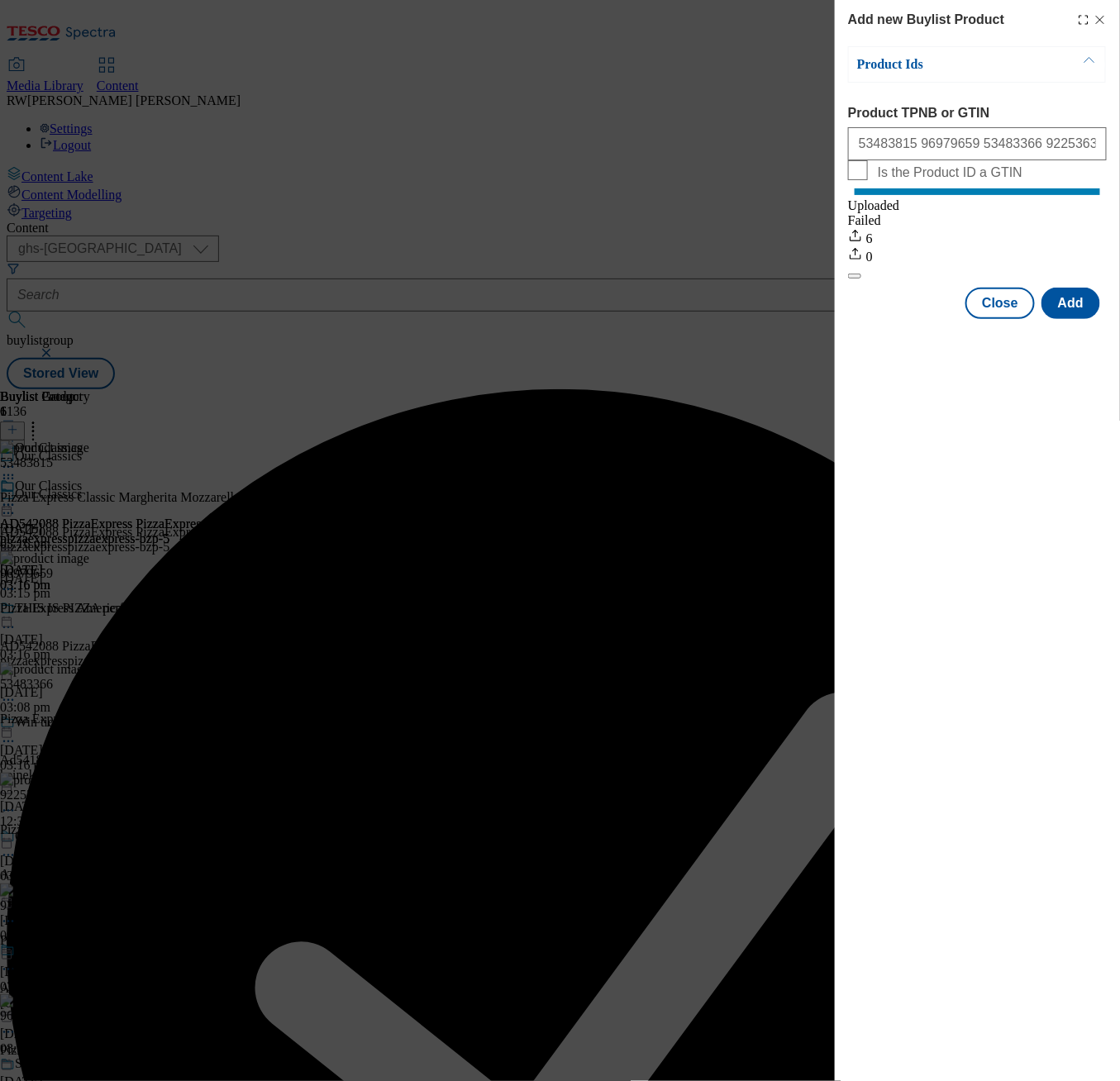
click at [679, 853] on div "Add new Buylist Product Product Ids Product TPNB or GTIN 53483815 96979659 5348…" at bounding box center [560, 540] width 1120 height 1081
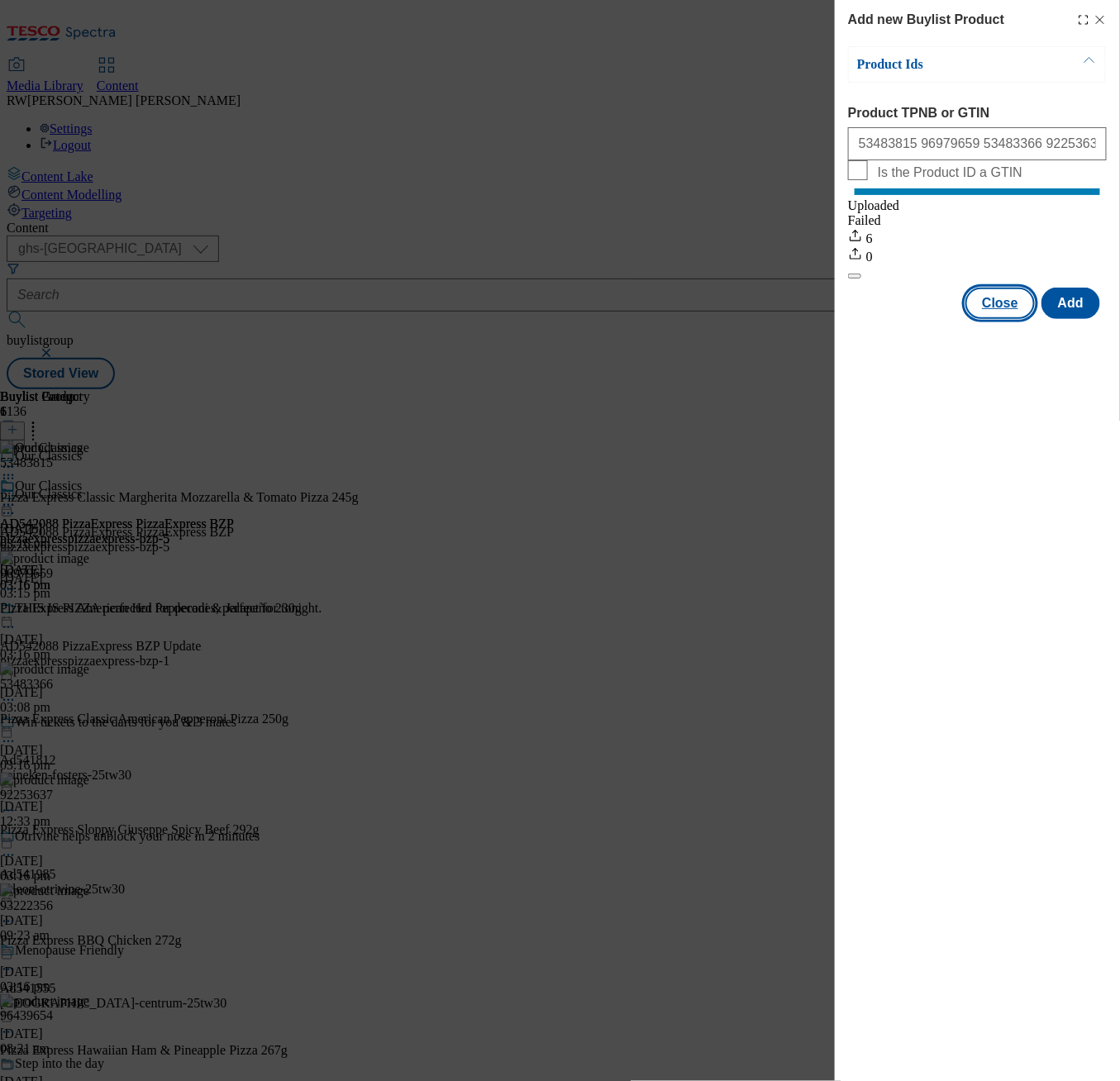
click at [1005, 319] on button "Close" at bounding box center [999, 303] width 69 height 31
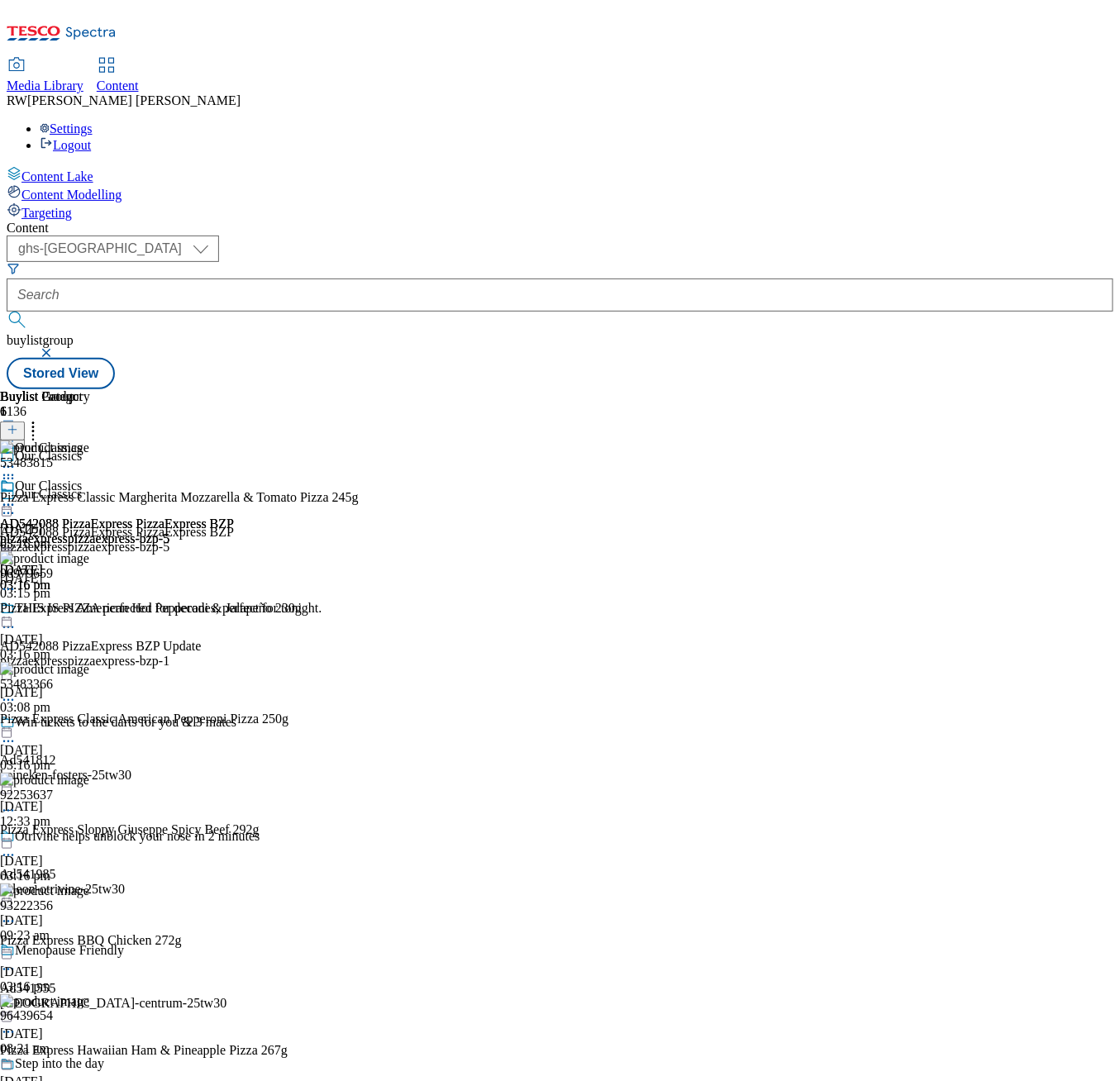
scroll to position [0, 254]
click at [17, 497] on icon at bounding box center [8, 505] width 17 height 17
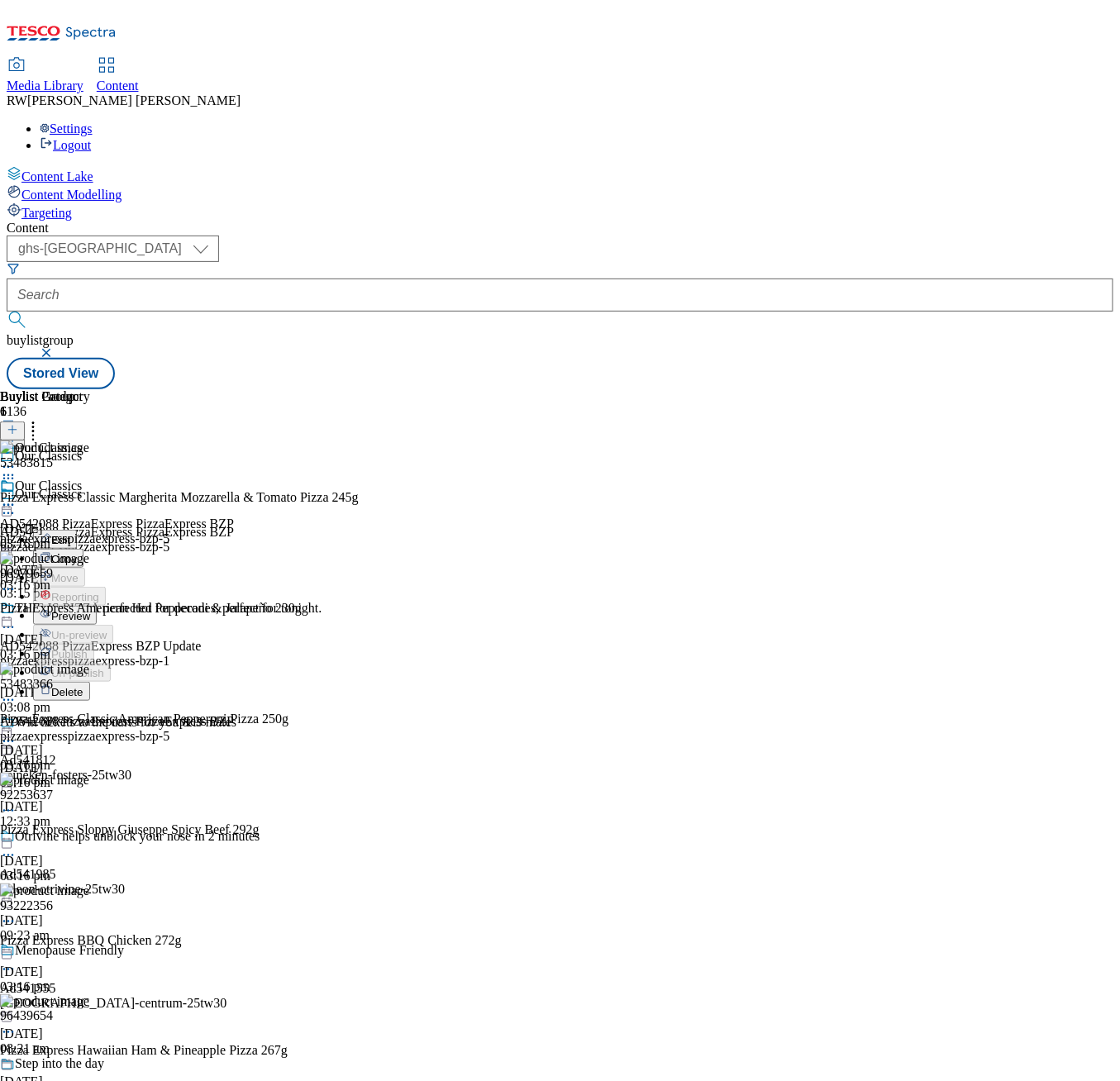
click at [90, 610] on span "Preview" at bounding box center [71, 616] width 39 height 13
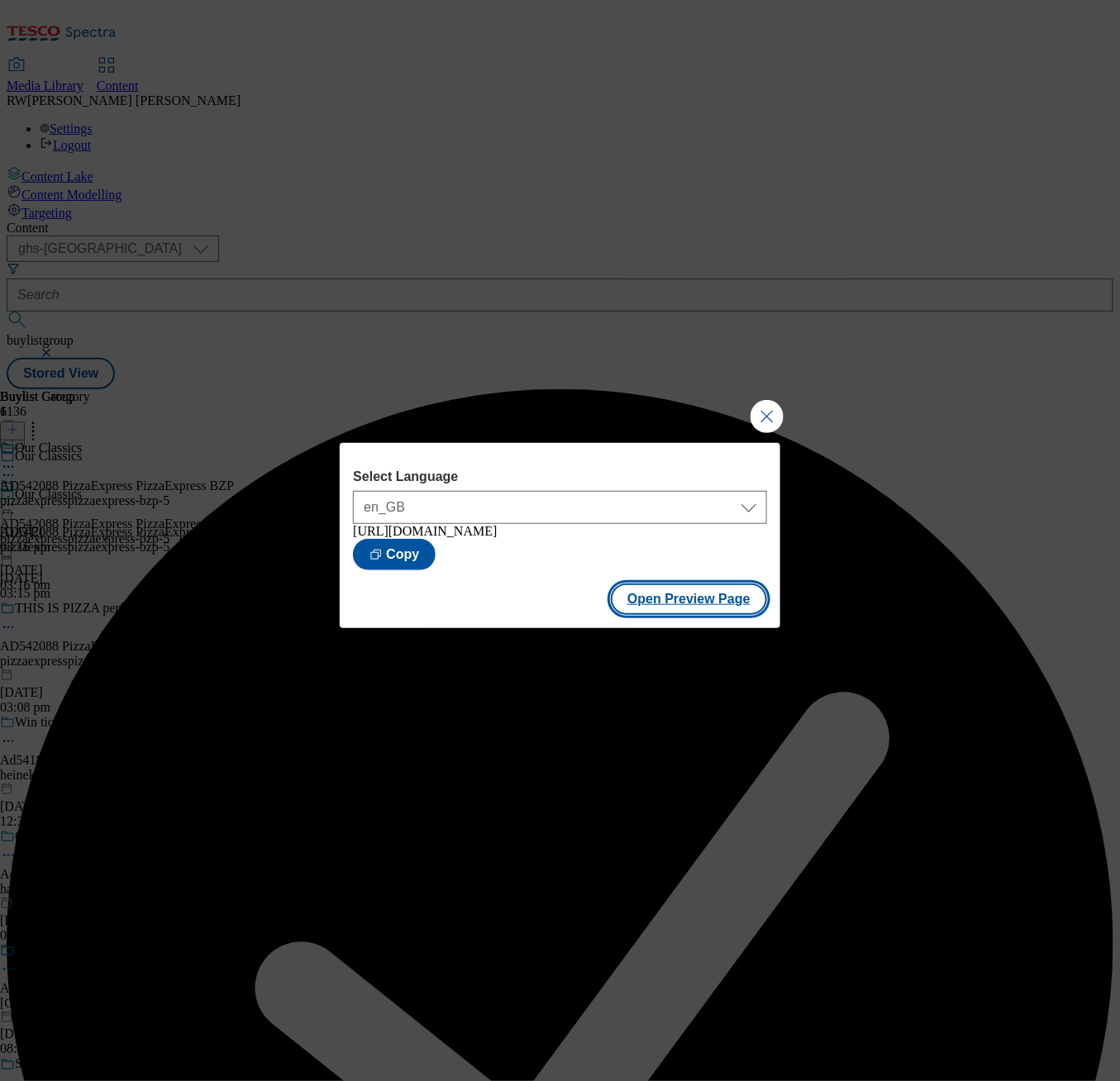
click at [673, 605] on button "Open Preview Page" at bounding box center [689, 599] width 156 height 31
click at [767, 406] on button "Close Modal" at bounding box center [767, 416] width 33 height 33
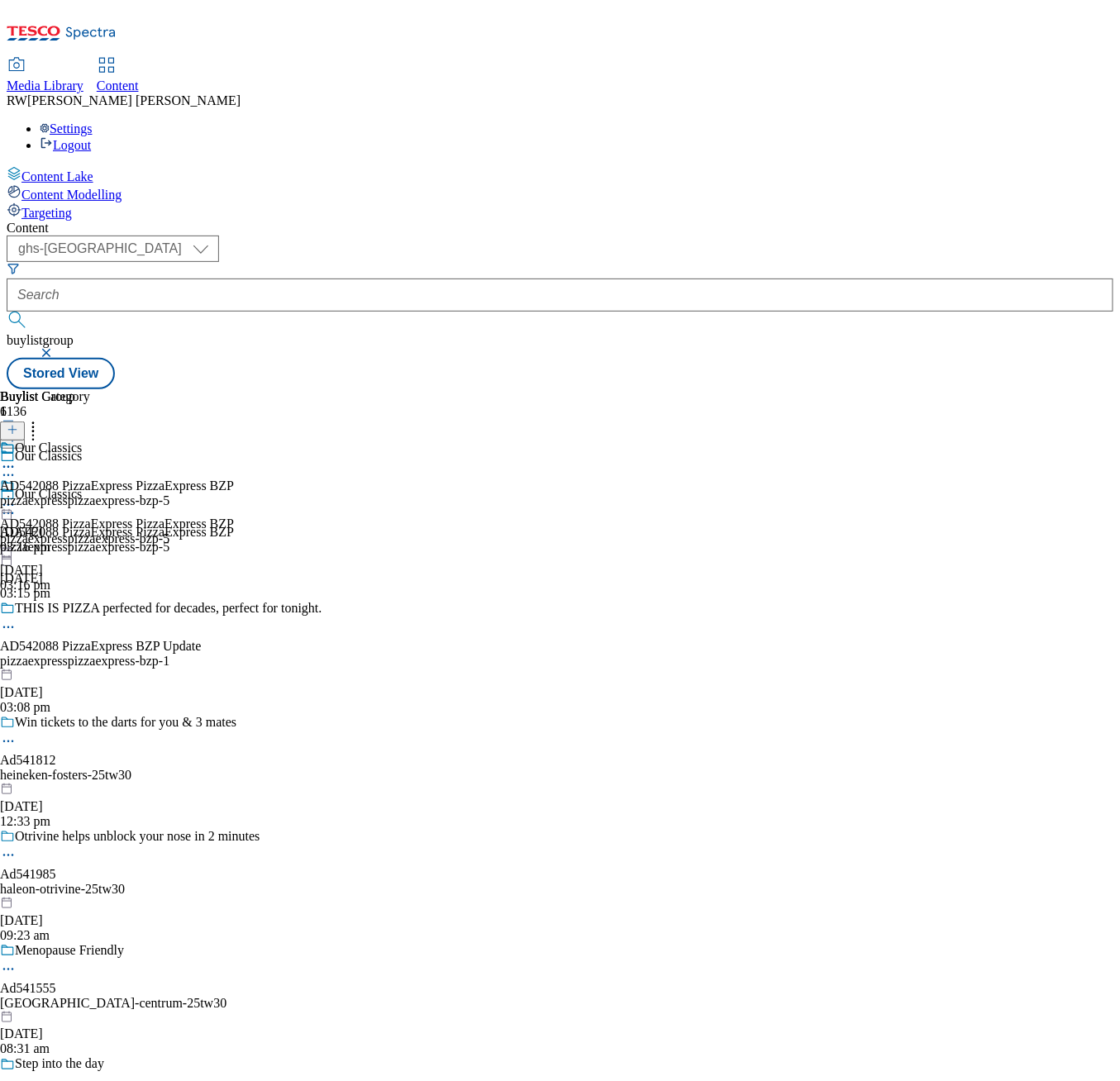
click at [24, 430] on button at bounding box center [12, 440] width 24 height 19
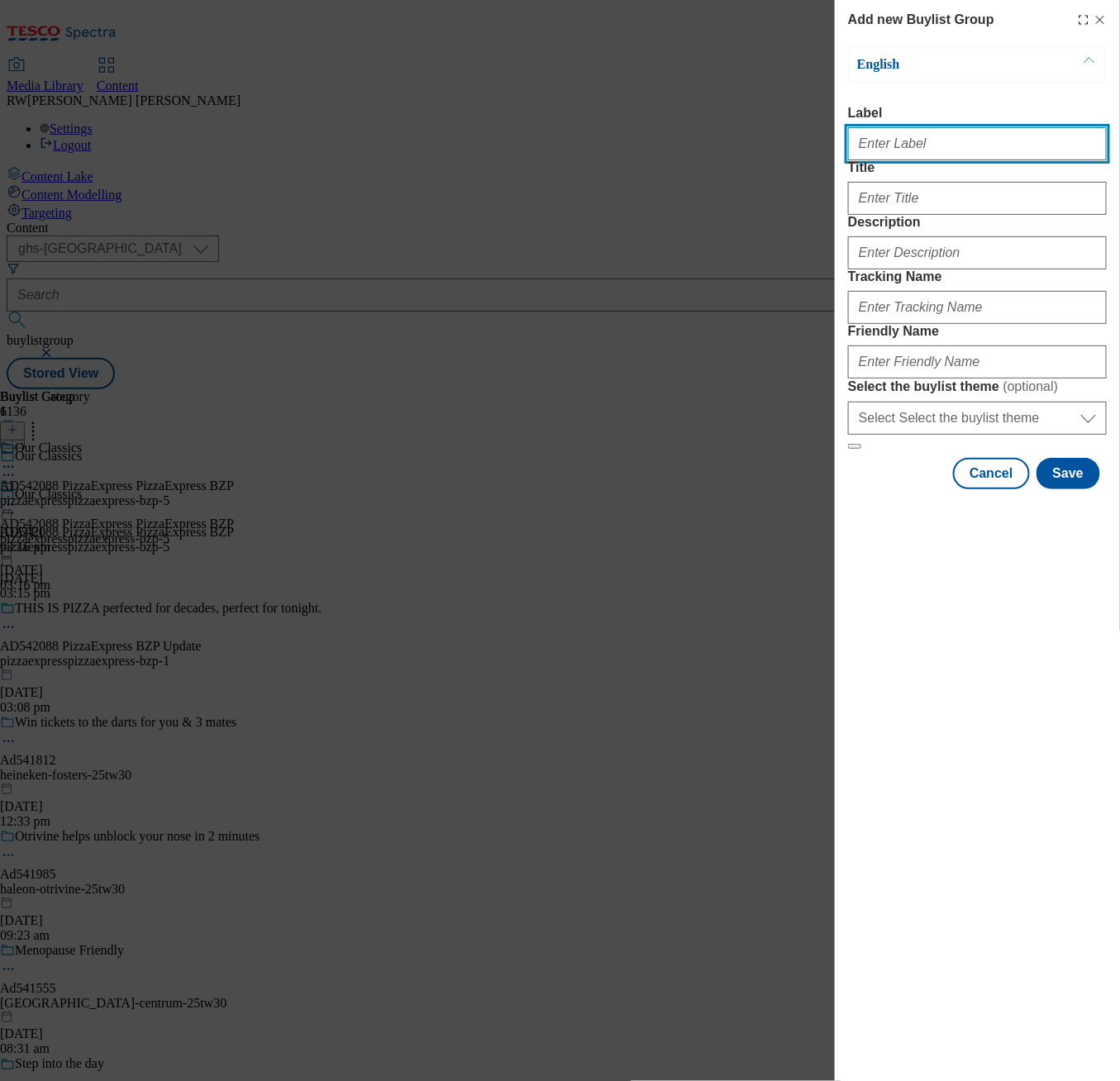
click at [944, 146] on input "Label" at bounding box center [977, 144] width 258 height 33
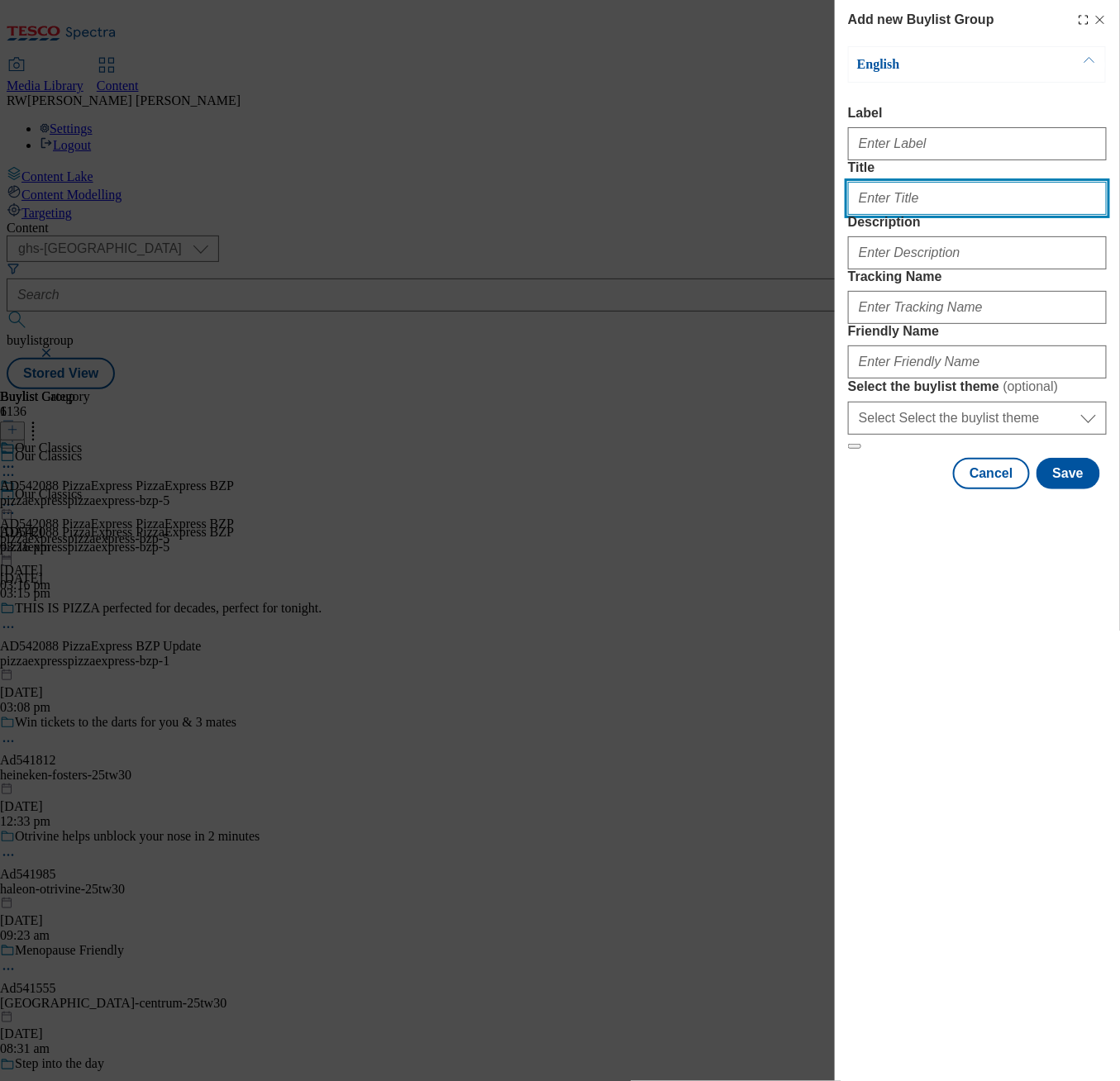
click at [905, 214] on input "Title" at bounding box center [977, 199] width 258 height 33
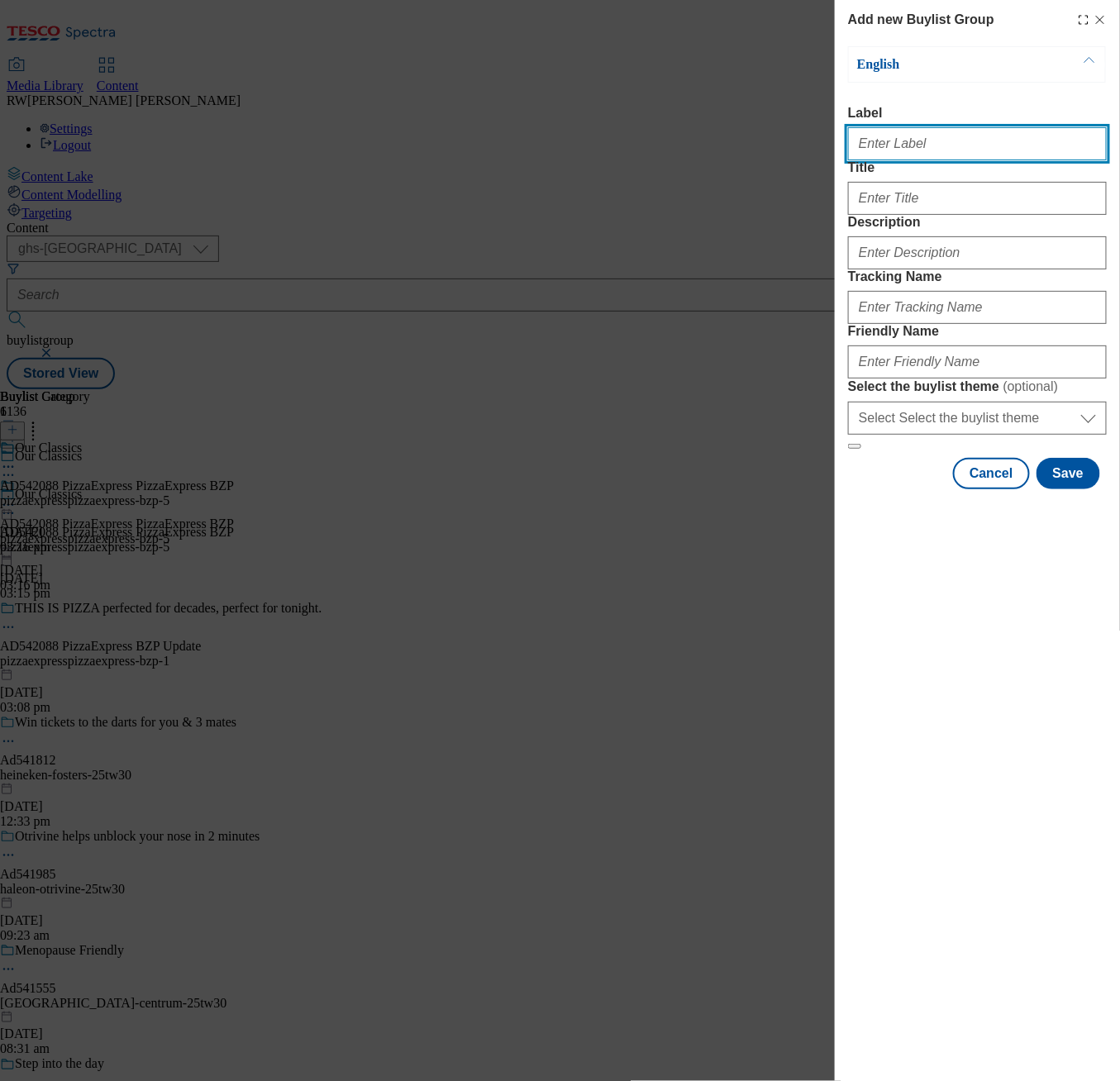
click at [893, 150] on input "Label" at bounding box center [977, 144] width 258 height 33
paste input "AD542088 PizzaExpress PizzaExpress BZP"
type input "AD542088 PizzaExpress PizzaExpress BZP"
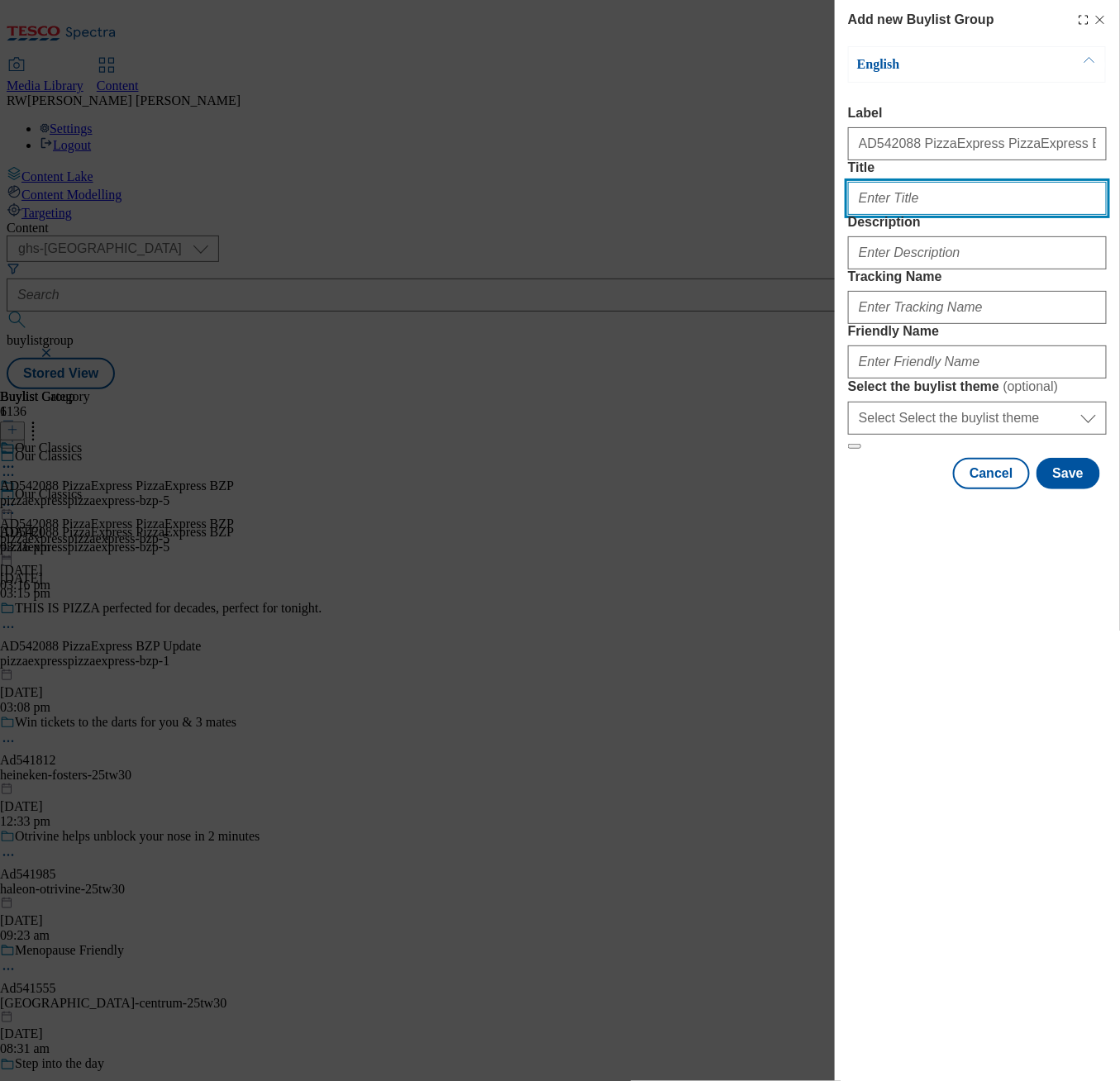
click at [931, 214] on input "Title" at bounding box center [977, 199] width 258 height 33
paste input "Introducing…our American Hot"
type input "Introducing…our American Hot"
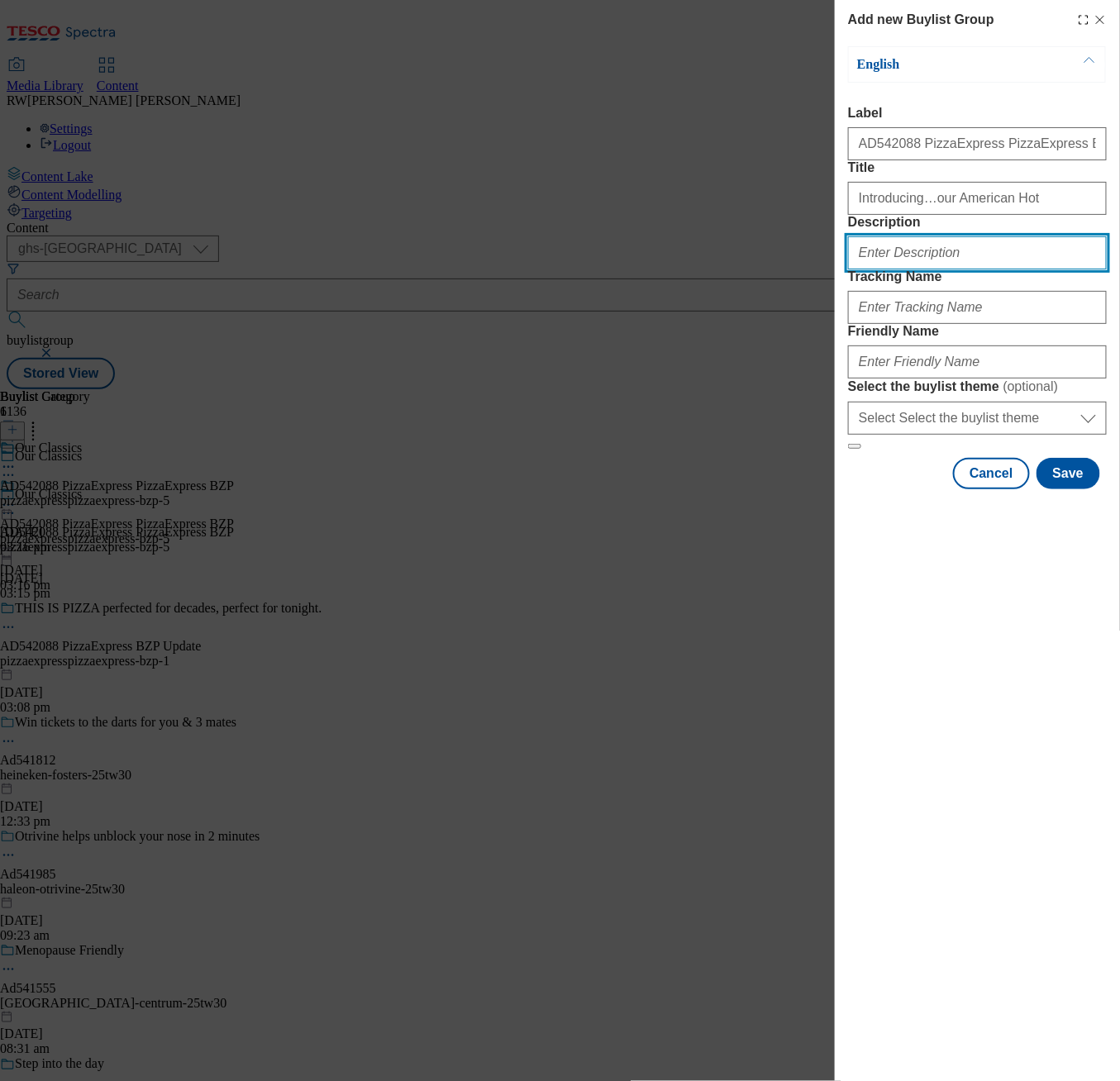
click at [923, 269] on input "Description" at bounding box center [977, 253] width 258 height 33
paste input "Introducing…our American Hot"
type input "Introducing…our American Hot"
click at [895, 269] on input "Introducing…our American Hot" at bounding box center [977, 253] width 258 height 33
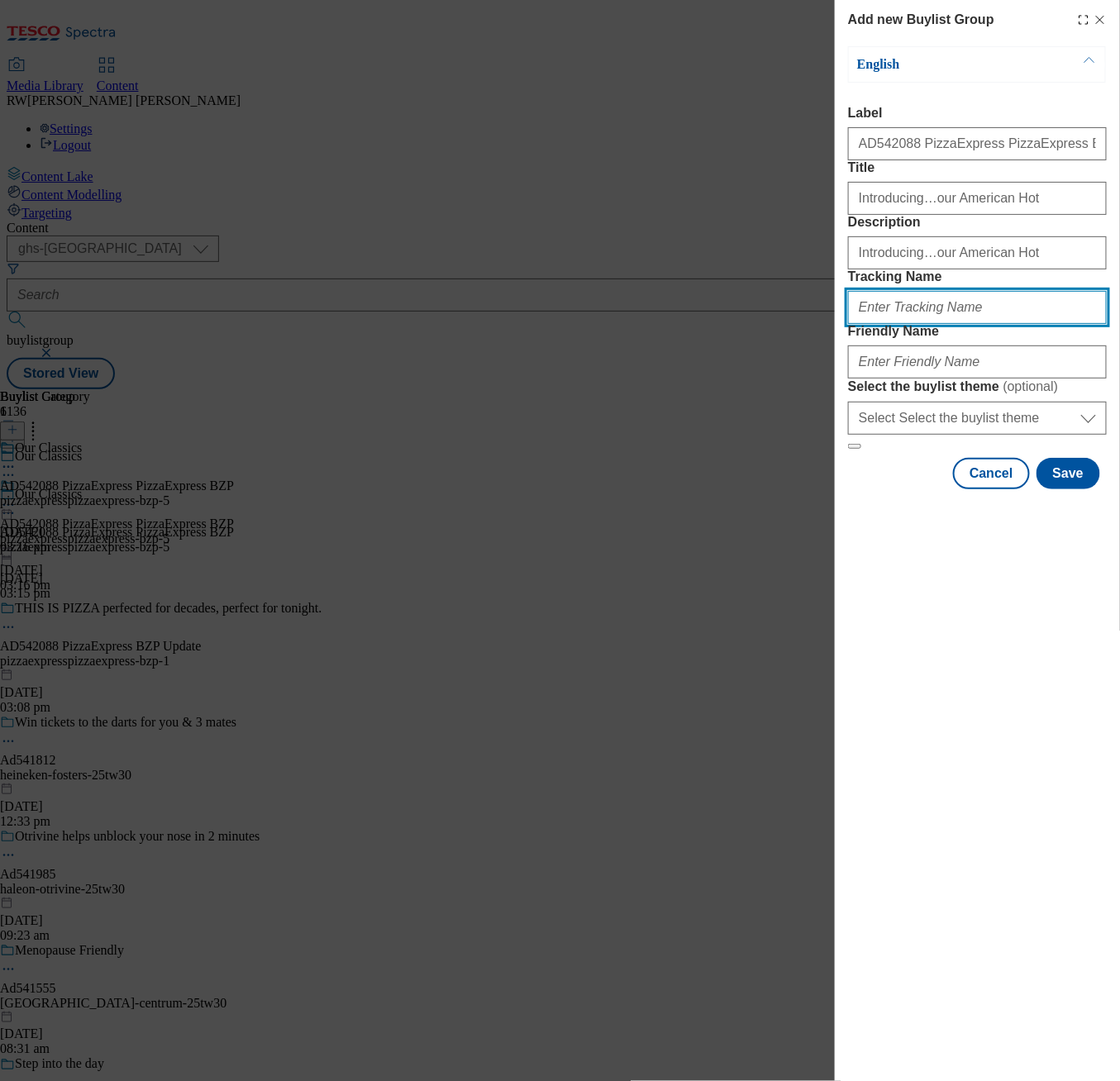
click at [900, 324] on input "Tracking Name" at bounding box center [977, 308] width 258 height 33
paste input "DH_AD542088"
type input "DH_AD542088"
click at [905, 324] on input "DH_AD542088" at bounding box center [977, 308] width 258 height 33
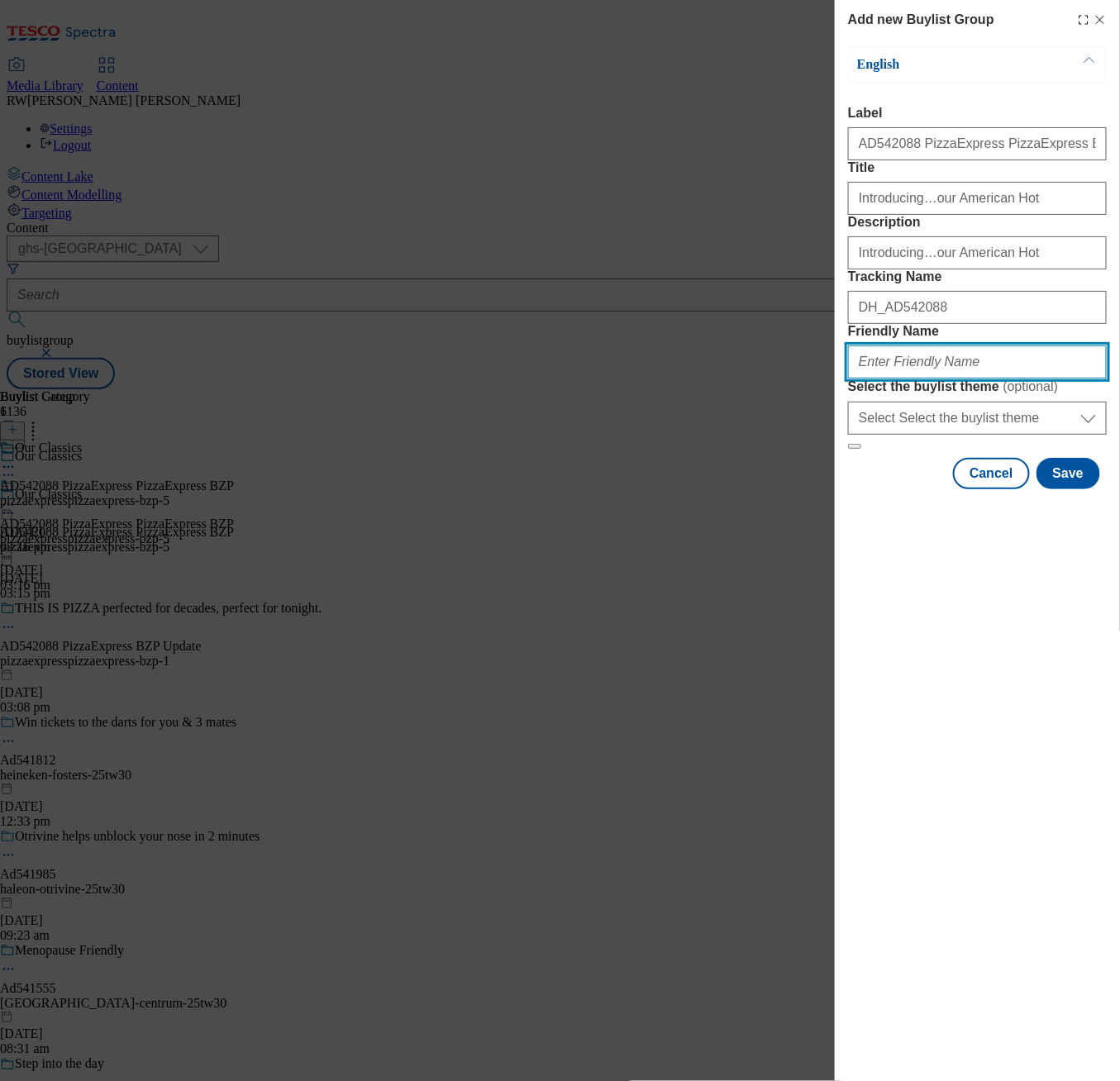
click at [910, 378] on input "Friendly Name" at bounding box center [977, 362] width 258 height 33
paste input "pizzaexpresspizzaexpress-bzp-6"
type input "pizzaexpresspizzaexpress-bzp-6"
click at [906, 745] on div "Add new Buylist Group English Label AD542088 PizzaExpress PizzaExpress BZP Titl…" at bounding box center [977, 540] width 286 height 1081
click at [1079, 489] on button "Save" at bounding box center [1067, 474] width 63 height 31
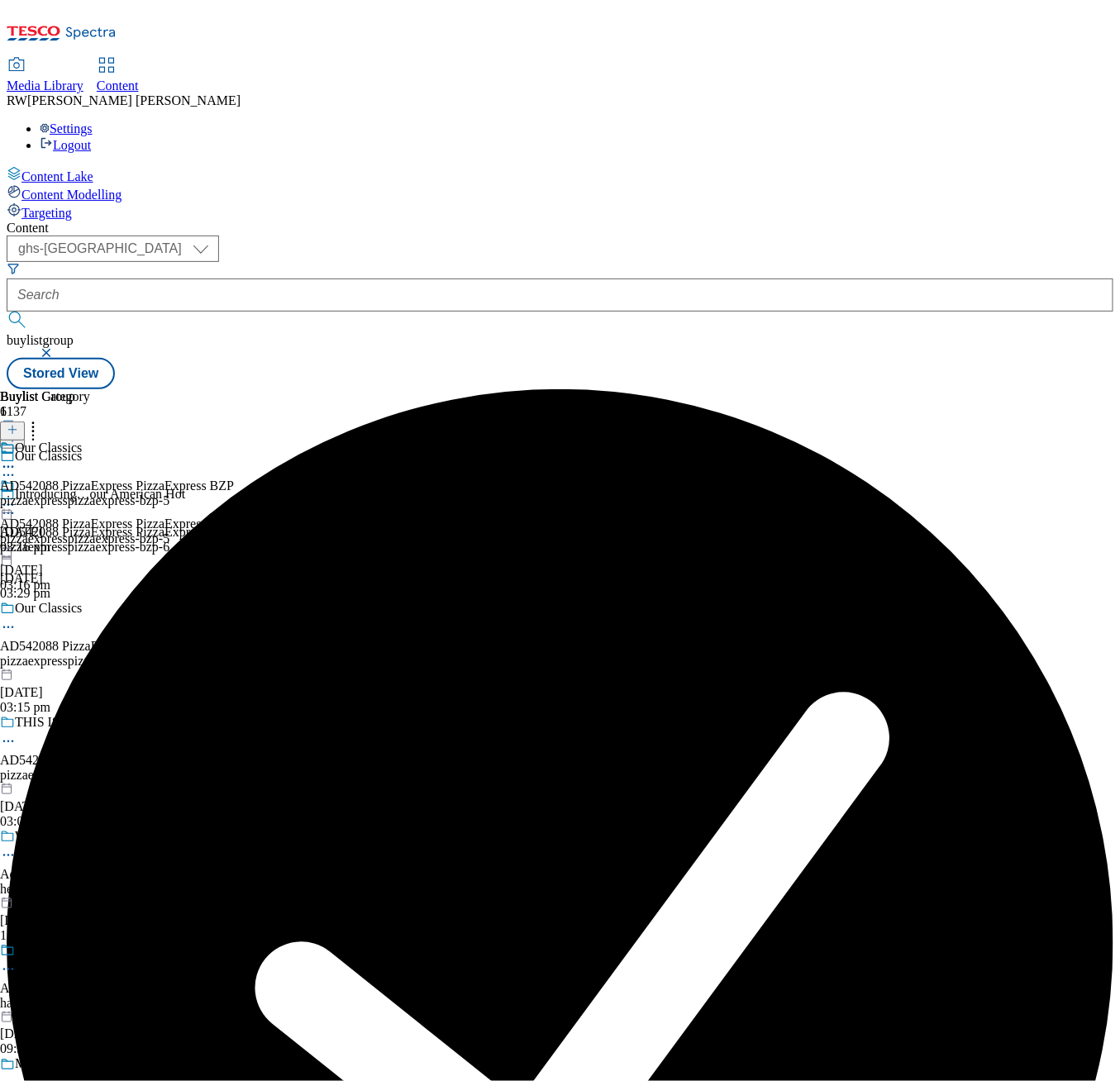
click at [322, 540] on div "pizzaexpresspizzaexpress-bzp-6" at bounding box center [161, 547] width 322 height 15
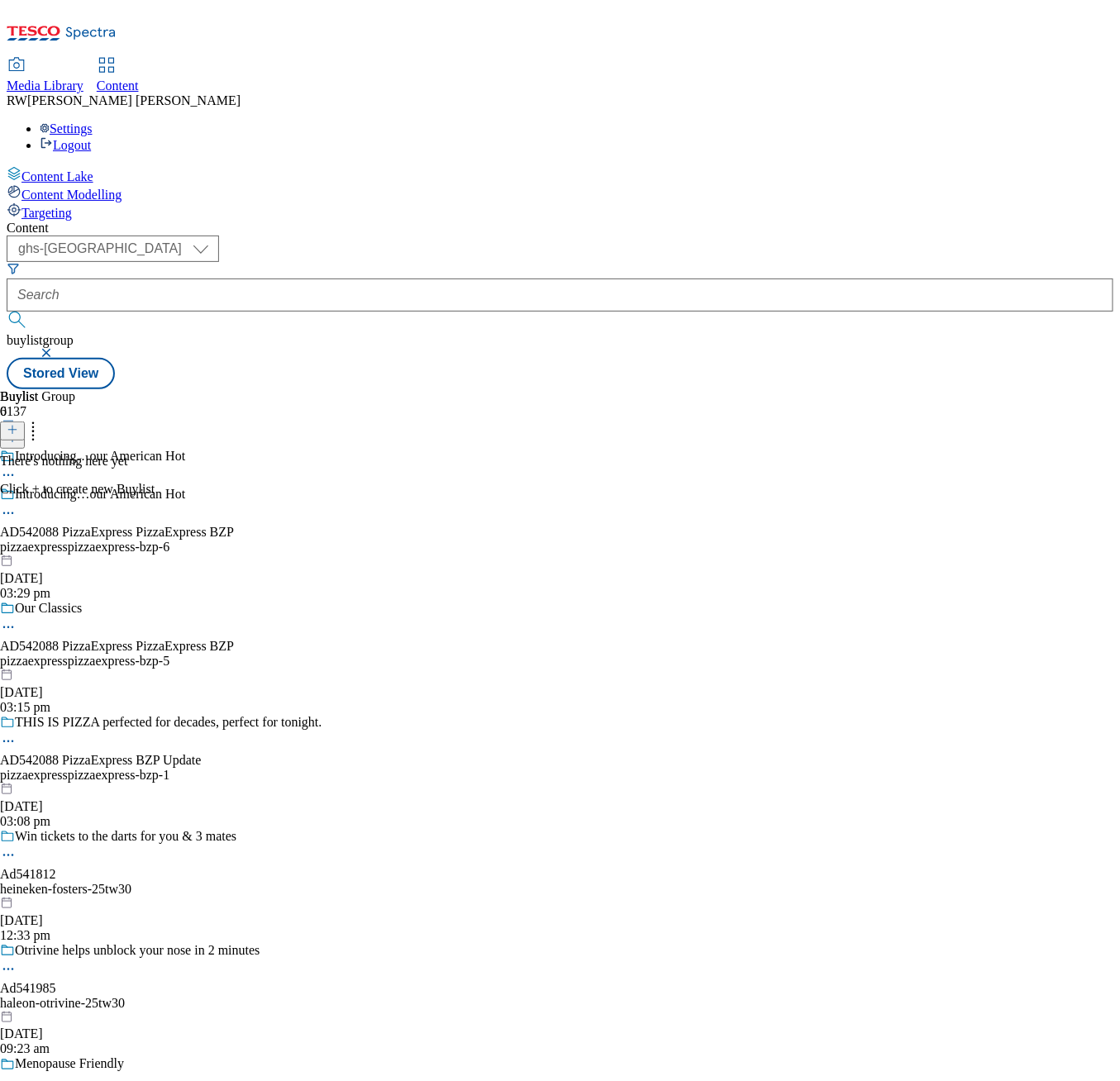
click at [19, 424] on icon at bounding box center [13, 430] width 12 height 12
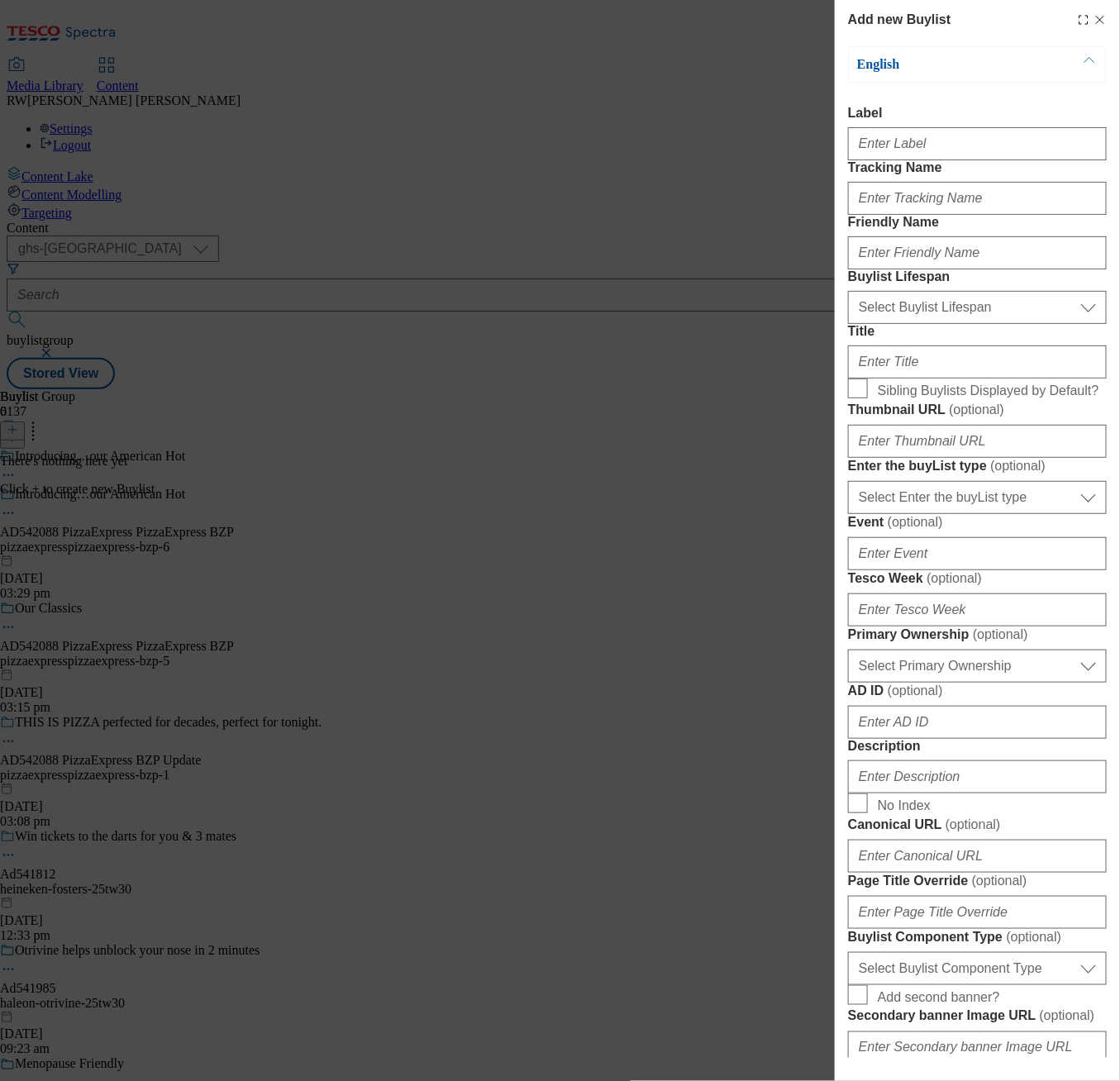
click at [926, 161] on div "Modal" at bounding box center [977, 140] width 258 height 40
click at [926, 156] on input "Label" at bounding box center [977, 144] width 258 height 33
paste input "Introducing…our American Hot"
type input "Introducing…our American Hot"
click at [902, 166] on form "Label Tracking Name Friendly Name Buylist Lifespan Select Buylist Lifespan ever…" at bounding box center [977, 686] width 258 height 1161
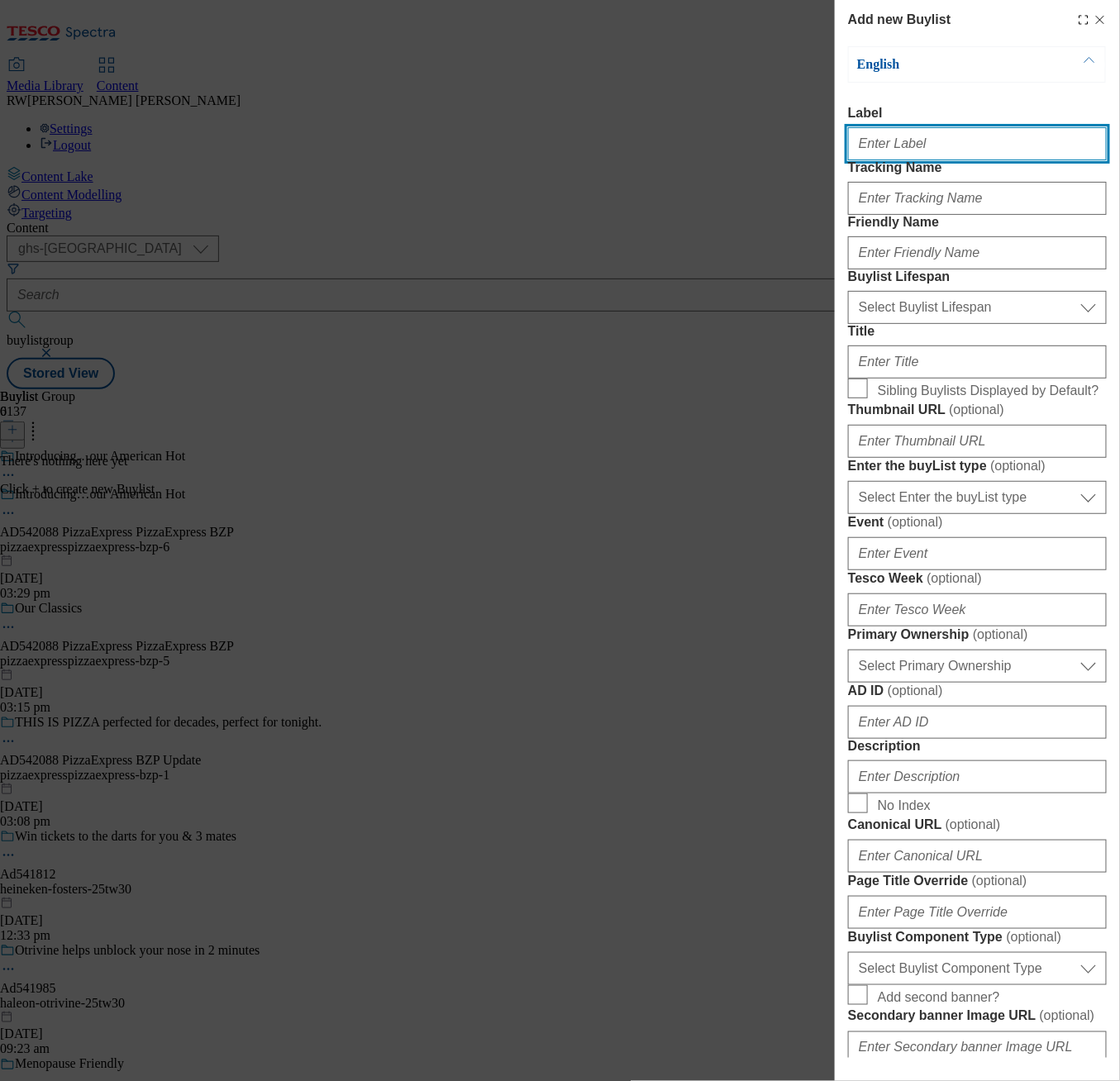
click at [903, 152] on input "Label" at bounding box center [977, 144] width 258 height 33
paste input "AD542088 PizzaExpress PizzaExpress BZP"
type input "AD542088 PizzaExpress PizzaExpress BZP"
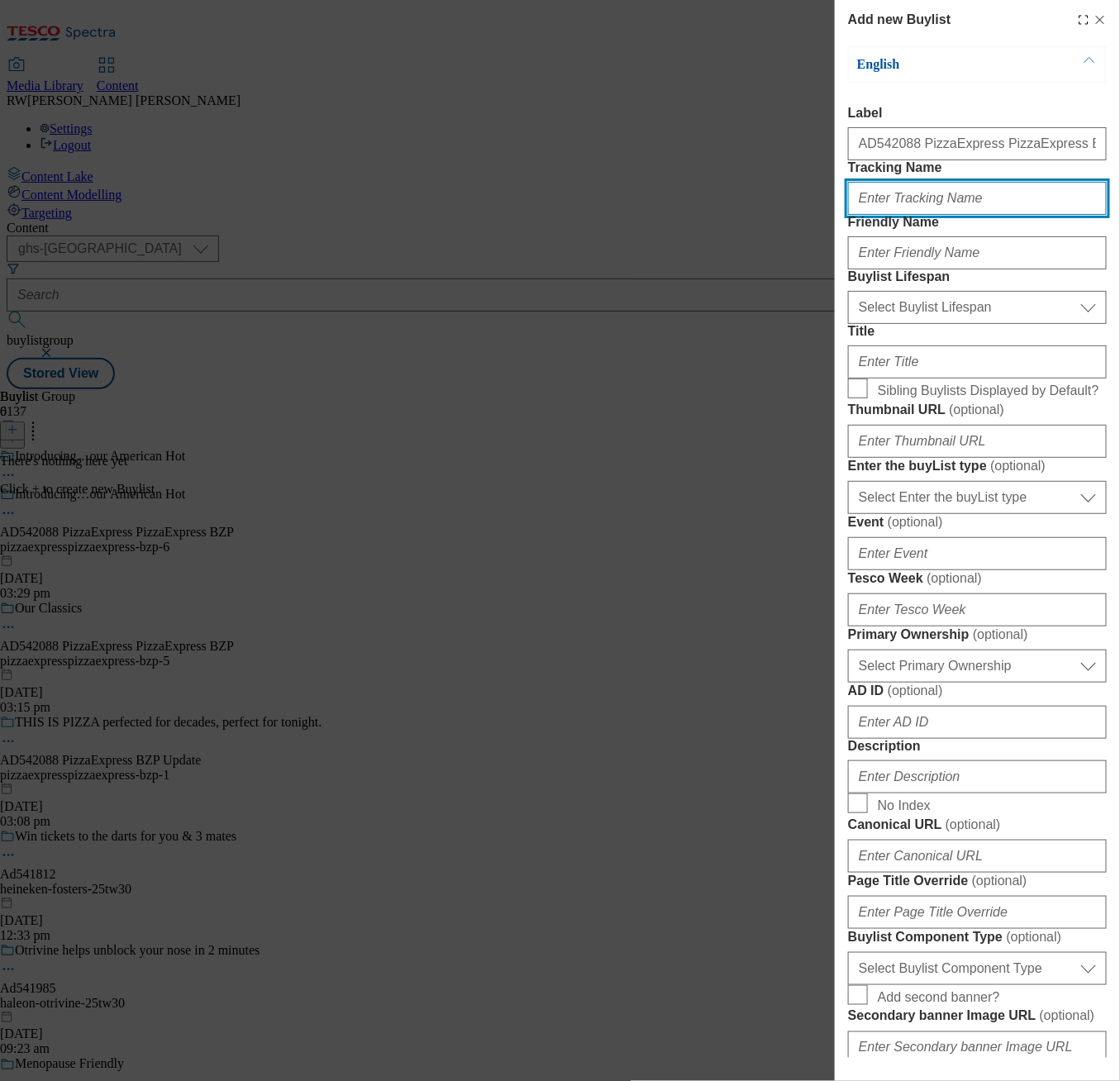
click at [927, 214] on input "Tracking Name" at bounding box center [977, 199] width 258 height 33
paste input "DH_AD542088"
type input "DH_AD542088"
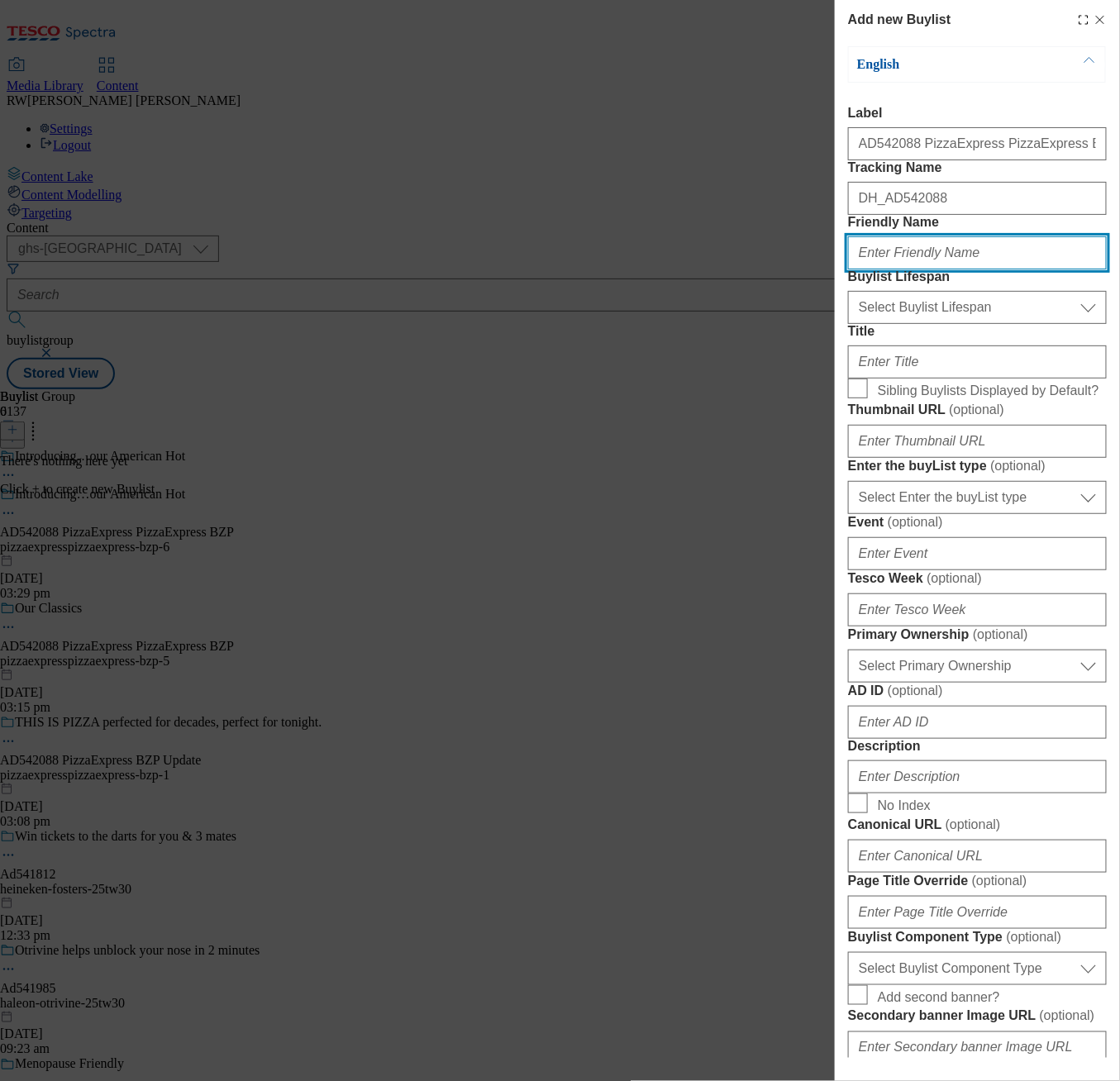
click at [902, 269] on input "Friendly Name" at bounding box center [977, 253] width 258 height 33
paste input "pizzaexpresspizzaexpress-bzp-6"
type input "pizzaexpresspizzaexpress-bzp-6"
click at [876, 409] on form "Label AD542088 PizzaExpress PizzaExpress BZP Tracking Name DH_AD542088 Friendly…" at bounding box center [977, 686] width 258 height 1161
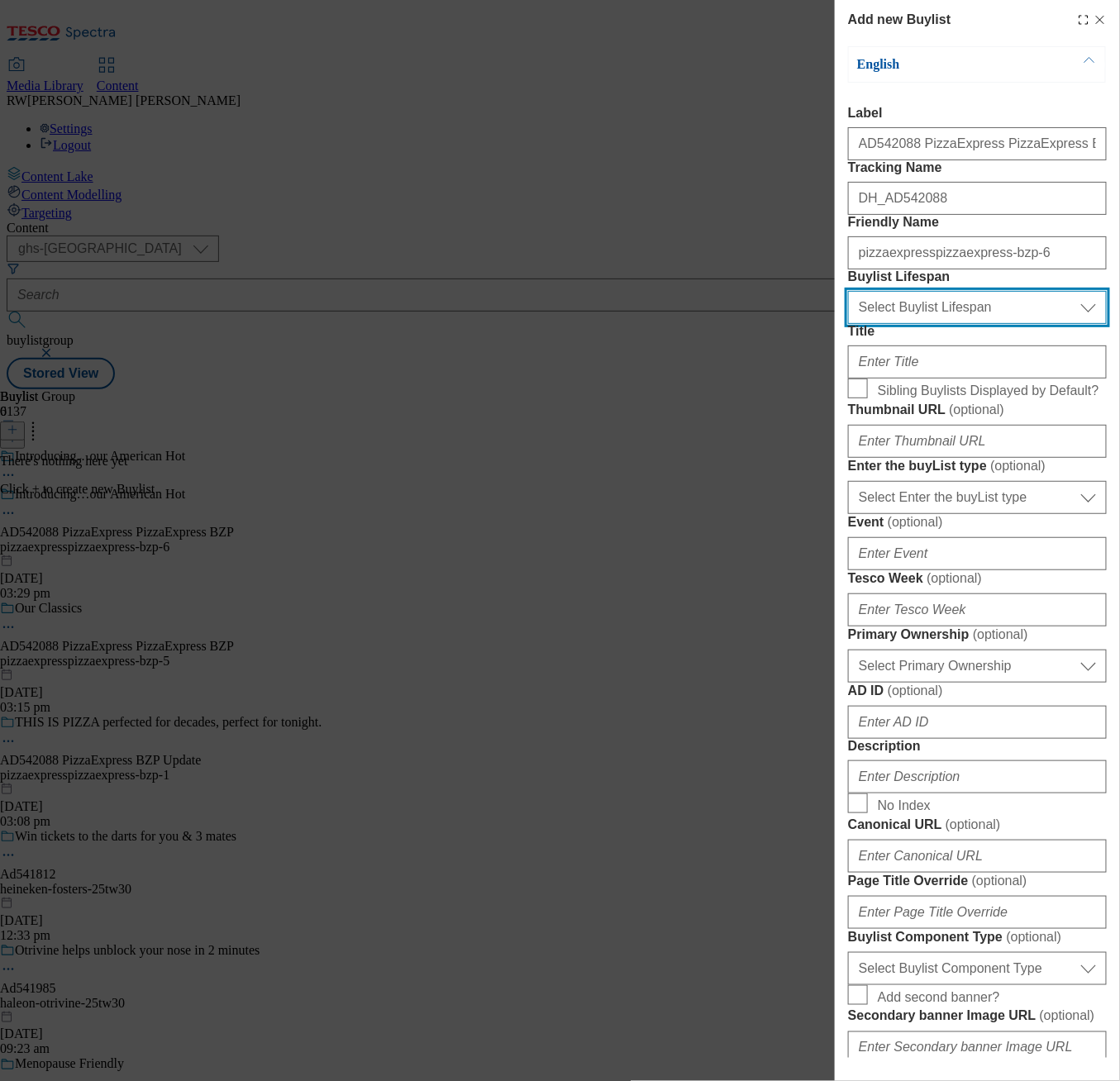
click at [879, 324] on select "Select Buylist Lifespan evergreen seasonal tactical" at bounding box center [977, 308] width 258 height 33
select select "tactical"
click at [848, 324] on select "Select Buylist Lifespan evergreen seasonal tactical" at bounding box center [977, 308] width 258 height 33
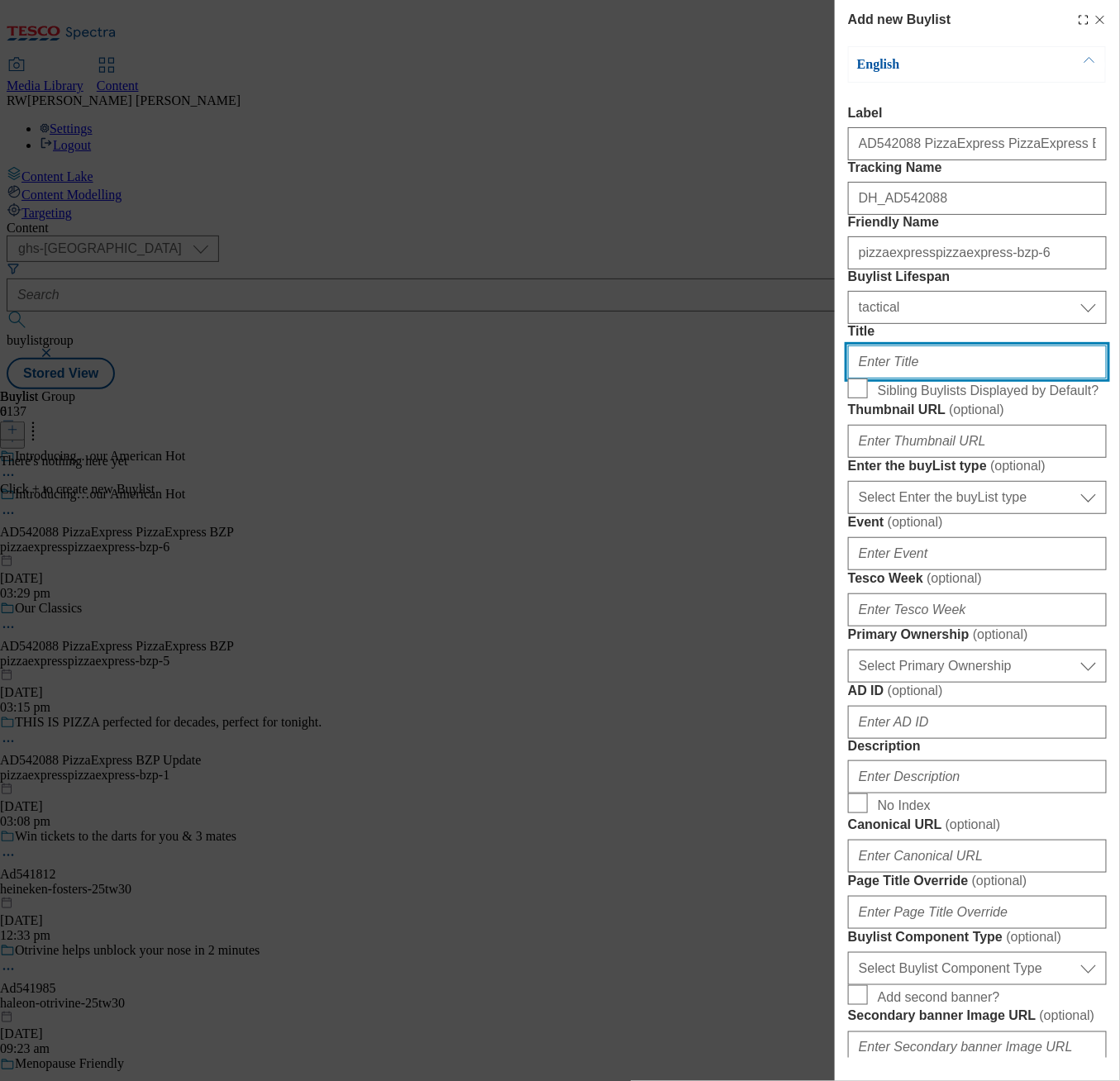
click at [911, 378] on input "Title" at bounding box center [977, 362] width 258 height 33
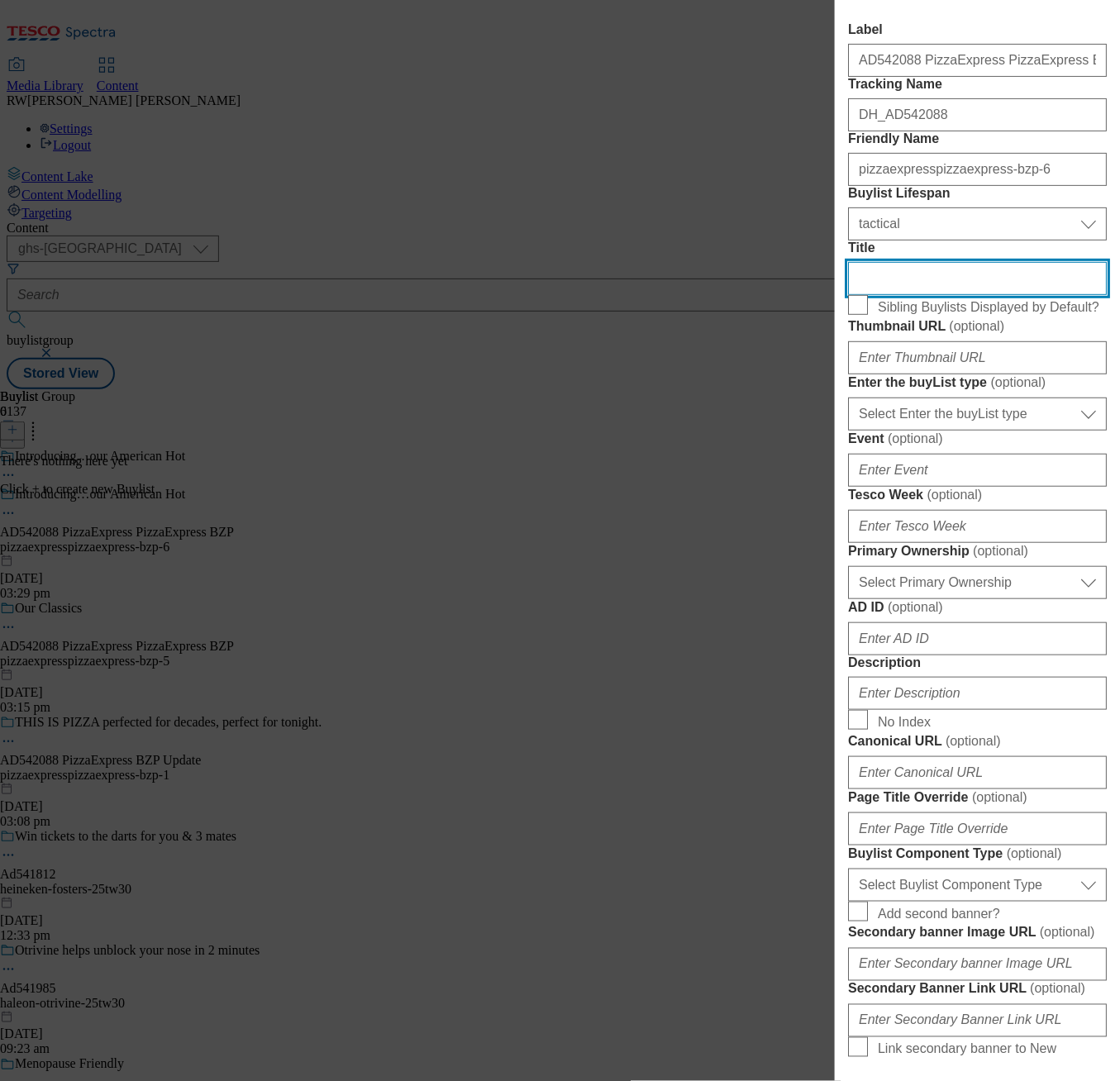
scroll to position [183, 0]
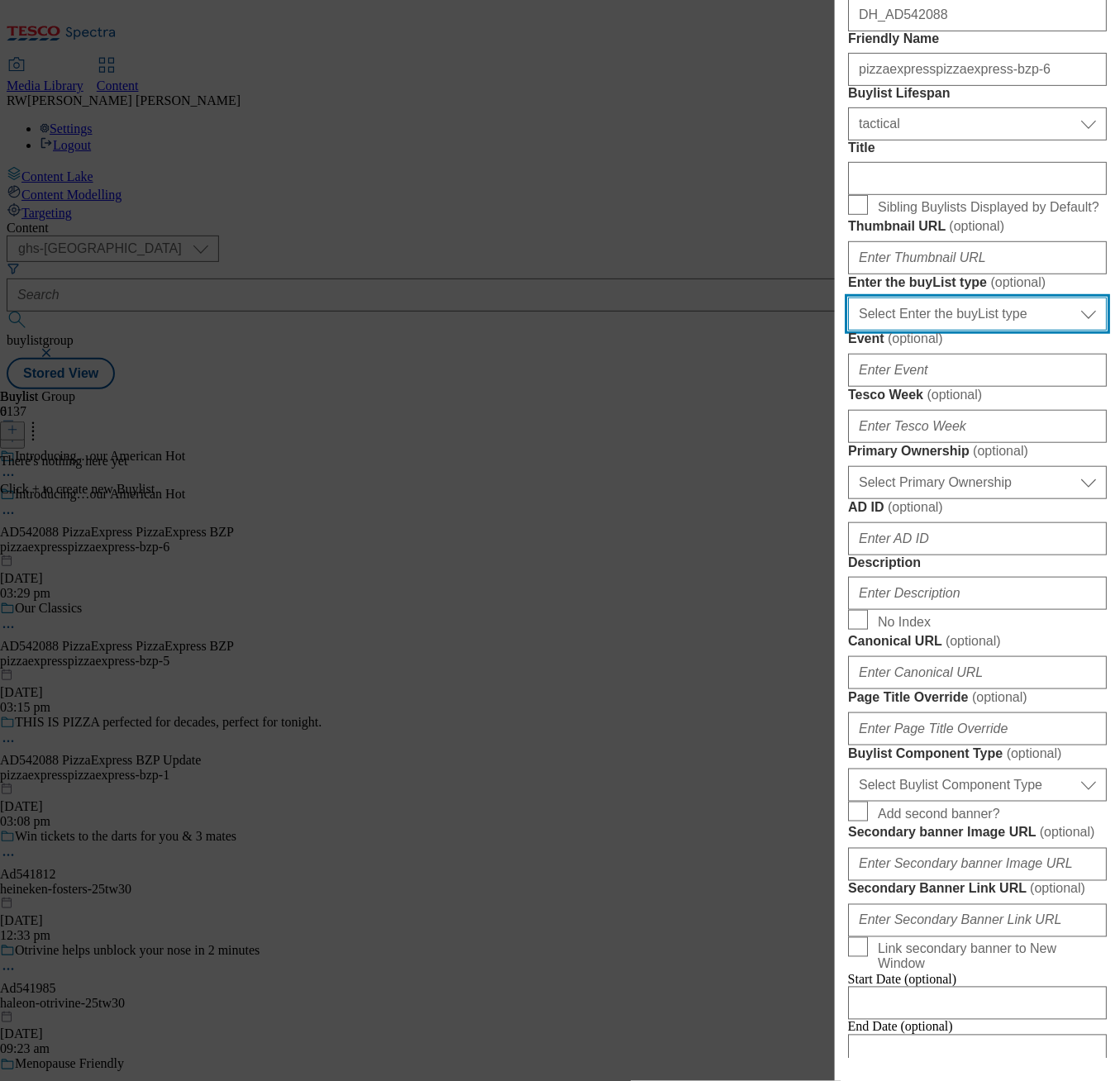
click at [978, 330] on select "Select Enter the buyList type event supplier funded long term >4 weeks supplier…" at bounding box center [977, 314] width 258 height 33
click at [1063, 275] on div "Modal" at bounding box center [977, 254] width 258 height 40
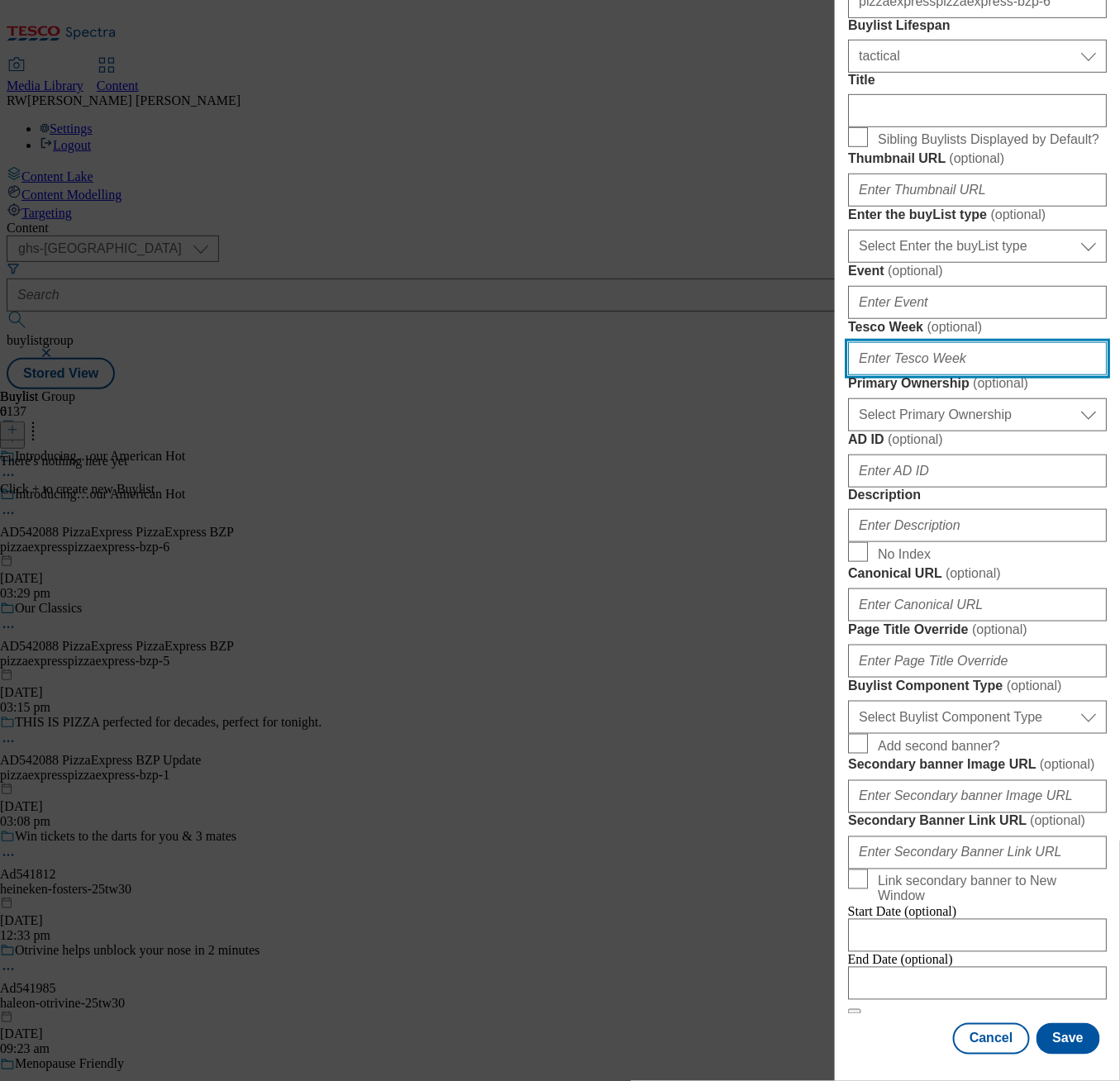
click at [943, 375] on input "Tesco Week ( optional )" at bounding box center [977, 359] width 258 height 33
type input "29"
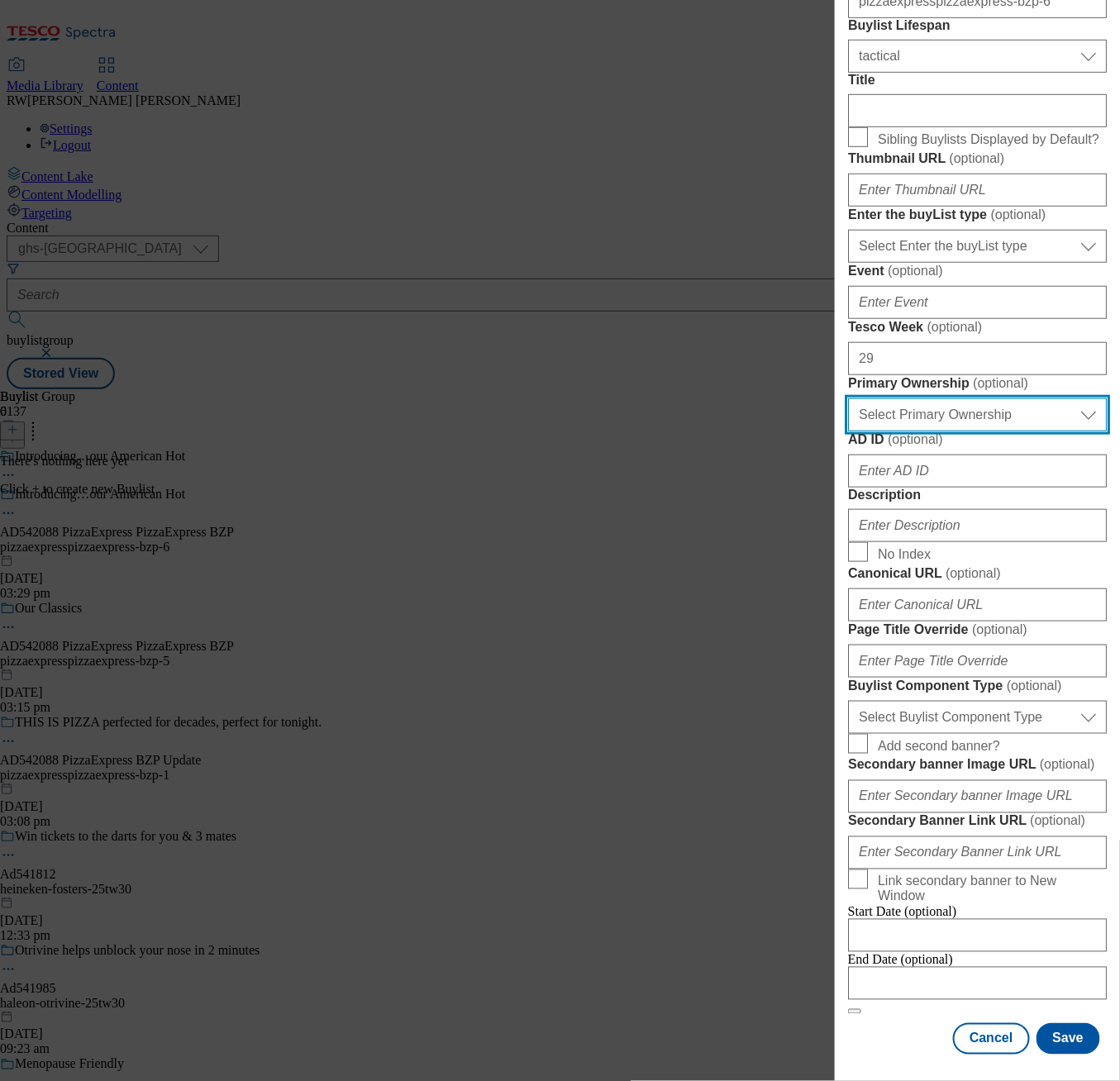
drag, startPoint x: 998, startPoint y: 665, endPoint x: 986, endPoint y: 673, distance: 14.4
click at [998, 432] on select "Select Primary Ownership [PERSON_NAME]" at bounding box center [977, 415] width 258 height 33
select select "dunnhumby"
click at [848, 432] on select "Select Primary Ownership [PERSON_NAME]" at bounding box center [977, 415] width 258 height 33
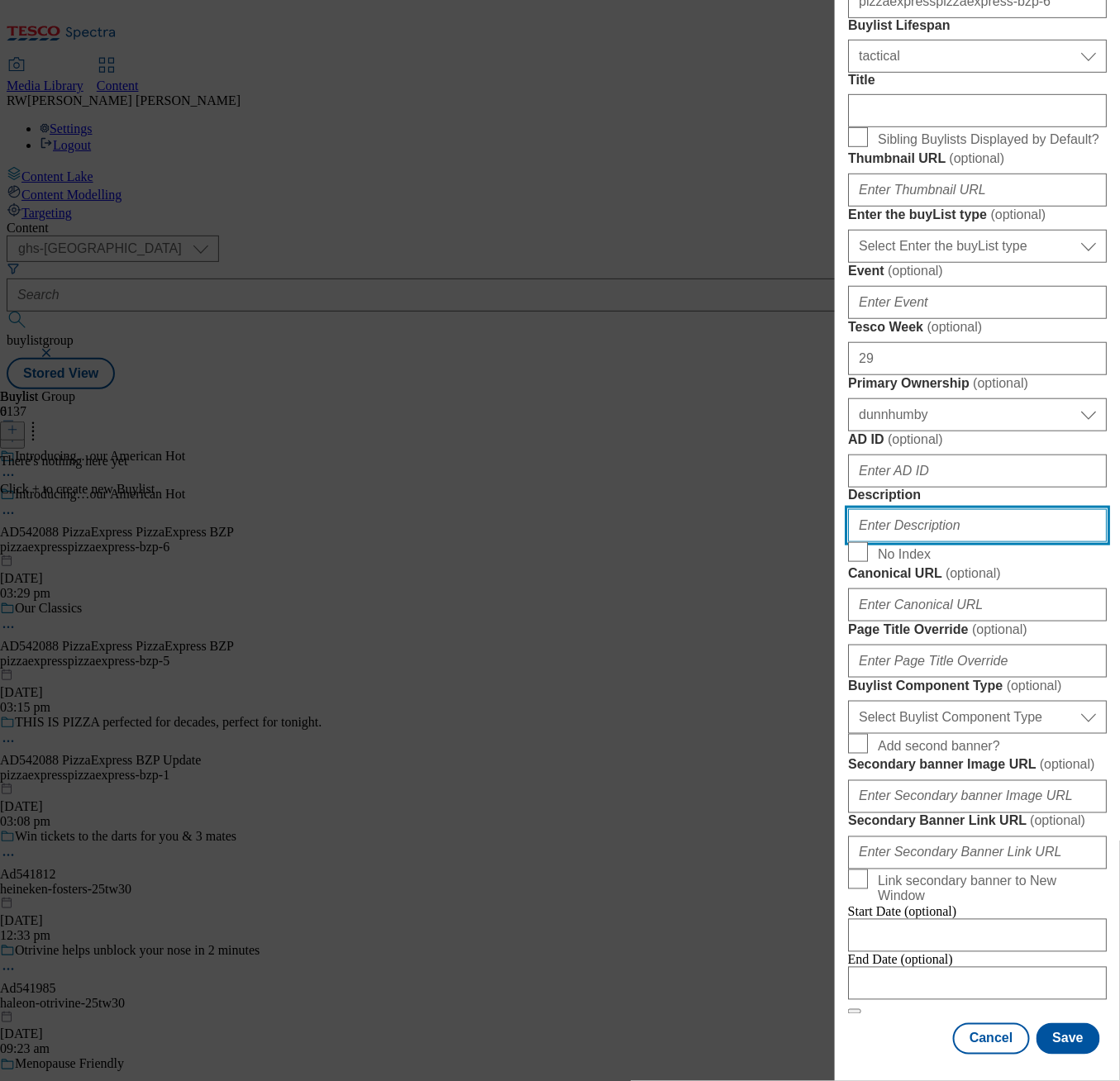
click at [926, 542] on input "Description" at bounding box center [977, 525] width 258 height 33
click at [1054, 1023] on button "Save" at bounding box center [1067, 1039] width 63 height 31
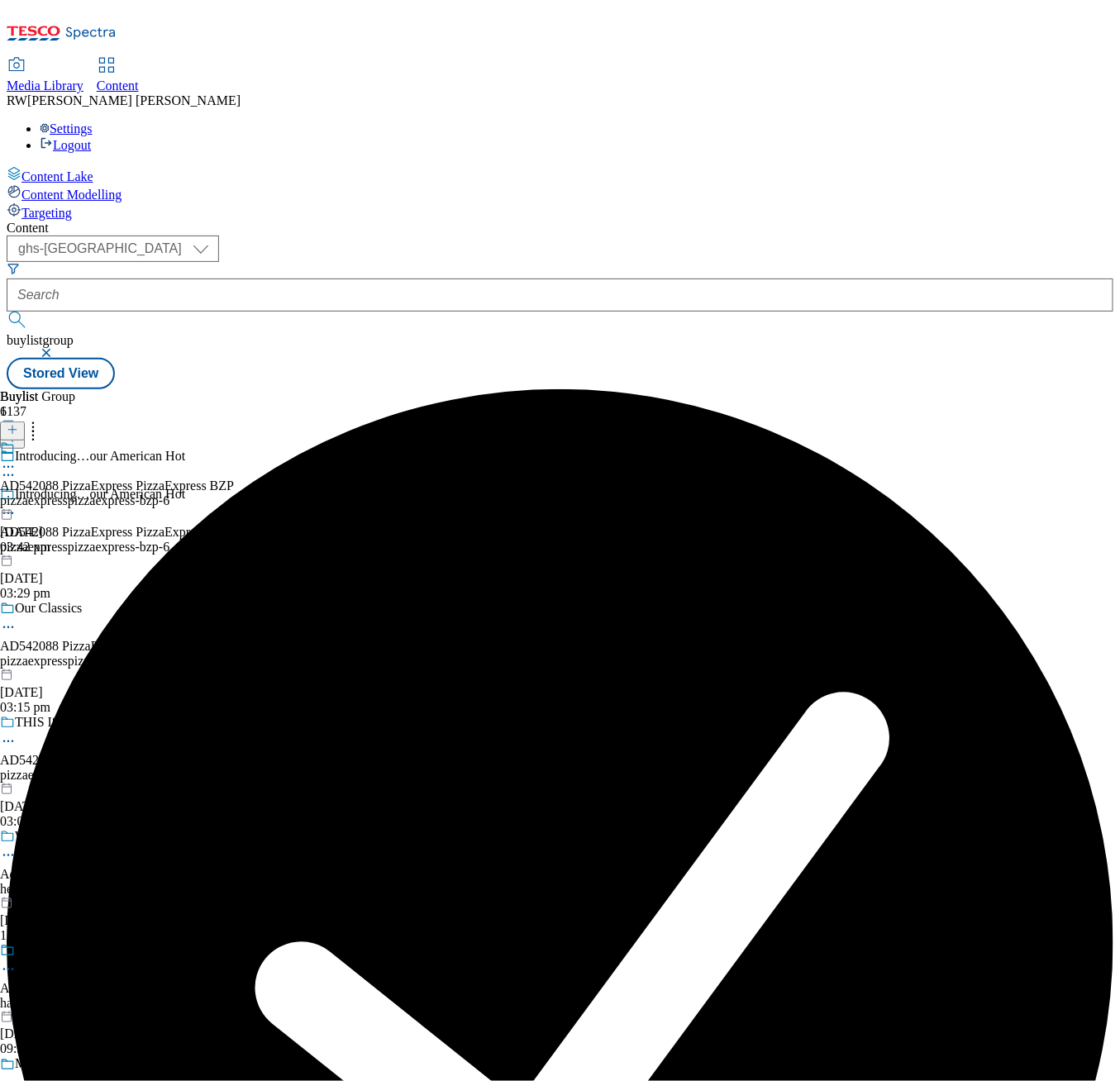
click at [234, 493] on div "pizzaexpresspizzaexpress-bzp-6" at bounding box center [117, 500] width 234 height 15
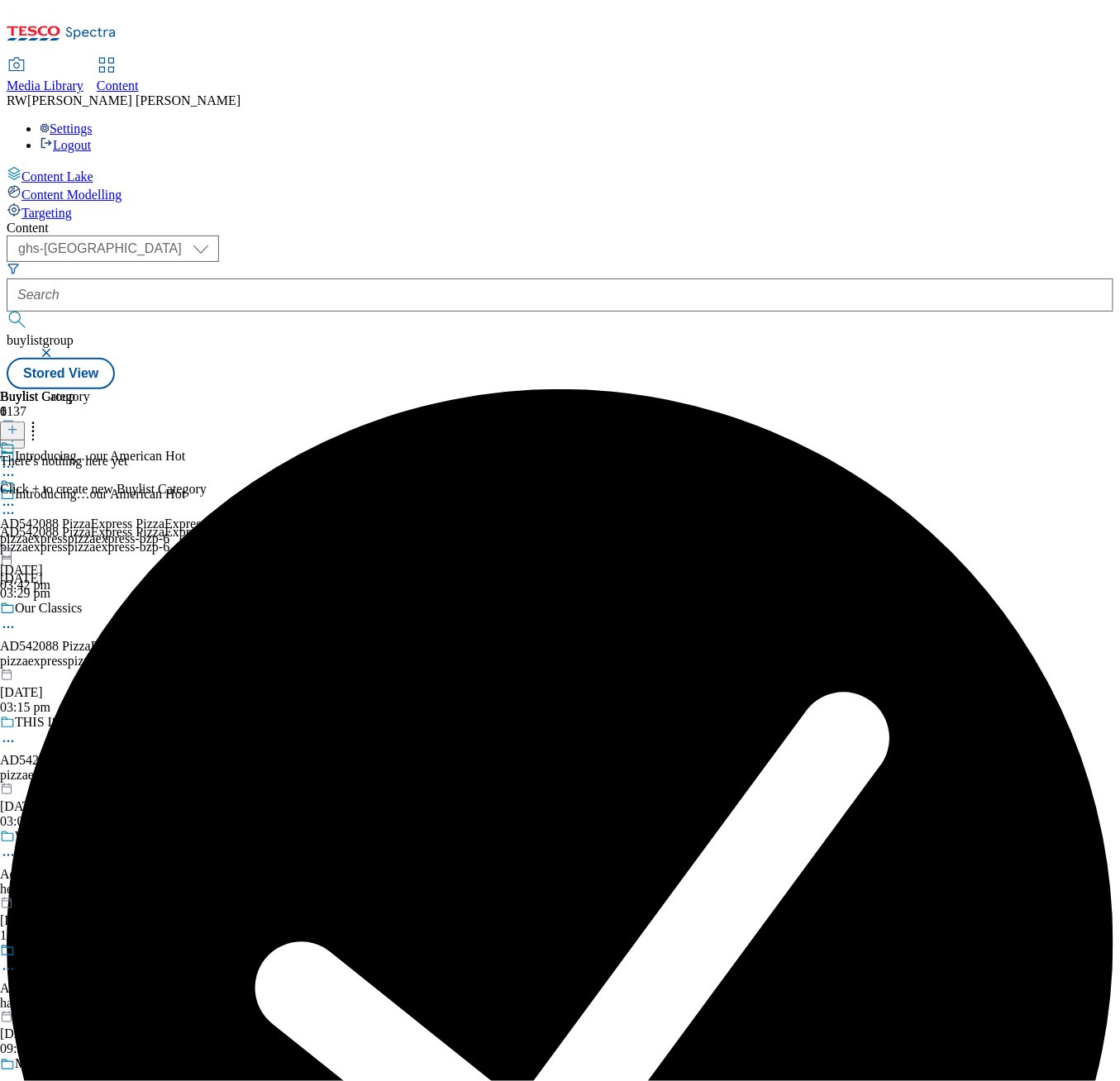
scroll to position [0, 40]
click at [19, 424] on icon at bounding box center [13, 430] width 12 height 12
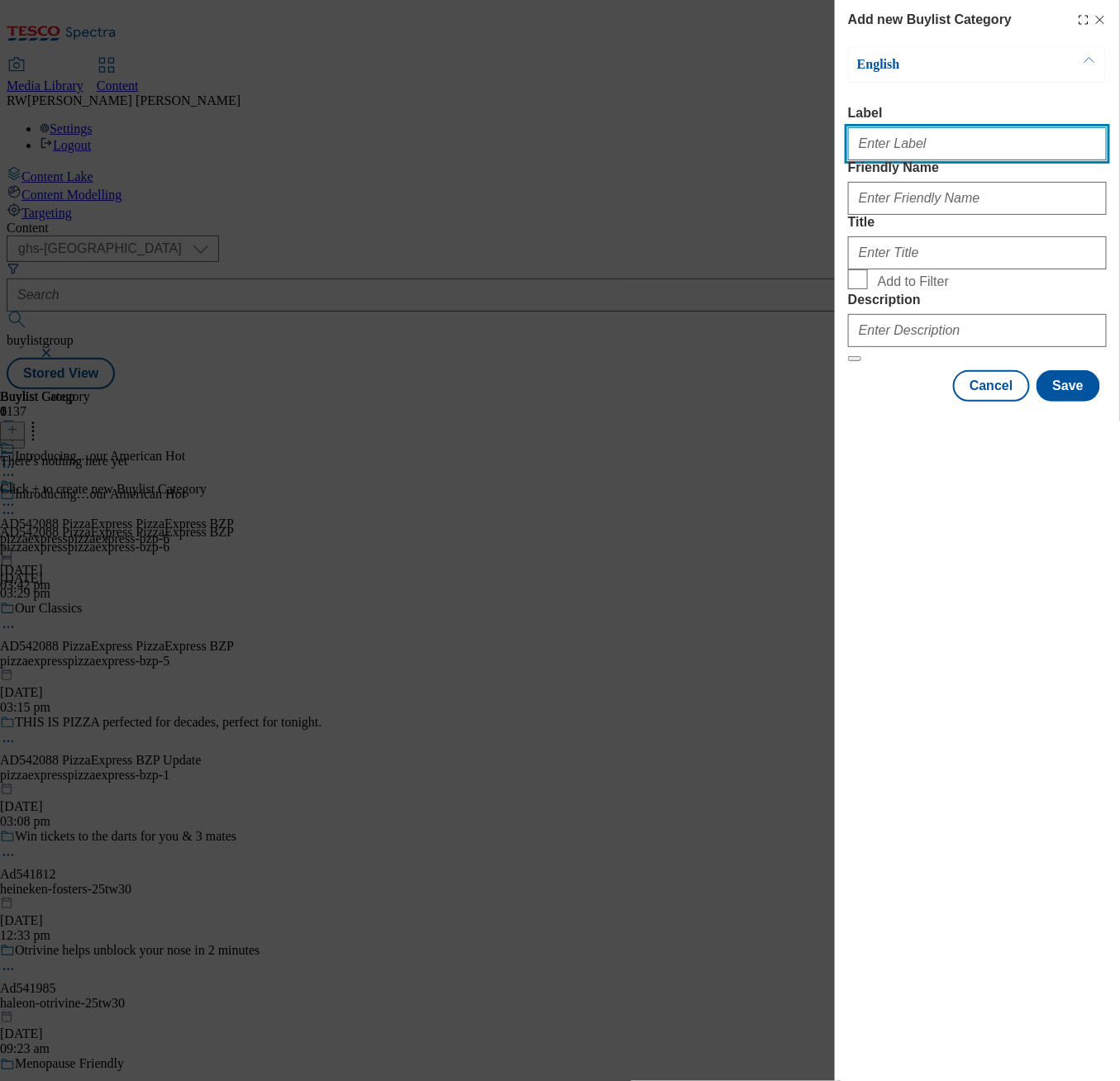
click at [946, 144] on input "Label" at bounding box center [977, 144] width 258 height 33
paste input "AD542088 PizzaExpress PizzaExpress BZP"
type input "AD542088 PizzaExpress PizzaExpress BZP"
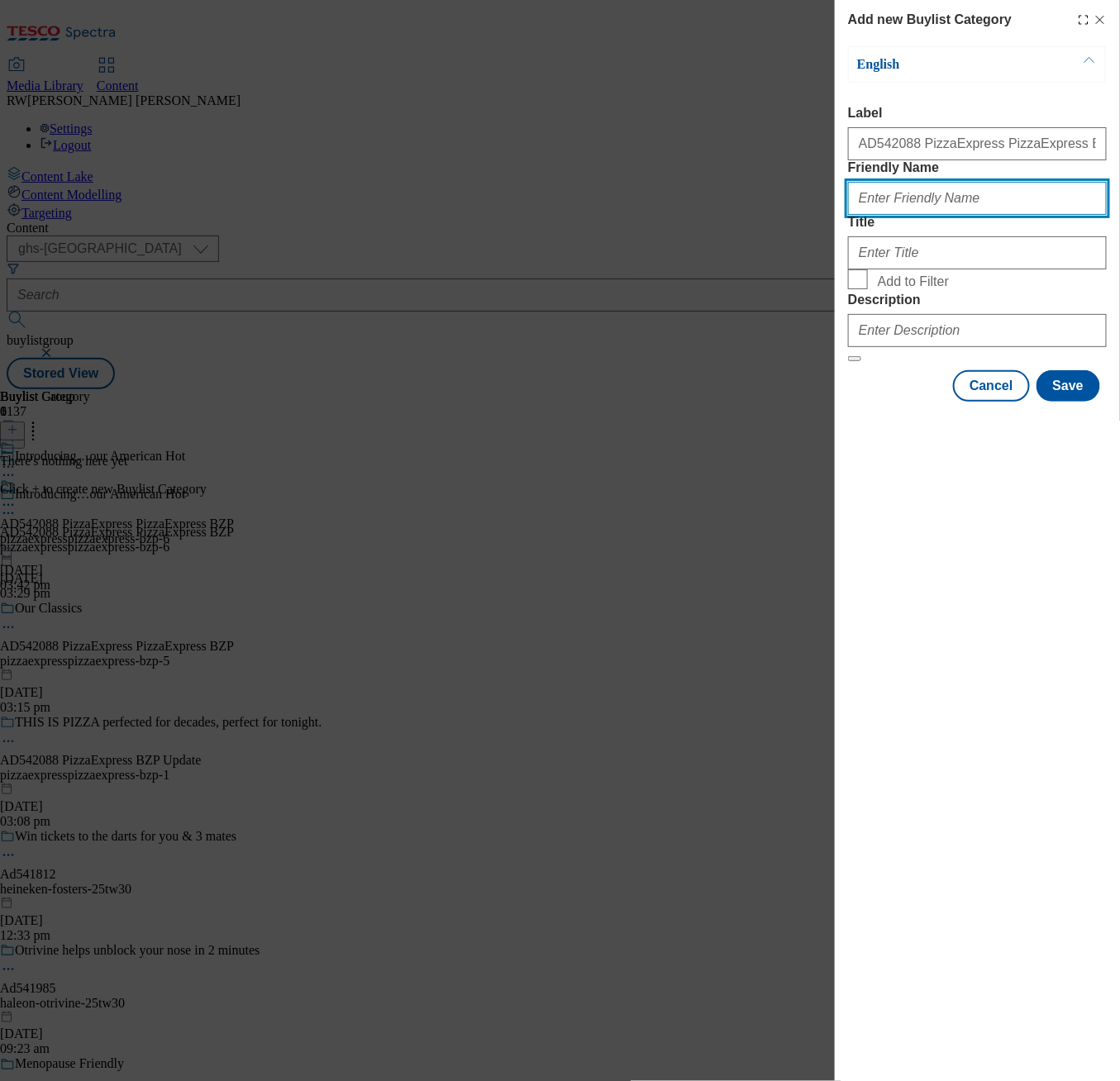
click at [885, 214] on input "Friendly Name" at bounding box center [977, 199] width 258 height 33
paste input "pizzaexpresspizzaexpress-bzp-6"
type input "pizzaexpresspizzaexpress-bzp-6"
click at [889, 560] on div "Add new Buylist Category English Label AD542088 PizzaExpress PizzaExpress BZP F…" at bounding box center [977, 540] width 286 height 1081
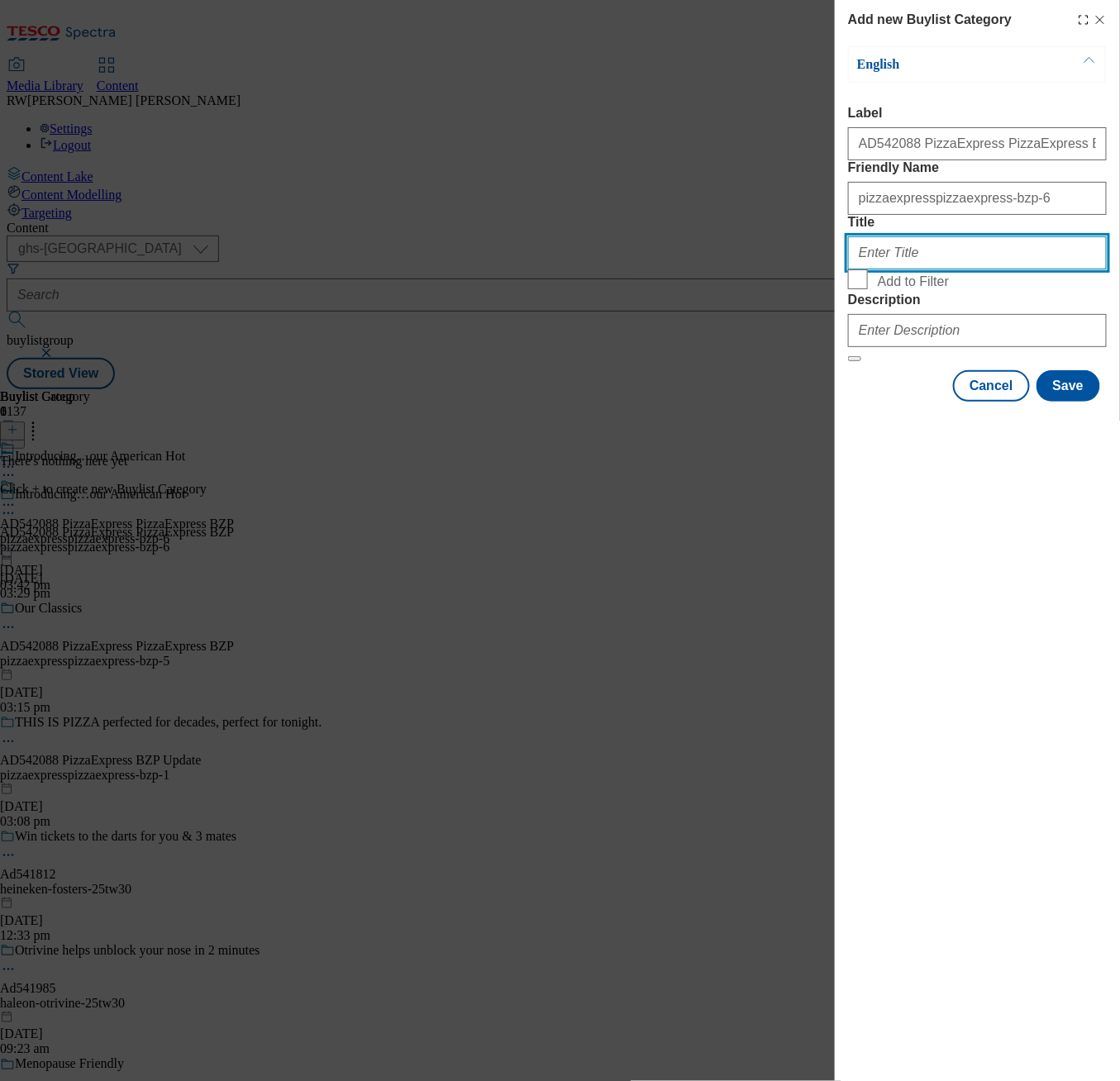
click at [921, 269] on input "Title" at bounding box center [977, 253] width 258 height 33
paste input "Introducing…our American Hot"
type input "Introducing…our American Hot"
click at [900, 307] on label "Description" at bounding box center [977, 299] width 258 height 15
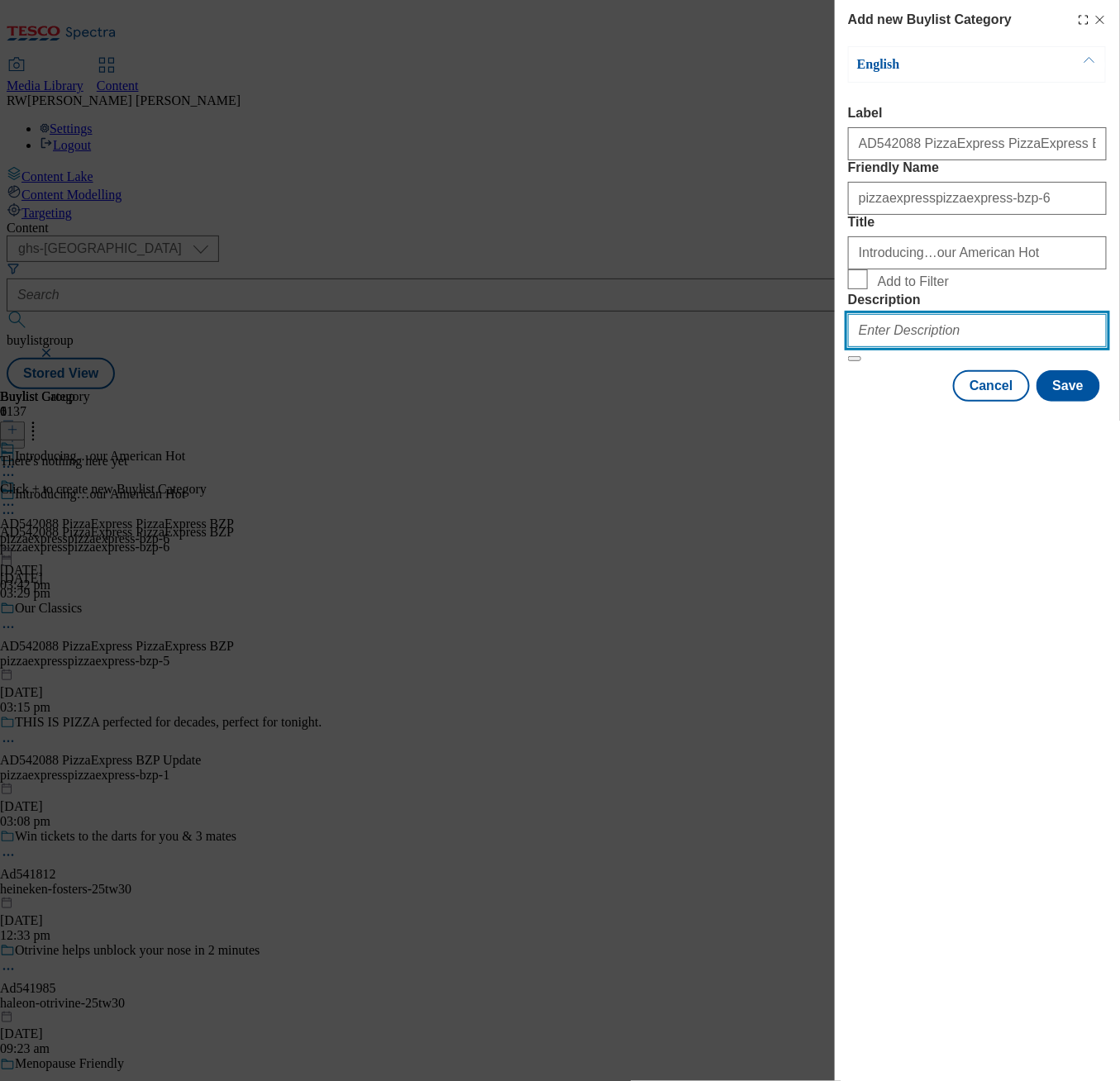
click at [900, 347] on input "Description" at bounding box center [977, 330] width 258 height 33
click at [893, 347] on input "Description" at bounding box center [977, 330] width 258 height 33
paste input "Introducing…our American Hot"
type input "Introducing…our American Hot"
click at [985, 657] on div "Add new Buylist Category English Label AD542088 PizzaExpress PizzaExpress BZP F…" at bounding box center [977, 540] width 286 height 1081
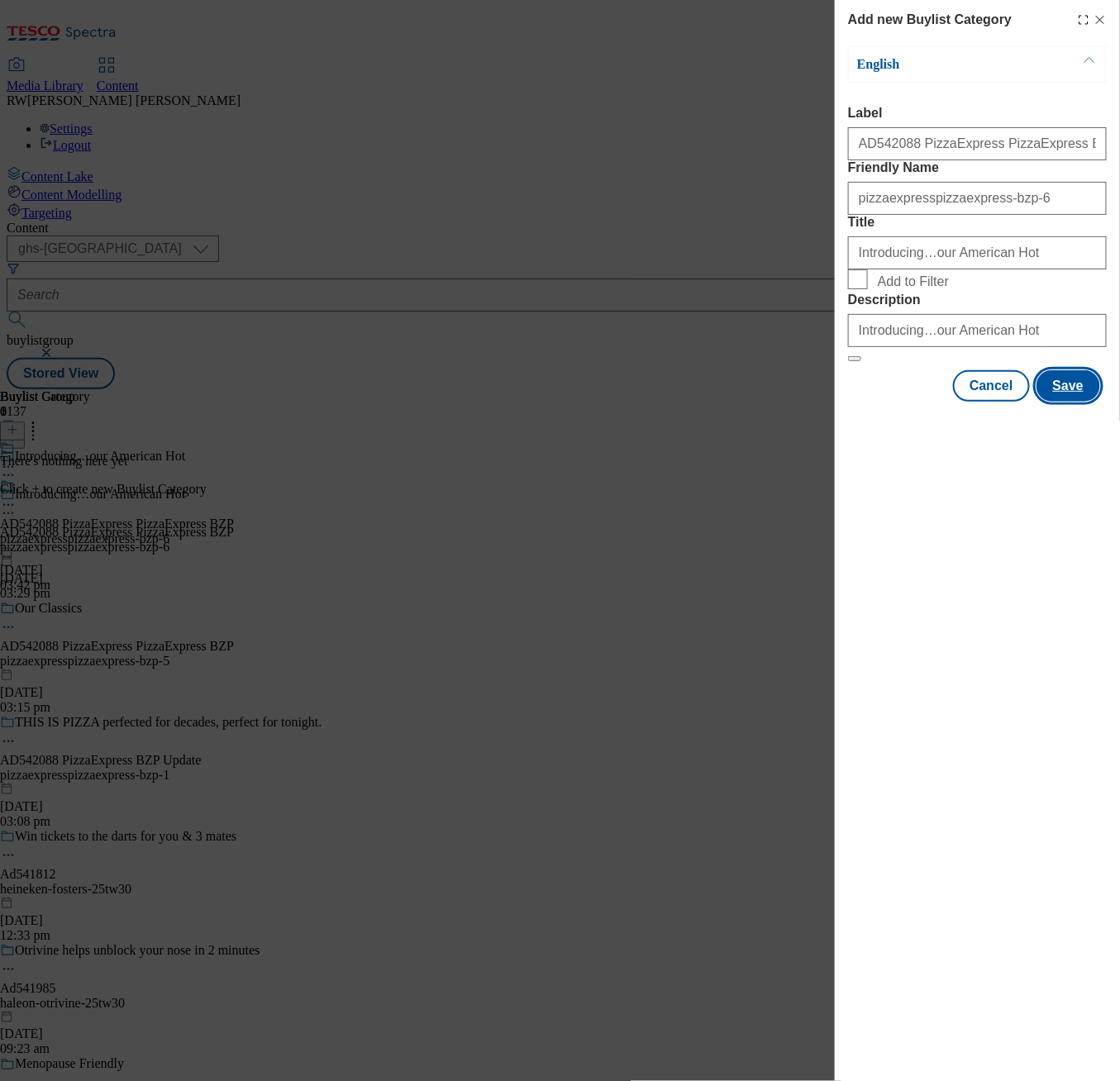
click at [1068, 402] on button "Save" at bounding box center [1067, 386] width 63 height 31
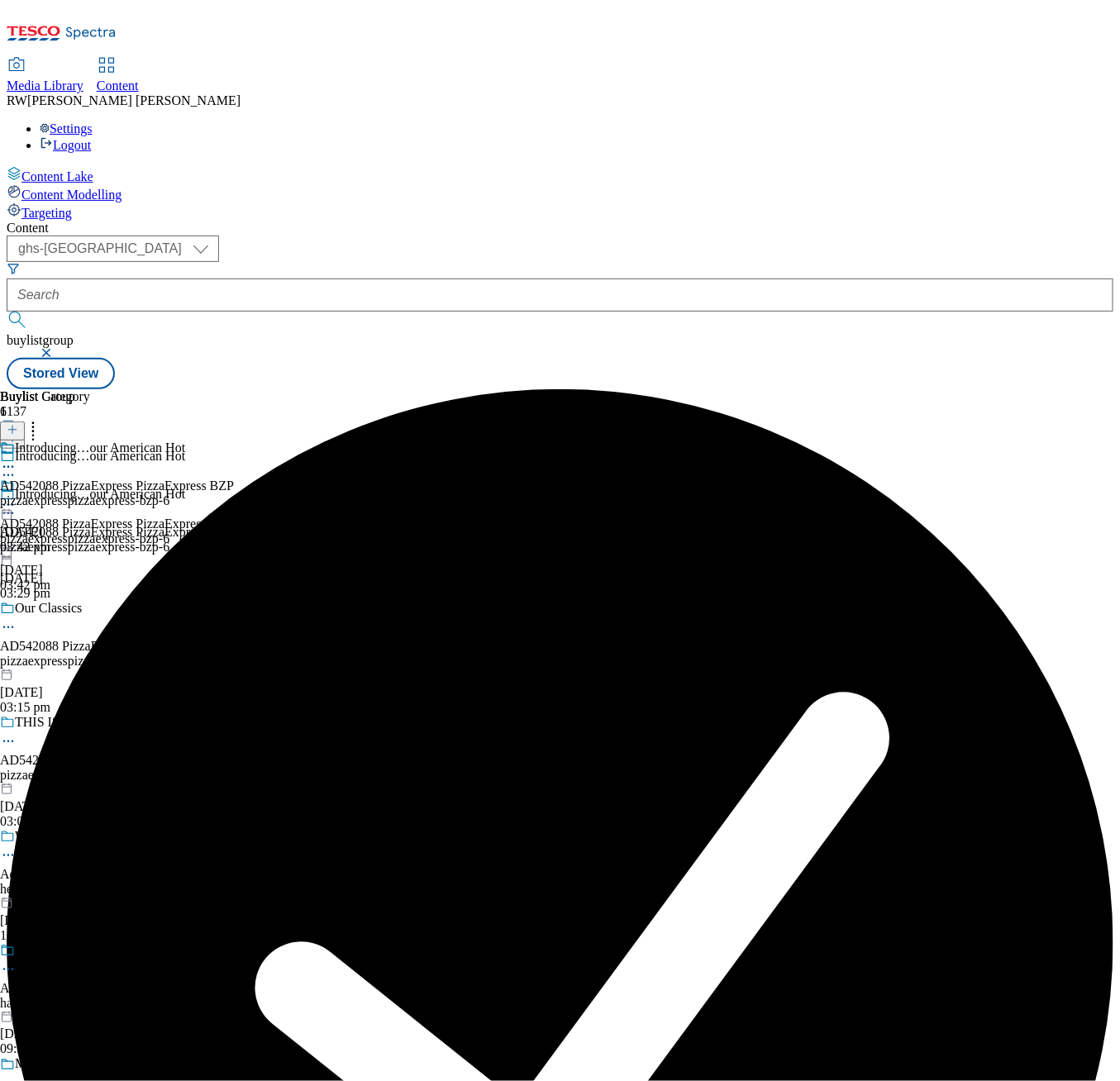
click at [234, 493] on div "pizzaexpresspizzaexpress-bzp-6" at bounding box center [117, 500] width 234 height 15
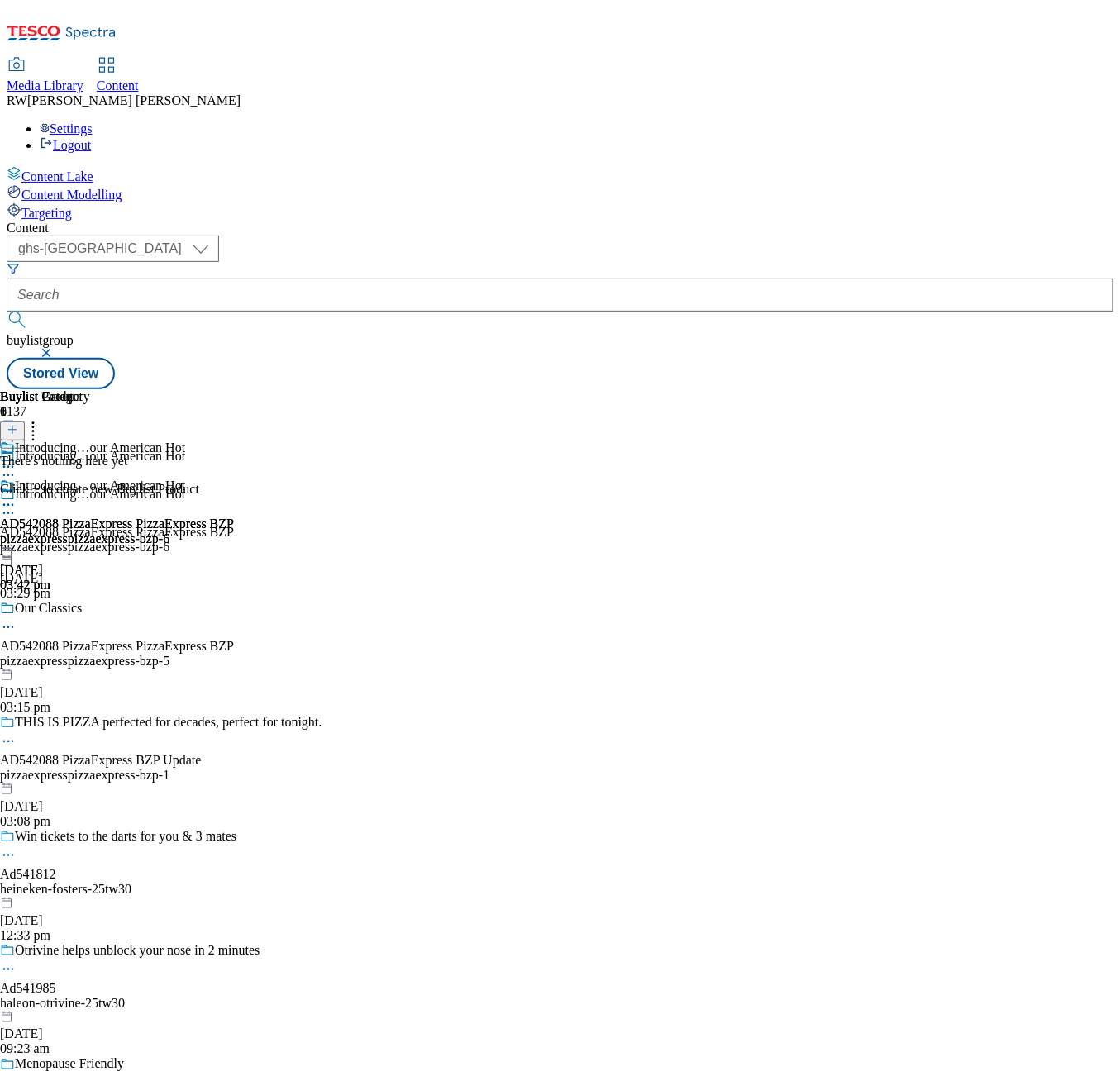
click at [13, 426] on line at bounding box center [13, 430] width 0 height 8
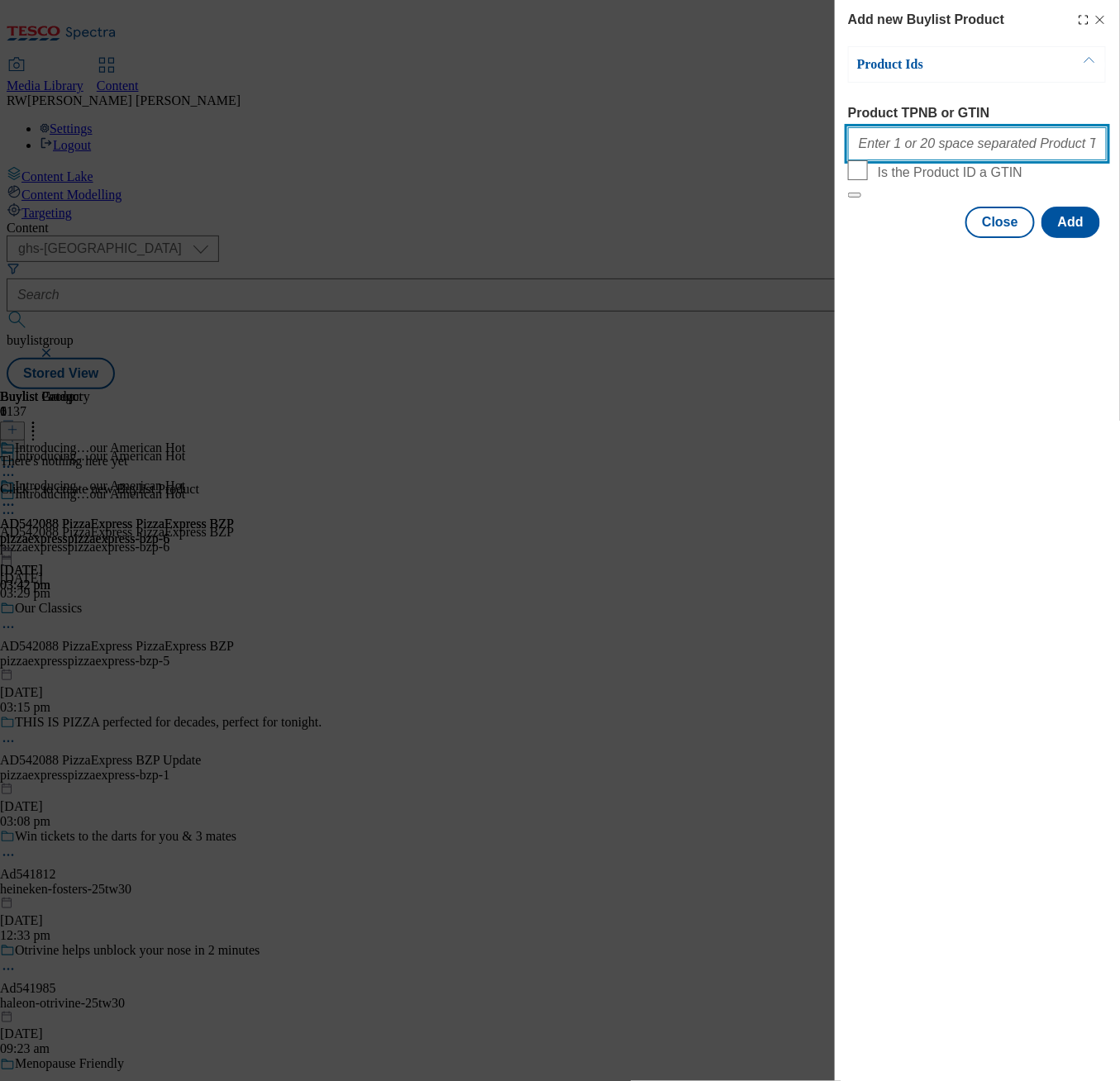
click at [1009, 137] on input "Product TPNB or GTIN" at bounding box center [977, 144] width 258 height 33
paste input "96979659 53483815 53483366 92253637 93222356 96439654"
type input "96979659 53483815 53483366 92253637 93222356 96439654"
click at [997, 440] on div "Add new Buylist Product Product Ids Product TPNB or GTIN 96979659 53483815 5348…" at bounding box center [977, 540] width 286 height 1081
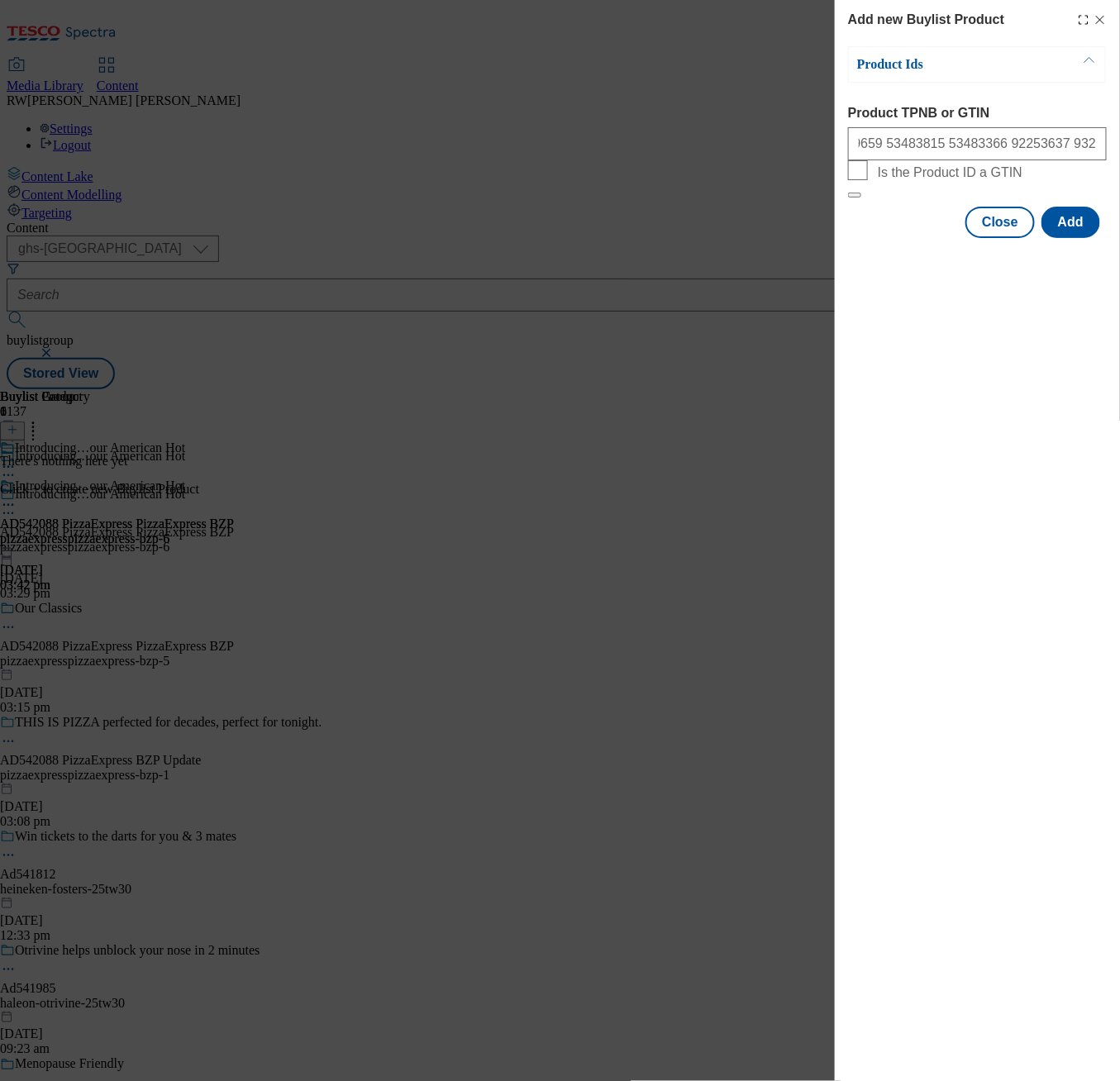
scroll to position [0, 0]
click at [1091, 238] on button "Add" at bounding box center [1070, 222] width 58 height 31
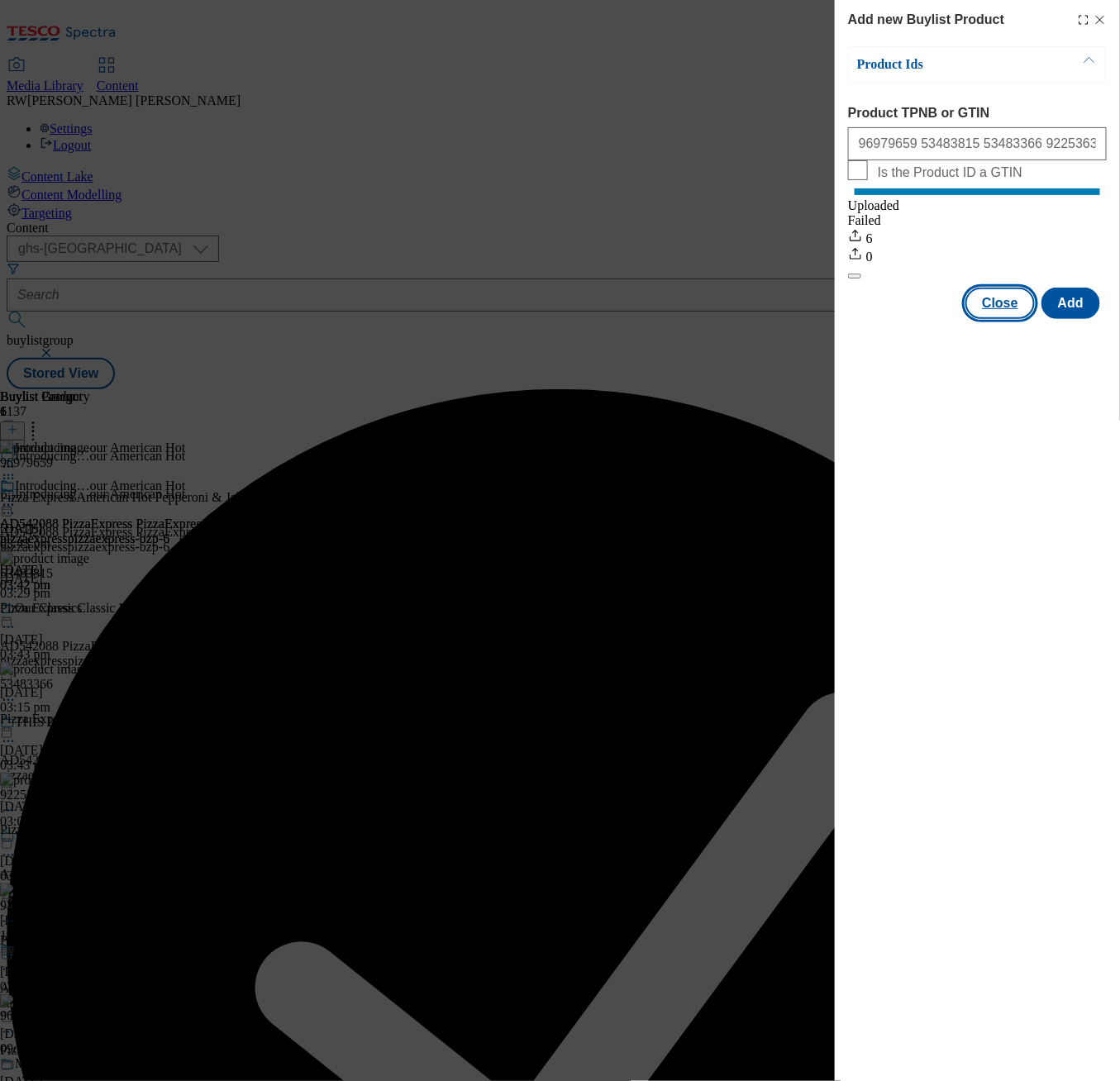
click at [1004, 319] on button "Close" at bounding box center [999, 303] width 69 height 31
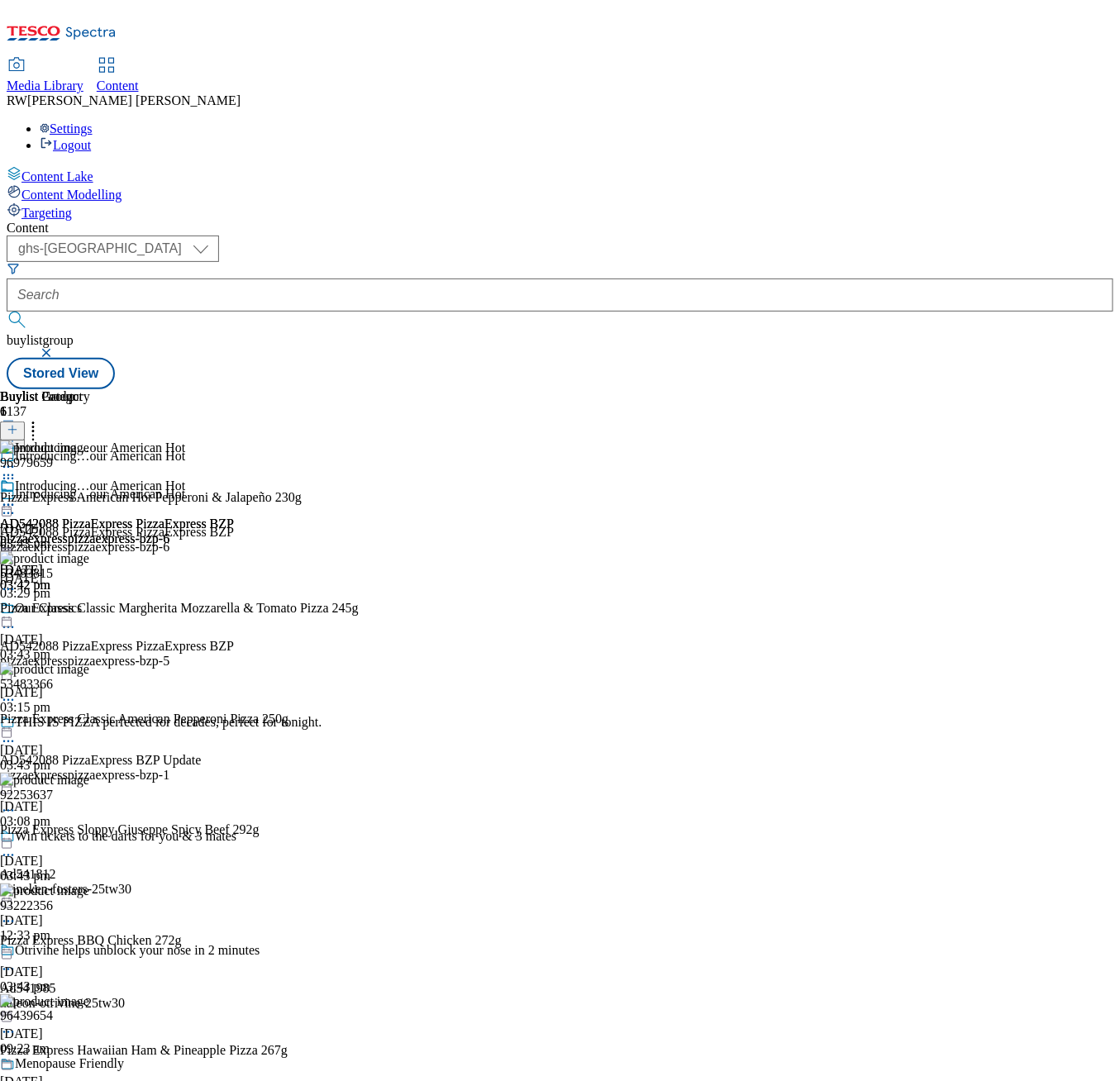
click at [17, 497] on icon at bounding box center [8, 505] width 17 height 17
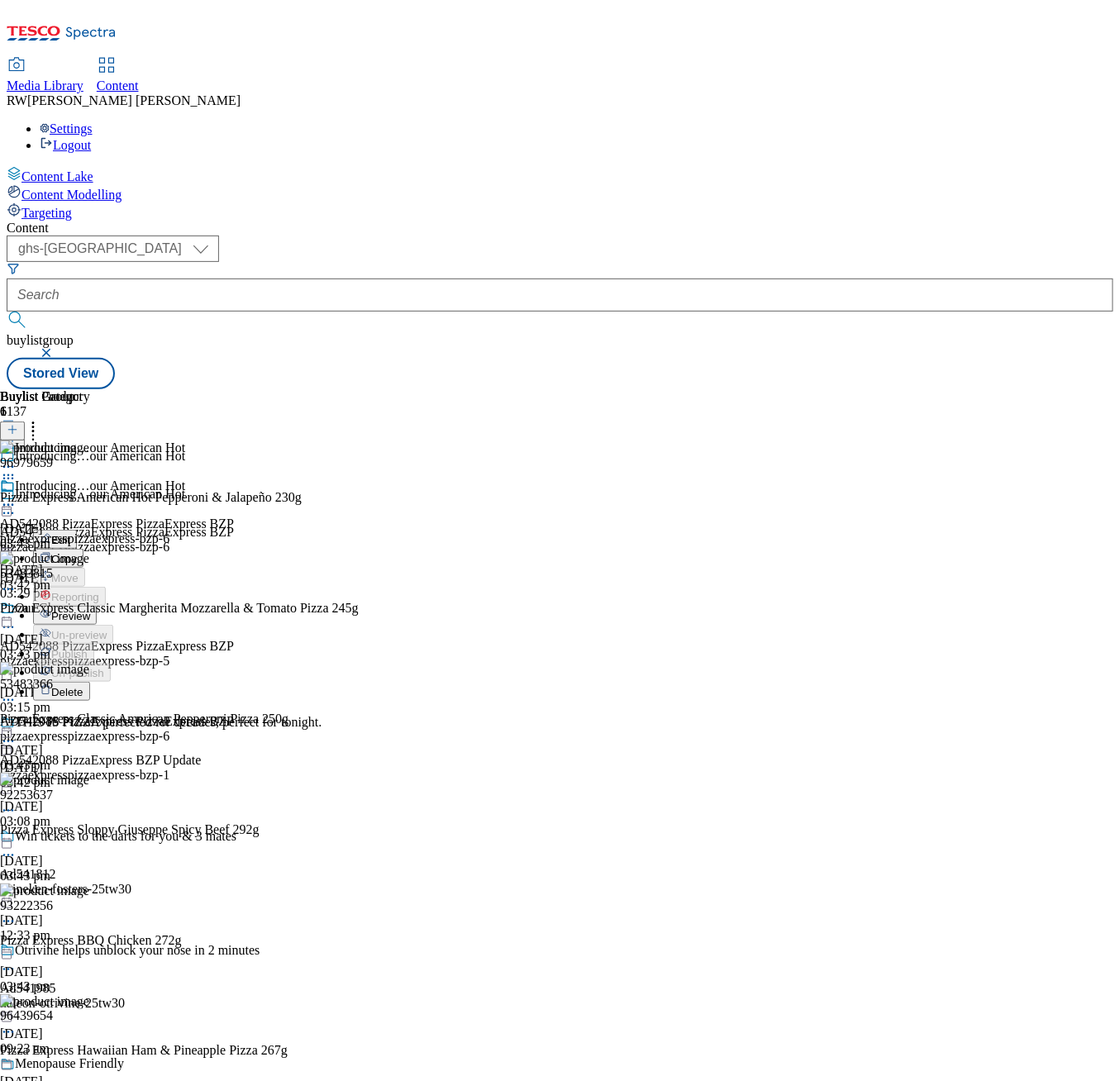
click at [97, 606] on button "Preview" at bounding box center [64, 616] width 63 height 19
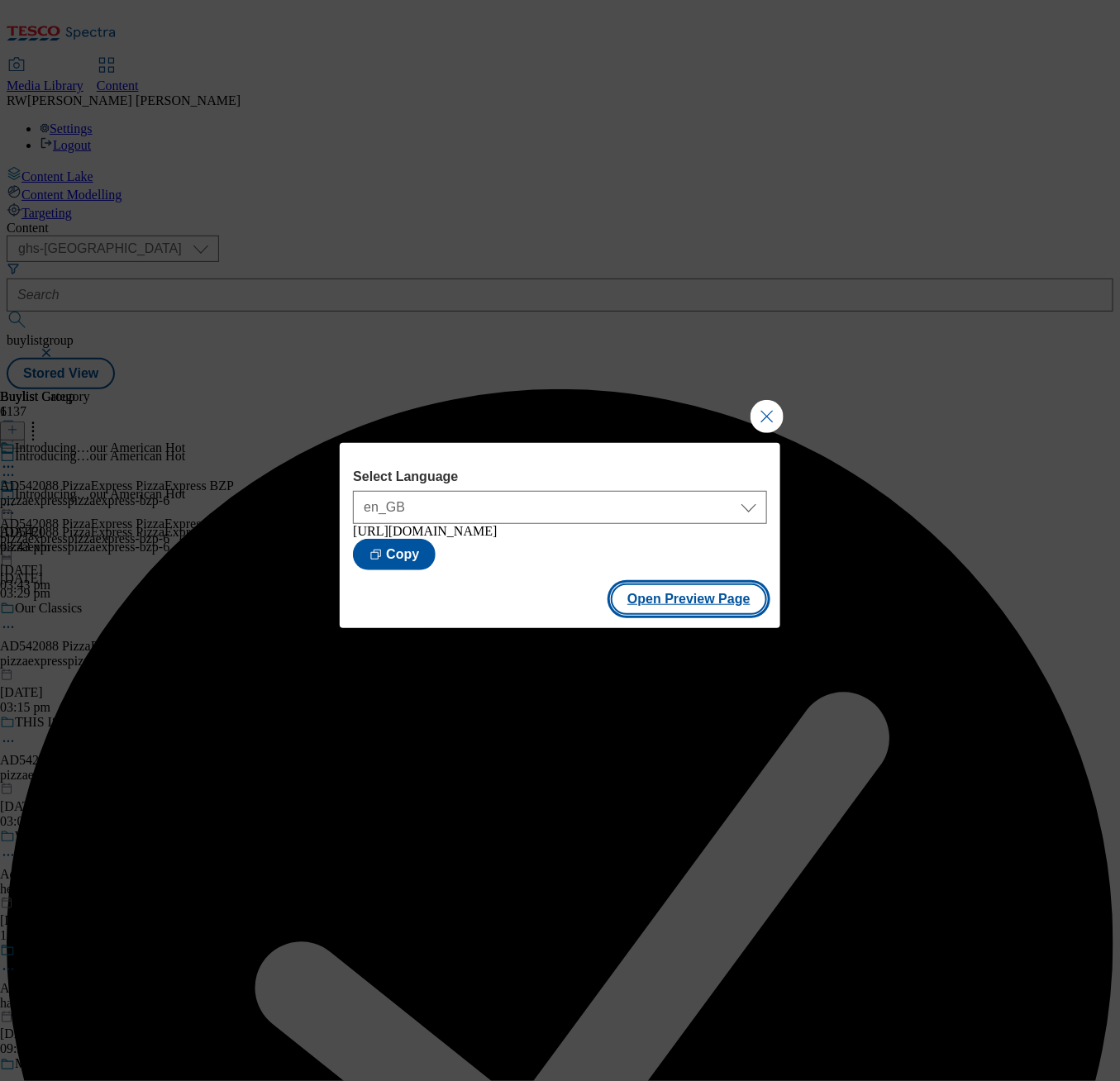
click at [657, 615] on button "Open Preview Page" at bounding box center [689, 599] width 156 height 31
click at [767, 400] on button "Close Modal" at bounding box center [767, 416] width 33 height 33
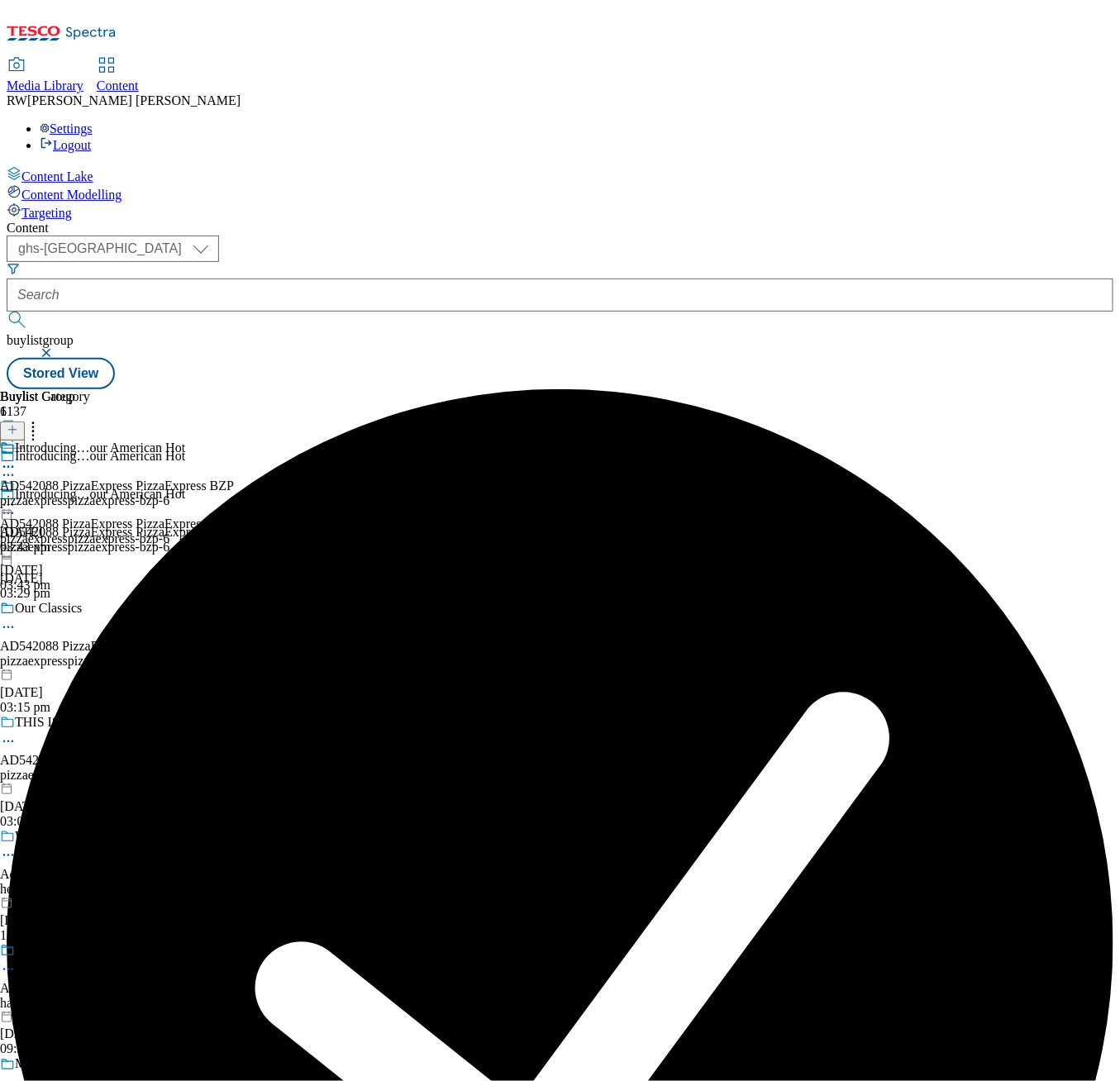
click at [234, 497] on div at bounding box center [117, 507] width 234 height 19
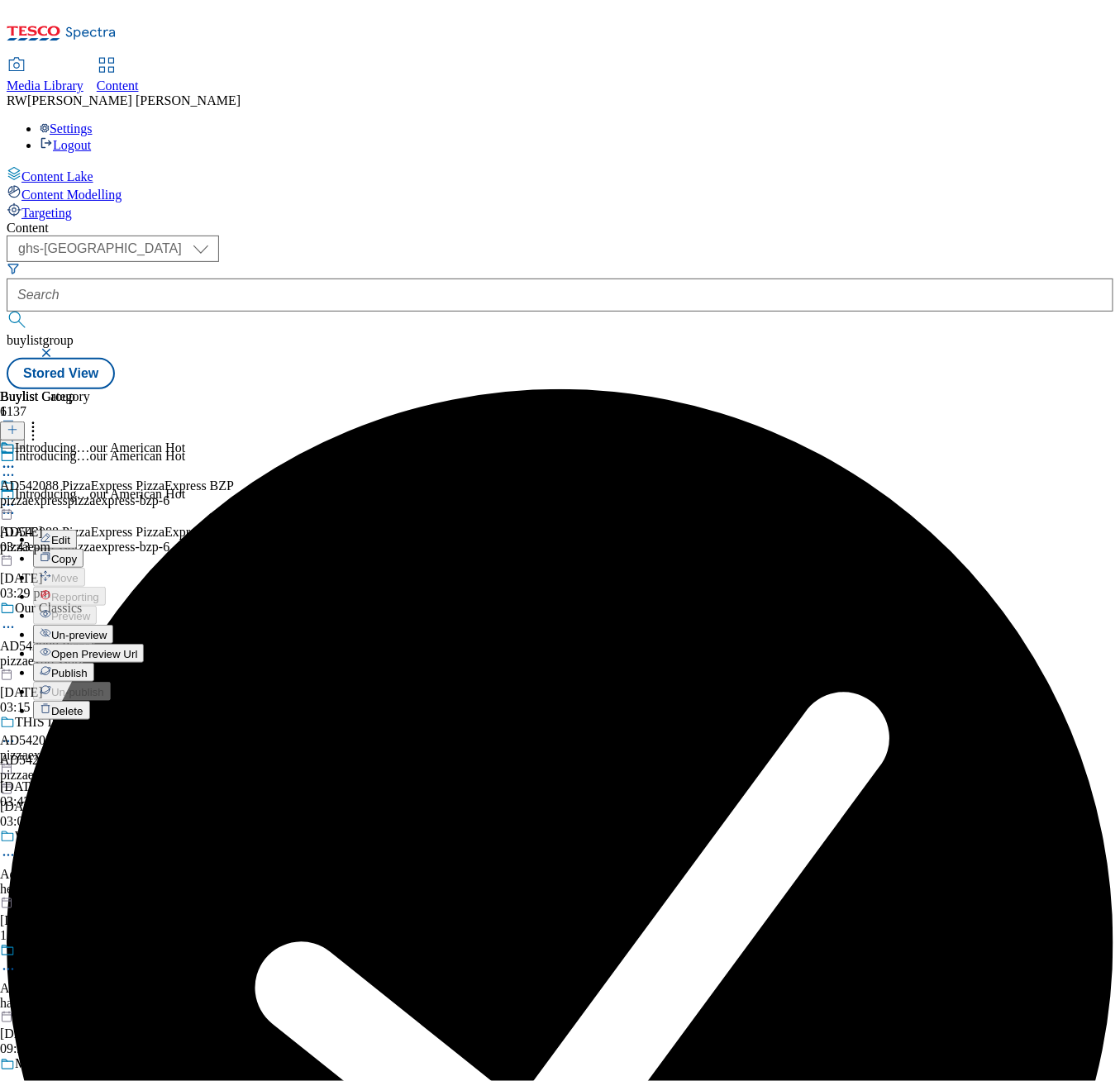
click at [17, 497] on icon at bounding box center [8, 505] width 17 height 17
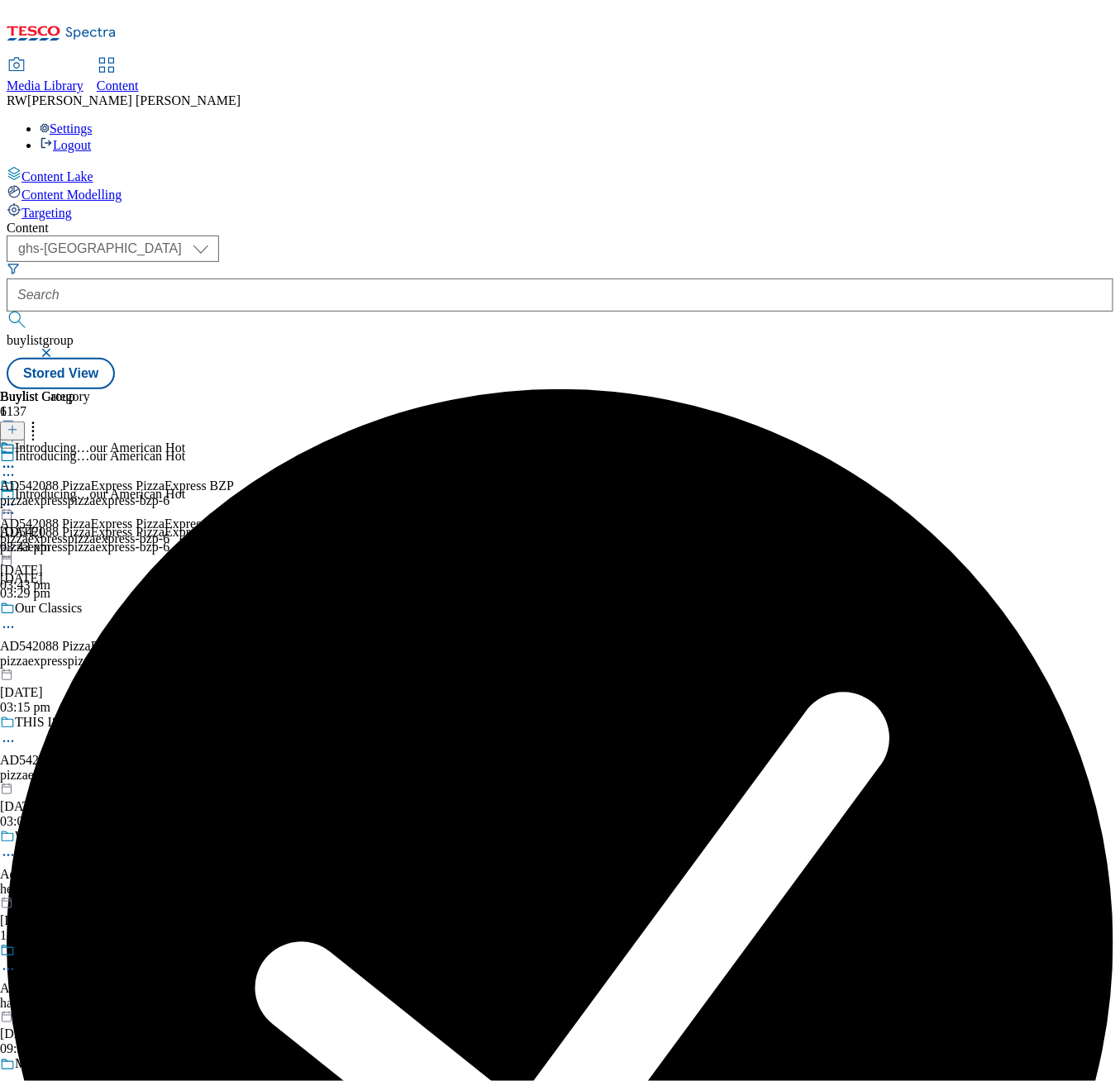
click at [17, 497] on icon at bounding box center [8, 505] width 17 height 17
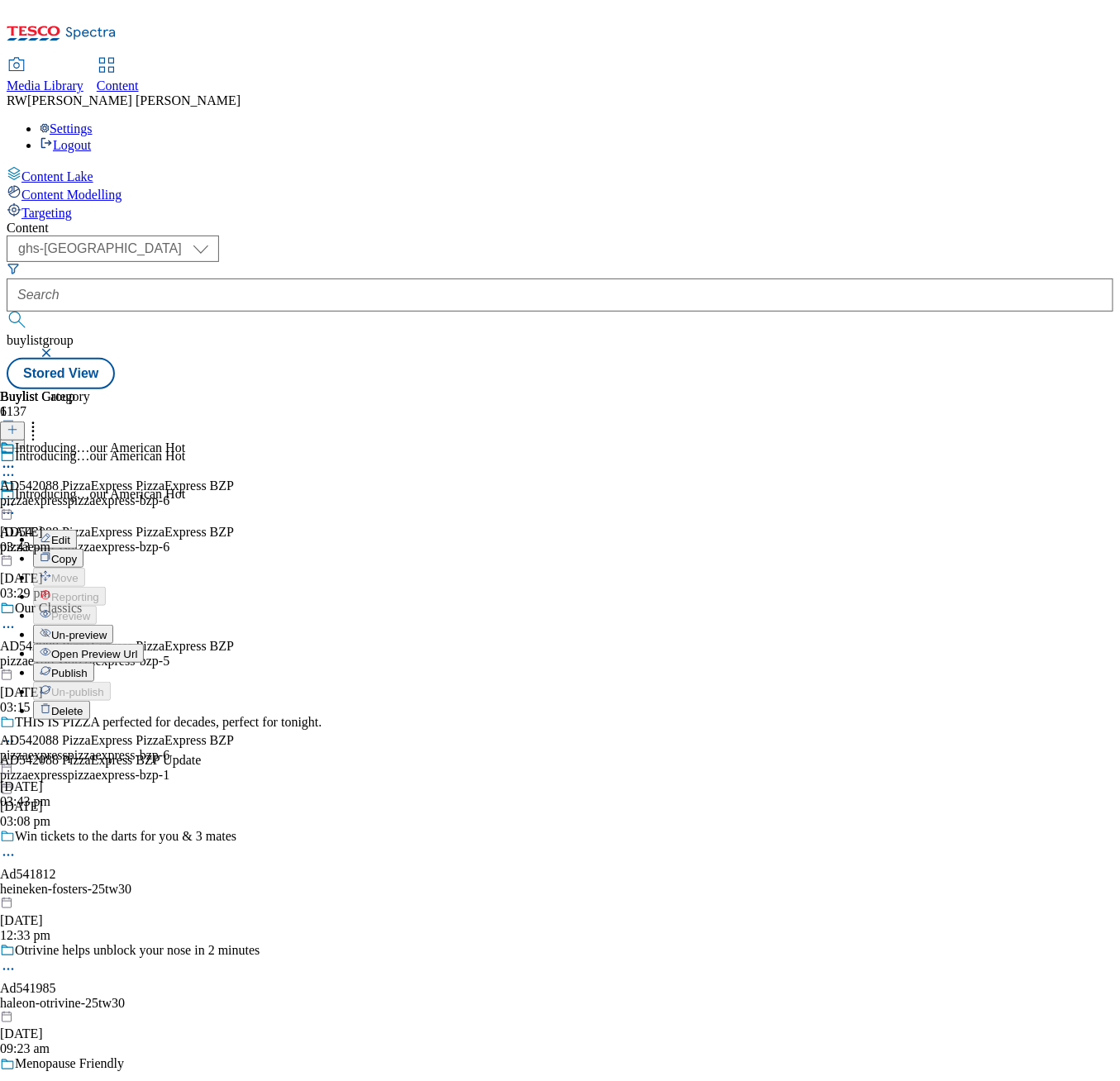
click at [95, 663] on button "Publish" at bounding box center [63, 673] width 61 height 19
